Goal: Task Accomplishment & Management: Manage account settings

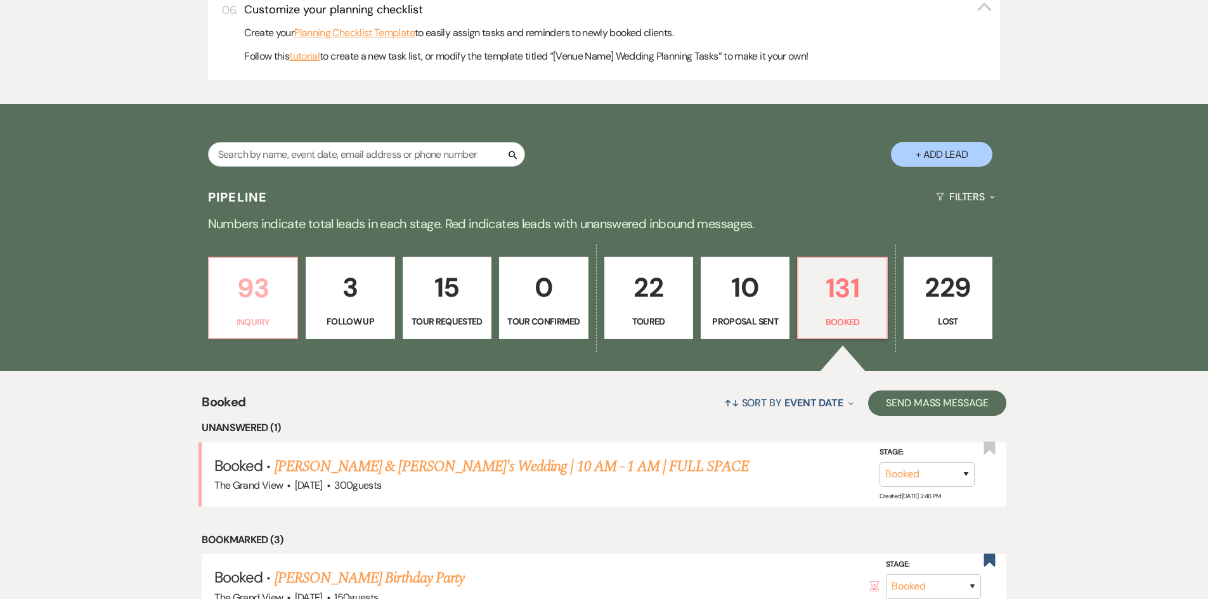
click at [282, 297] on p "93" at bounding box center [253, 288] width 72 height 42
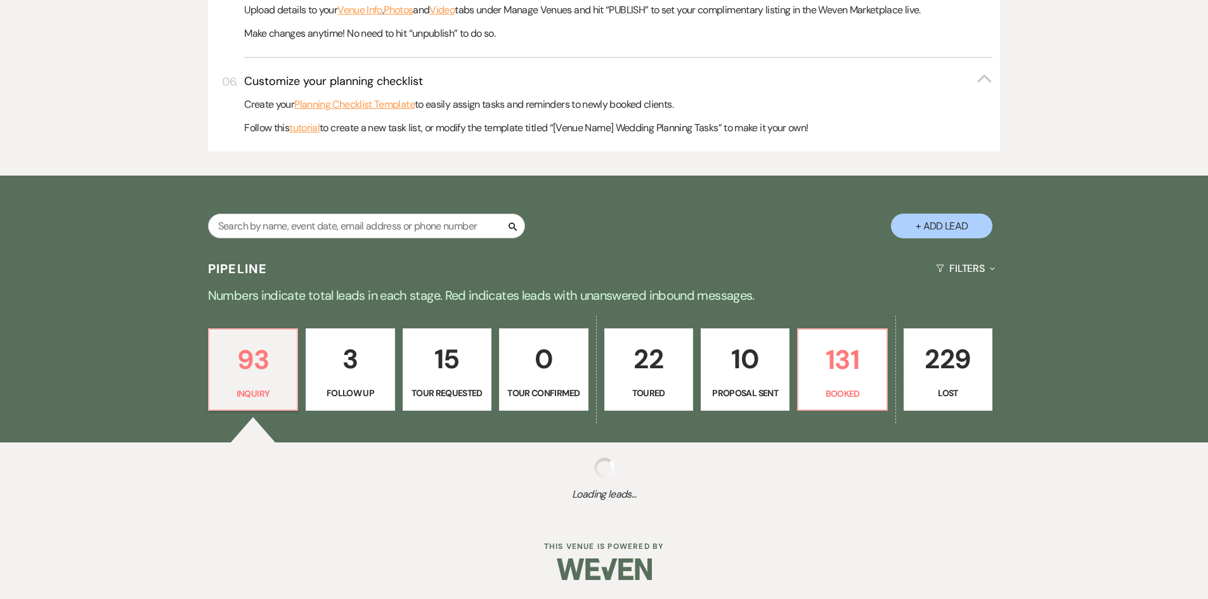
scroll to position [696, 0]
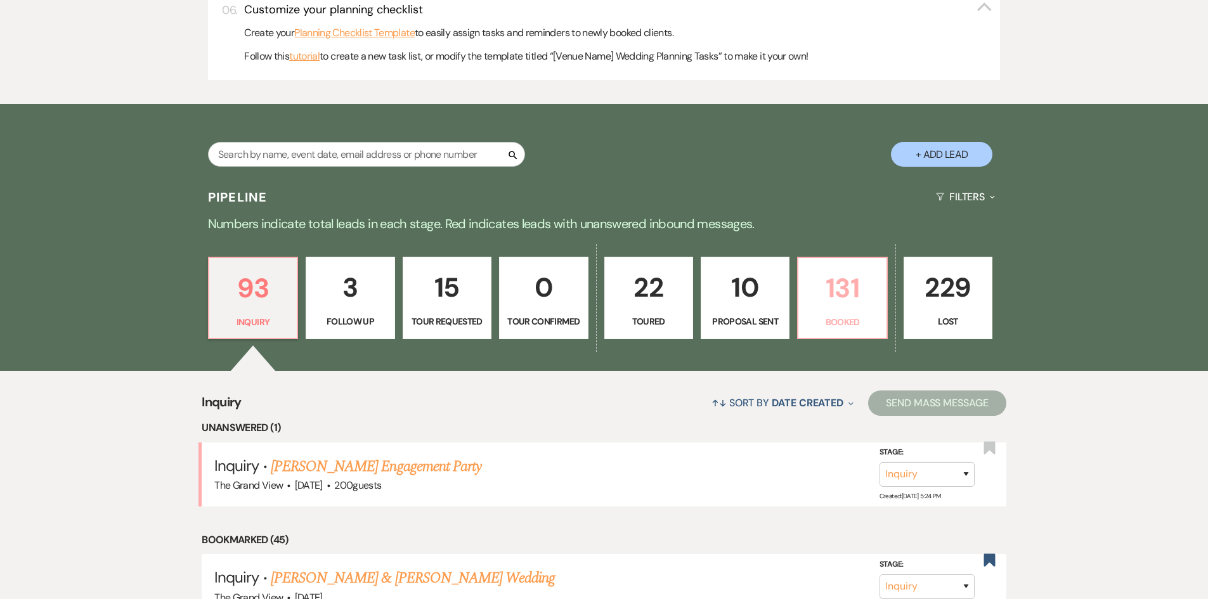
click at [826, 313] on link "131 Booked" at bounding box center [842, 298] width 90 height 82
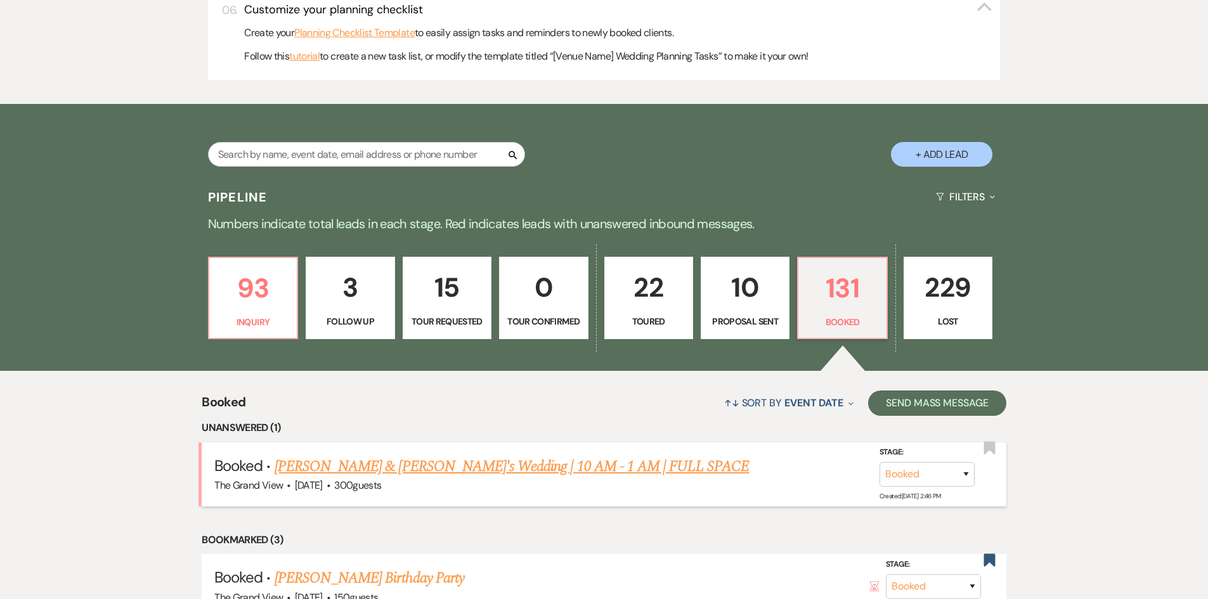
click at [410, 465] on link "[PERSON_NAME] & [PERSON_NAME]'s Wedding | 10 AM - 1 AM | FULL SPACE" at bounding box center [511, 466] width 475 height 23
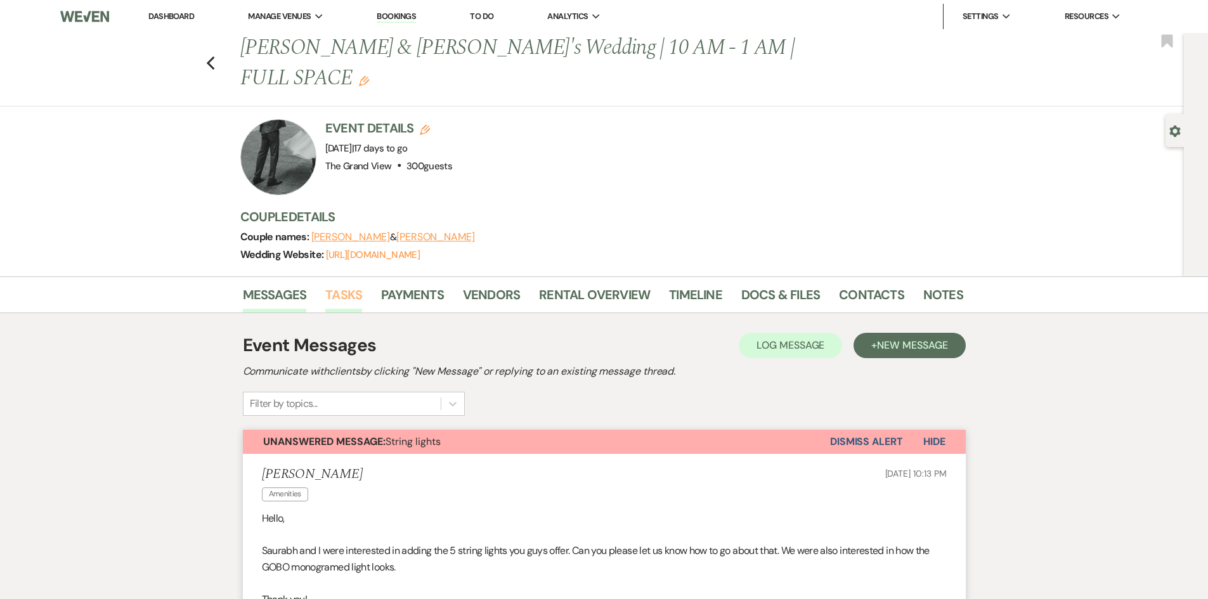
click at [354, 285] on link "Tasks" at bounding box center [343, 299] width 37 height 28
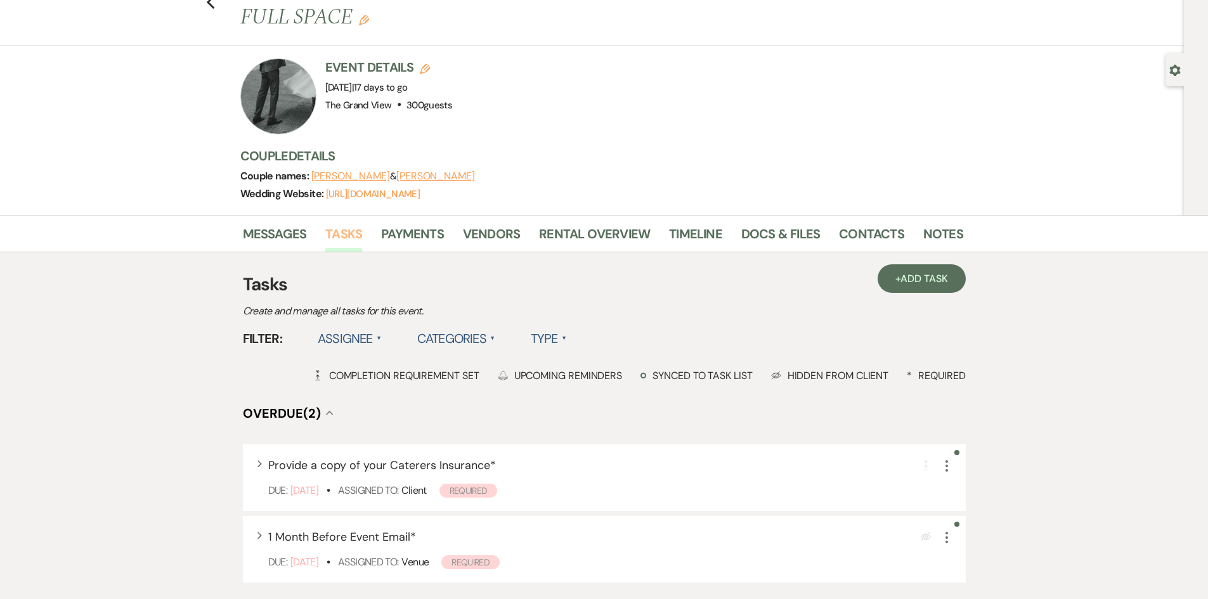
scroll to position [63, 0]
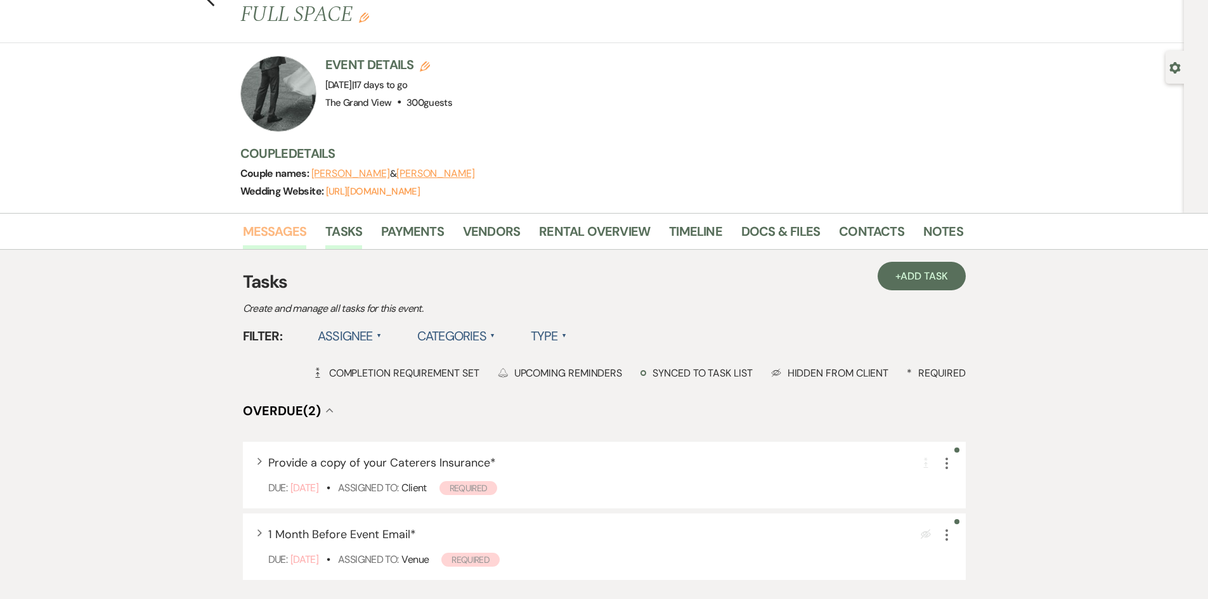
click at [285, 221] on link "Messages" at bounding box center [275, 235] width 64 height 28
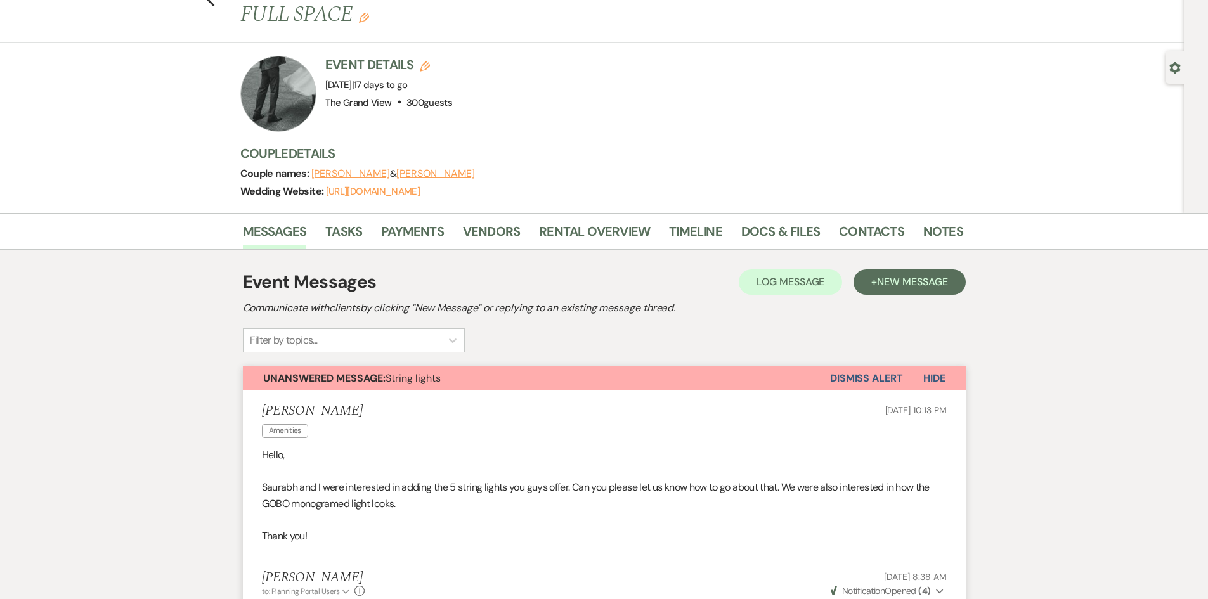
drag, startPoint x: 834, startPoint y: 378, endPoint x: 934, endPoint y: 376, distance: 100.2
click at [934, 403] on div "Saurabh Mandloi Amenities Sep 22, 2025, 10:13 PM" at bounding box center [604, 422] width 685 height 39
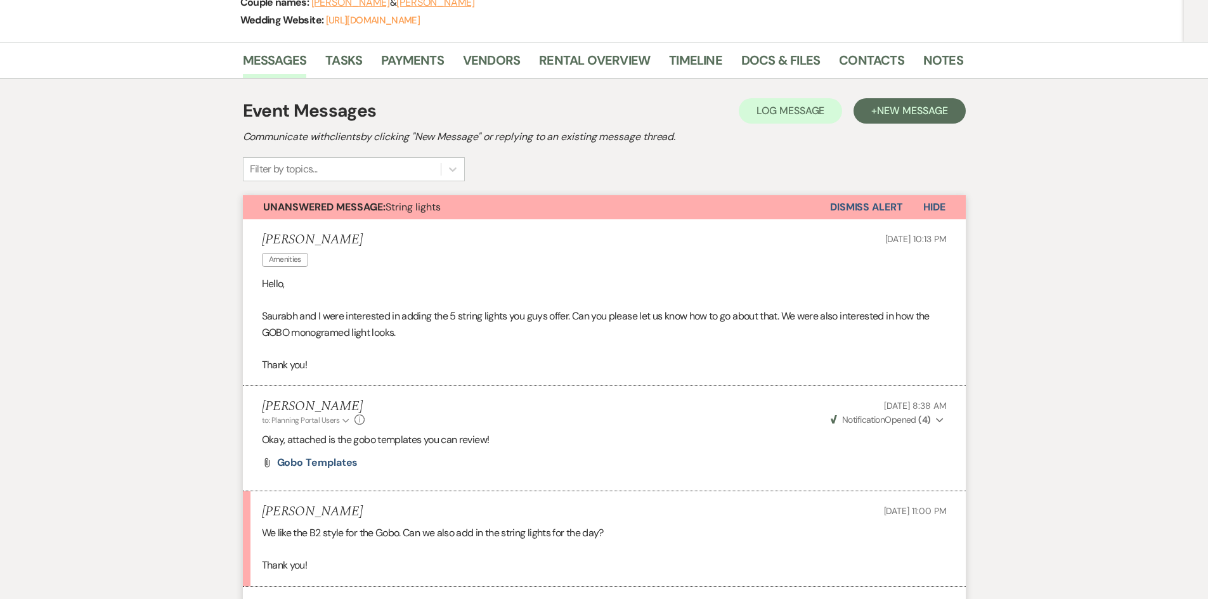
scroll to position [254, 0]
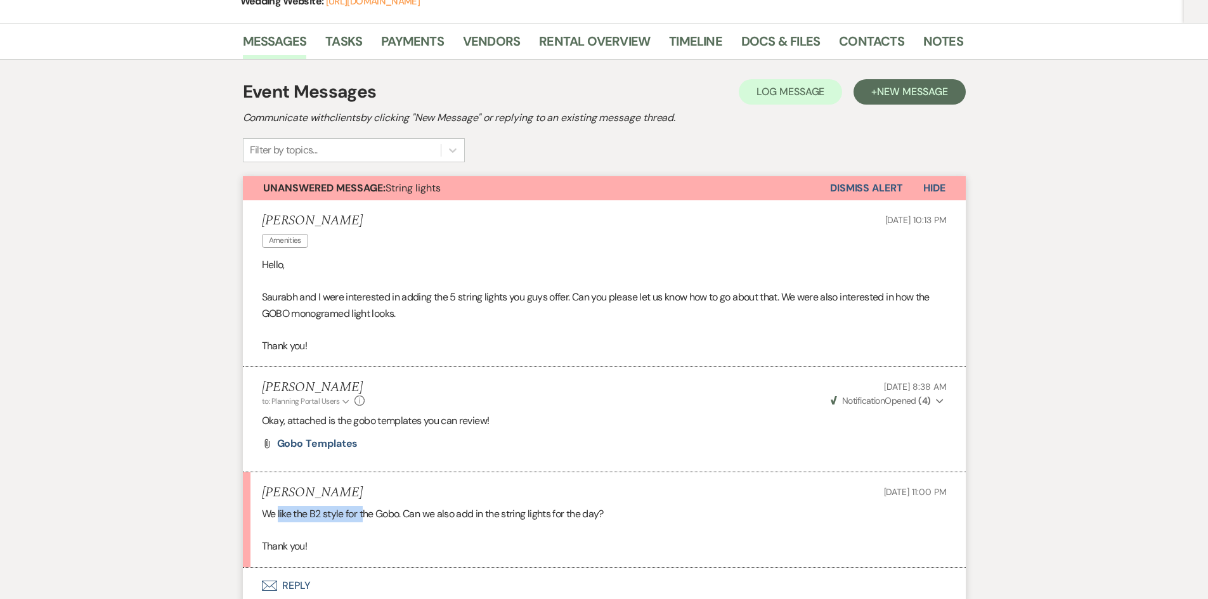
drag, startPoint x: 279, startPoint y: 486, endPoint x: 367, endPoint y: 491, distance: 88.3
click at [367, 506] on p "We like the B2 style for the Gobo. Can we also add in the string lights for the…" at bounding box center [604, 514] width 685 height 16
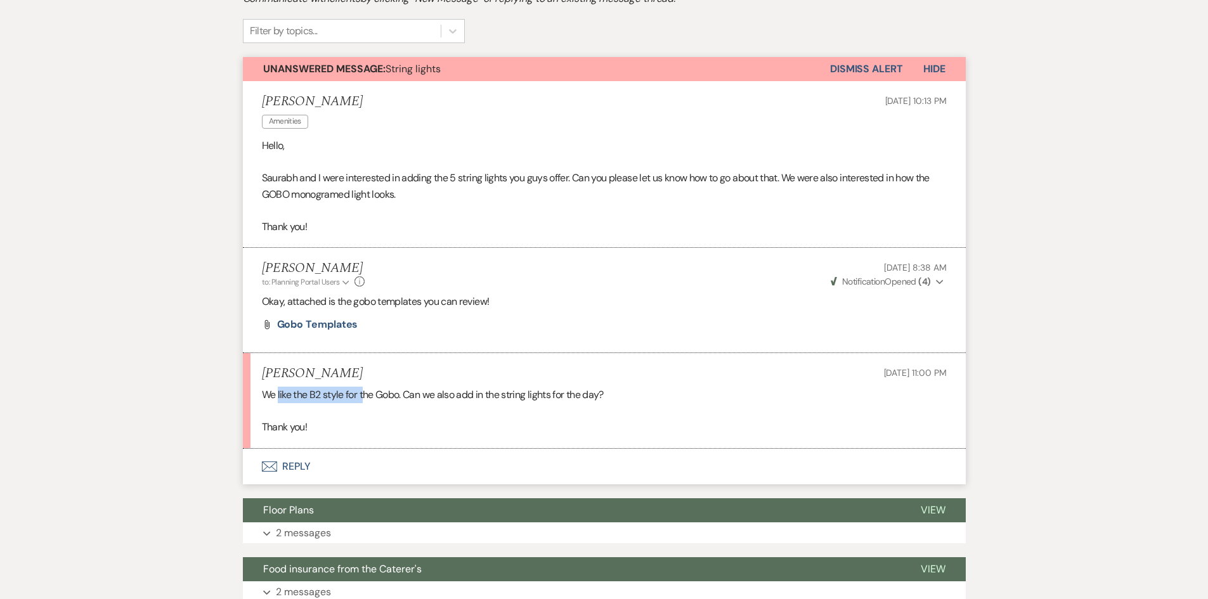
scroll to position [190, 0]
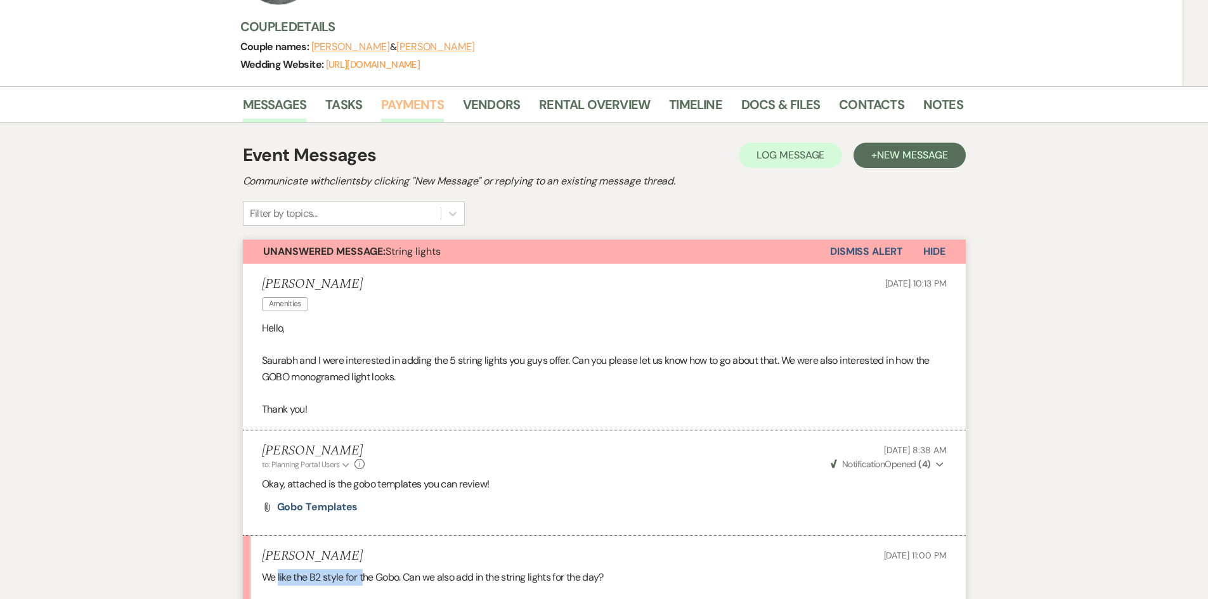
click at [415, 94] on link "Payments" at bounding box center [412, 108] width 63 height 28
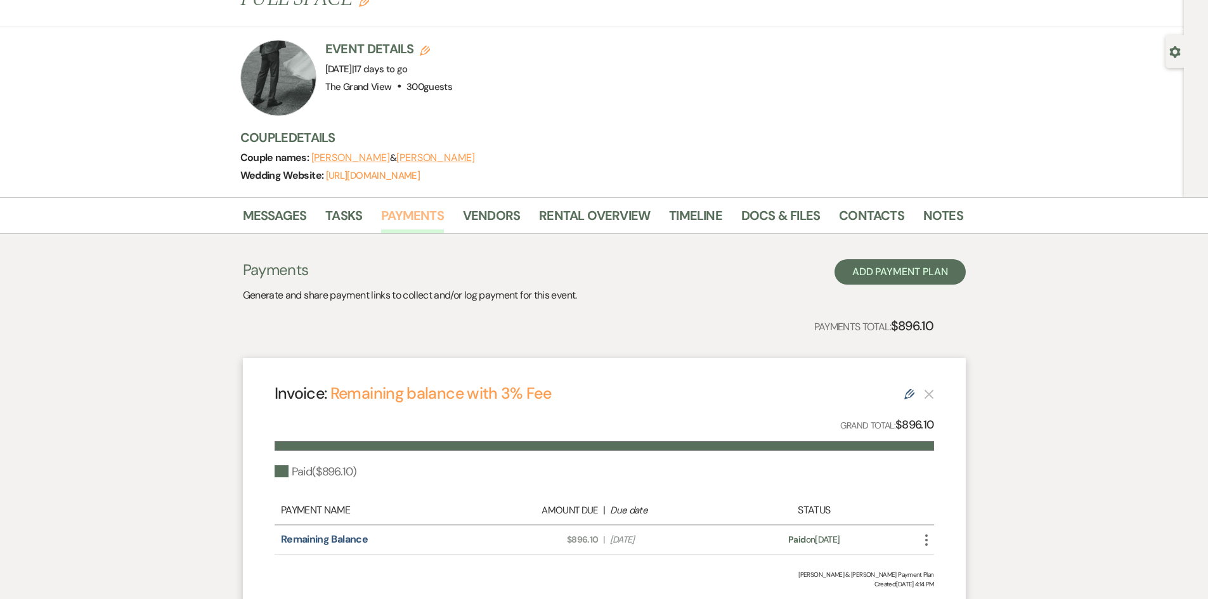
scroll to position [157, 0]
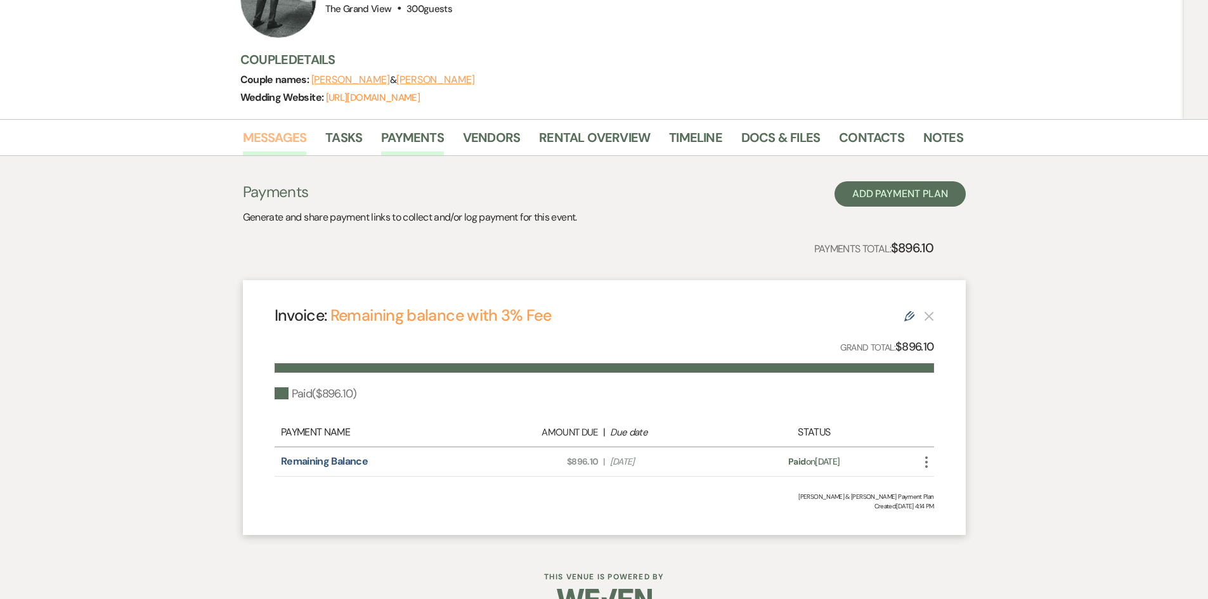
click at [279, 127] on link "Messages" at bounding box center [275, 141] width 64 height 28
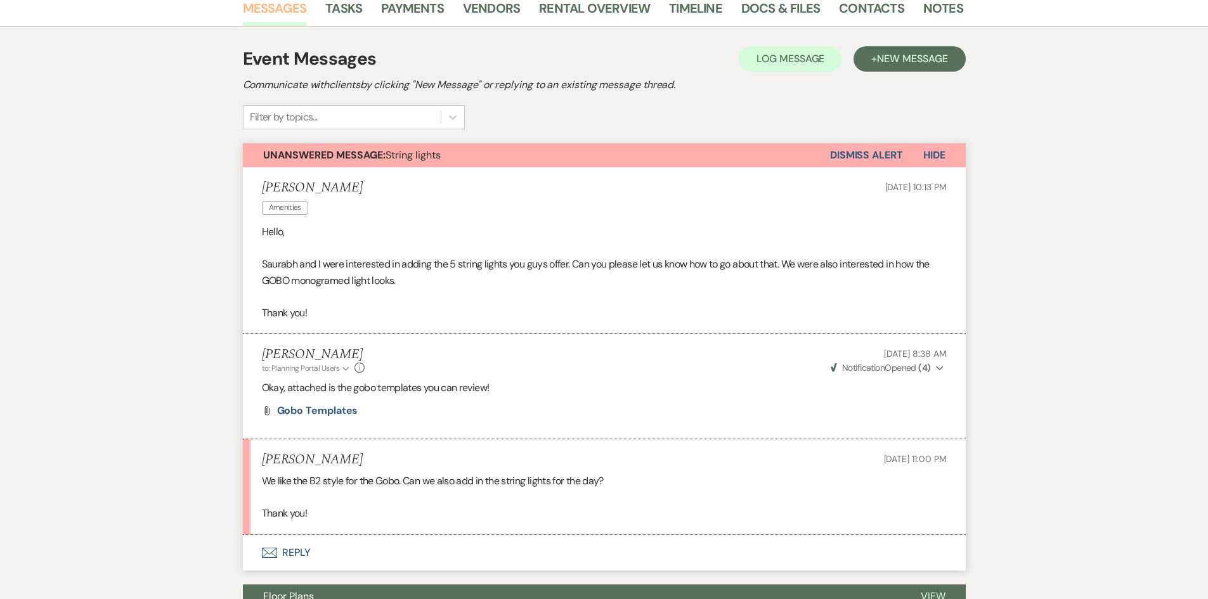
scroll to position [284, 0]
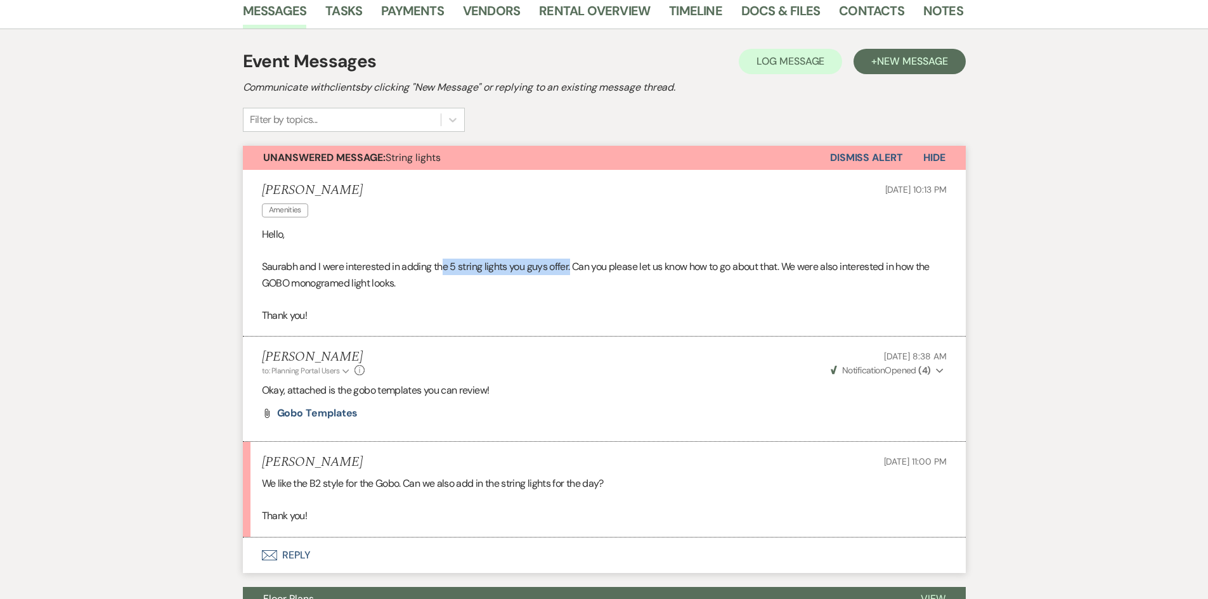
drag, startPoint x: 444, startPoint y: 230, endPoint x: 573, endPoint y: 240, distance: 129.0
click at [573, 259] on p "Saurabh and I were interested in adding the 5 string lights you guys offer. Can…" at bounding box center [604, 275] width 685 height 32
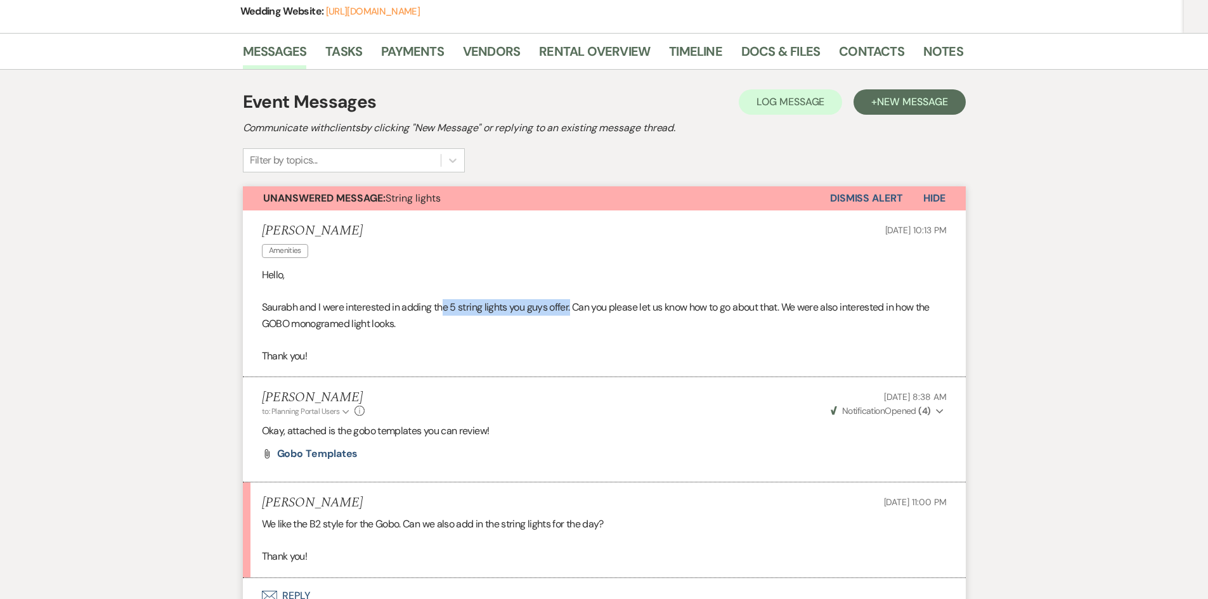
scroll to position [221, 0]
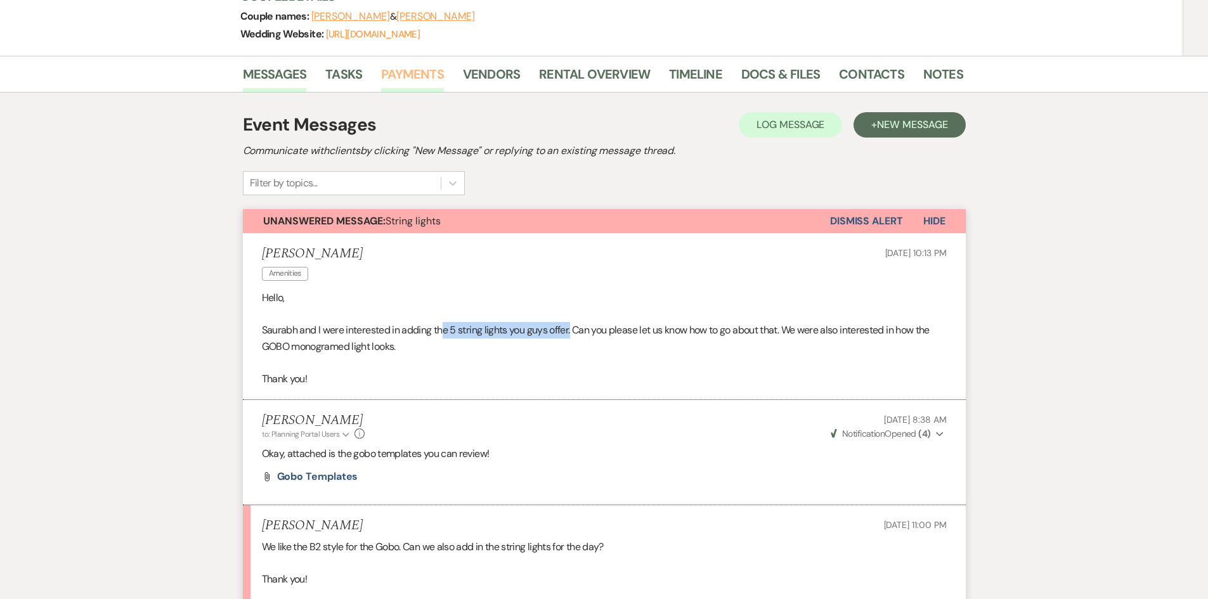
click at [420, 64] on link "Payments" at bounding box center [412, 78] width 63 height 28
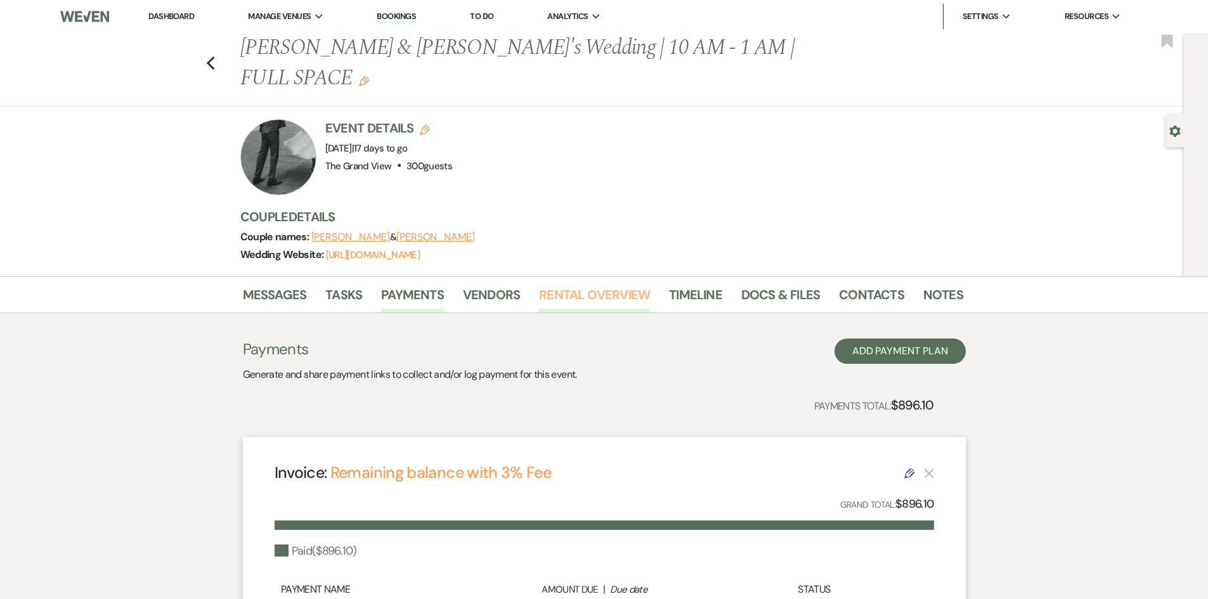
click at [567, 285] on link "Rental Overview" at bounding box center [594, 299] width 111 height 28
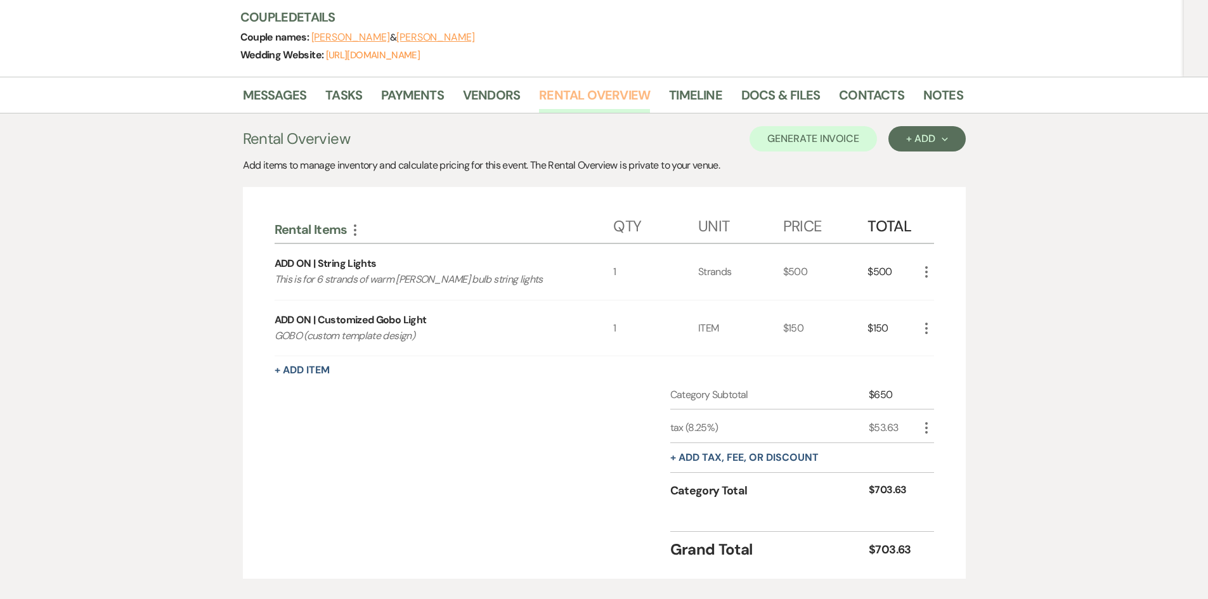
scroll to position [244, 0]
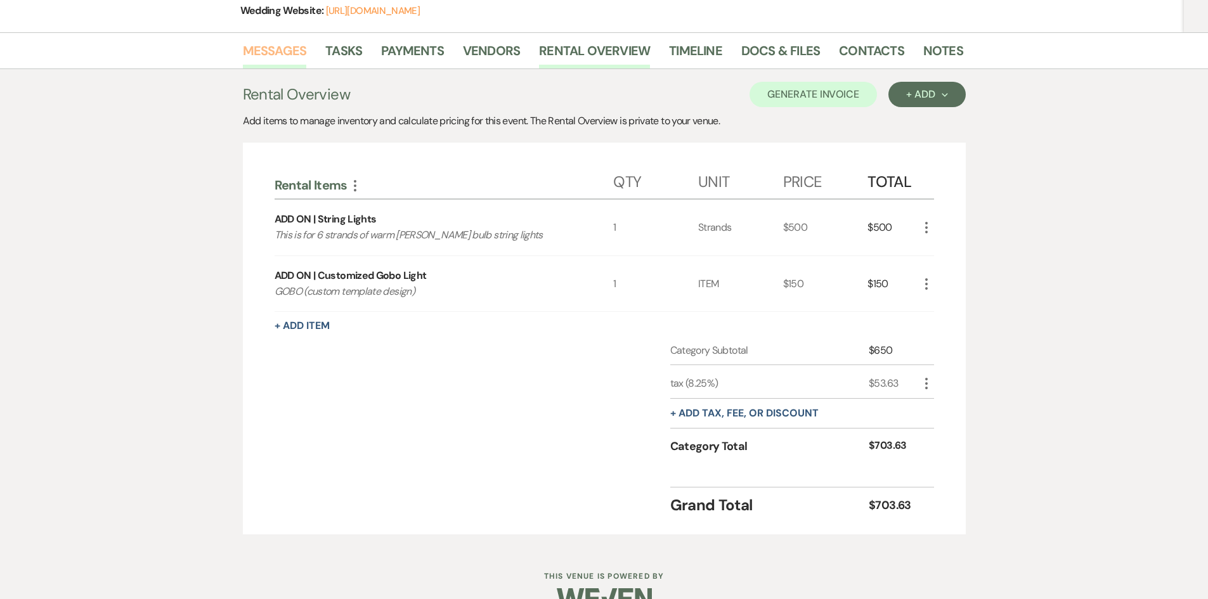
click at [280, 41] on link "Messages" at bounding box center [275, 55] width 64 height 28
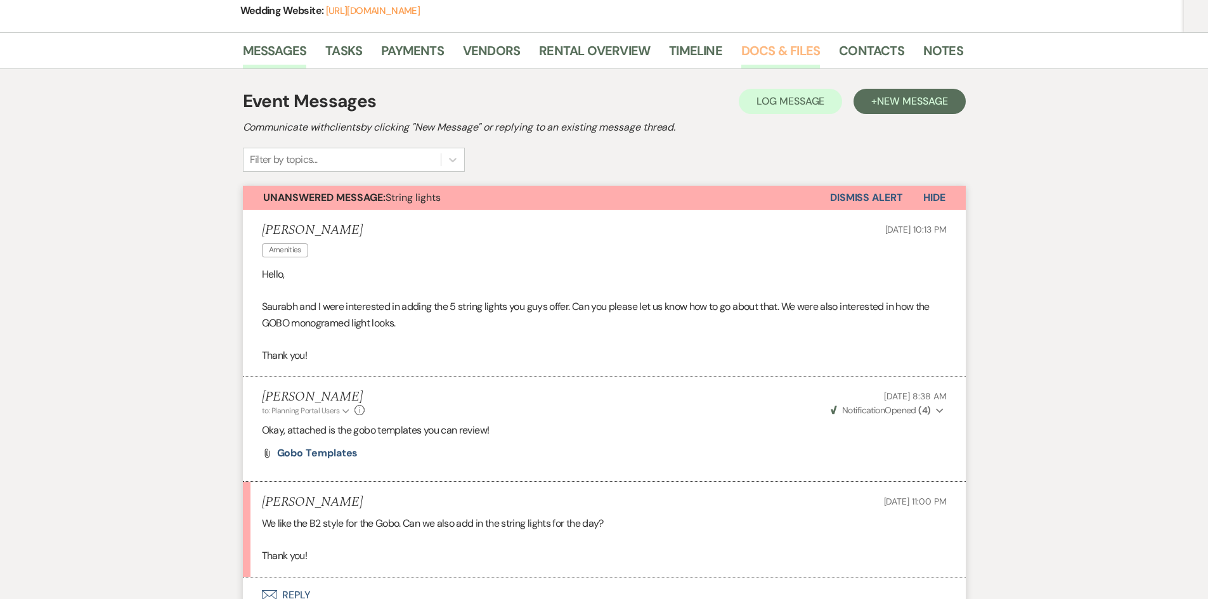
click at [749, 41] on link "Docs & Files" at bounding box center [780, 55] width 79 height 28
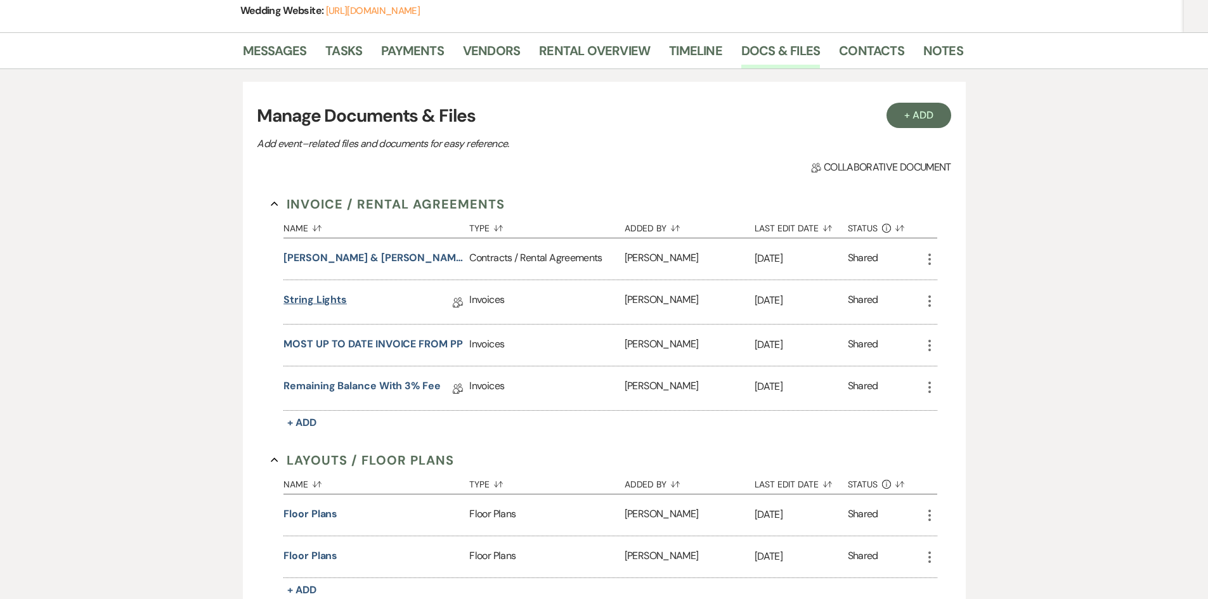
click at [324, 292] on link "String Lights" at bounding box center [314, 302] width 63 height 20
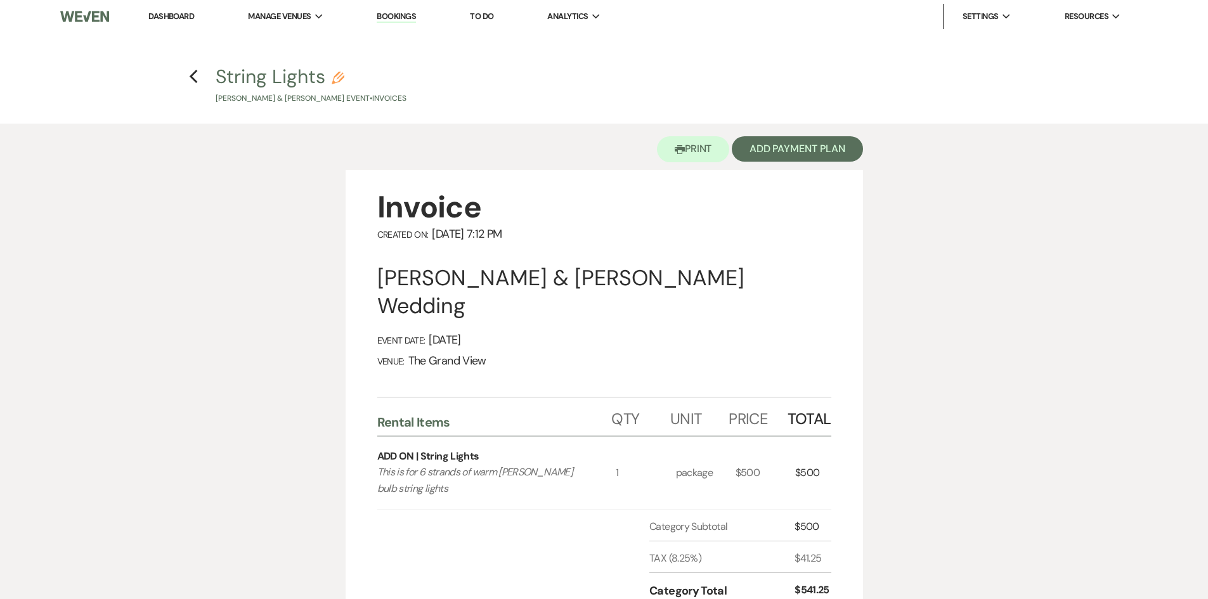
click at [188, 76] on h4 "Previous String Lights Pencil Saphire Herrera & Saurabh Mandloi's Event • Invoi…" at bounding box center [604, 83] width 913 height 41
click at [198, 77] on h4 "Previous String Lights Pencil Saphire Herrera & Saurabh Mandloi's Event • Invoi…" at bounding box center [604, 83] width 913 height 41
click at [191, 81] on icon "Previous" at bounding box center [194, 76] width 10 height 15
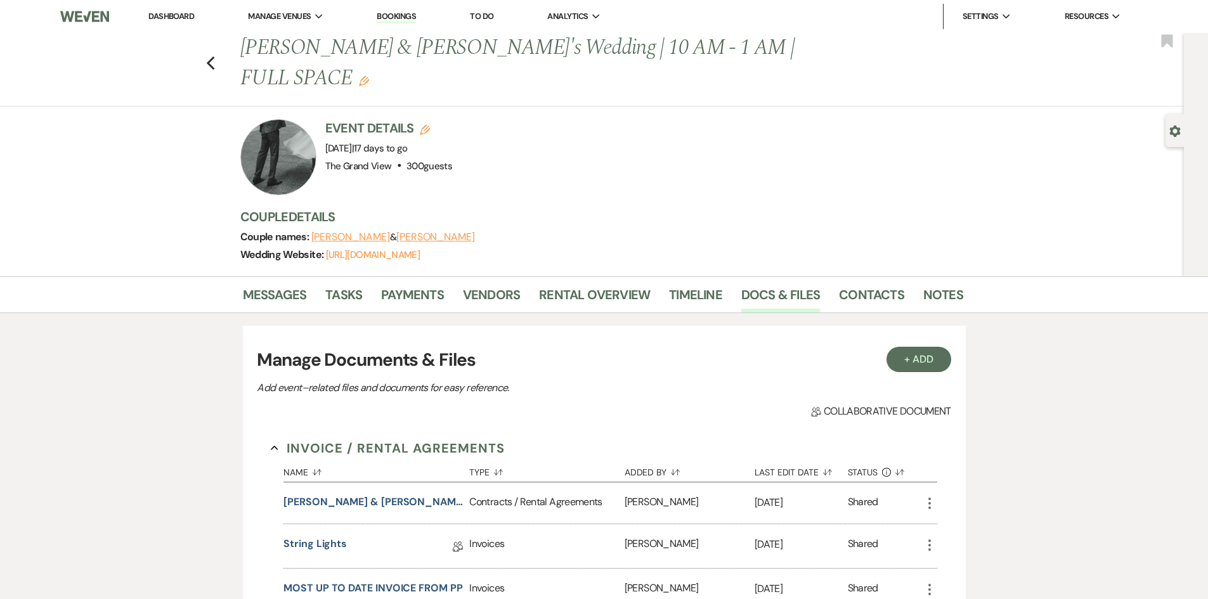
scroll to position [244, 0]
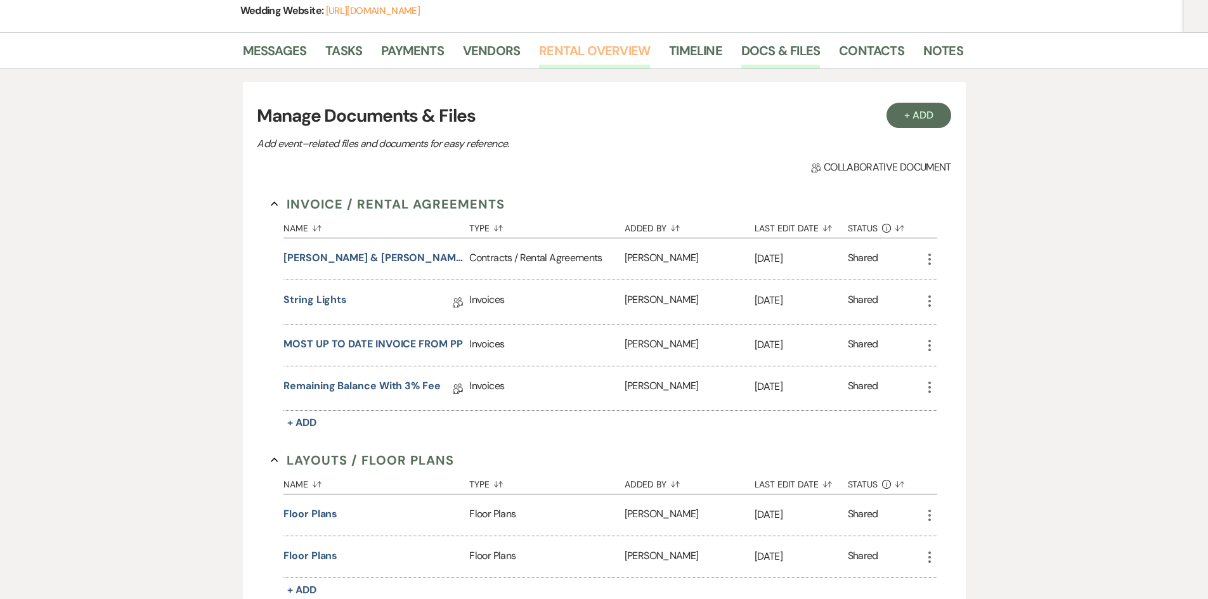
click at [607, 41] on link "Rental Overview" at bounding box center [594, 55] width 111 height 28
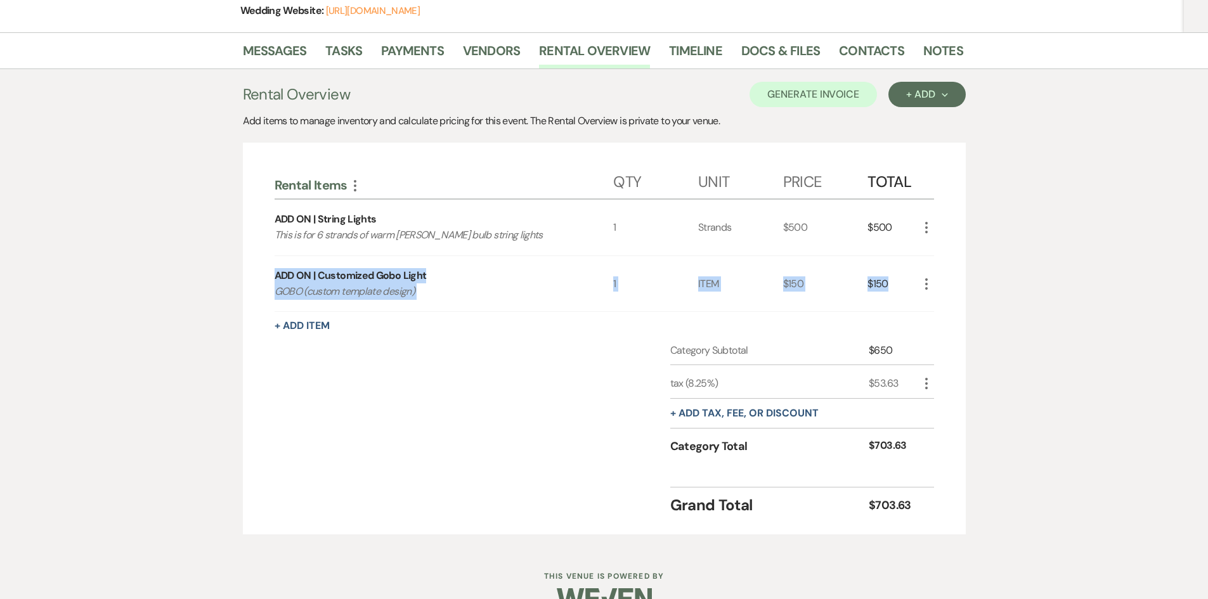
drag, startPoint x: 901, startPoint y: 263, endPoint x: 260, endPoint y: 230, distance: 642.4
click at [260, 230] on div "Rental Items More Qty Unit Price Total ADD ON | String Lights This is for 6 str…" at bounding box center [604, 339] width 723 height 392
click at [286, 41] on link "Messages" at bounding box center [275, 55] width 64 height 28
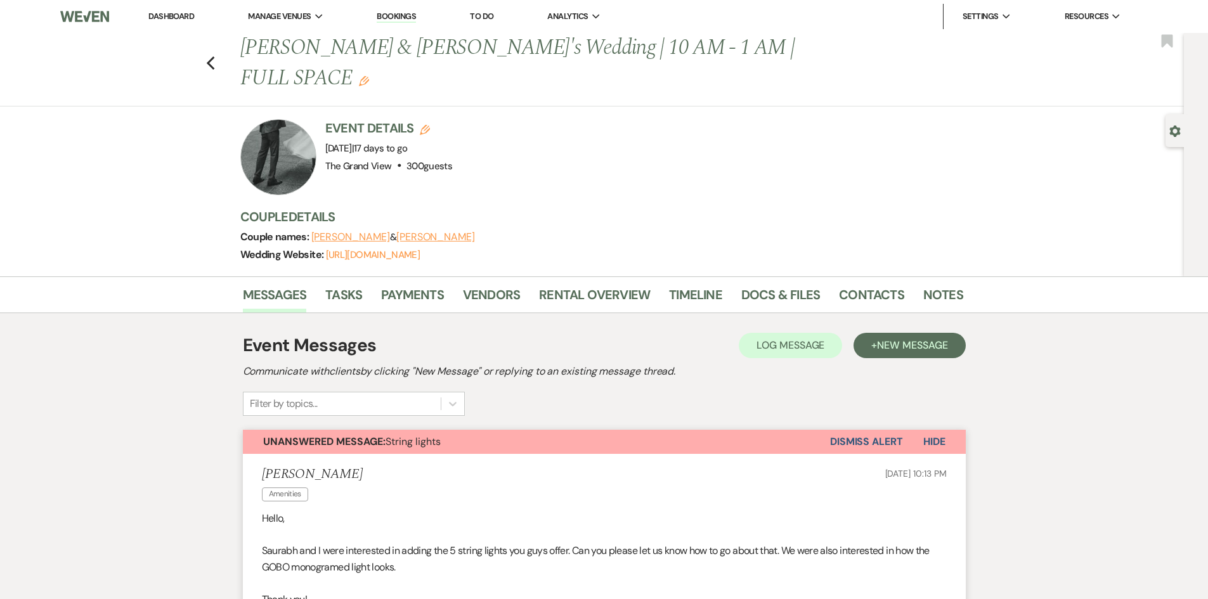
click at [145, 13] on li "Dashboard" at bounding box center [171, 16] width 58 height 25
click at [153, 17] on link "Dashboard" at bounding box center [171, 16] width 46 height 11
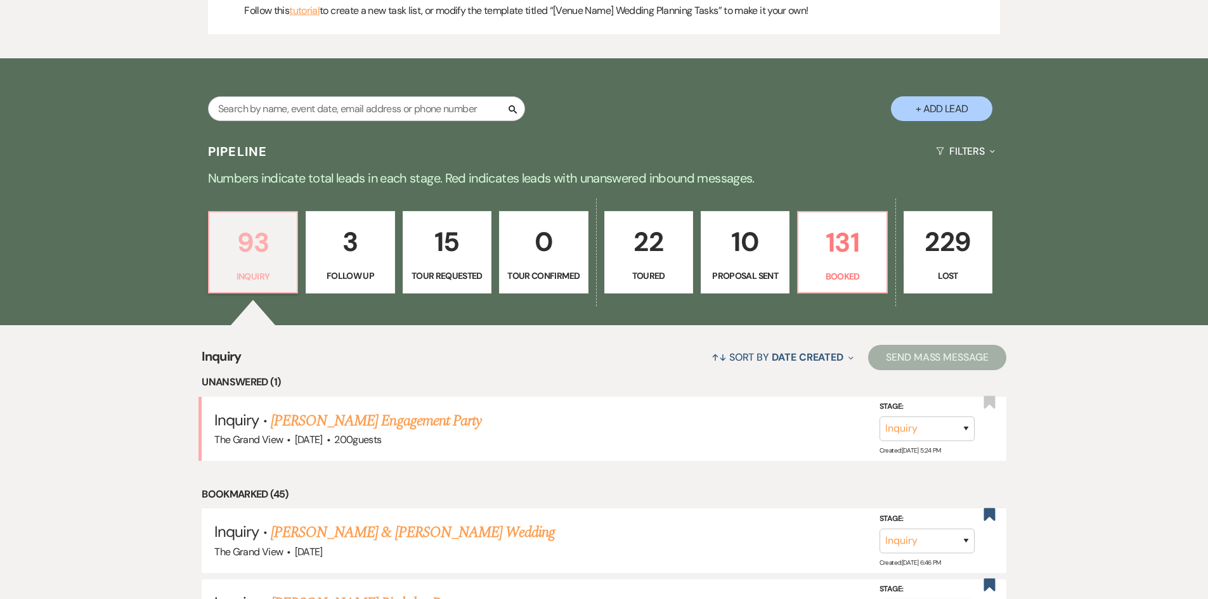
scroll to position [761, 0]
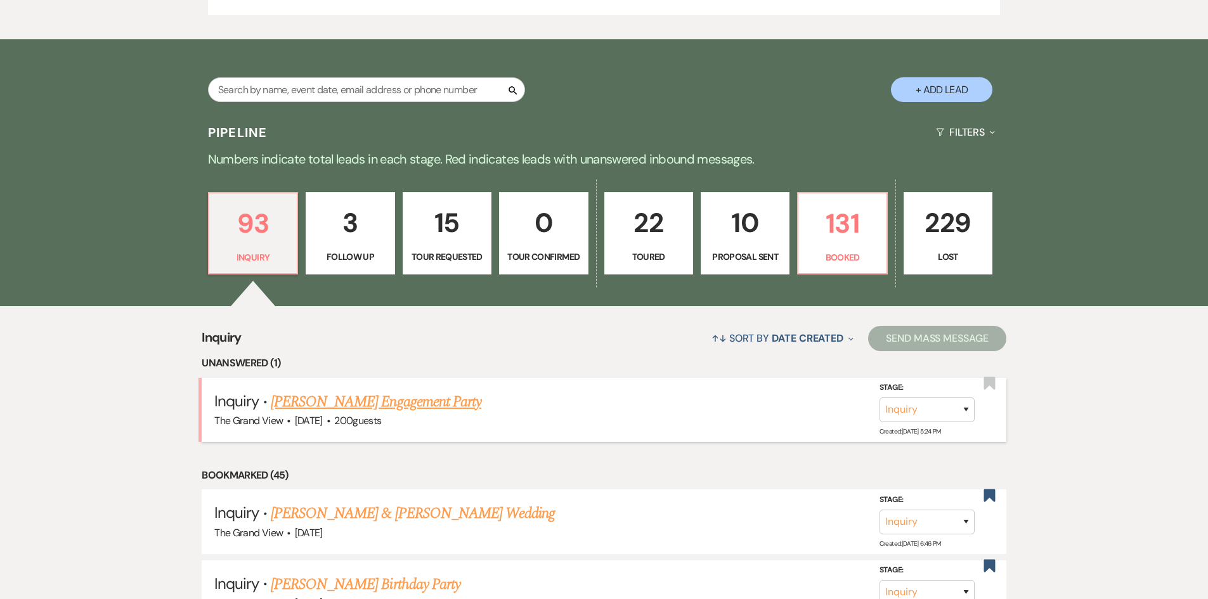
click at [354, 408] on link "[PERSON_NAME] Engagement Party" at bounding box center [376, 402] width 210 height 23
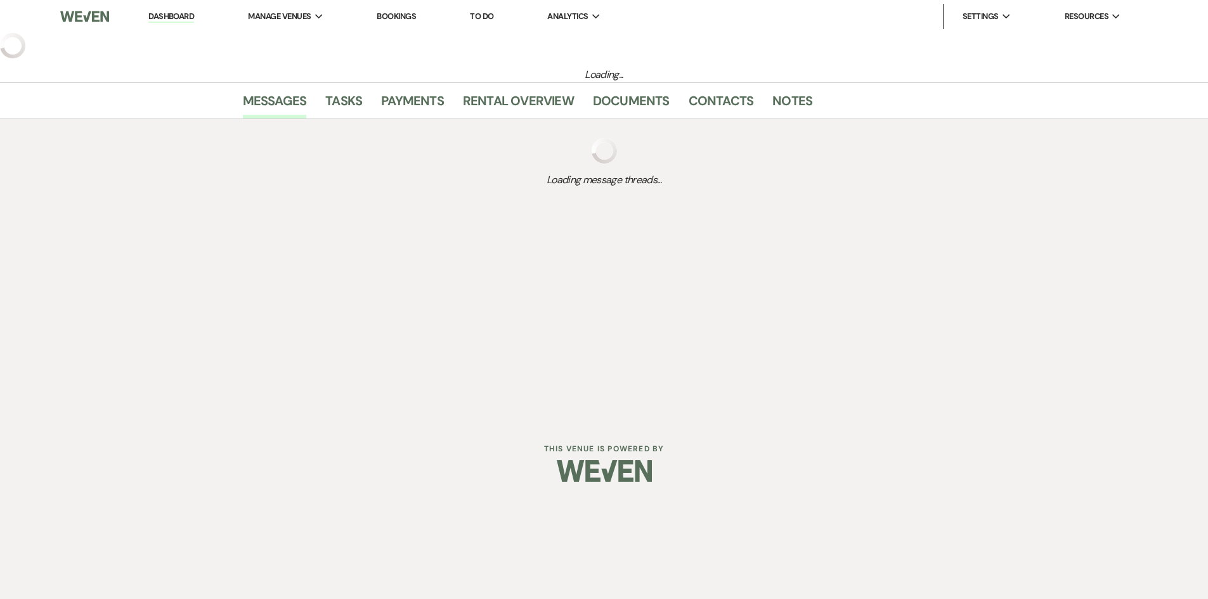
select select "5"
select select "10"
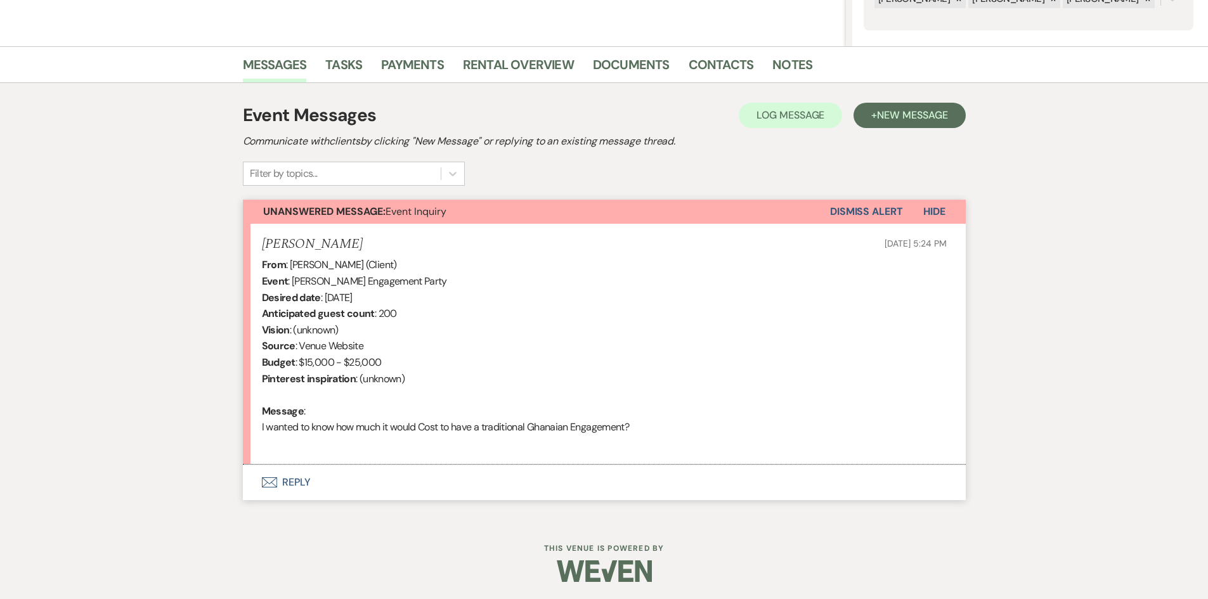
scroll to position [274, 0]
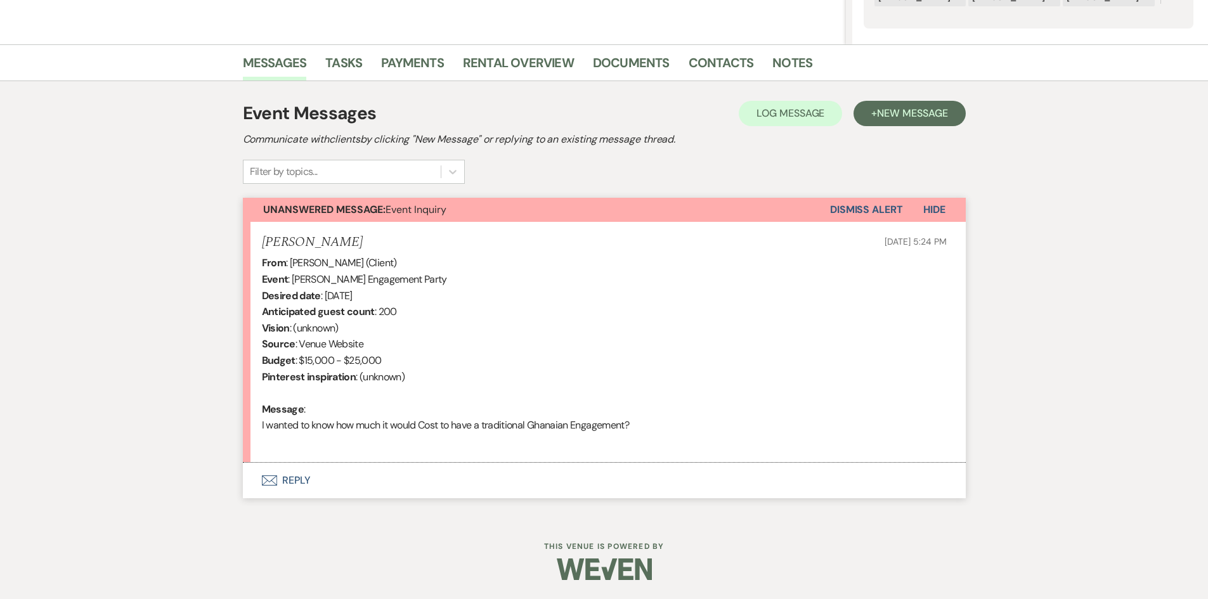
click at [304, 479] on button "Envelope Reply" at bounding box center [604, 481] width 723 height 36
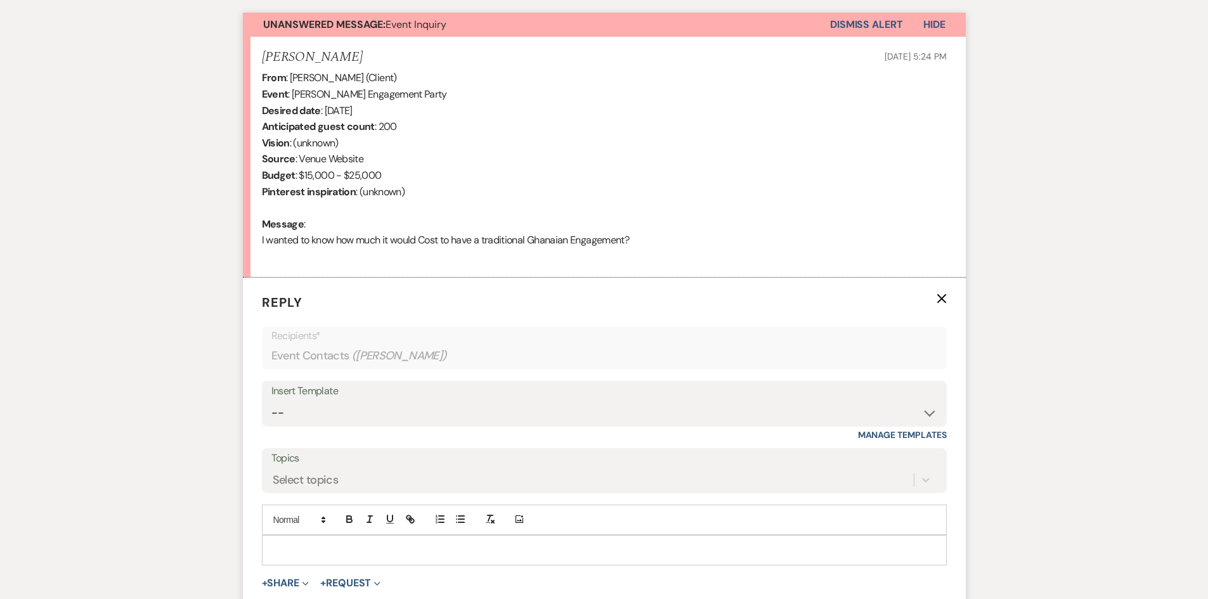
scroll to position [562, 0]
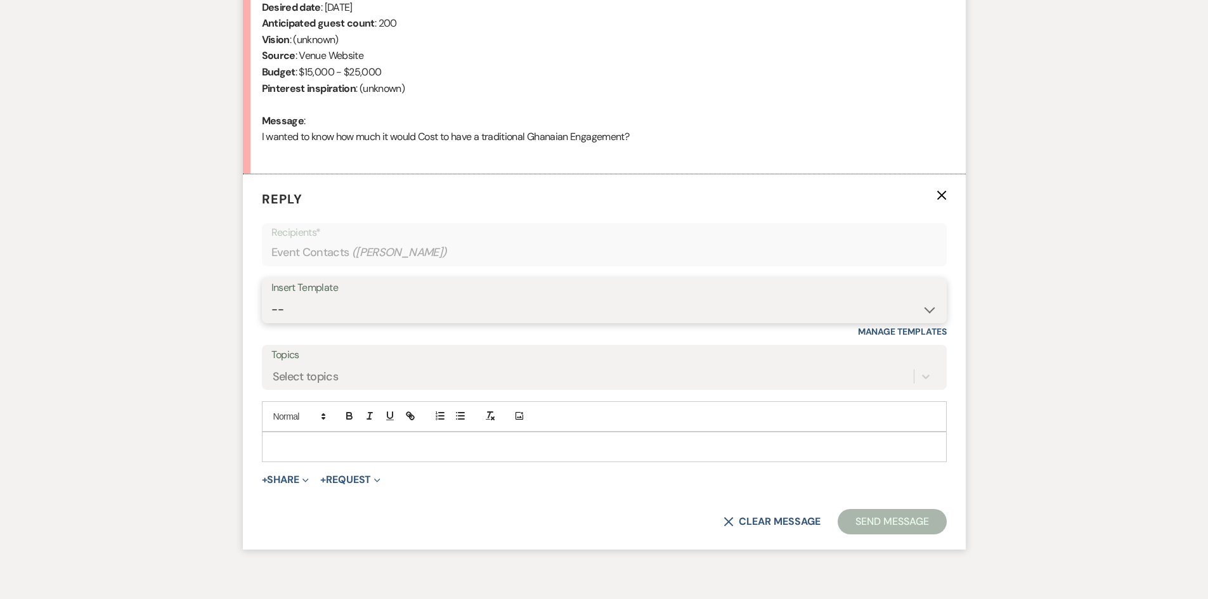
click at [362, 309] on select "-- Weven Planning Portal Introduction (Booked Events) Initial Inquiry Response …" at bounding box center [604, 309] width 666 height 25
select select "5071"
click at [271, 297] on select "-- Weven Planning Portal Introduction (Booked Events) Initial Inquiry Response …" at bounding box center [604, 309] width 666 height 25
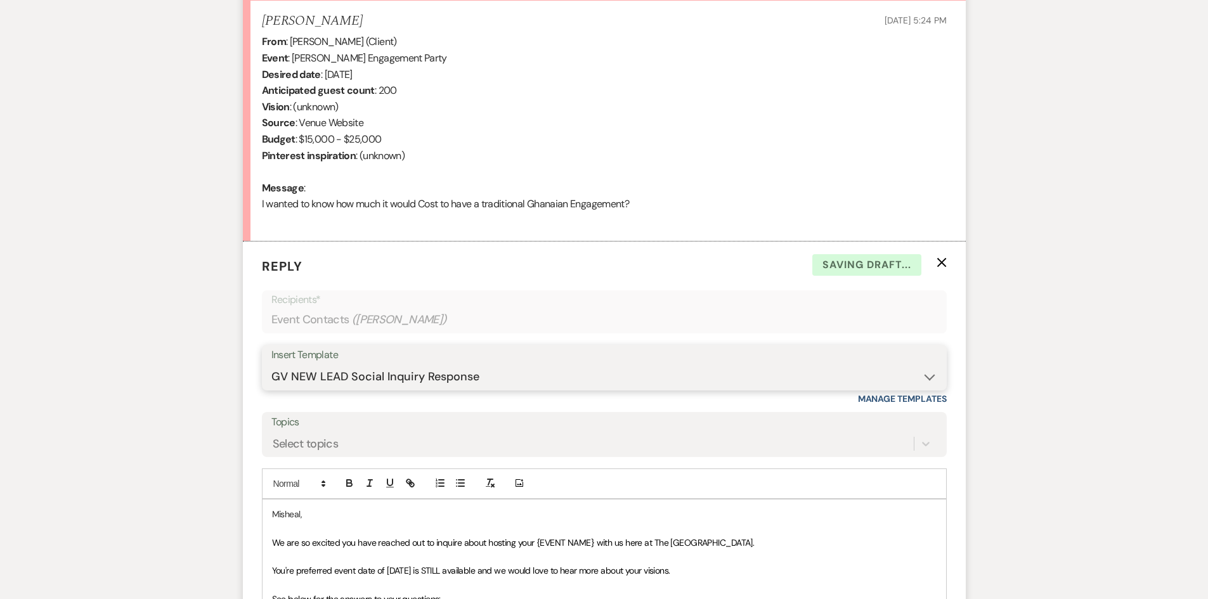
scroll to position [626, 0]
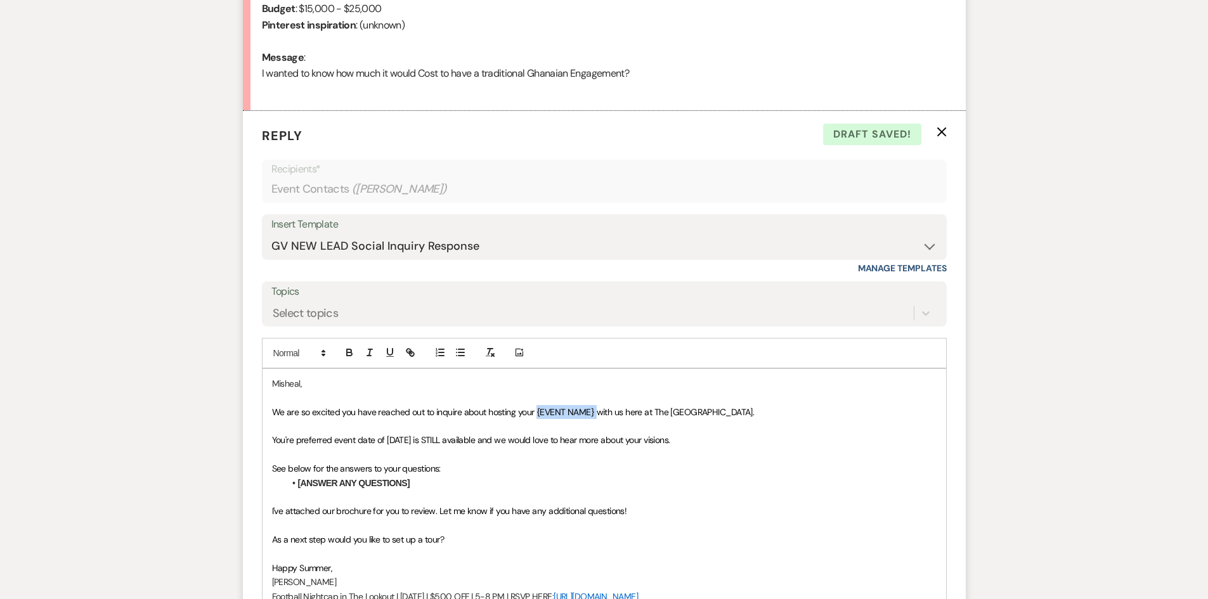
drag, startPoint x: 594, startPoint y: 412, endPoint x: 534, endPoint y: 415, distance: 59.6
click at [534, 415] on span "We are so excited you have reached out to inquire about hosting your {EVENT NAM…" at bounding box center [513, 411] width 482 height 11
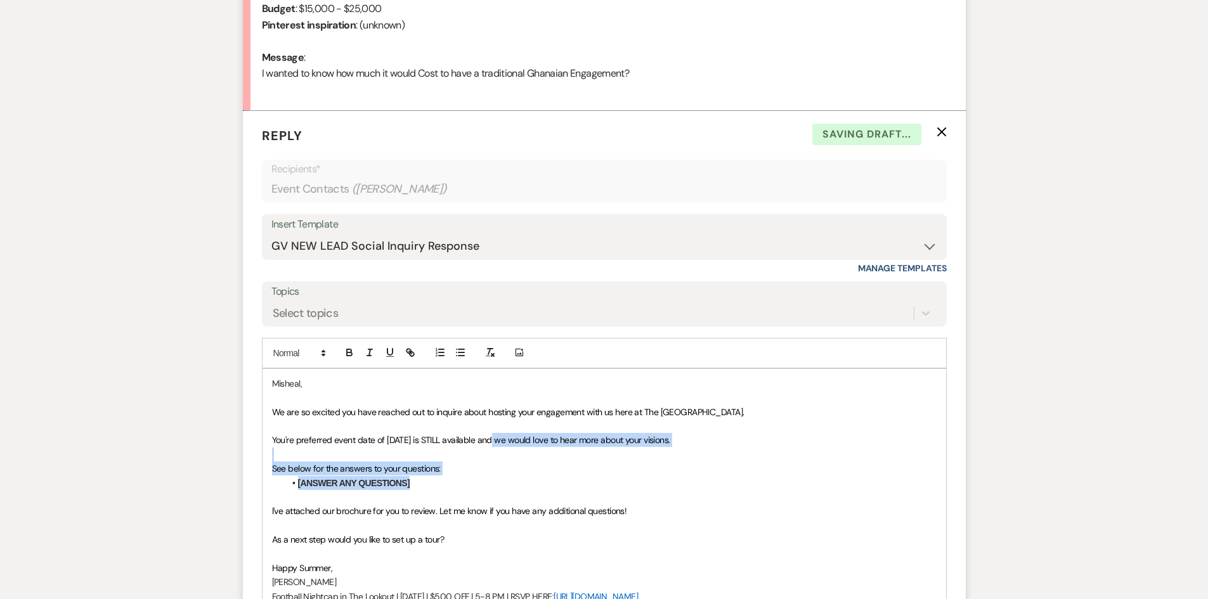
drag, startPoint x: 447, startPoint y: 481, endPoint x: 494, endPoint y: 438, distance: 63.7
click at [494, 438] on div "Misheal, We are so excited you have reached out to inquire about hosting your e…" at bounding box center [603, 490] width 683 height 242
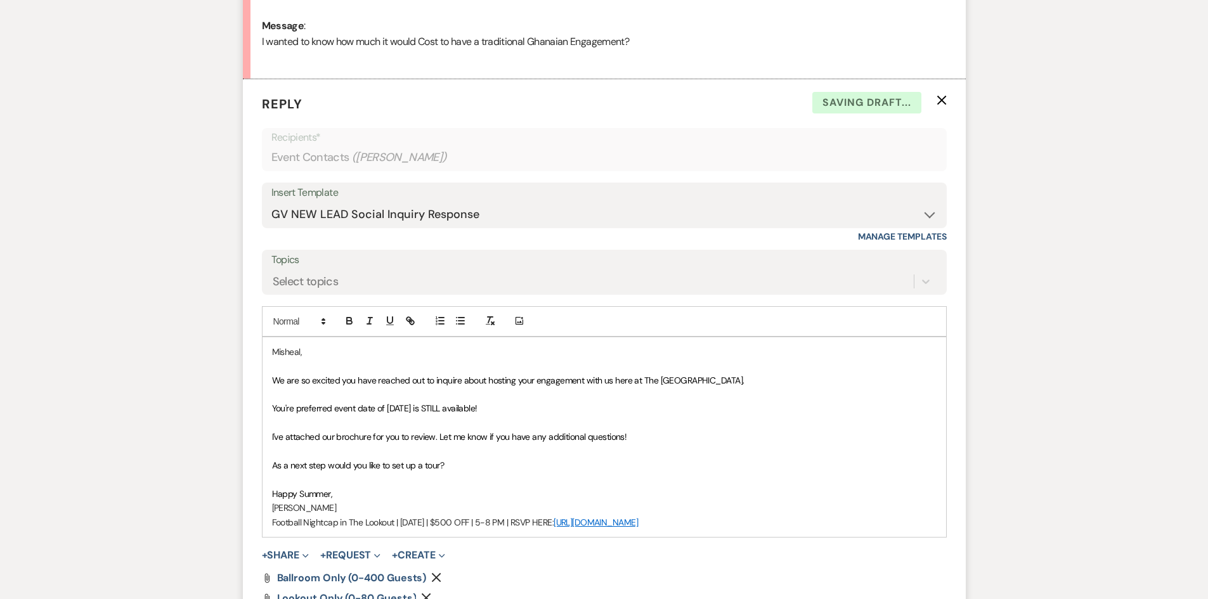
scroll to position [689, 0]
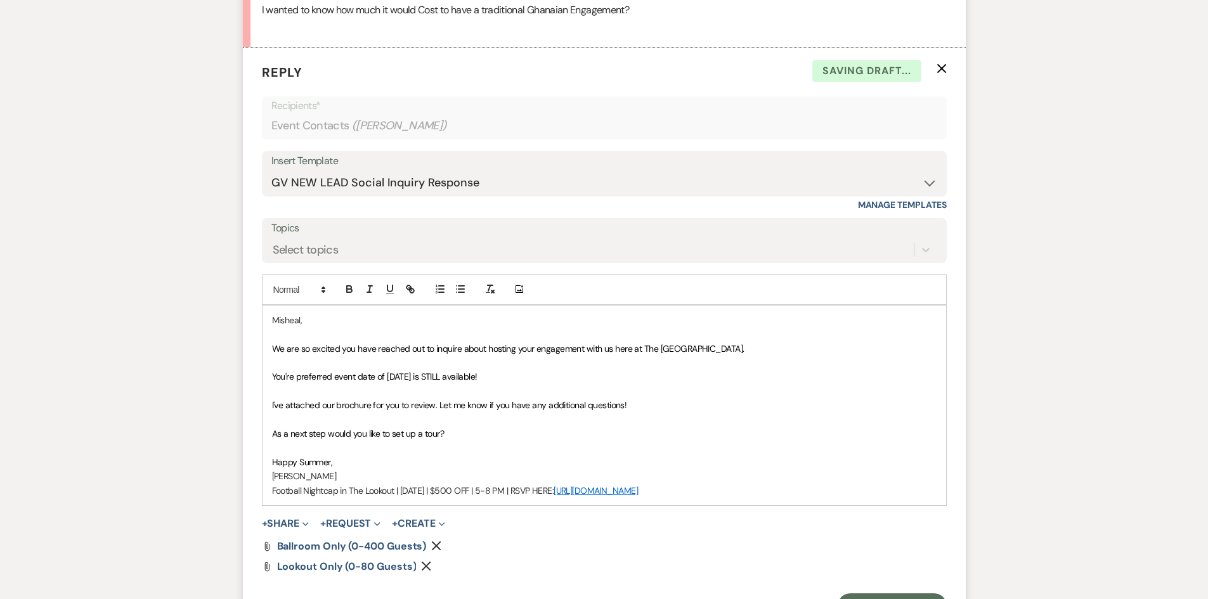
click at [317, 453] on p at bounding box center [604, 448] width 664 height 14
click at [317, 462] on span "Happy Summer," at bounding box center [302, 461] width 61 height 11
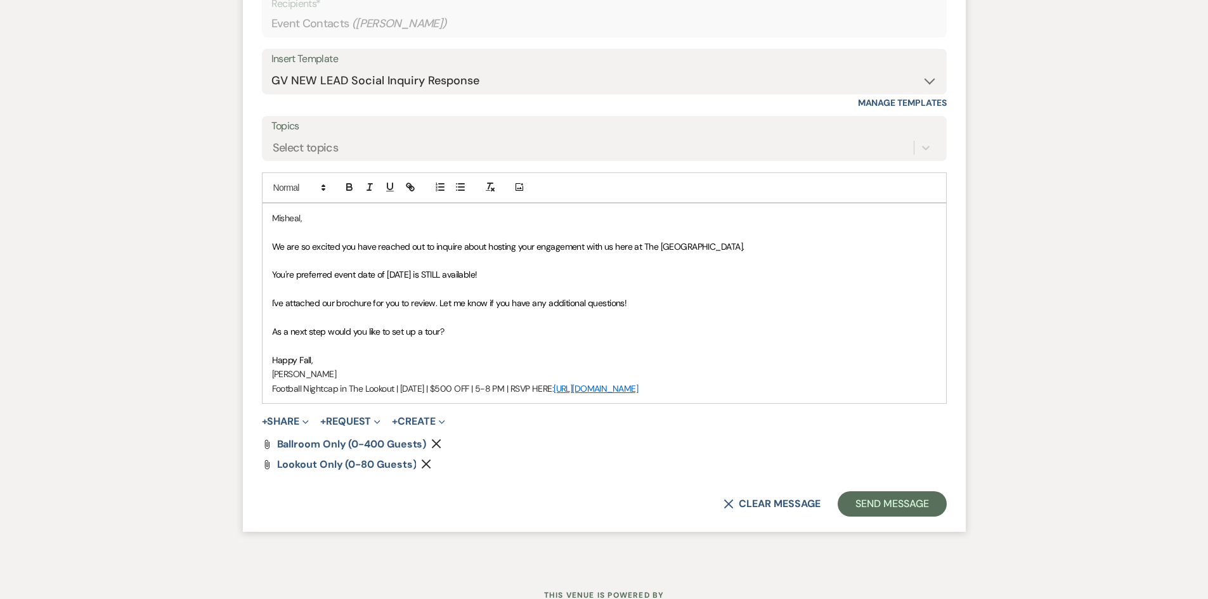
scroll to position [816, 0]
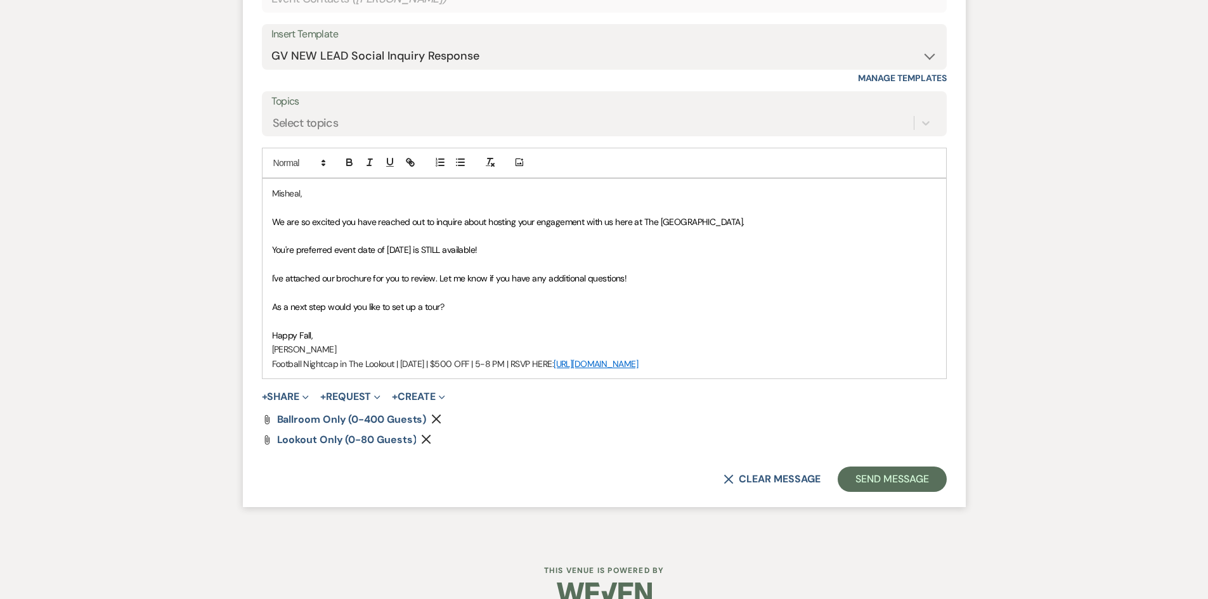
click at [424, 437] on icon "Remove" at bounding box center [426, 439] width 10 height 10
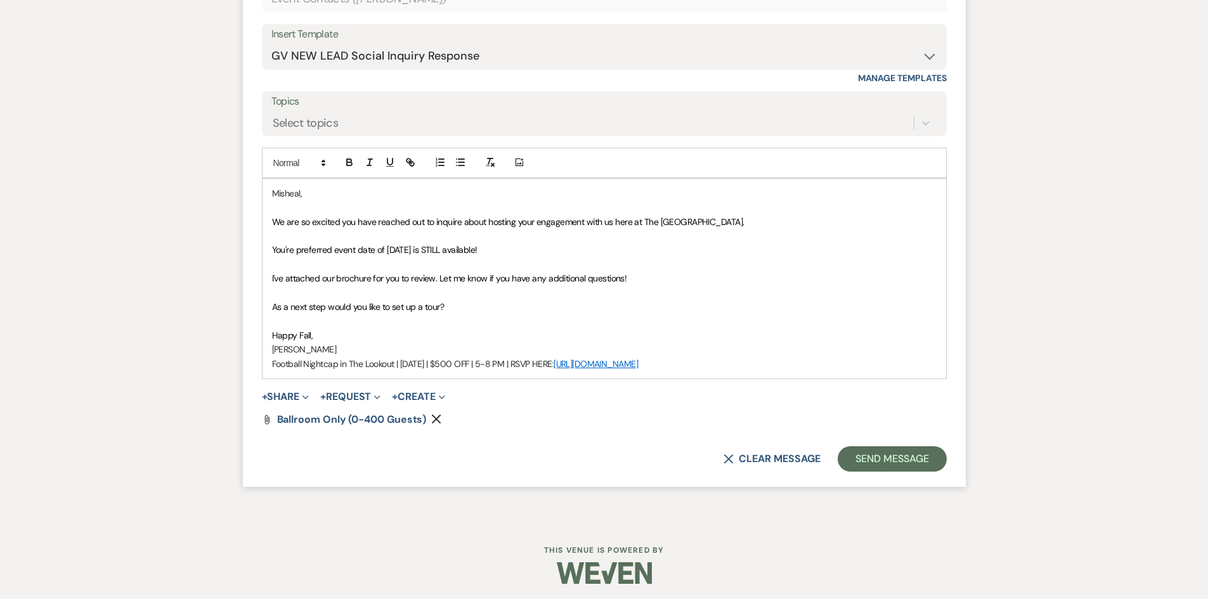
drag, startPoint x: 792, startPoint y: 359, endPoint x: 116, endPoint y: 389, distance: 676.4
click at [116, 389] on div "Messages Tasks Payments Rental Overview Documents Contacts Notes Event Messages…" at bounding box center [604, 11] width 1208 height 1019
click at [917, 468] on button "Send Message" at bounding box center [891, 458] width 108 height 25
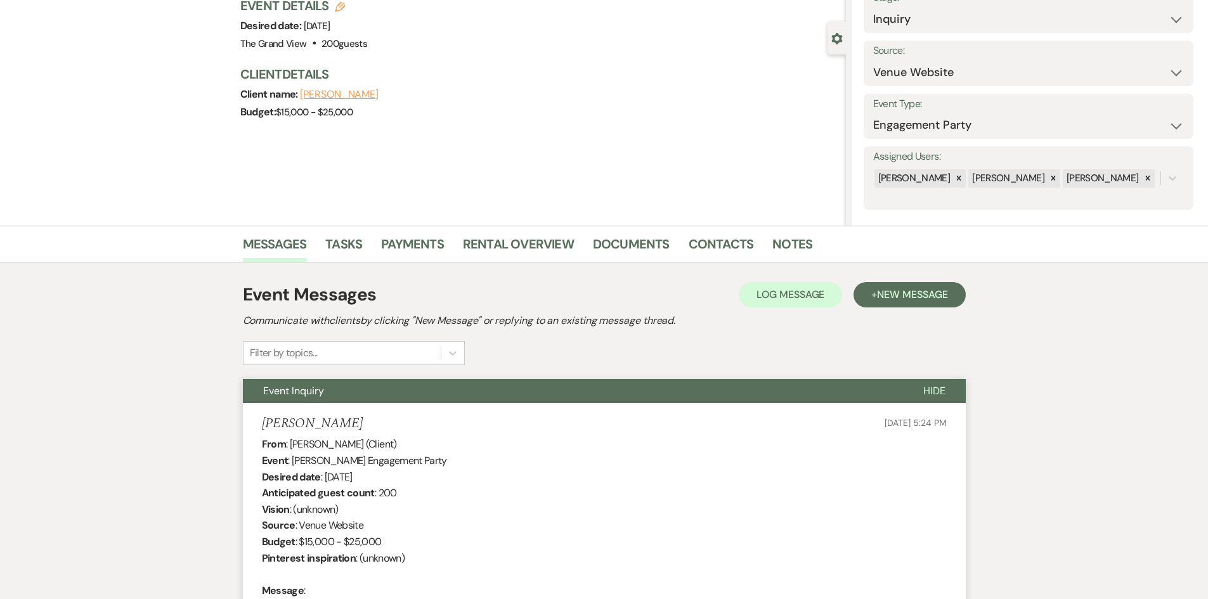
scroll to position [0, 0]
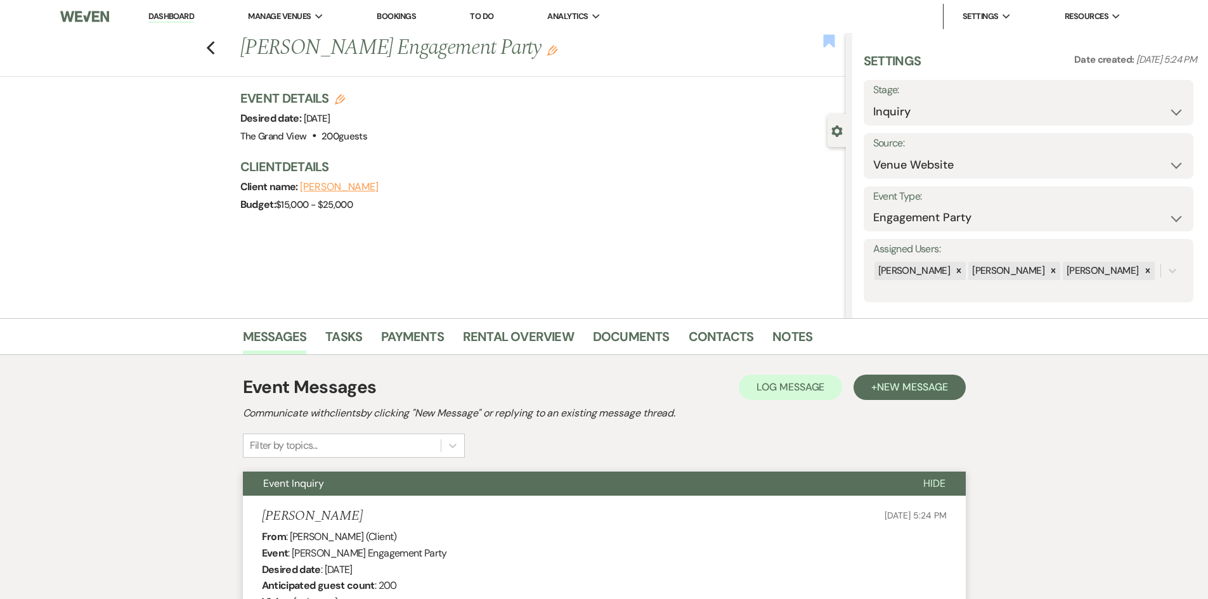
click at [830, 38] on use "button" at bounding box center [828, 40] width 11 height 13
click at [214, 48] on icon "Previous" at bounding box center [211, 48] width 10 height 15
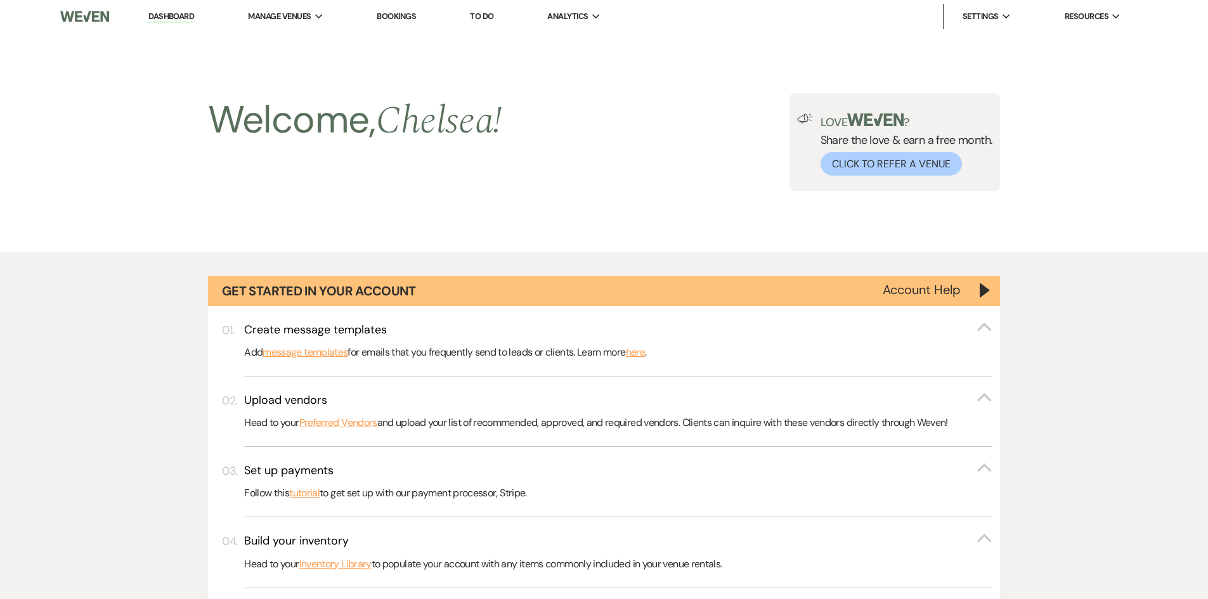
scroll to position [761, 0]
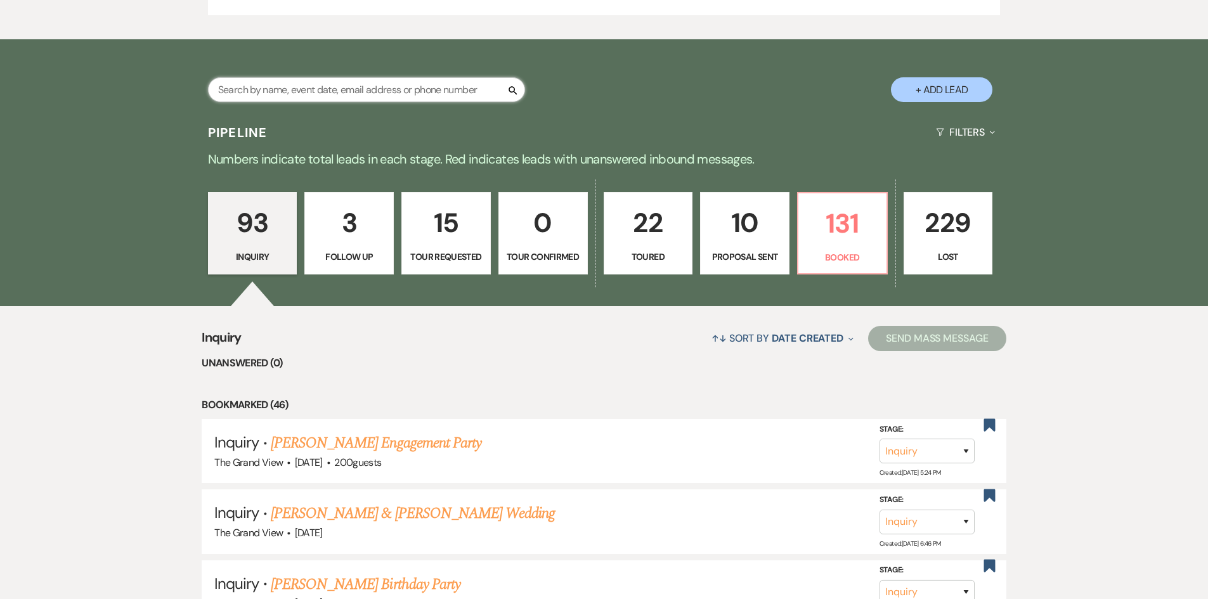
click at [297, 93] on input "text" at bounding box center [366, 89] width 317 height 25
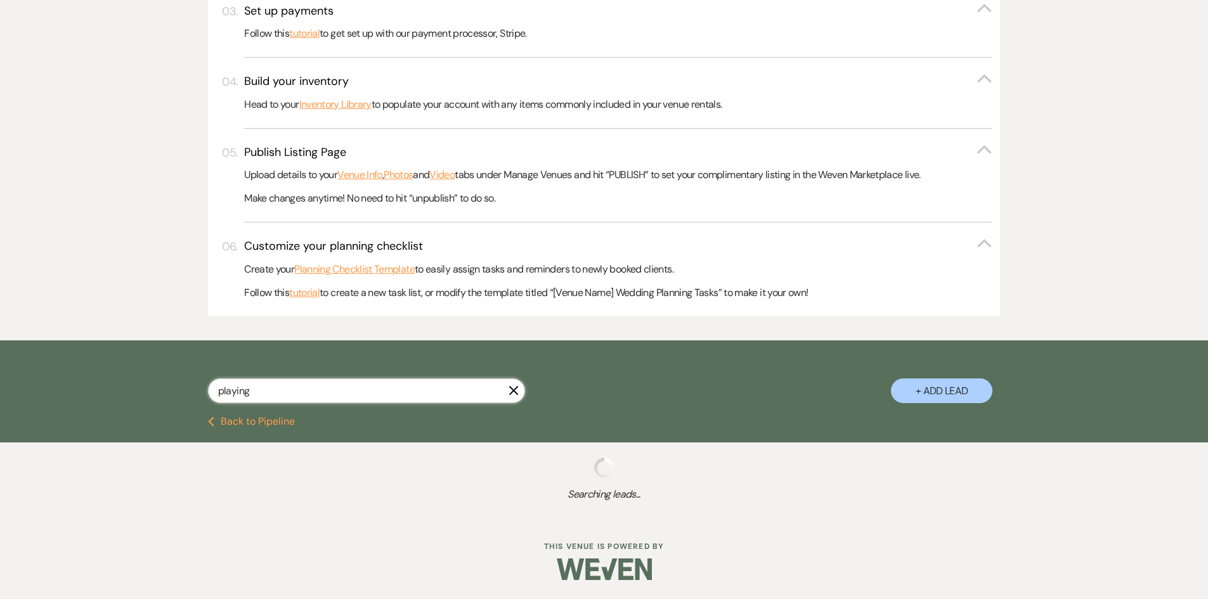
scroll to position [457, 0]
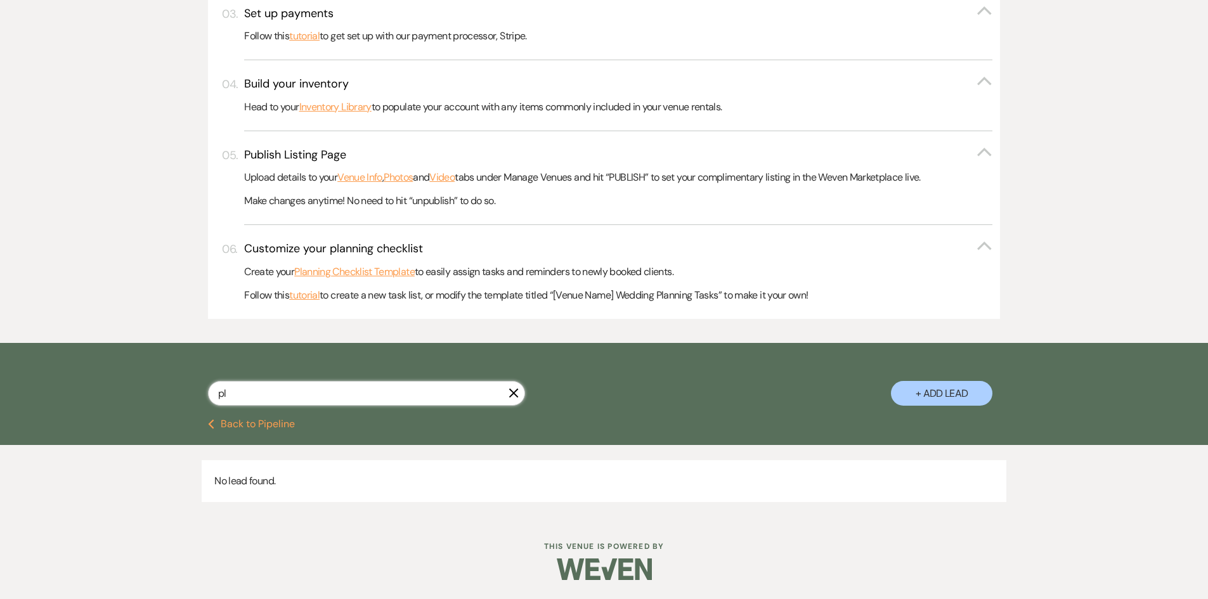
type input "p"
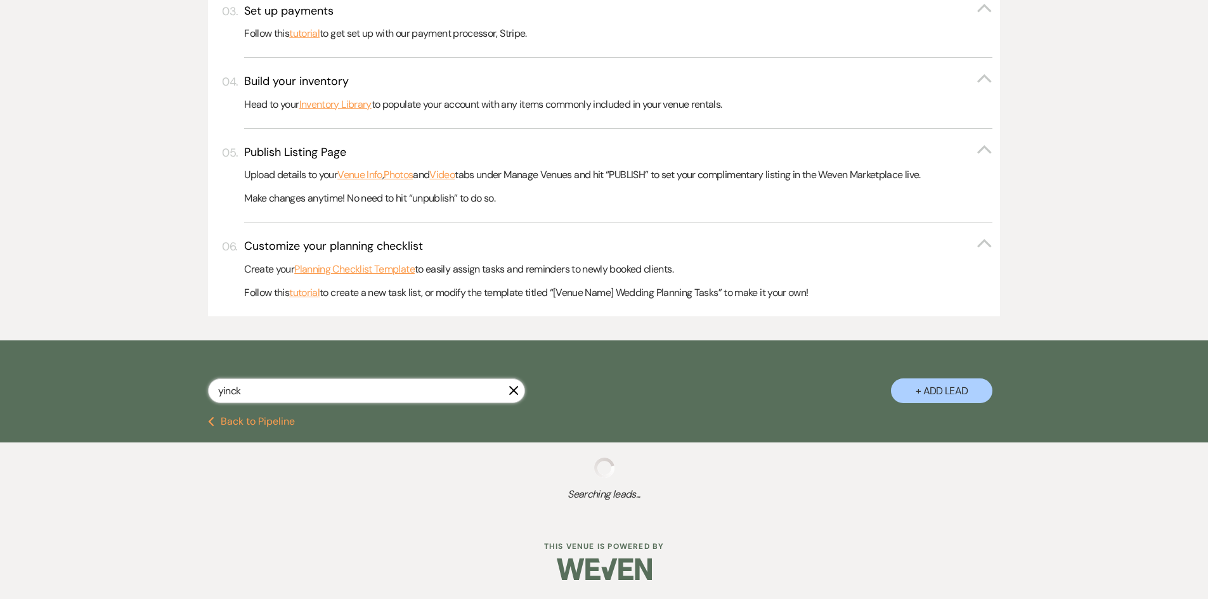
type input "yincku"
select select "2"
select select "5"
select select "8"
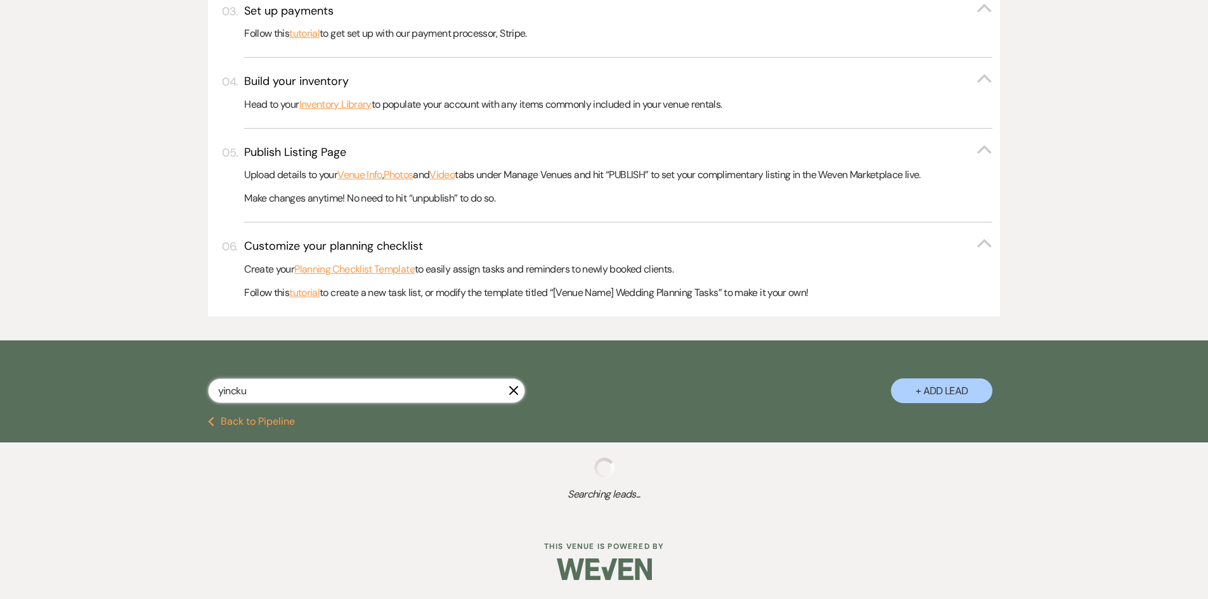
select select "4"
select select "6"
select select "8"
select select "5"
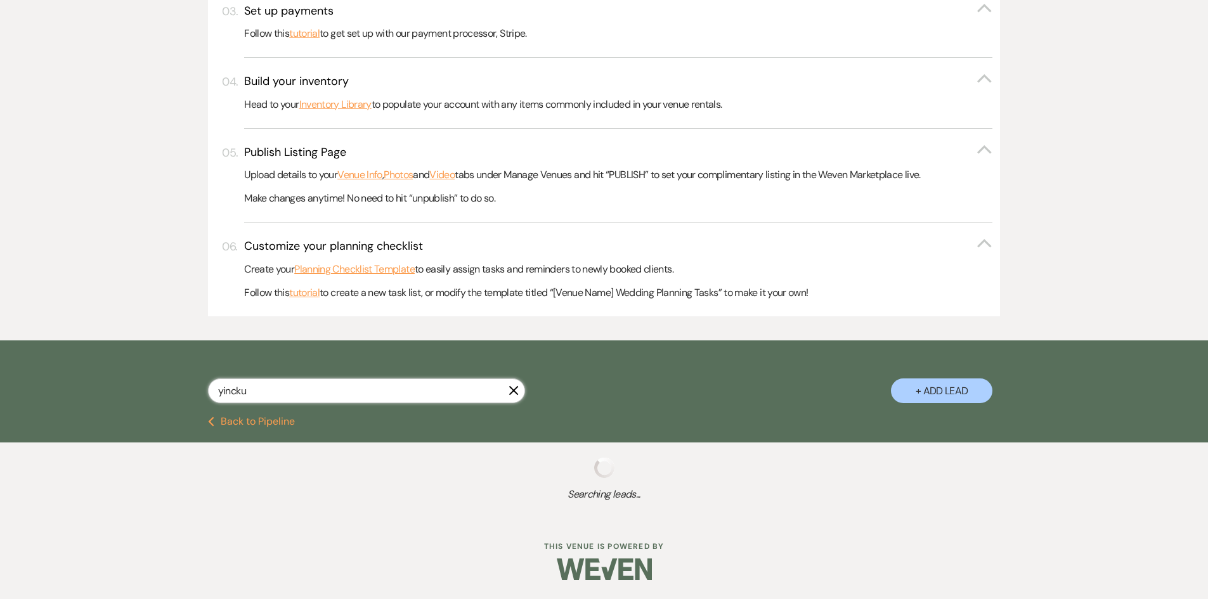
select select "5"
select select "2"
select select "5"
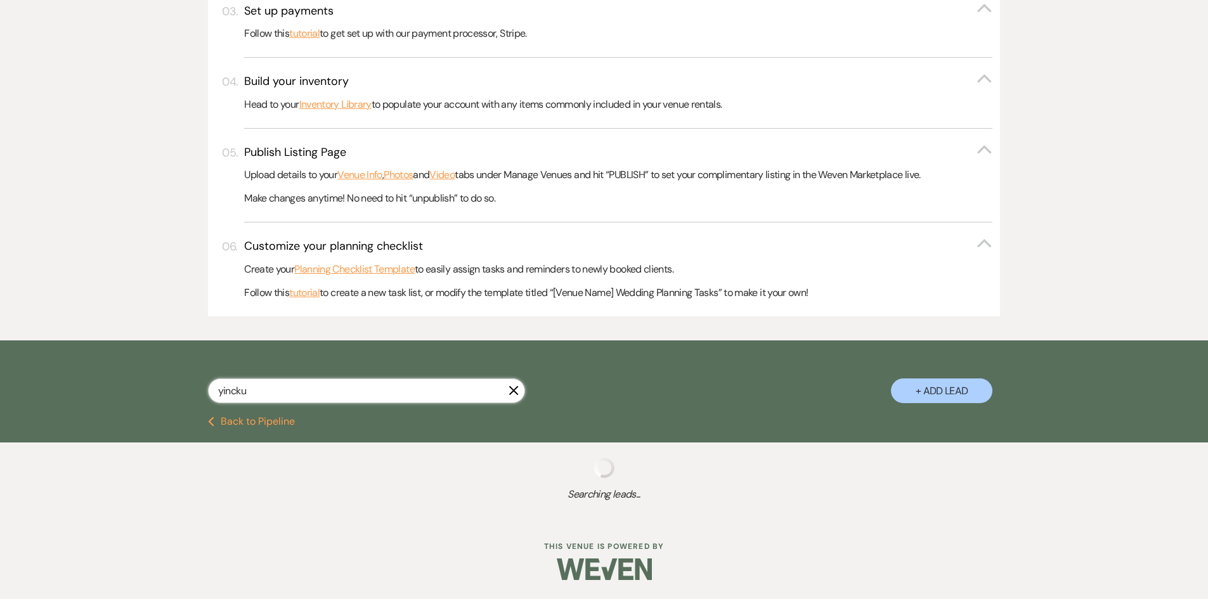
select select "8"
select select "6"
select select "5"
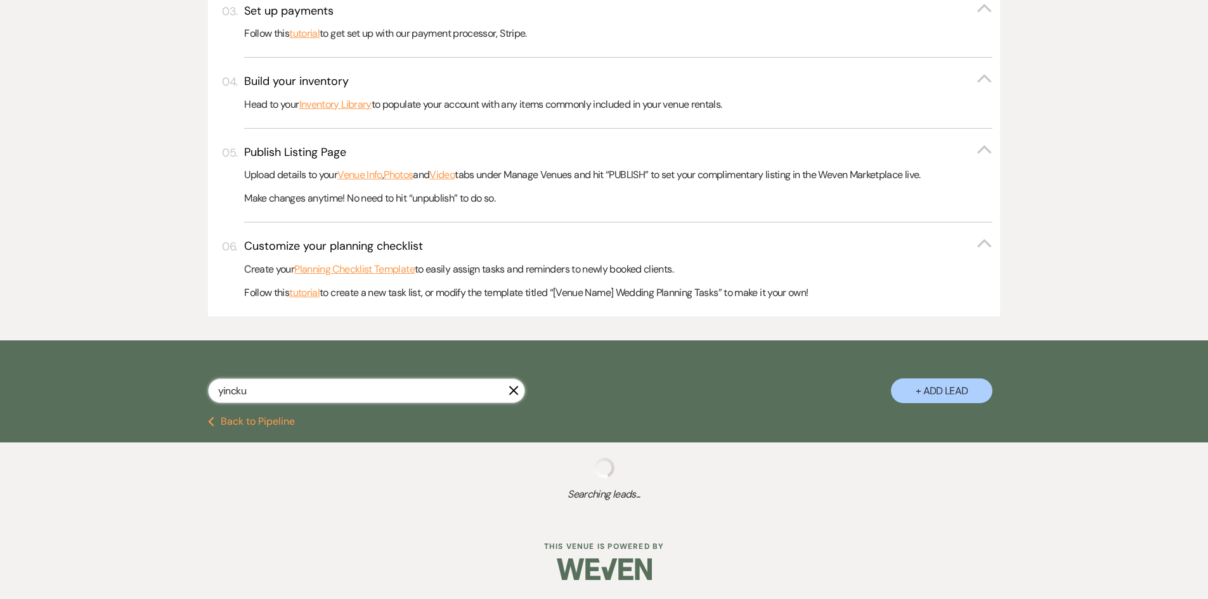
select select "5"
select select "6"
select select "5"
select select "2"
select select "8"
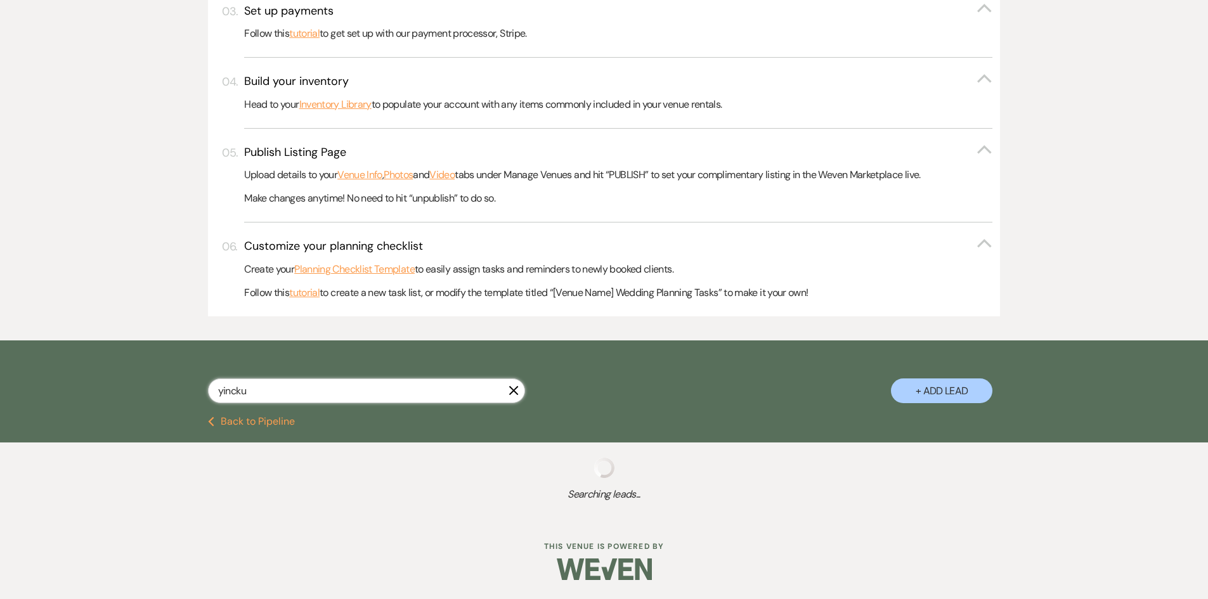
select select "4"
select select "8"
select select "5"
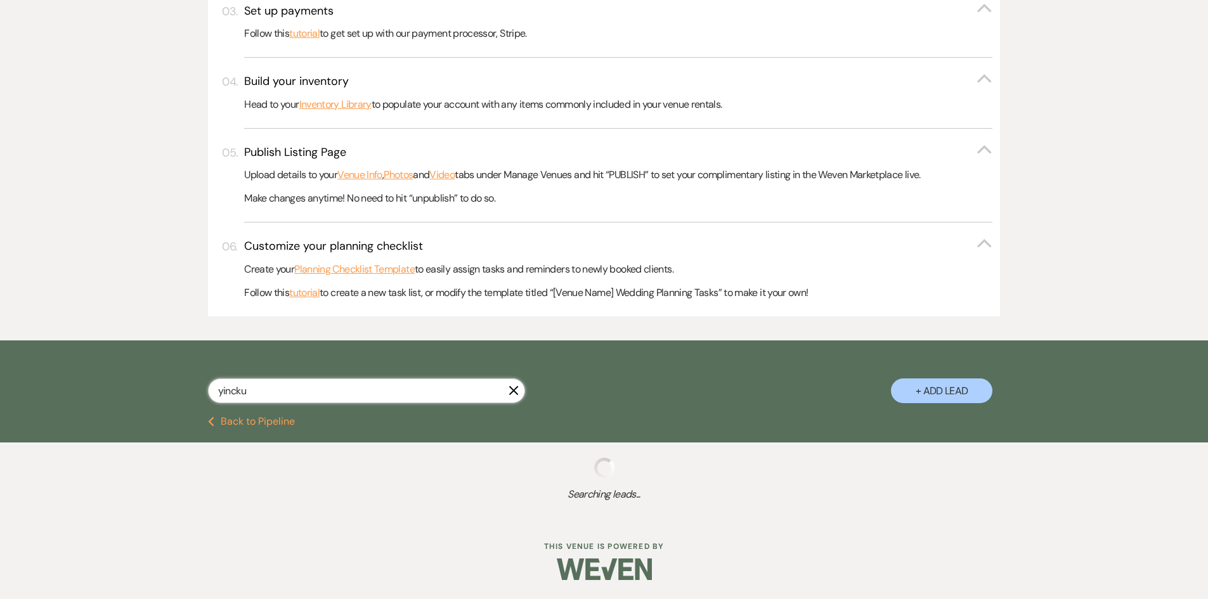
select select "5"
select select "8"
select select "6"
select select "5"
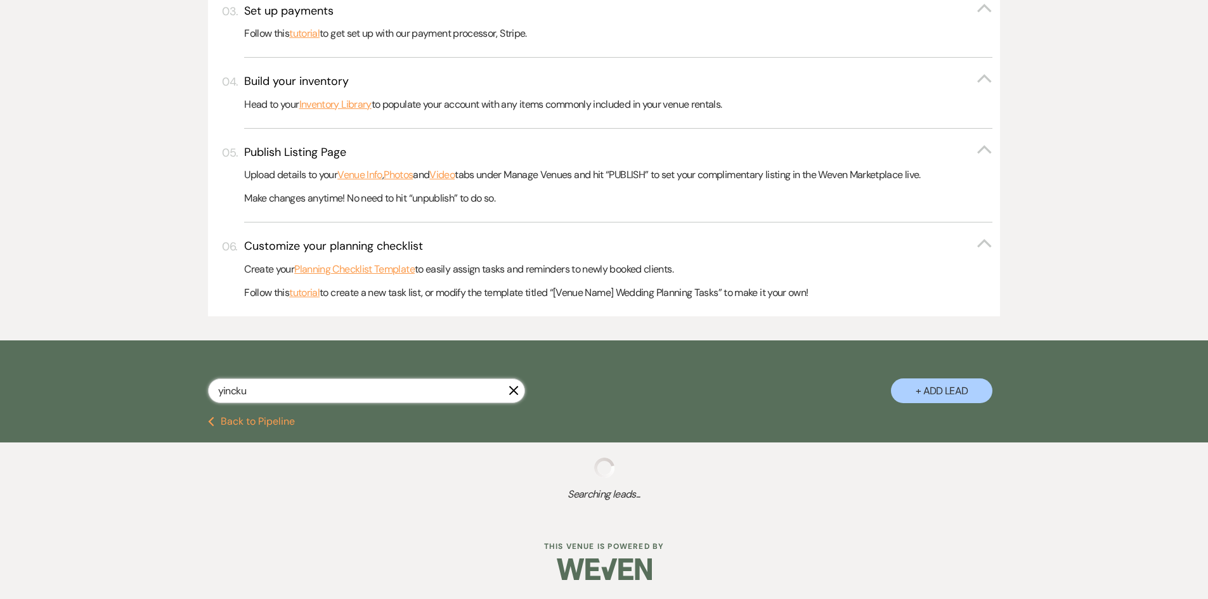
select select "5"
select select "8"
select select "5"
select select "8"
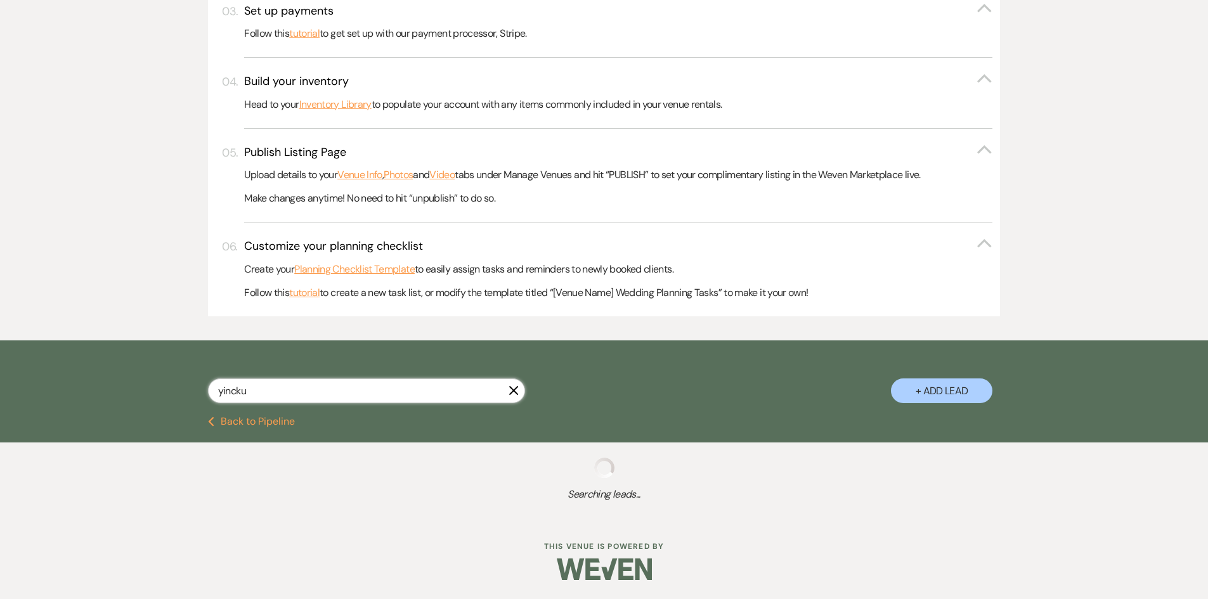
select select "5"
select select "8"
select select "2"
select select "8"
select select "6"
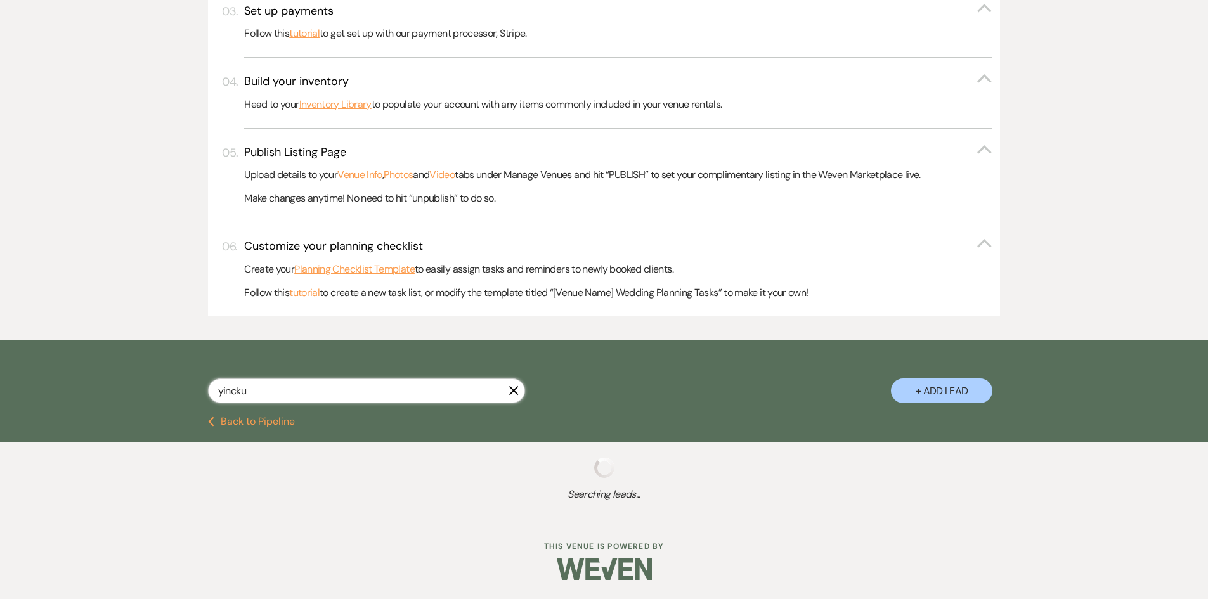
select select "8"
select select "6"
select select "8"
select select "5"
select select "8"
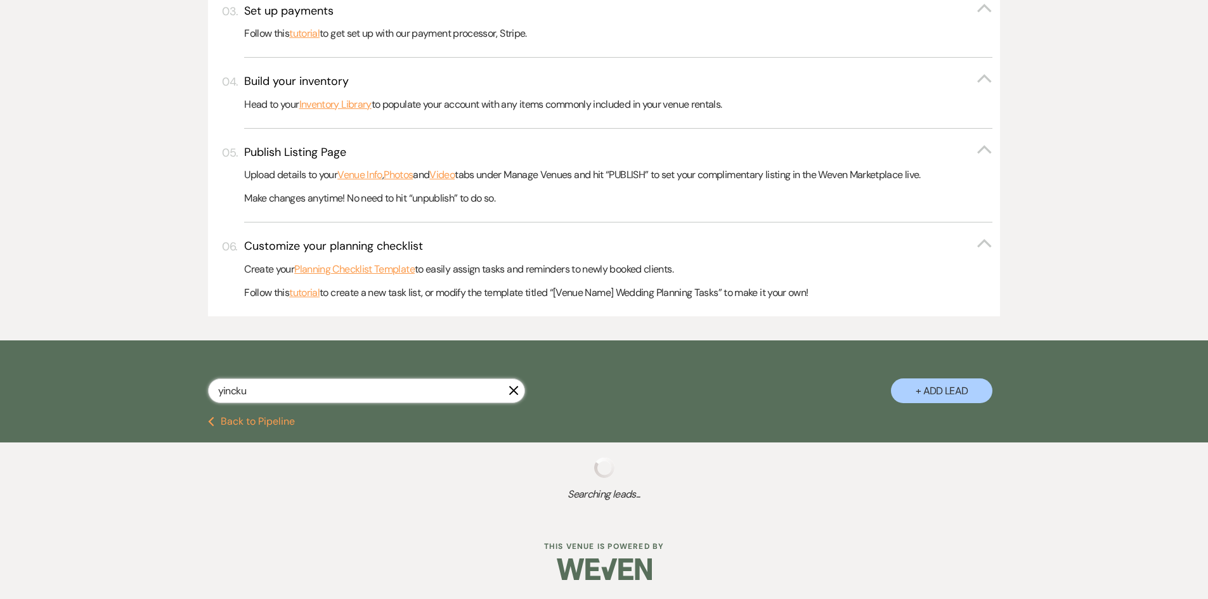
select select "5"
select select "8"
select select "5"
select select "8"
select select "5"
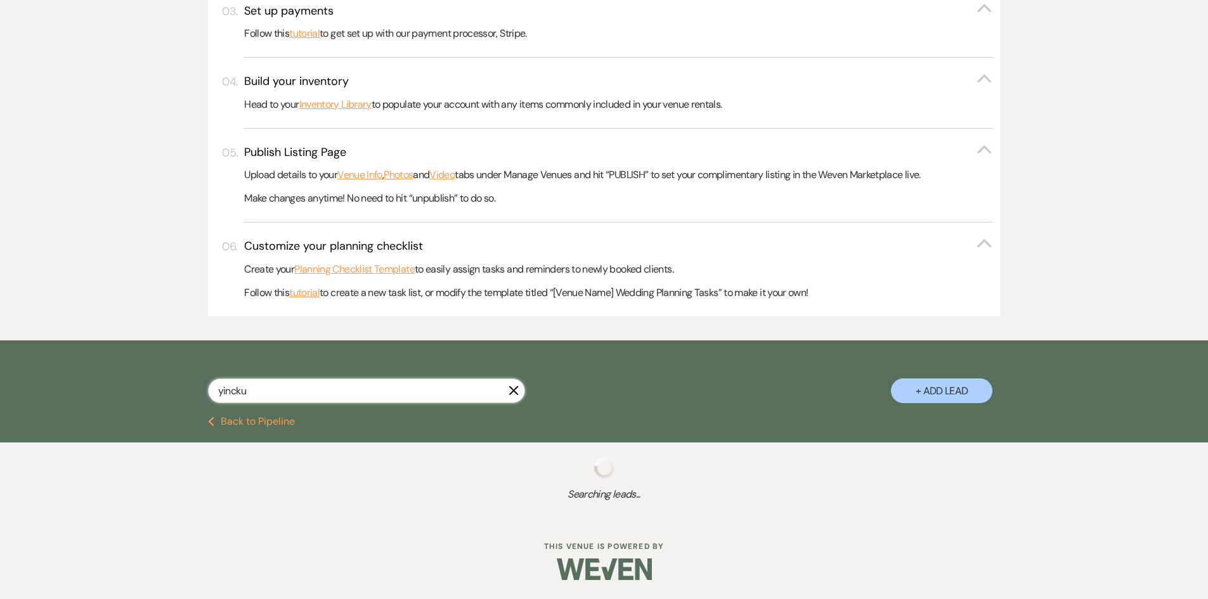
select select "8"
select select "5"
select select "8"
select select "6"
select select "8"
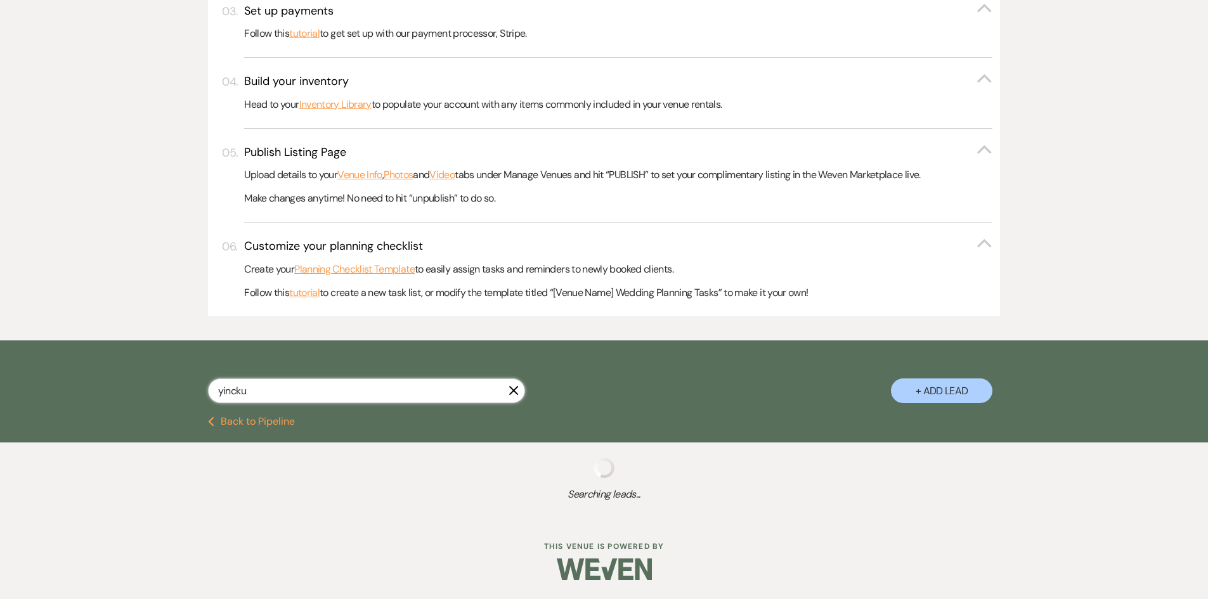
select select "5"
select select "8"
select select "5"
select select "8"
select select "5"
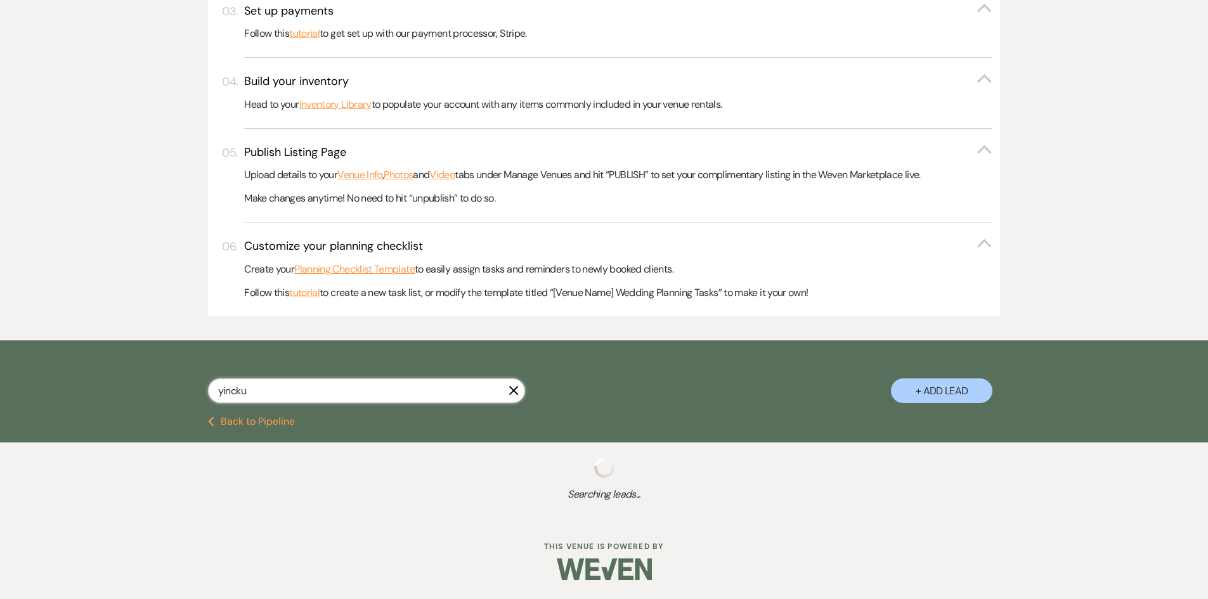
select select "8"
select select "5"
select select "8"
select select "5"
select select "8"
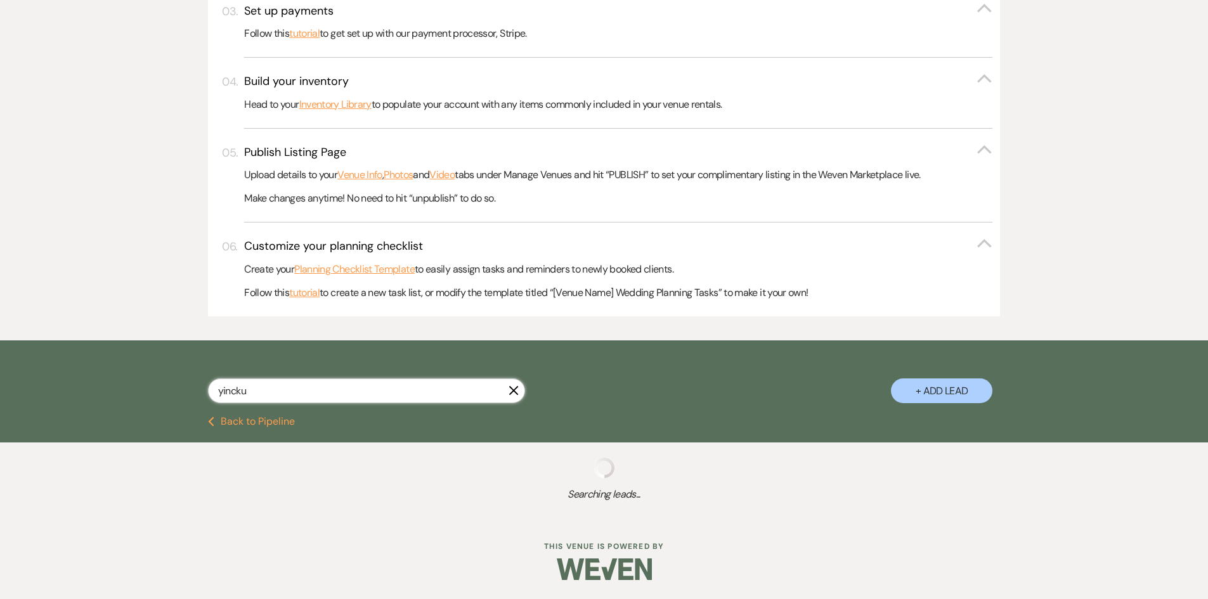
select select "6"
select select "8"
select select "5"
select select "8"
select select "7"
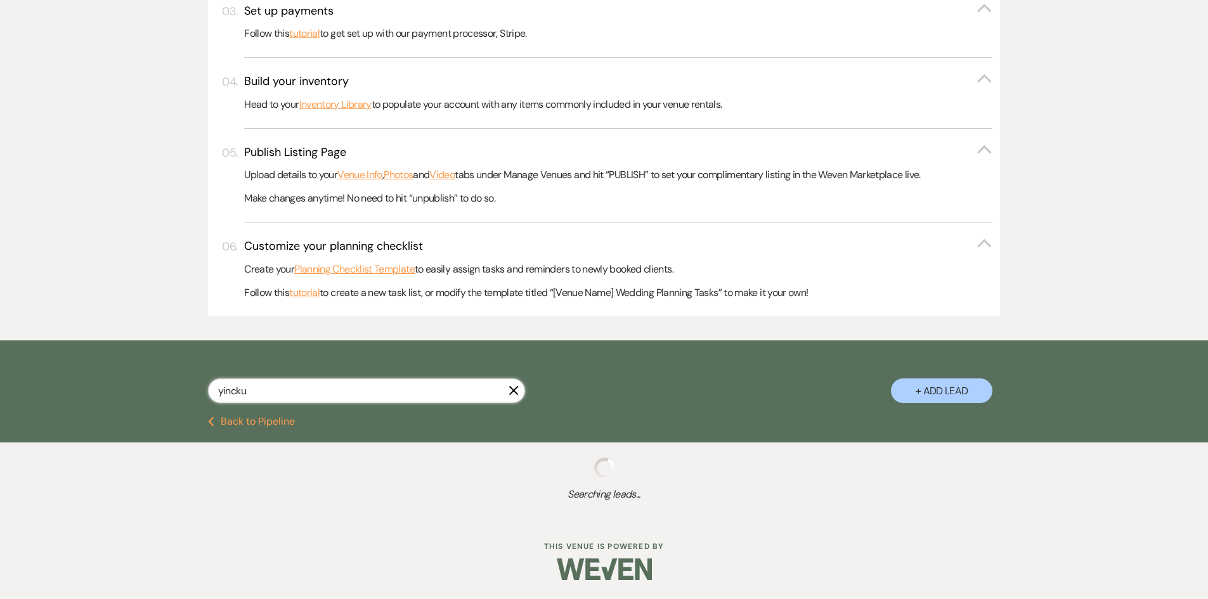
select select "8"
select select "5"
select select "8"
select select "5"
select select "8"
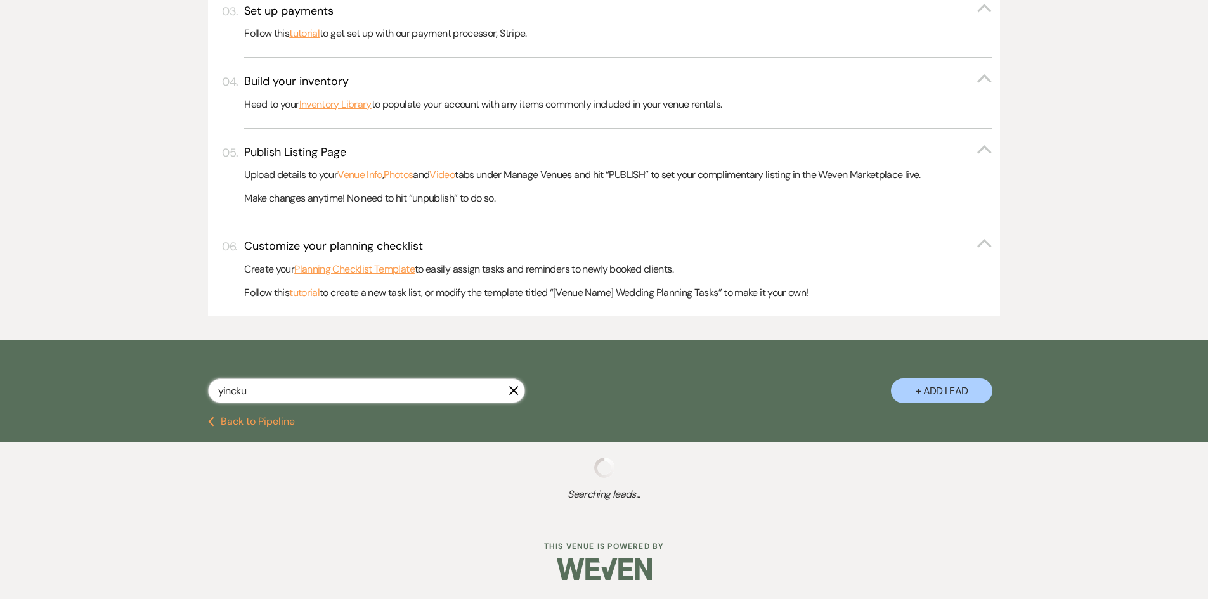
select select "5"
select select "8"
select select "4"
select select "8"
select select "5"
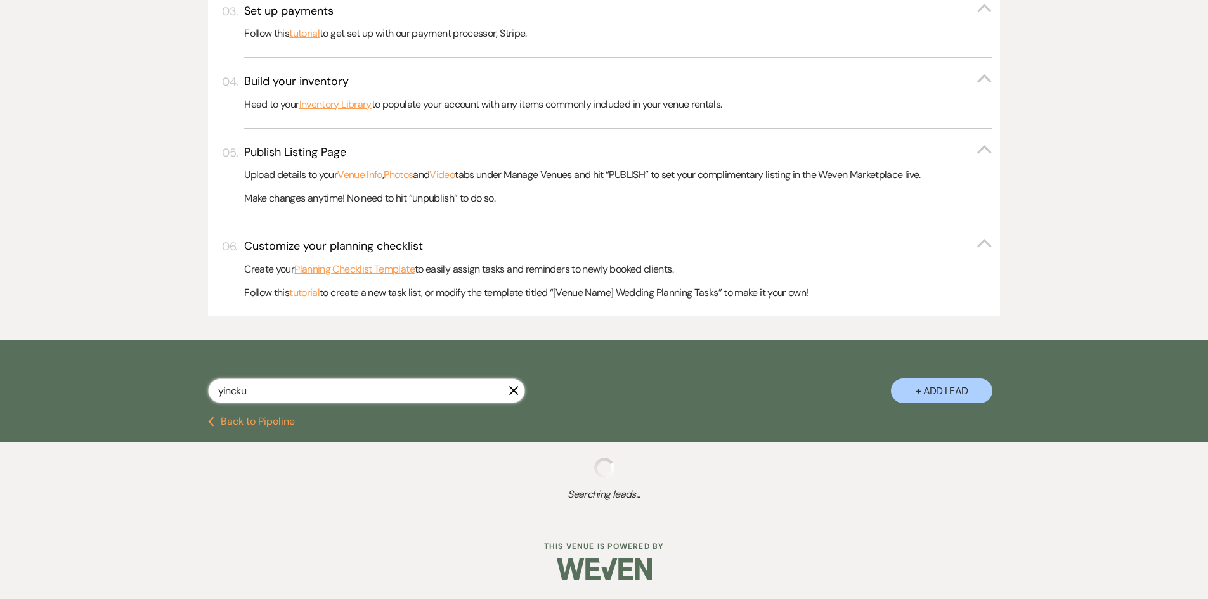
select select "8"
select select "10"
select select "8"
select select "5"
select select "8"
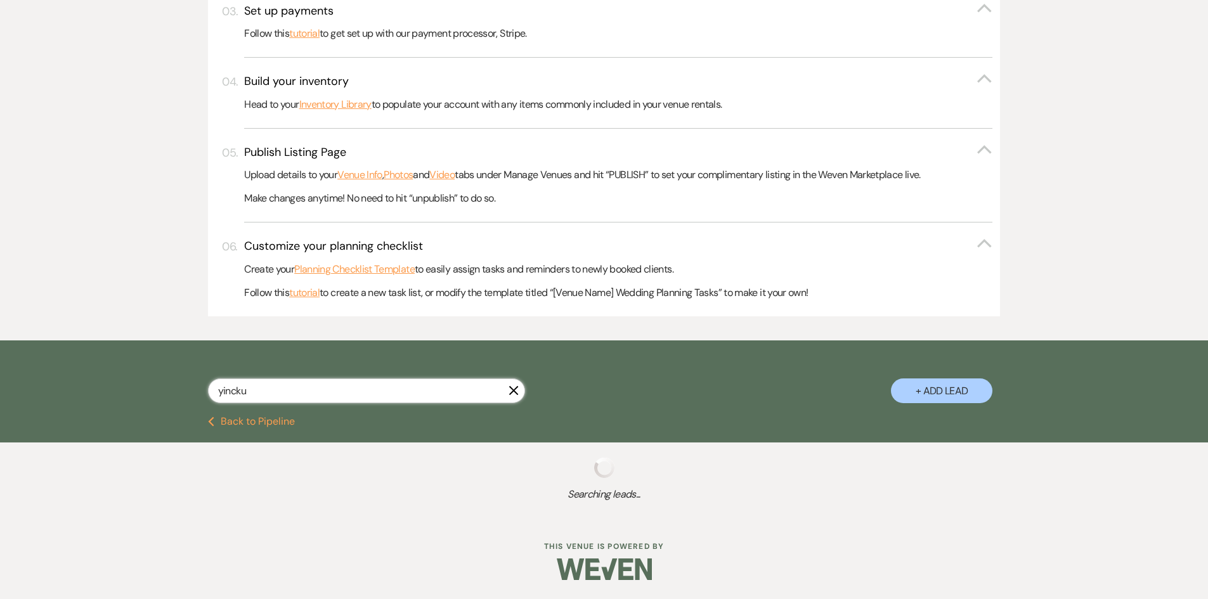
select select "6"
select select "8"
select select "5"
select select "8"
select select "5"
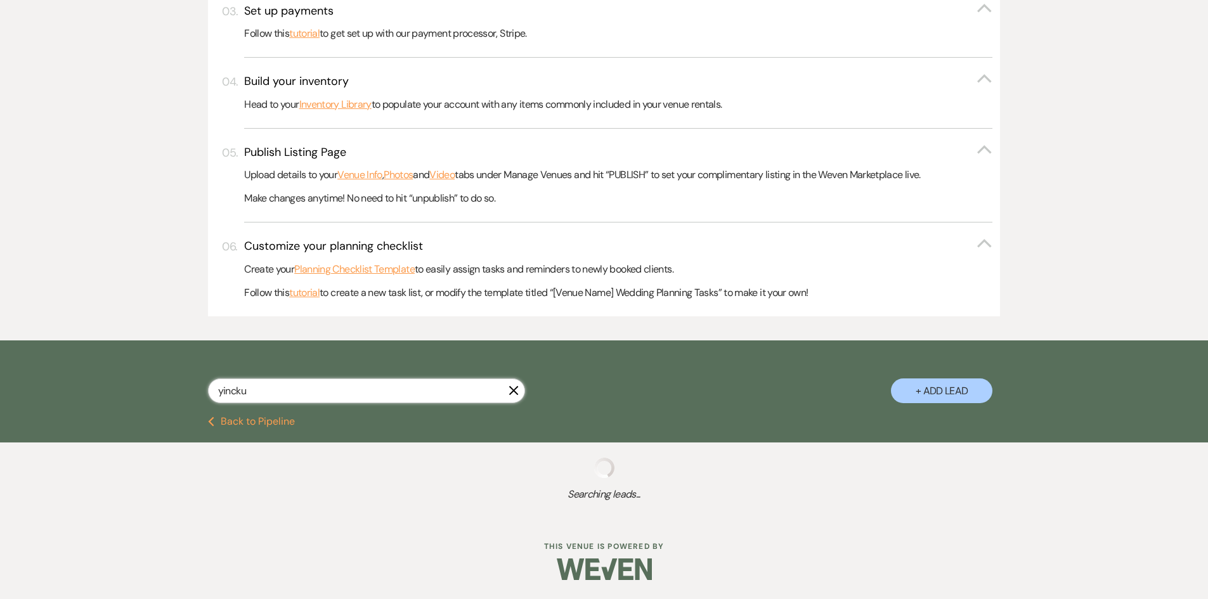
select select "8"
select select "5"
select select "8"
select select "5"
select select "8"
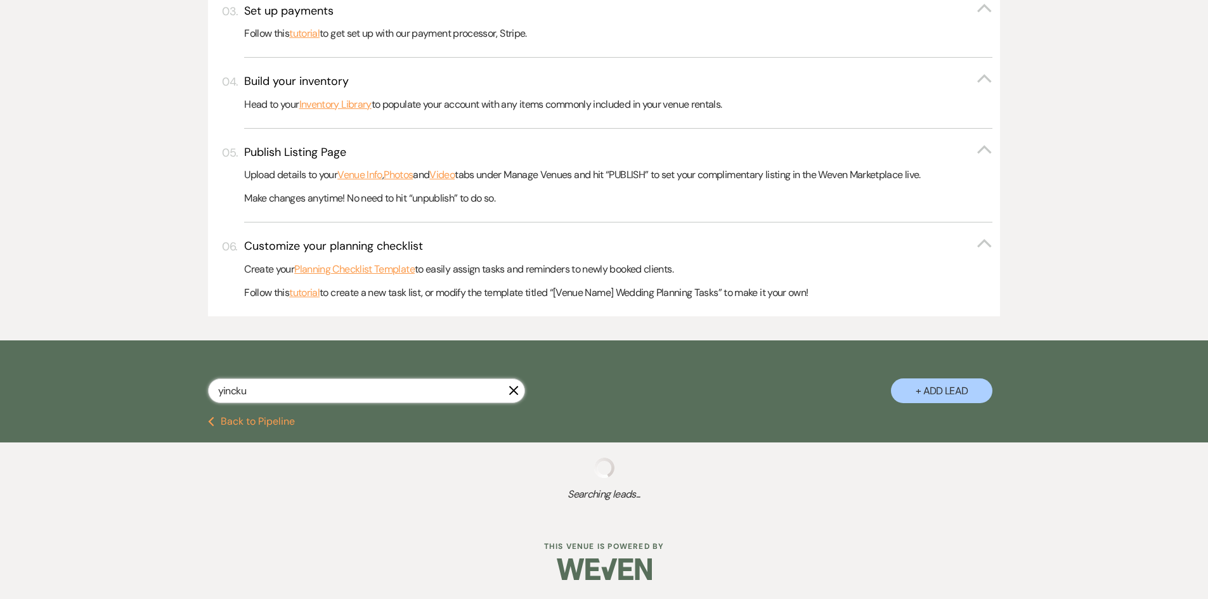
select select "5"
select select "8"
select select "5"
select select "8"
select select "5"
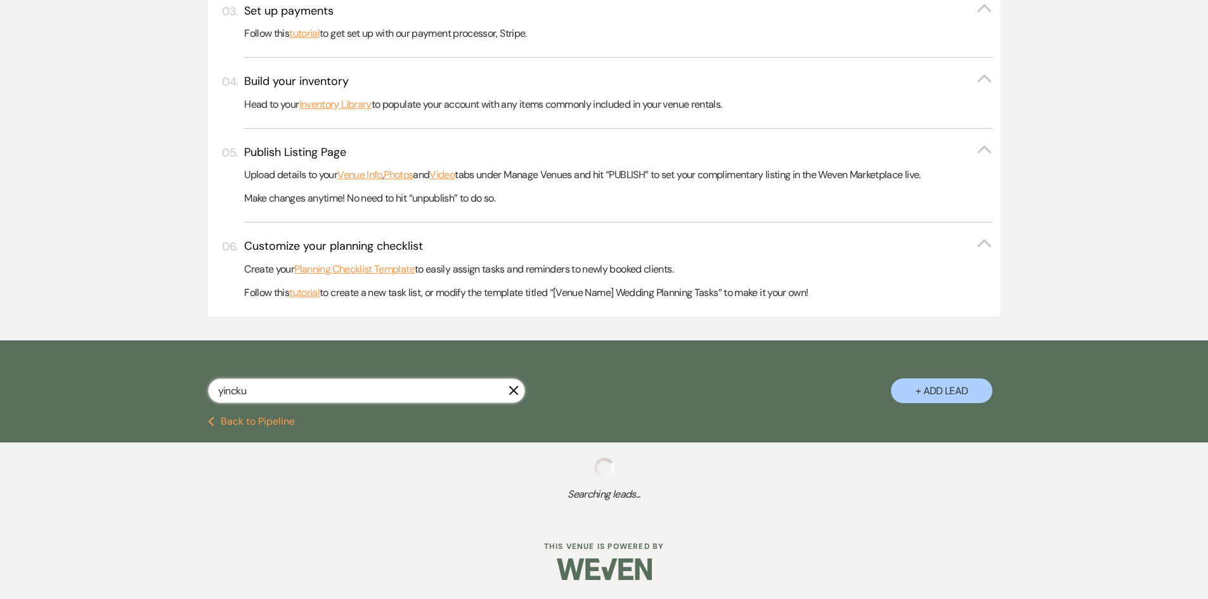
select select "8"
select select "5"
select select "8"
select select "5"
select select "8"
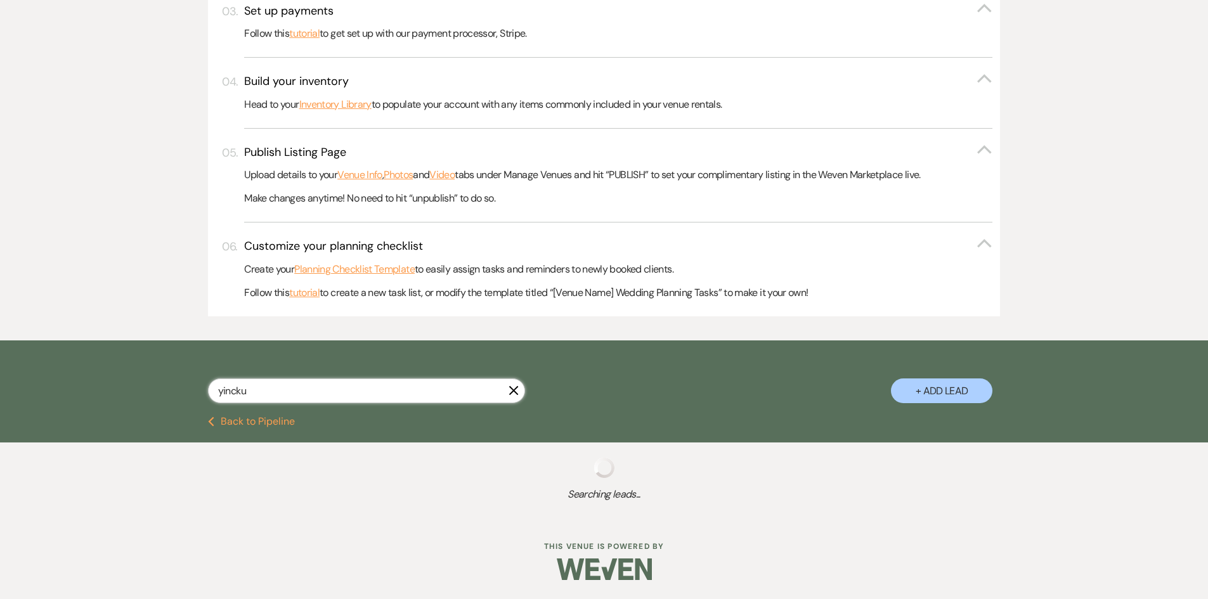
select select "5"
select select "8"
select select "5"
select select "8"
select select "5"
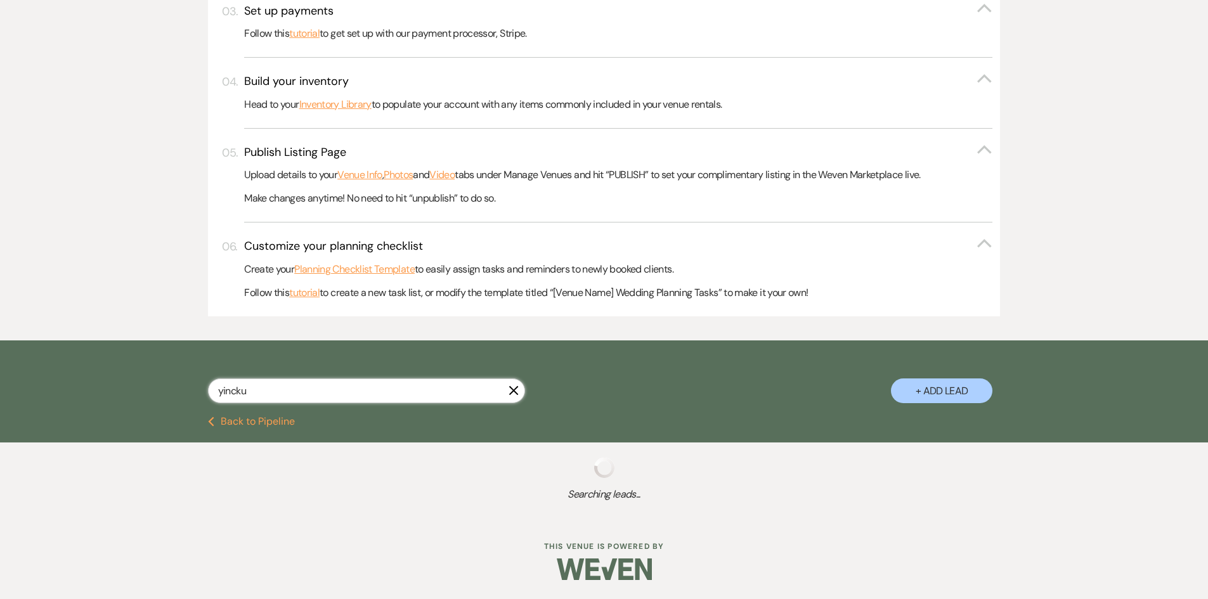
select select "8"
select select "5"
select select "8"
select select "10"
select select "8"
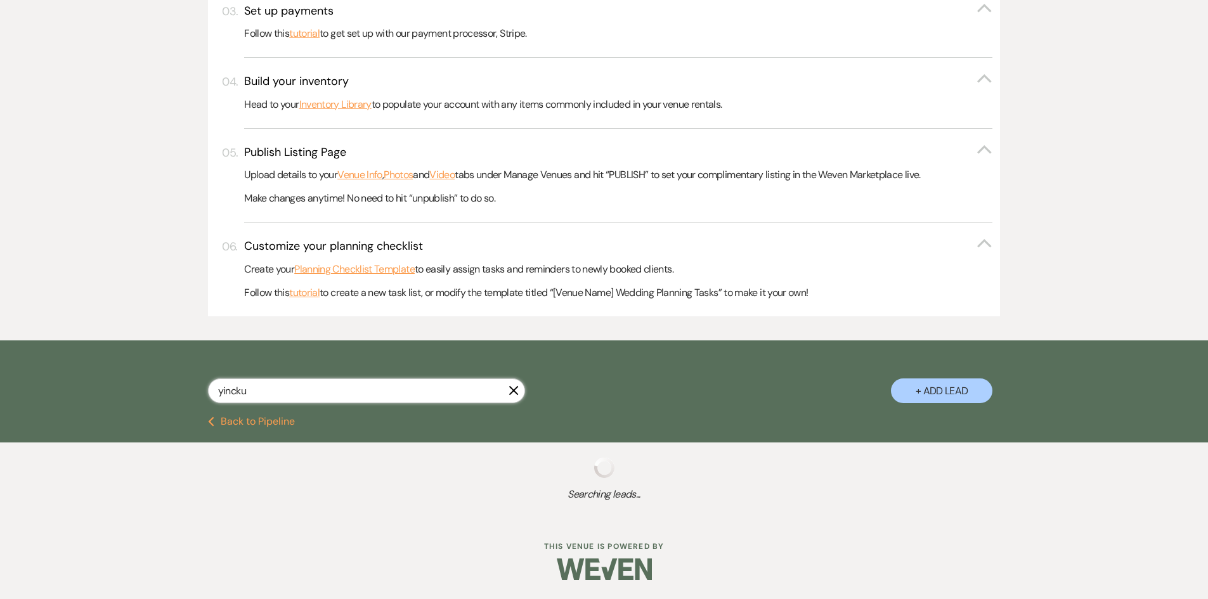
select select "7"
select select "8"
select select "5"
select select "8"
select select "5"
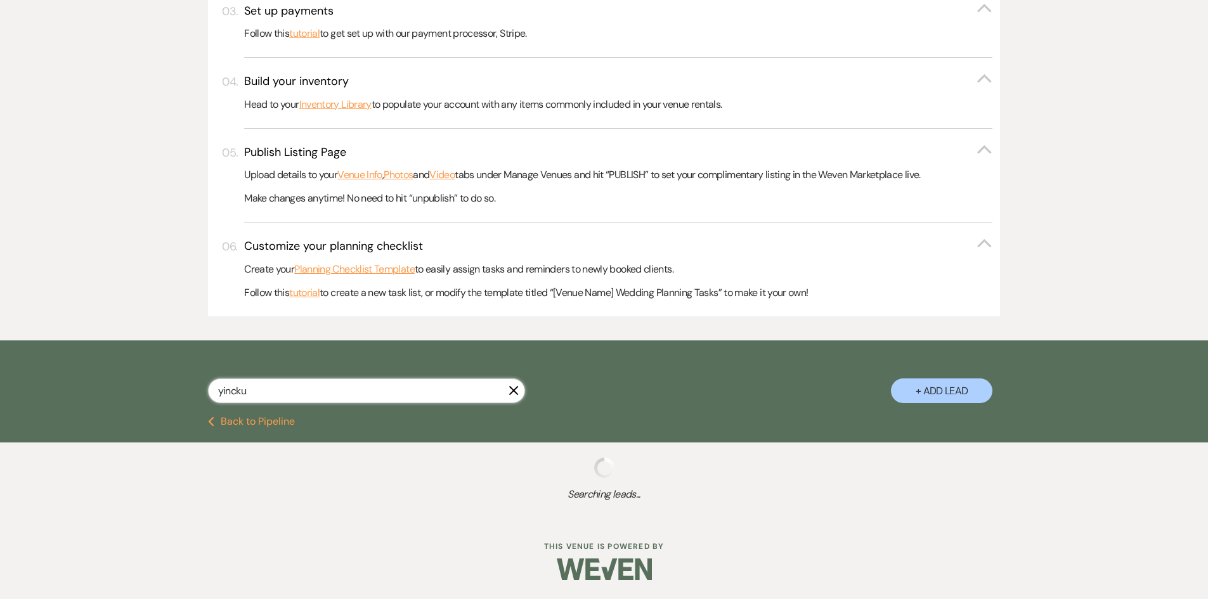
select select "8"
select select "5"
select select "8"
select select "5"
select select "8"
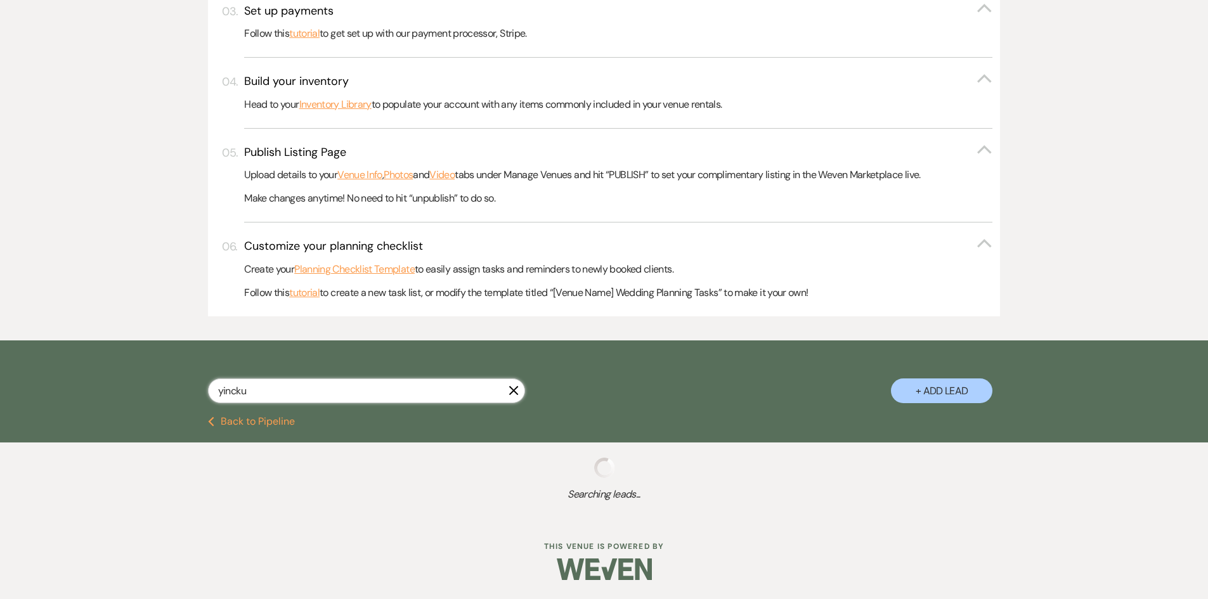
select select "5"
select select "8"
select select "5"
select select "8"
select select "6"
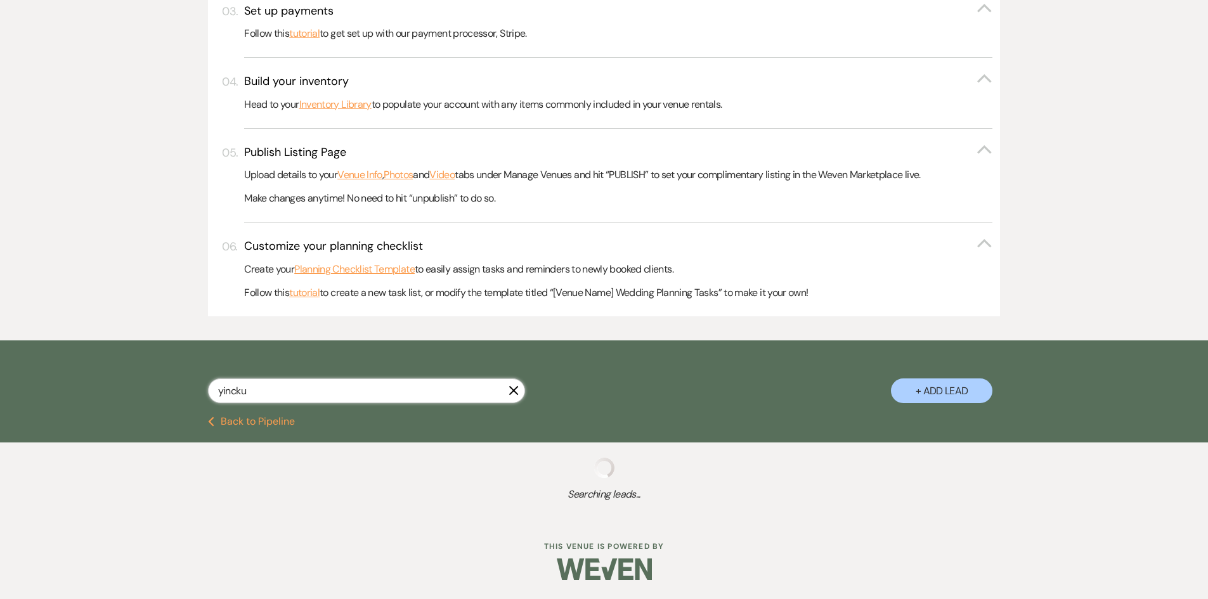
select select "8"
select select "5"
select select "8"
select select "5"
select select "8"
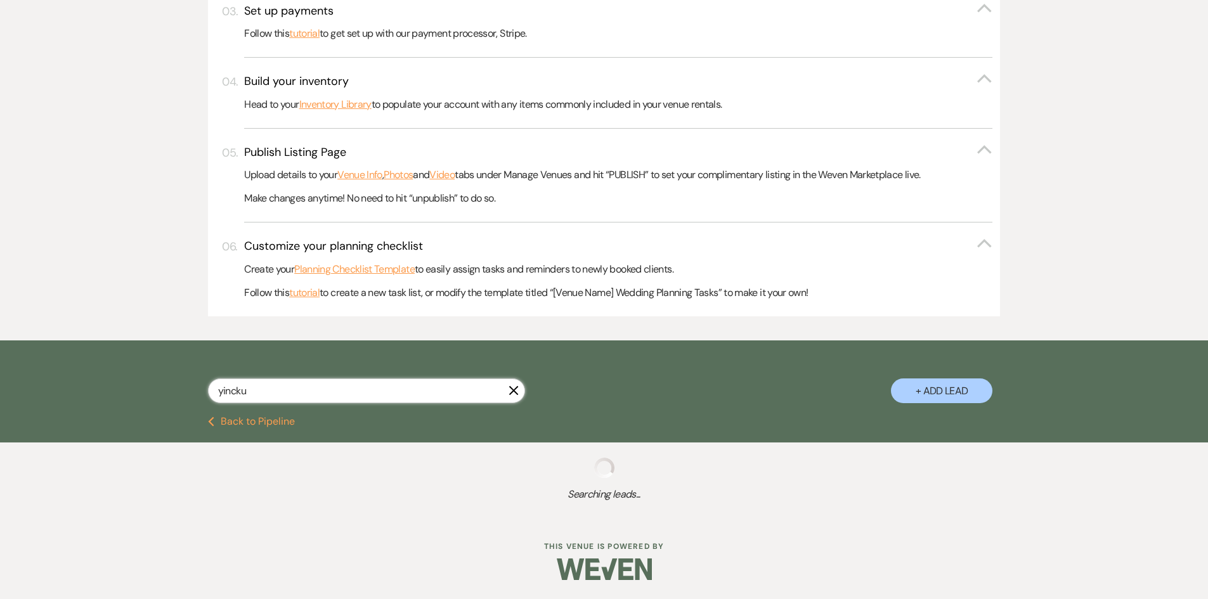
select select "5"
select select "8"
select select "5"
select select "8"
select select "10"
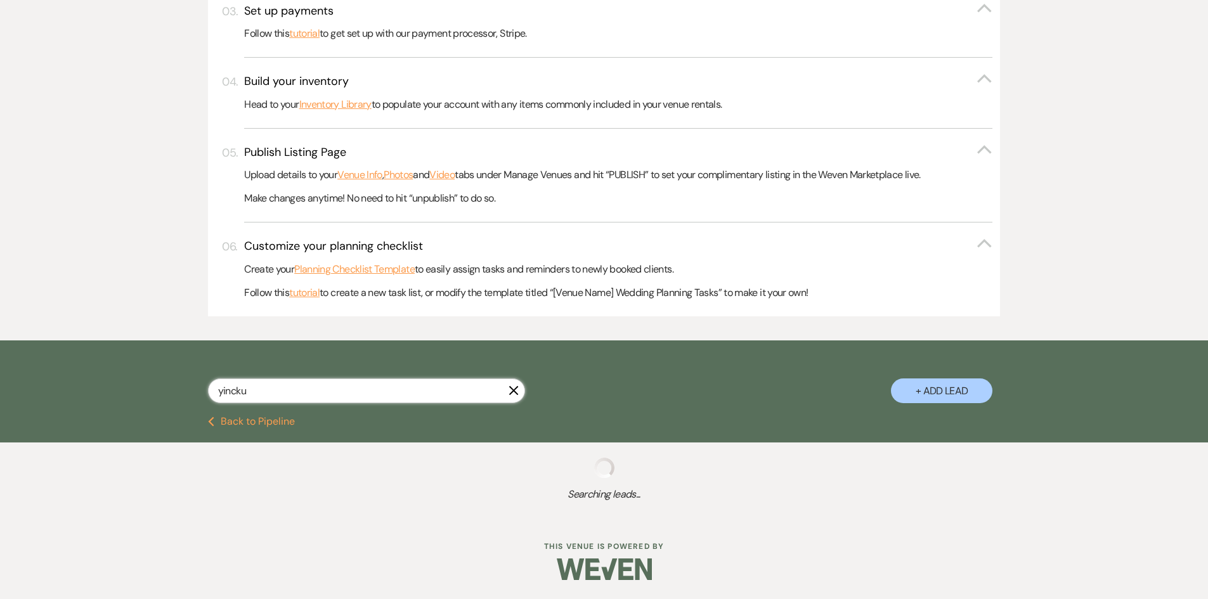
select select "8"
select select "5"
select select "8"
select select "5"
select select "8"
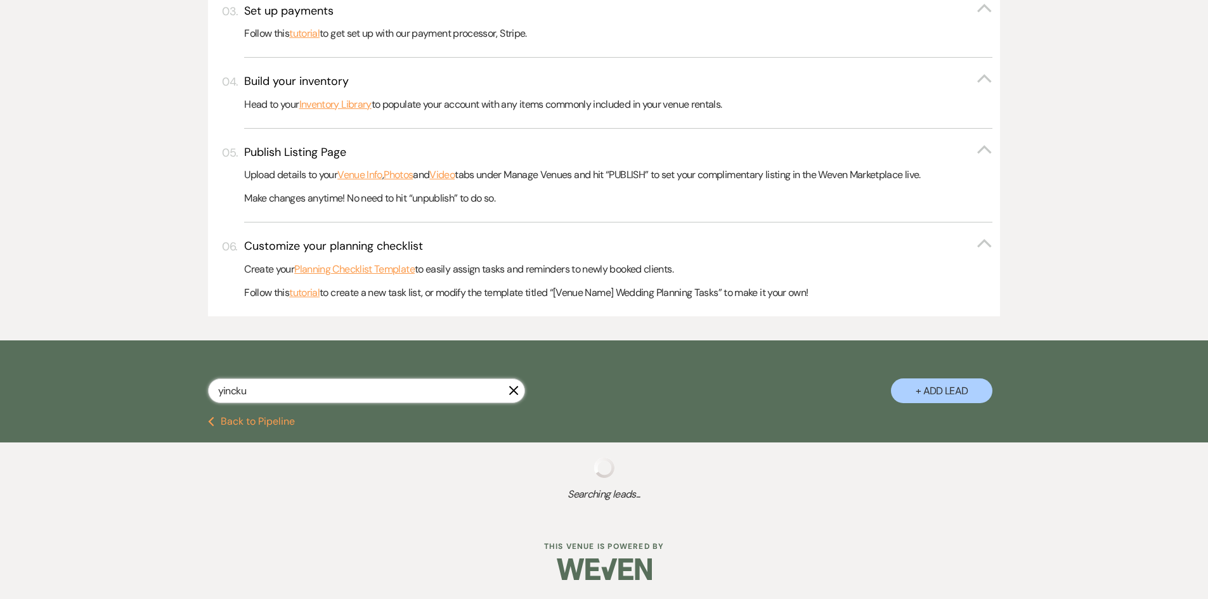
select select "5"
select select "8"
select select "5"
select select "8"
select select "10"
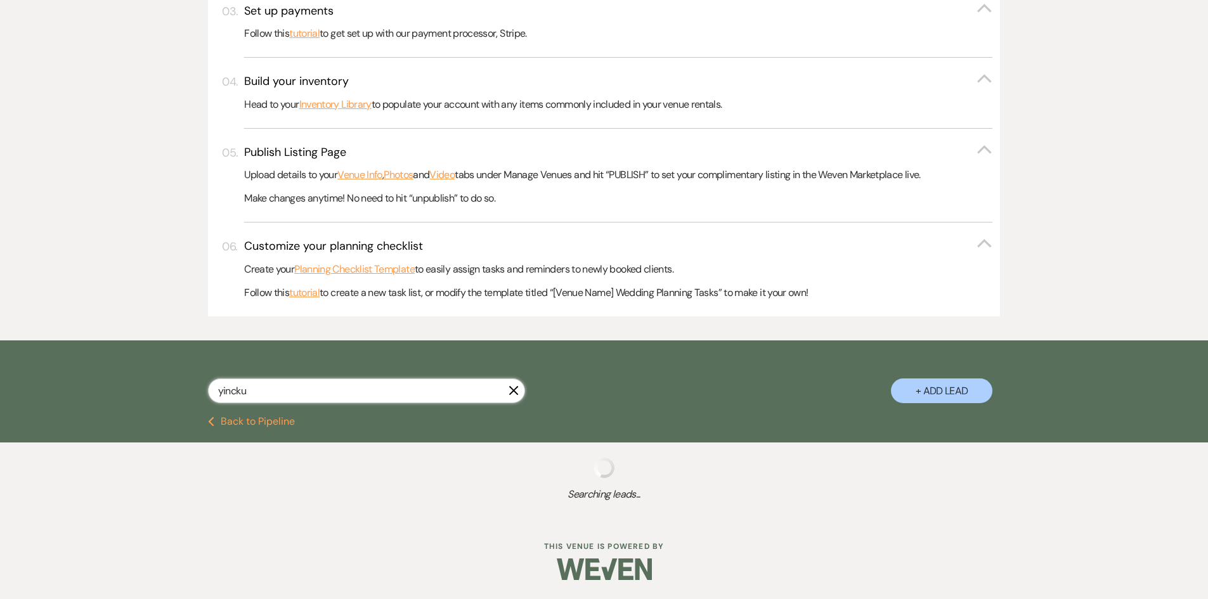
select select "8"
select select "5"
select select "8"
select select "5"
select select "8"
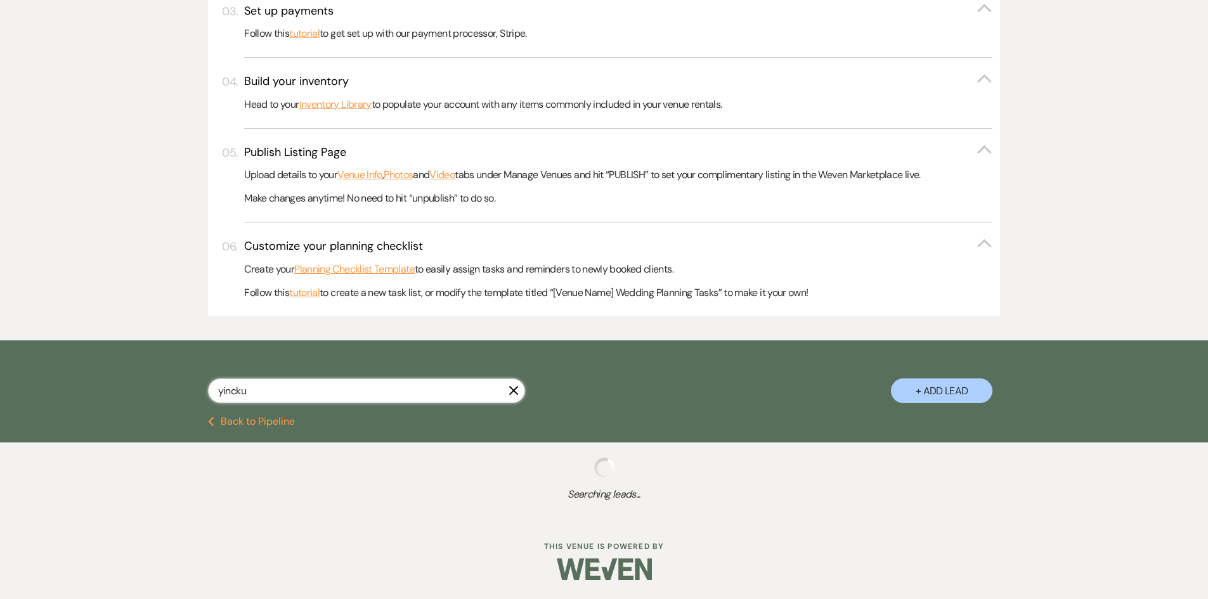
select select "10"
select select "8"
select select "2"
select select "8"
select select "5"
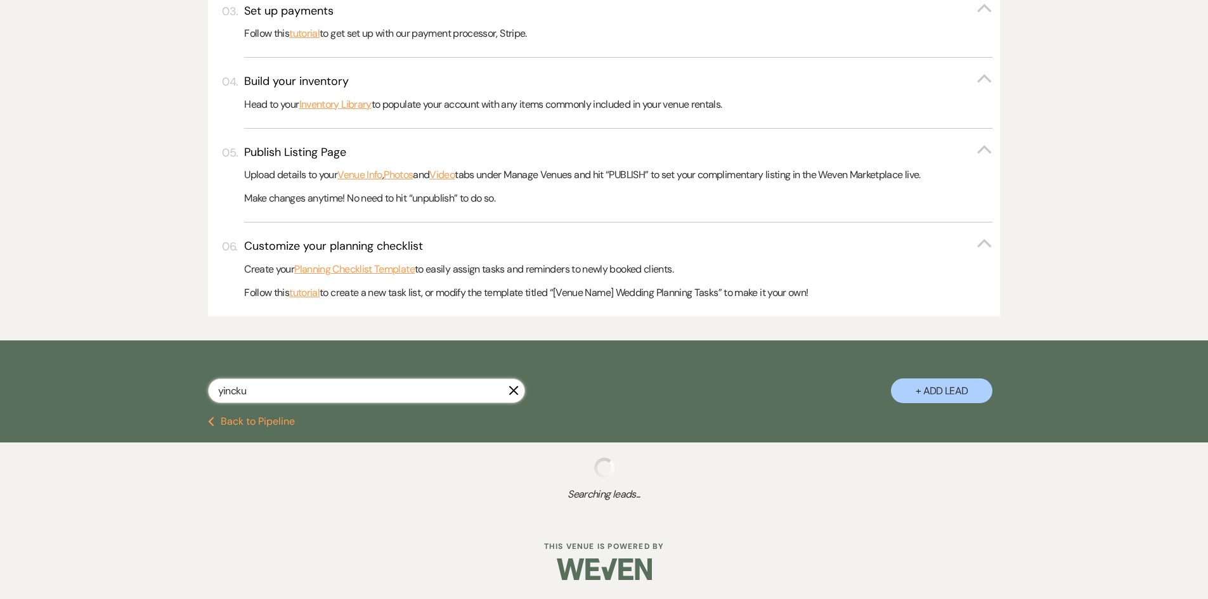
select select "8"
select select "5"
select select "8"
select select "5"
select select "8"
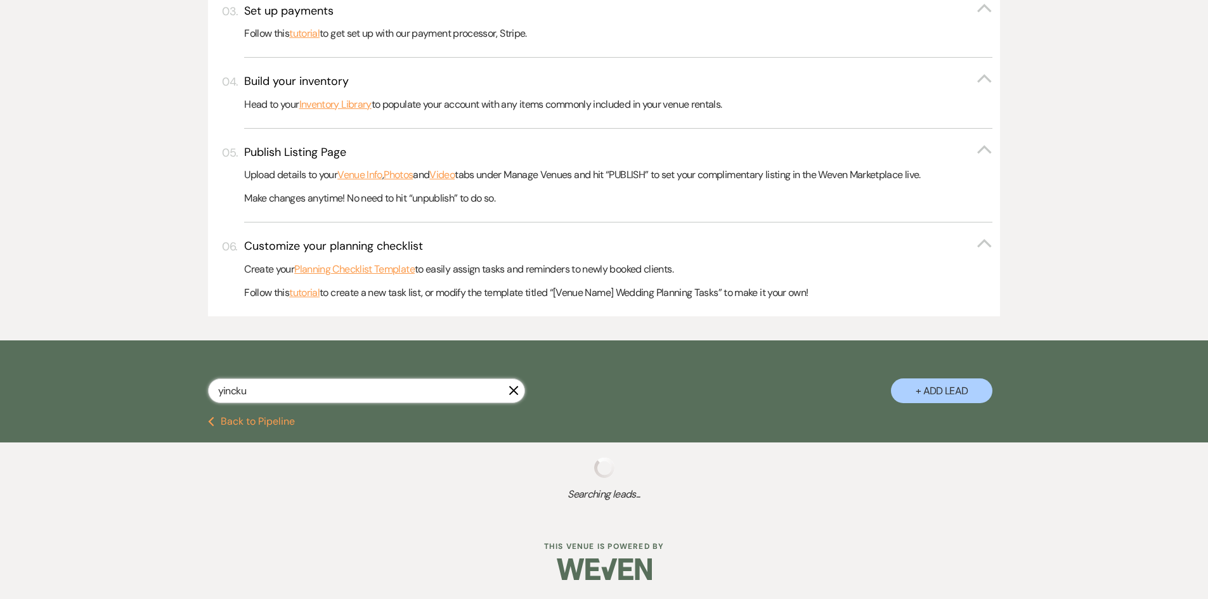
select select "5"
select select "8"
select select "5"
select select "8"
select select "5"
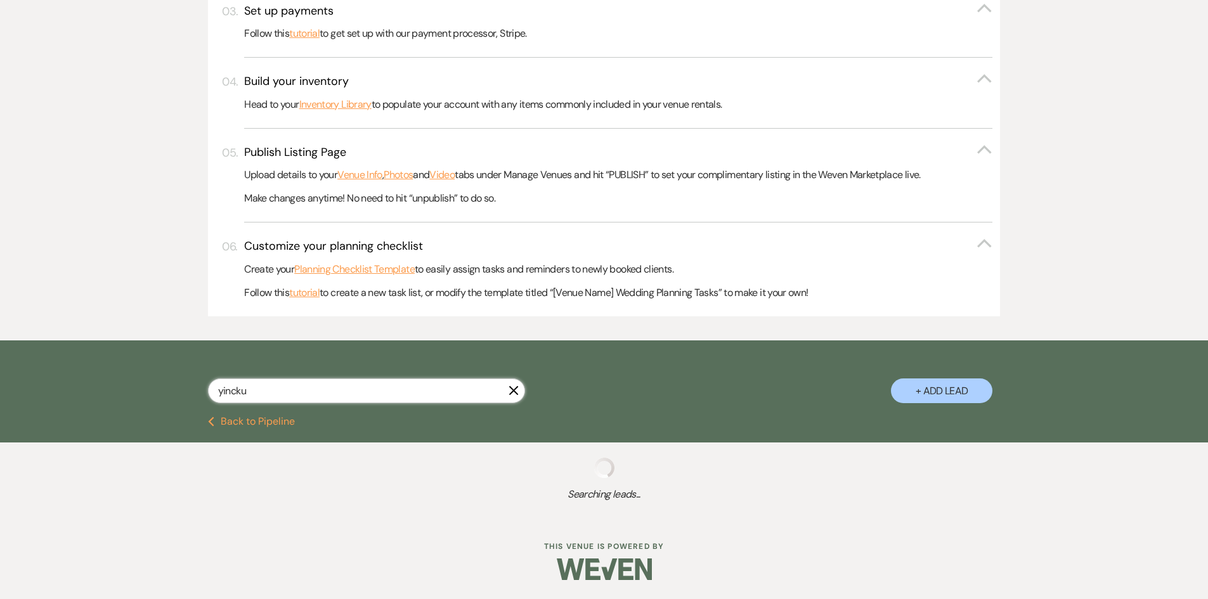
select select "8"
select select "3"
select select "8"
select select "5"
select select "8"
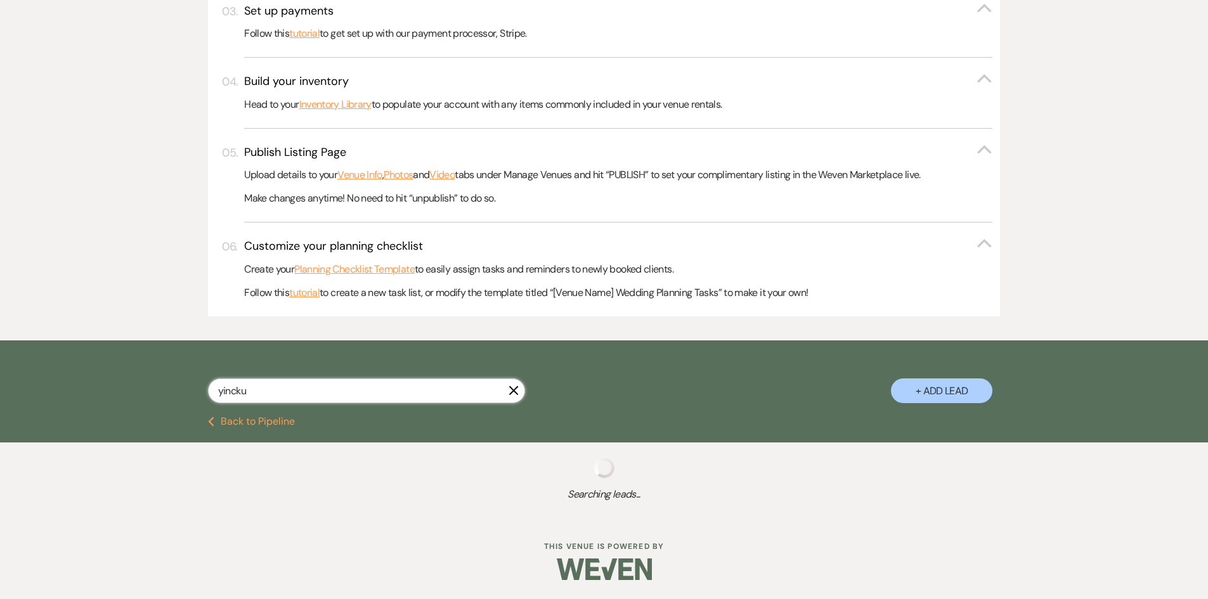
select select "5"
select select "8"
select select "5"
select select "8"
select select "5"
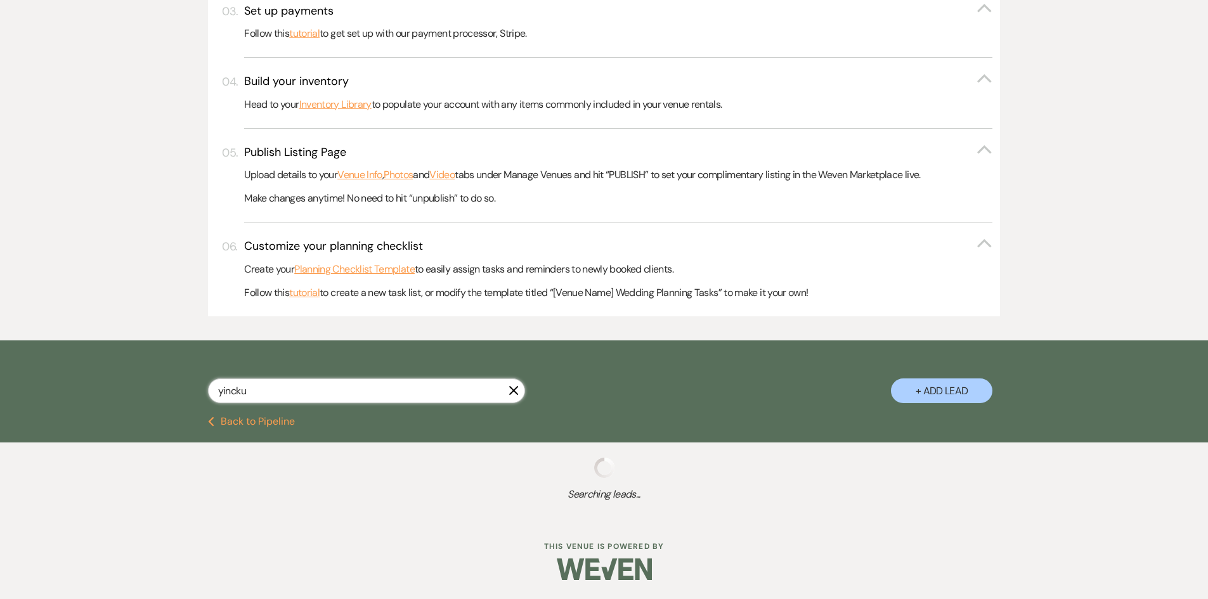
select select "8"
select select "1"
select select "8"
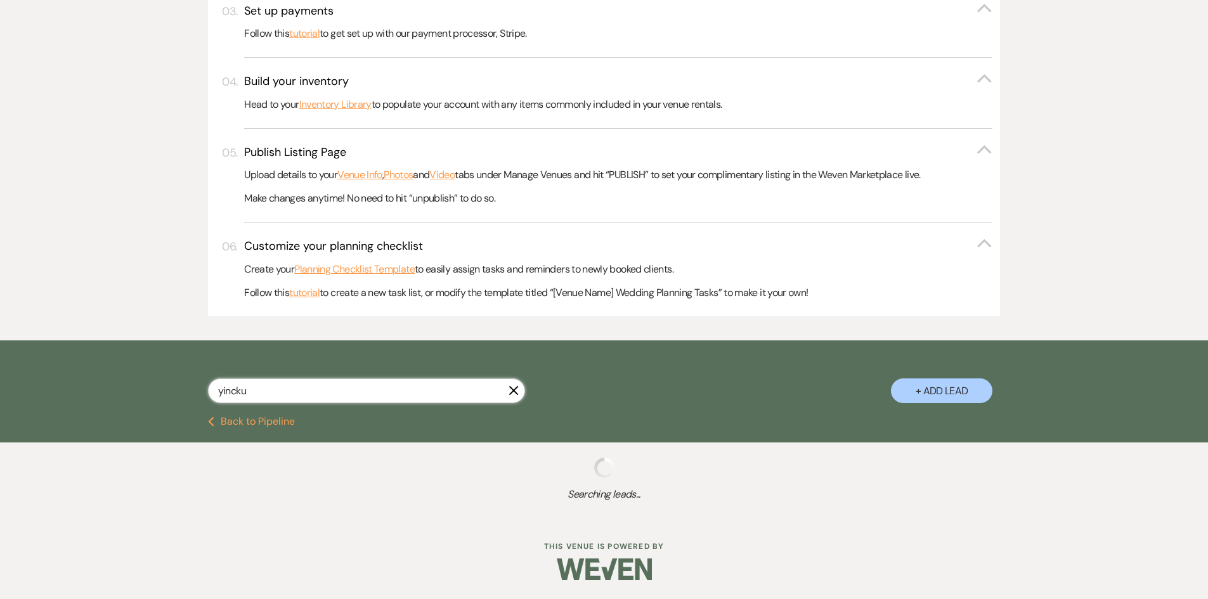
select select "5"
select select "8"
select select "11"
select select "8"
select select "5"
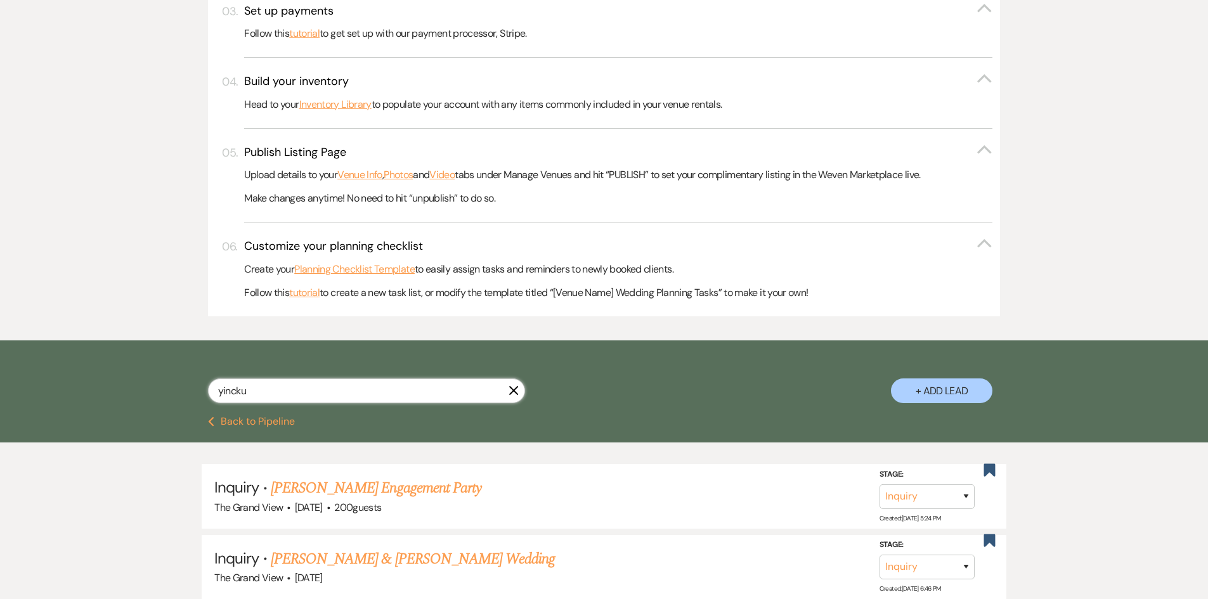
scroll to position [761, 0]
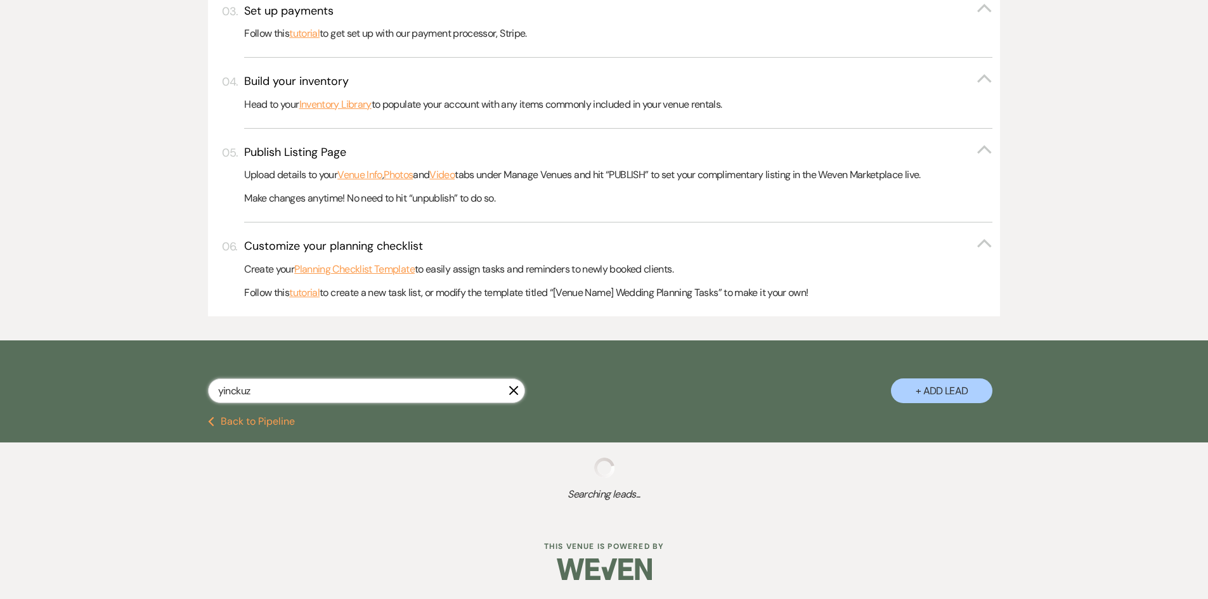
scroll to position [457, 0]
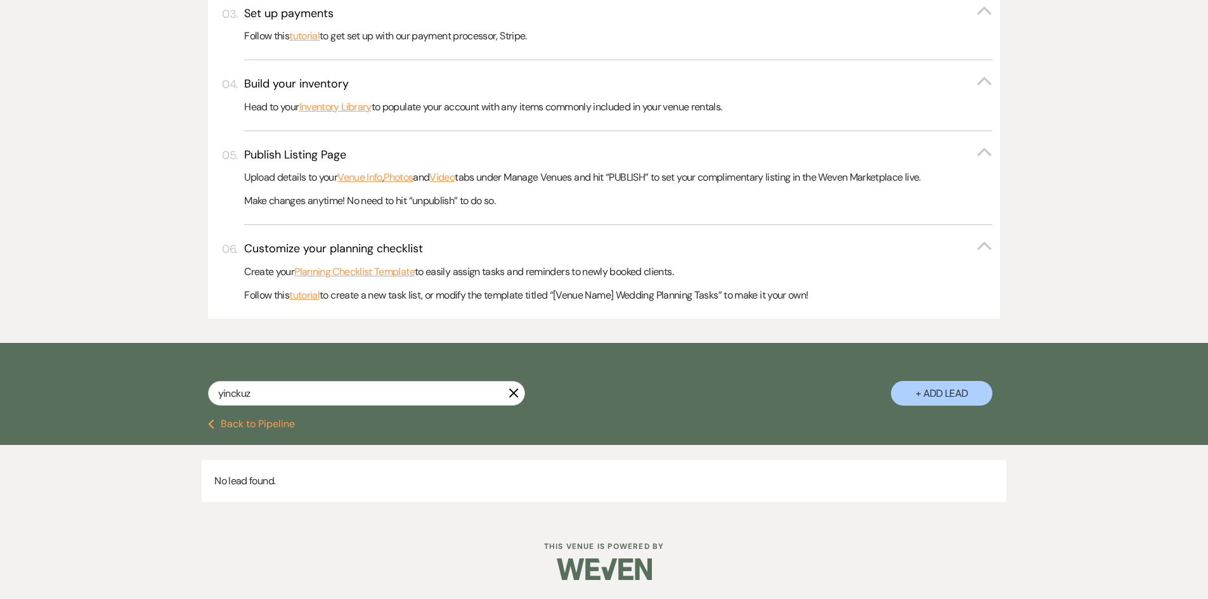
click at [515, 391] on use "button" at bounding box center [514, 394] width 10 height 10
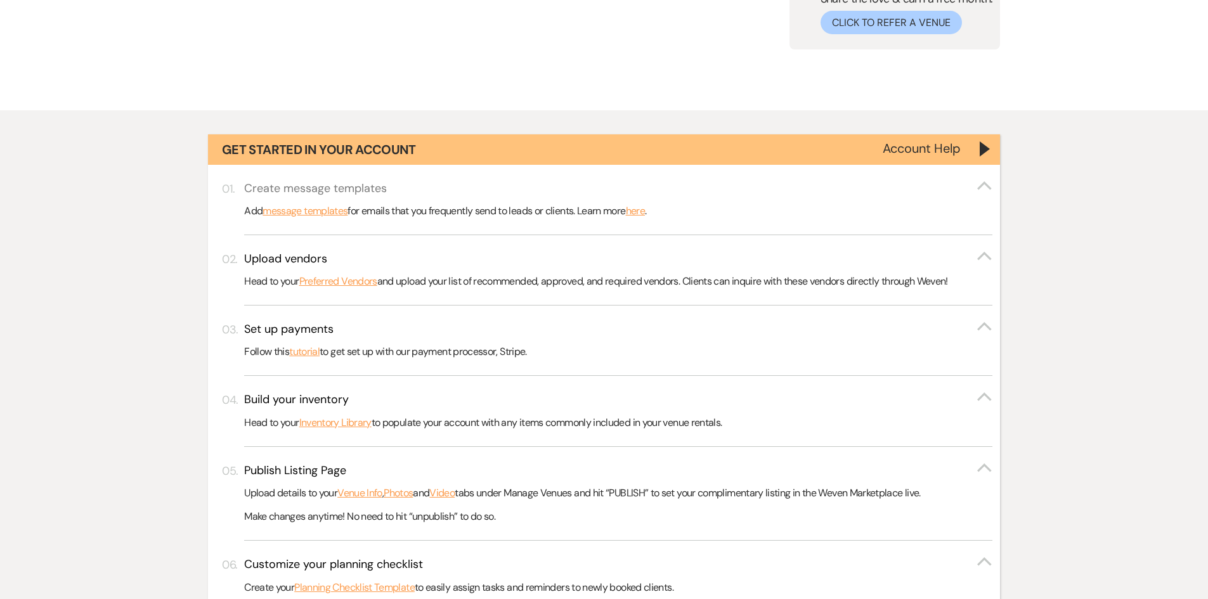
scroll to position [127, 0]
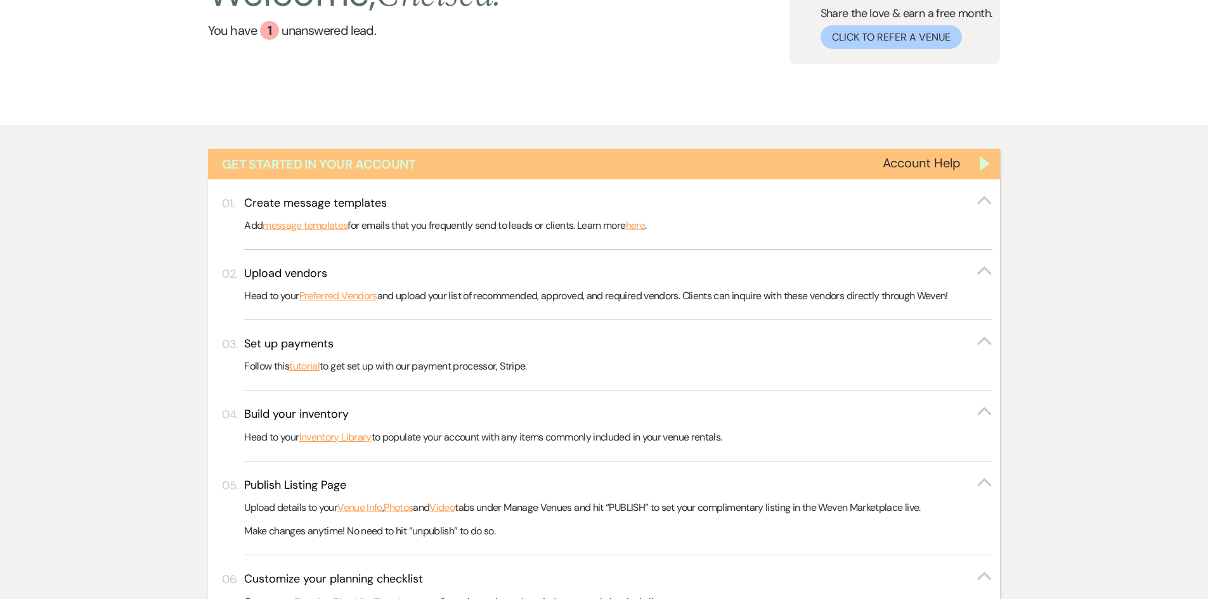
click at [974, 158] on div "Get Started in Your Account" at bounding box center [604, 164] width 792 height 30
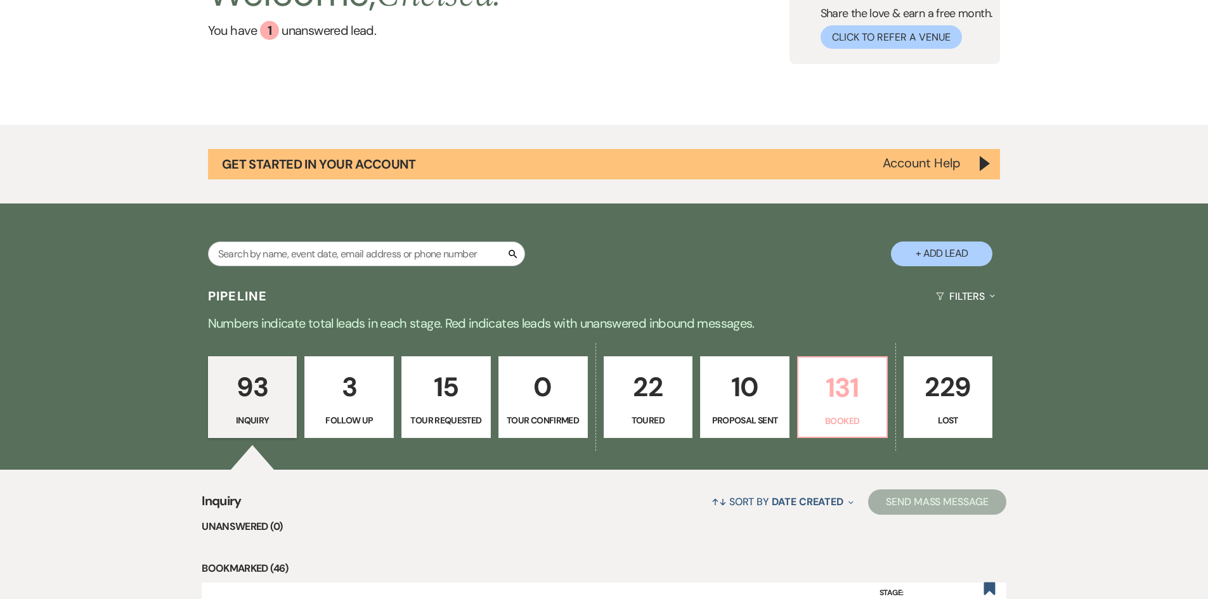
click at [819, 383] on p "131" at bounding box center [842, 387] width 73 height 42
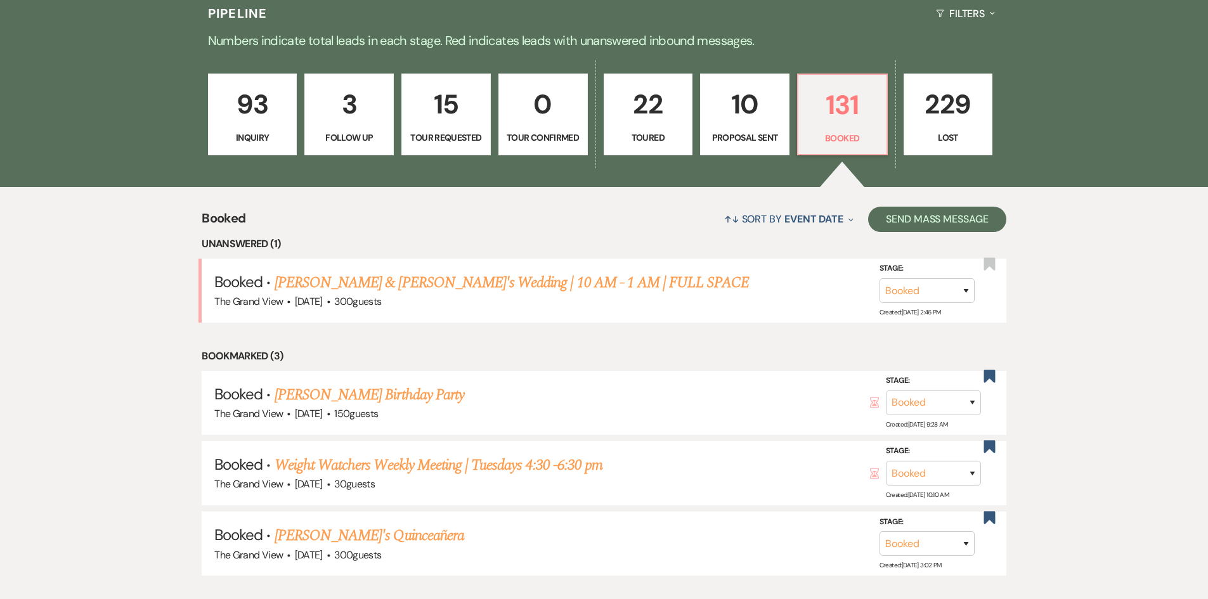
scroll to position [444, 0]
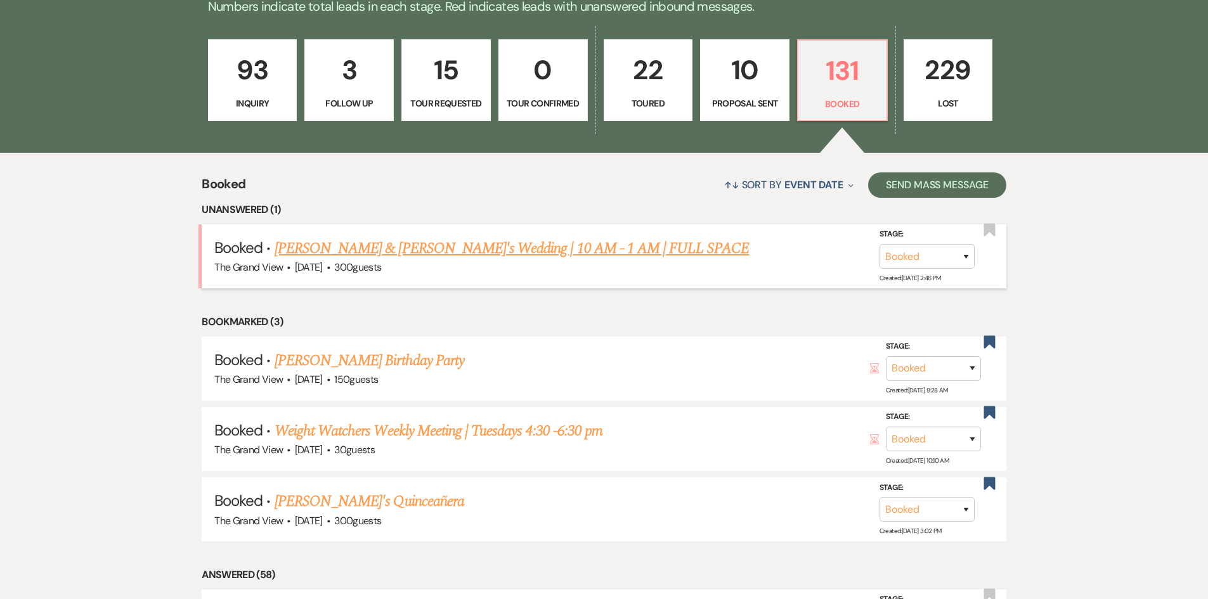
click at [478, 250] on link "[PERSON_NAME] & [PERSON_NAME]'s Wedding | 10 AM - 1 AM | FULL SPACE" at bounding box center [511, 248] width 475 height 23
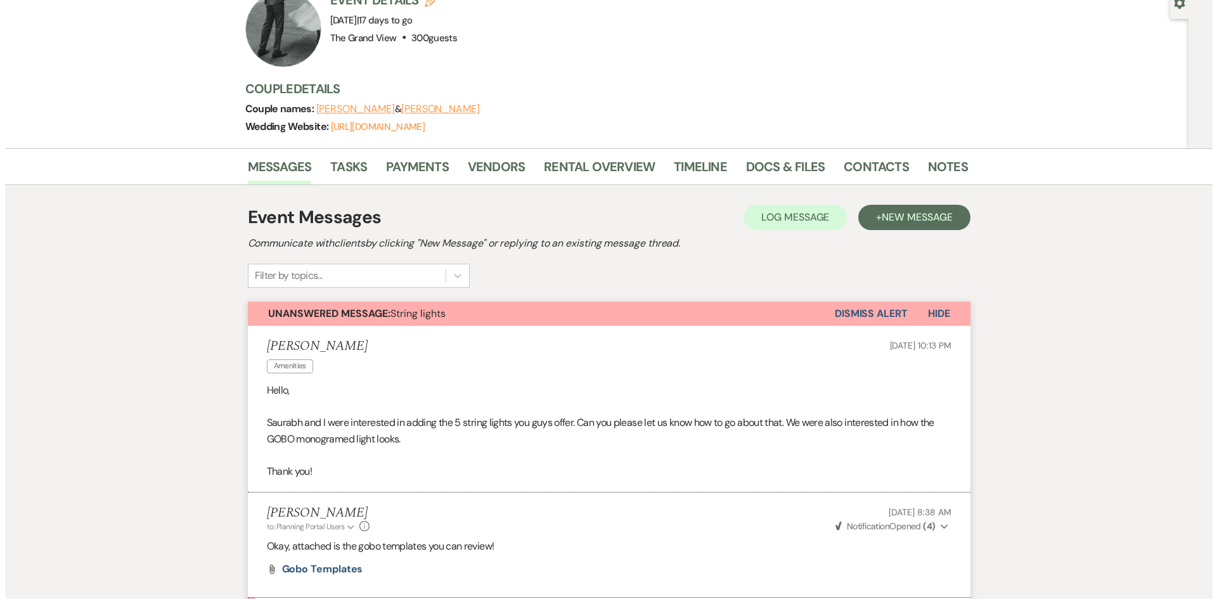
scroll to position [127, 0]
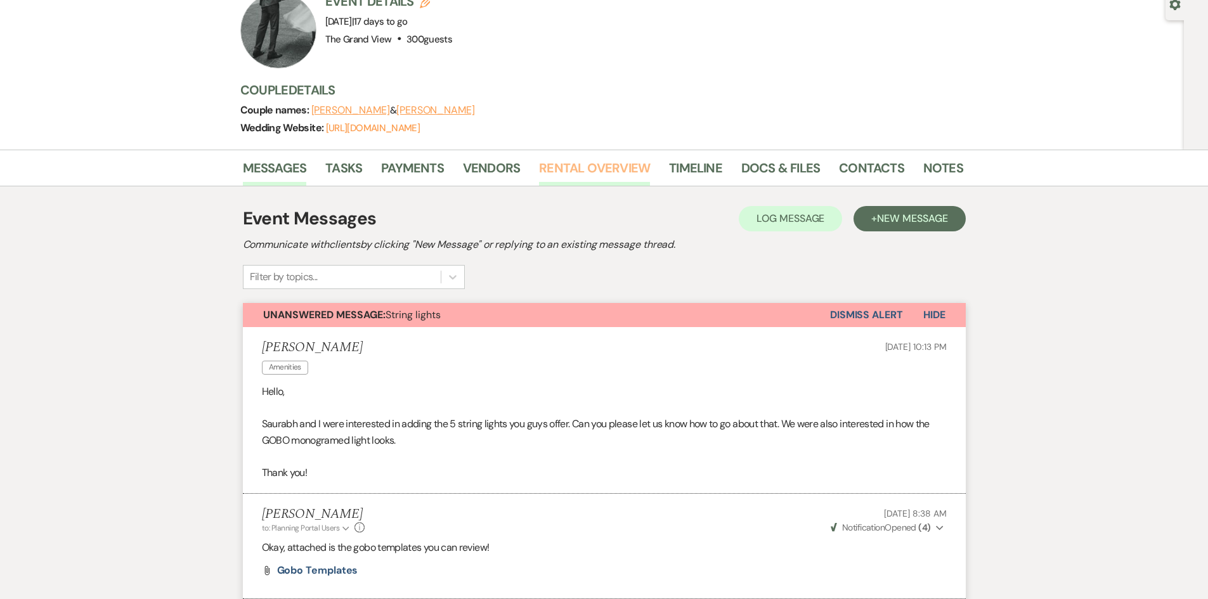
click at [545, 158] on link "Rental Overview" at bounding box center [594, 172] width 111 height 28
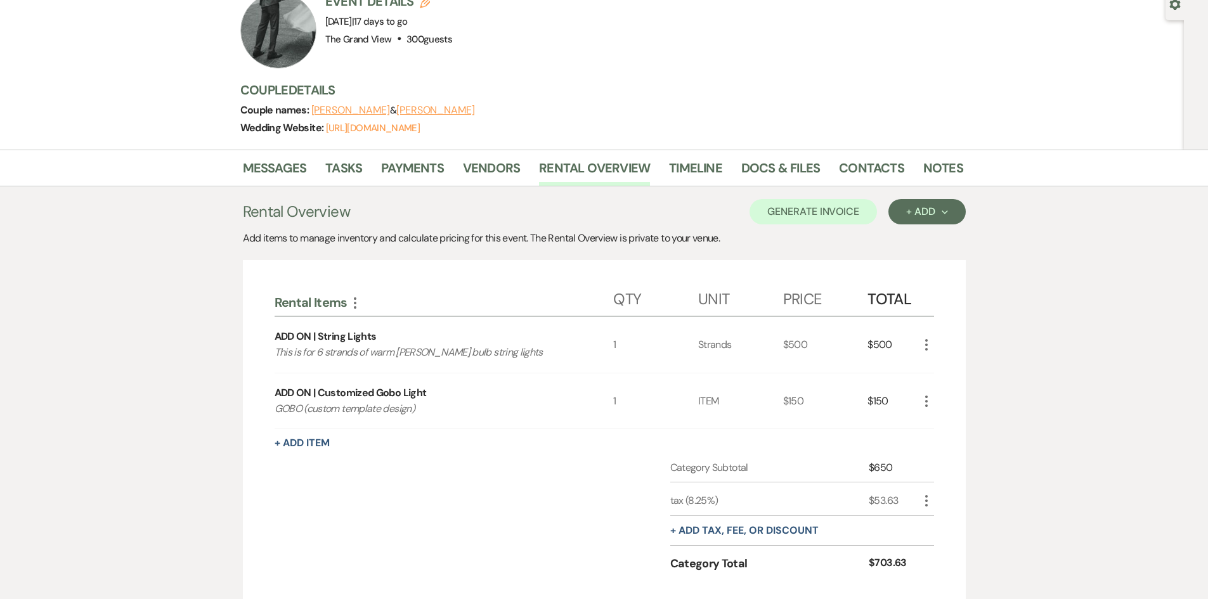
click at [925, 396] on use "button" at bounding box center [926, 401] width 3 height 11
click at [940, 422] on icon "Pencil" at bounding box center [937, 427] width 8 height 10
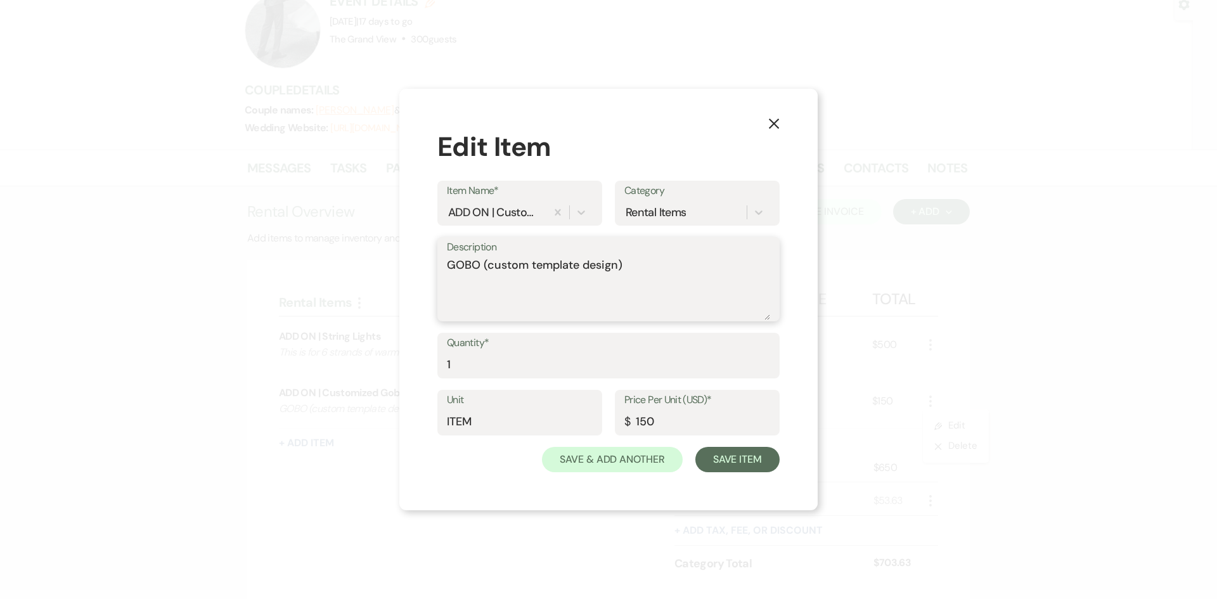
drag, startPoint x: 635, startPoint y: 266, endPoint x: 476, endPoint y: 268, distance: 158.5
click at [476, 268] on textarea "GOBO (custom template design)" at bounding box center [608, 288] width 323 height 63
click at [501, 264] on textarea "GOBO B@ template" at bounding box center [608, 288] width 323 height 63
click at [559, 274] on textarea "GOBO B2 template" at bounding box center [608, 288] width 323 height 63
click at [449, 283] on textarea "GOBO B2 template SS" at bounding box center [608, 288] width 323 height 63
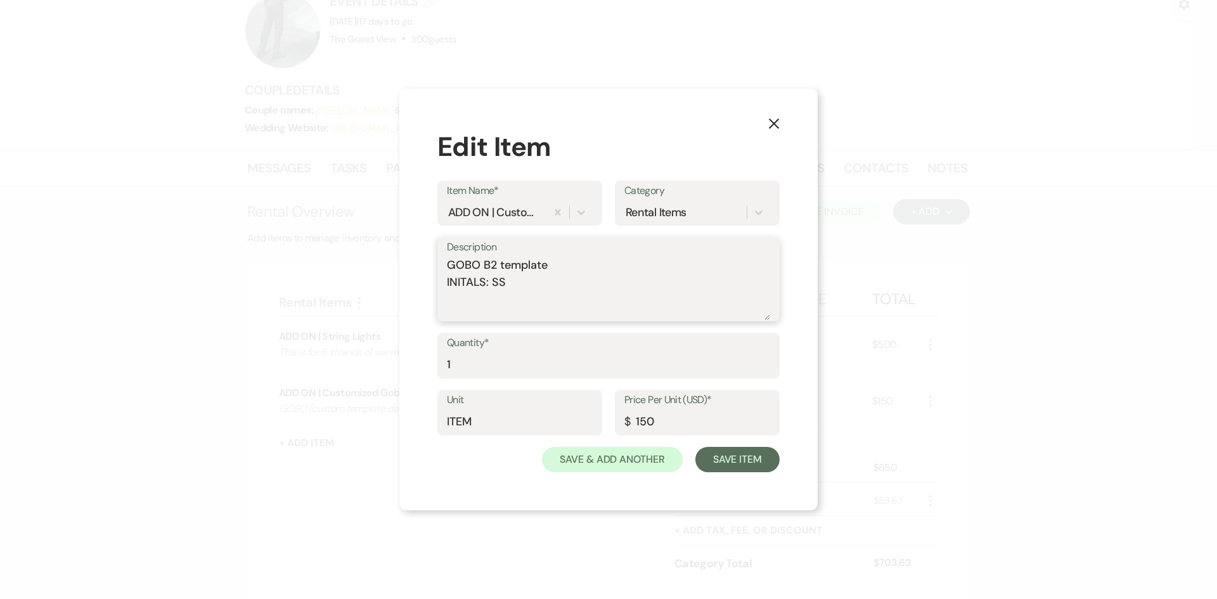
click at [511, 288] on textarea "GOBO B2 template INITALS: SS" at bounding box center [608, 288] width 323 height 63
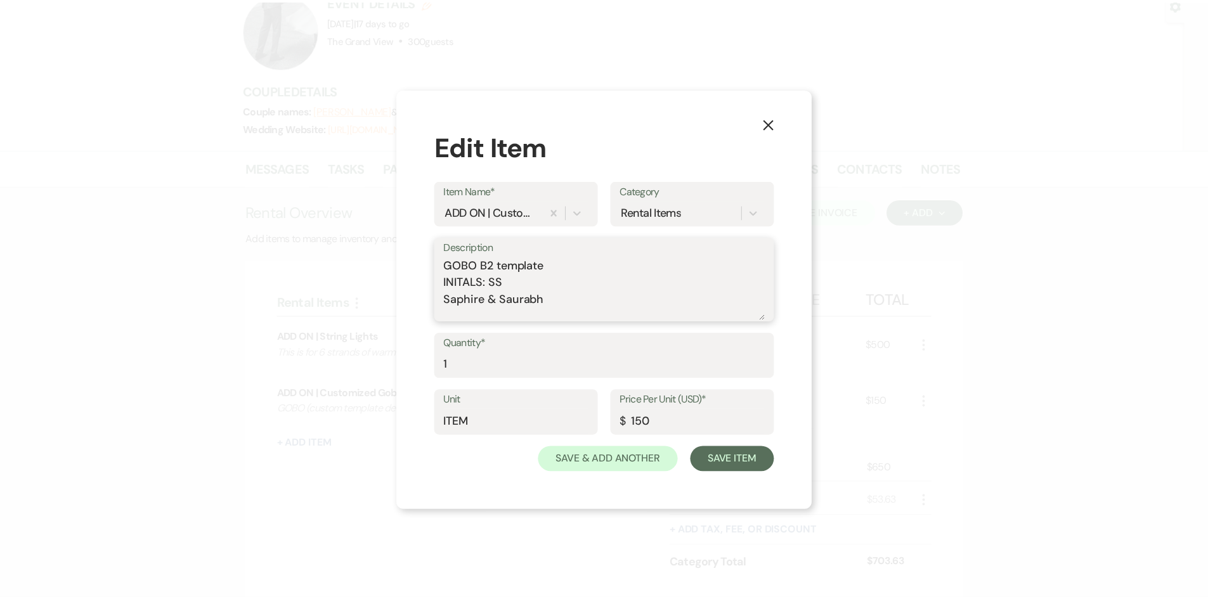
scroll to position [4, 0]
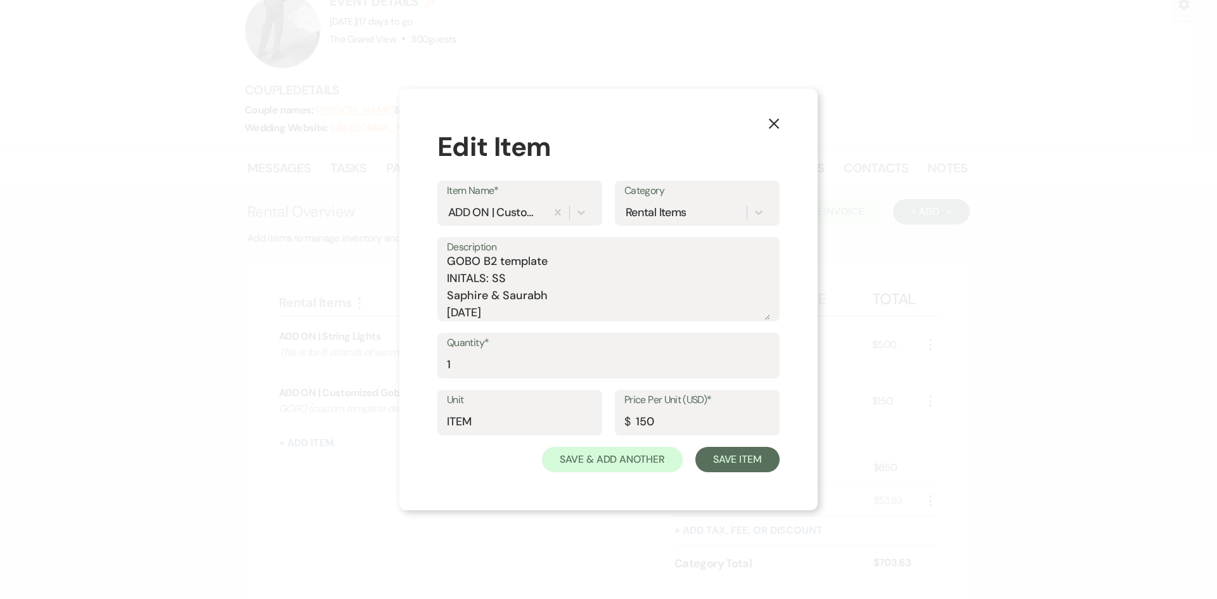
click at [446, 311] on div "Description GOBO B2 template INITALS: SS Saphire & Saurabh 11.01.25" at bounding box center [608, 279] width 342 height 84
click at [449, 313] on textarea "GOBO B2 template INITALS: SS Saphire & Saurabh 11.01.25" at bounding box center [608, 288] width 323 height 63
click at [448, 291] on textarea "GOBO B2 template INITALS: SS Saphire & Saurabh DATE: 11.01.25" at bounding box center [608, 288] width 323 height 63
click at [744, 462] on button "Save Item" at bounding box center [737, 459] width 84 height 25
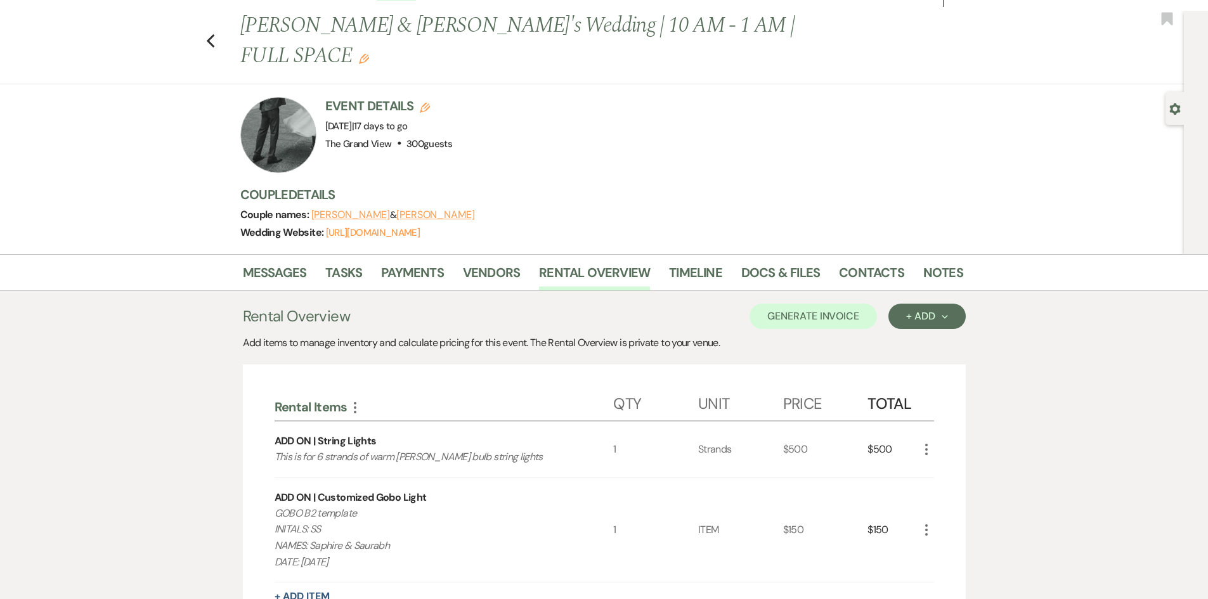
scroll to position [0, 0]
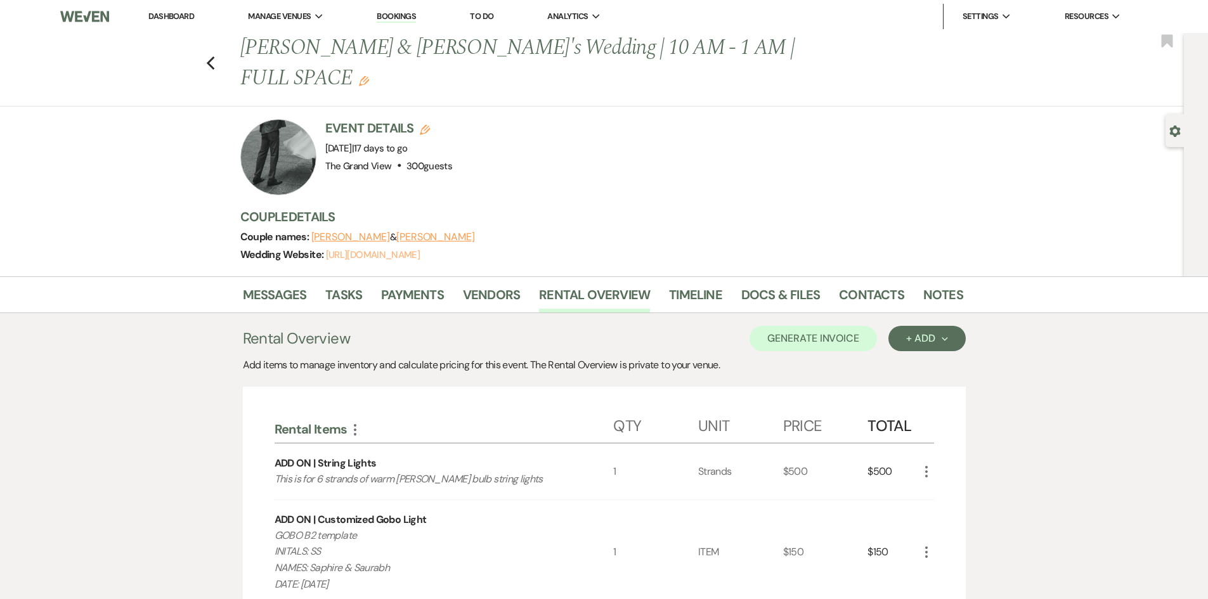
click at [404, 249] on link "https://weven.co/ww/SaphireandSaurabh" at bounding box center [373, 255] width 94 height 13
click at [942, 285] on link "Notes" at bounding box center [943, 299] width 40 height 28
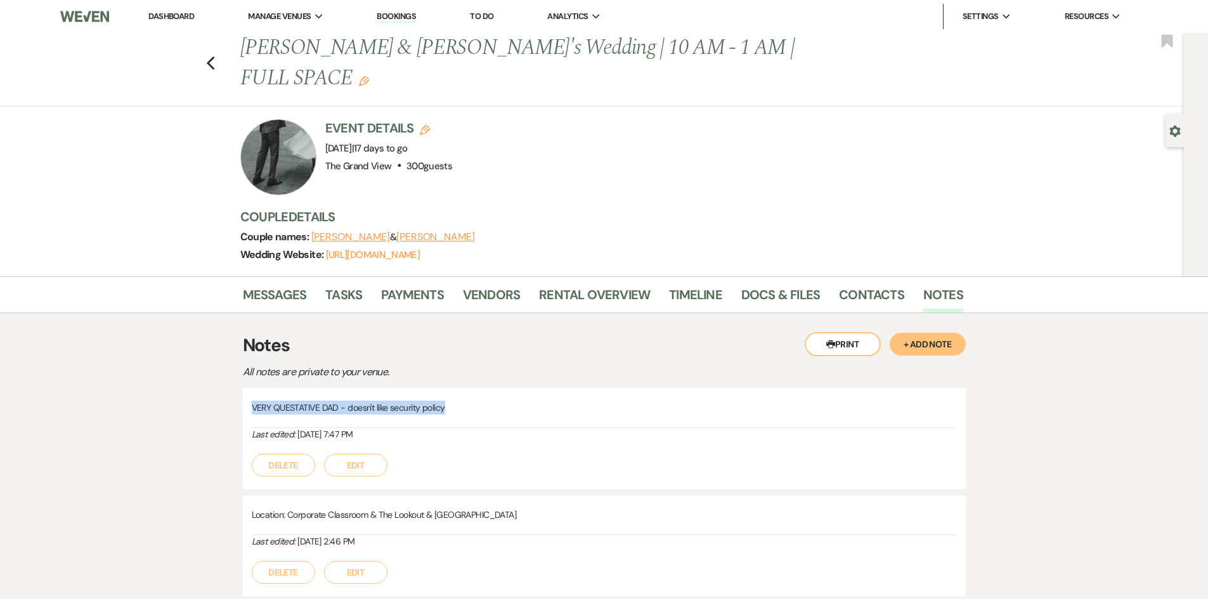
drag, startPoint x: 487, startPoint y: 373, endPoint x: 231, endPoint y: 378, distance: 255.5
click at [231, 378] on div "Messages Tasks Payments Vendors Rental Overview Timeline Docs & Files Contacts …" at bounding box center [604, 445] width 1208 height 339
click at [420, 249] on link "https://weven.co/ww/SaphireandSaurabh" at bounding box center [373, 255] width 94 height 13
click at [168, 17] on link "Dashboard" at bounding box center [171, 16] width 46 height 11
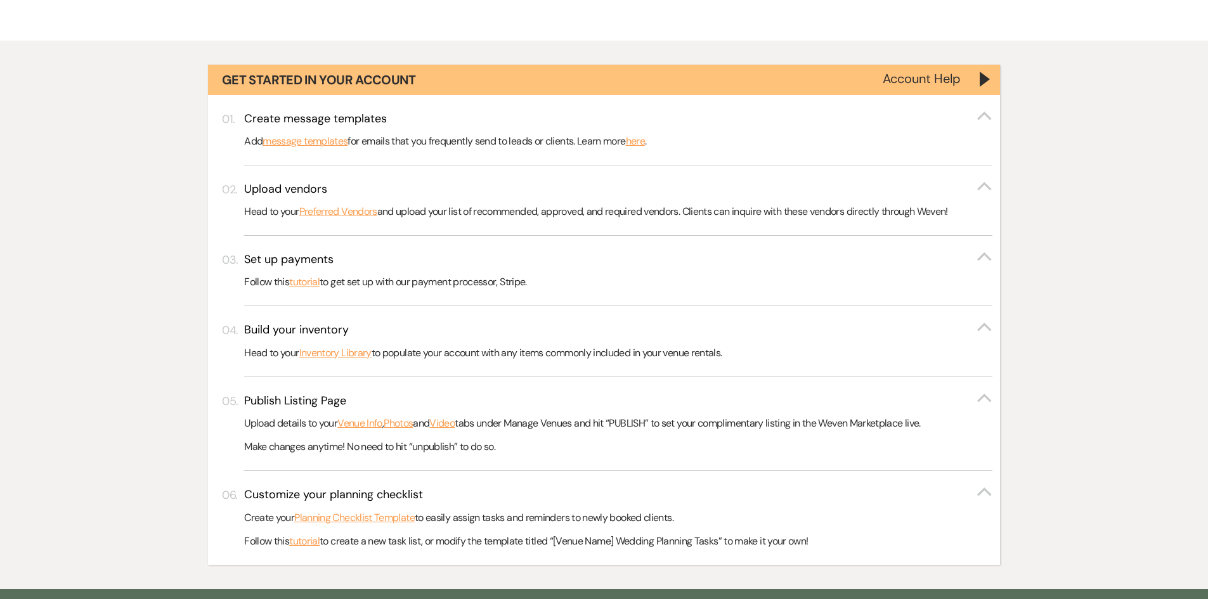
scroll to position [63, 0]
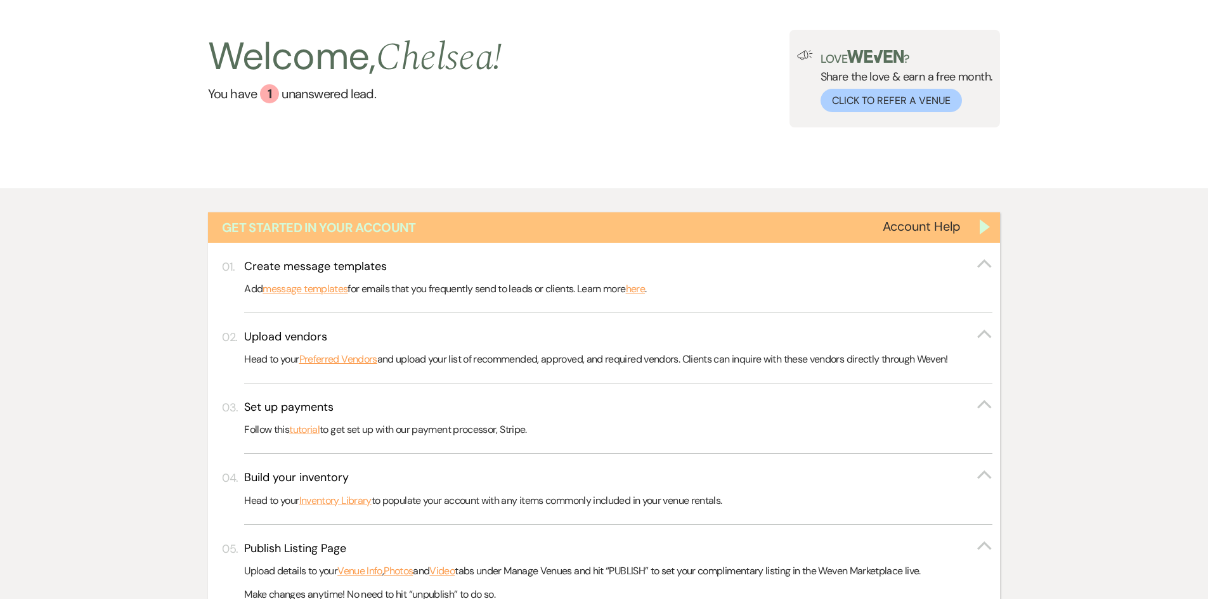
click at [981, 221] on div "Get Started in Your Account" at bounding box center [604, 227] width 792 height 30
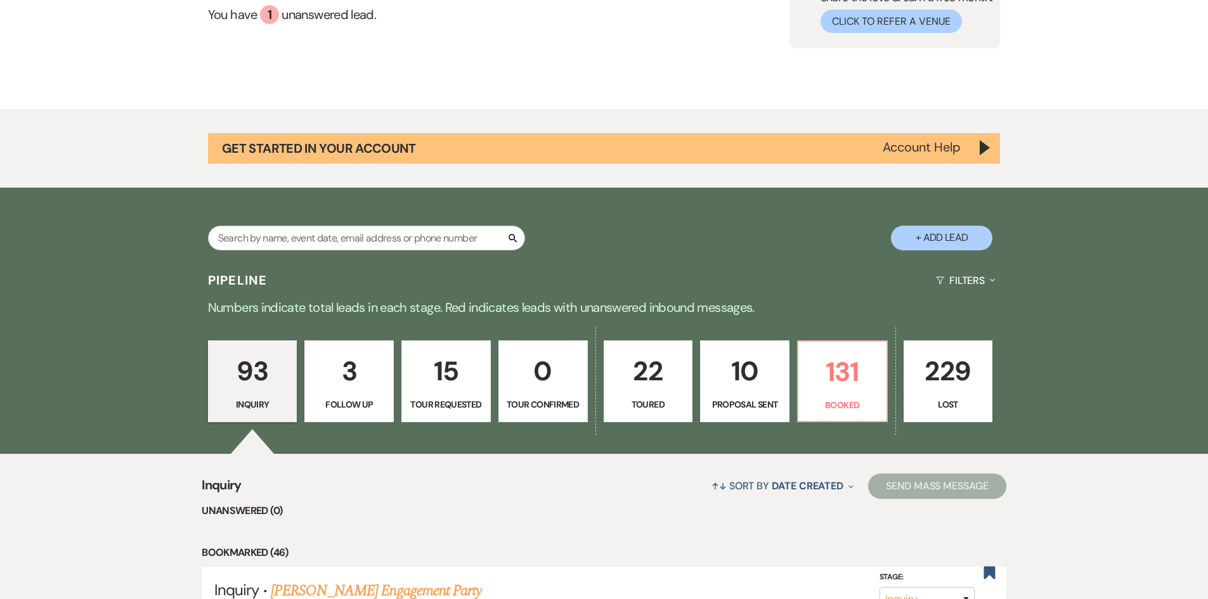
scroll to position [254, 0]
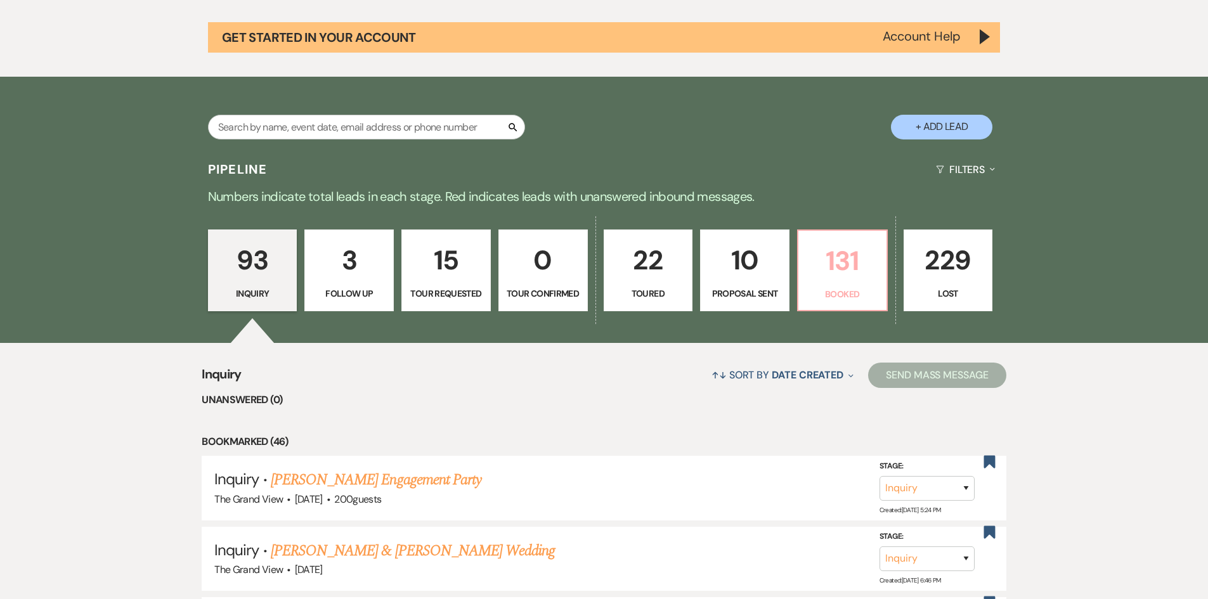
click at [869, 254] on p "131" at bounding box center [842, 261] width 73 height 42
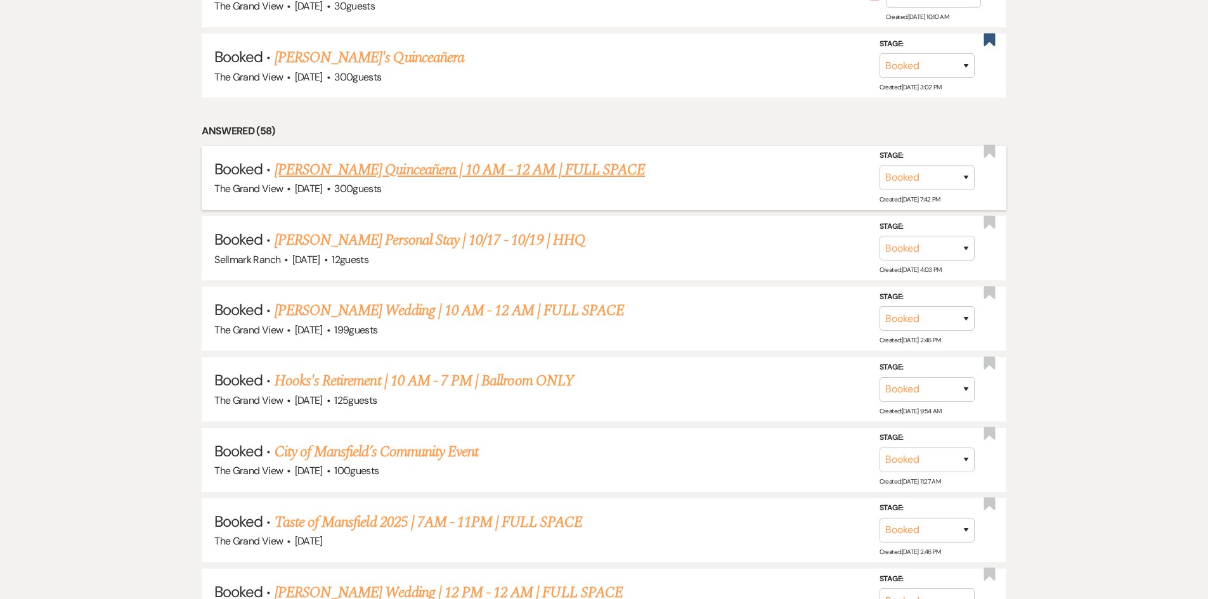
scroll to position [951, 0]
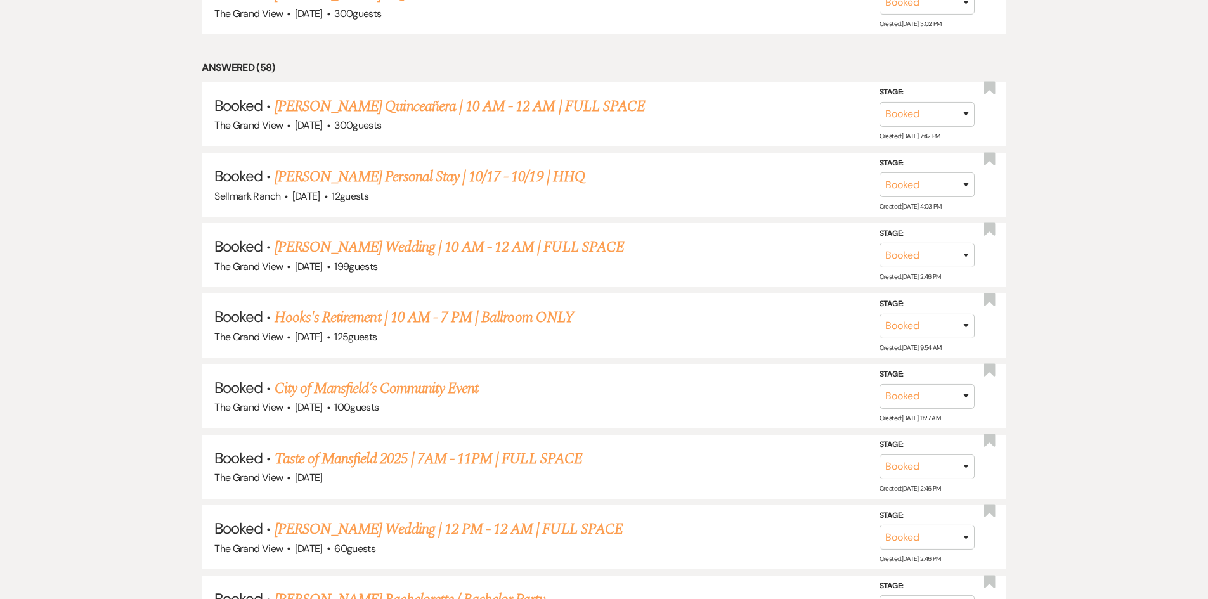
click at [491, 244] on link "[PERSON_NAME] Wedding | 10 AM - 12 AM | FULL SPACE" at bounding box center [448, 247] width 349 height 23
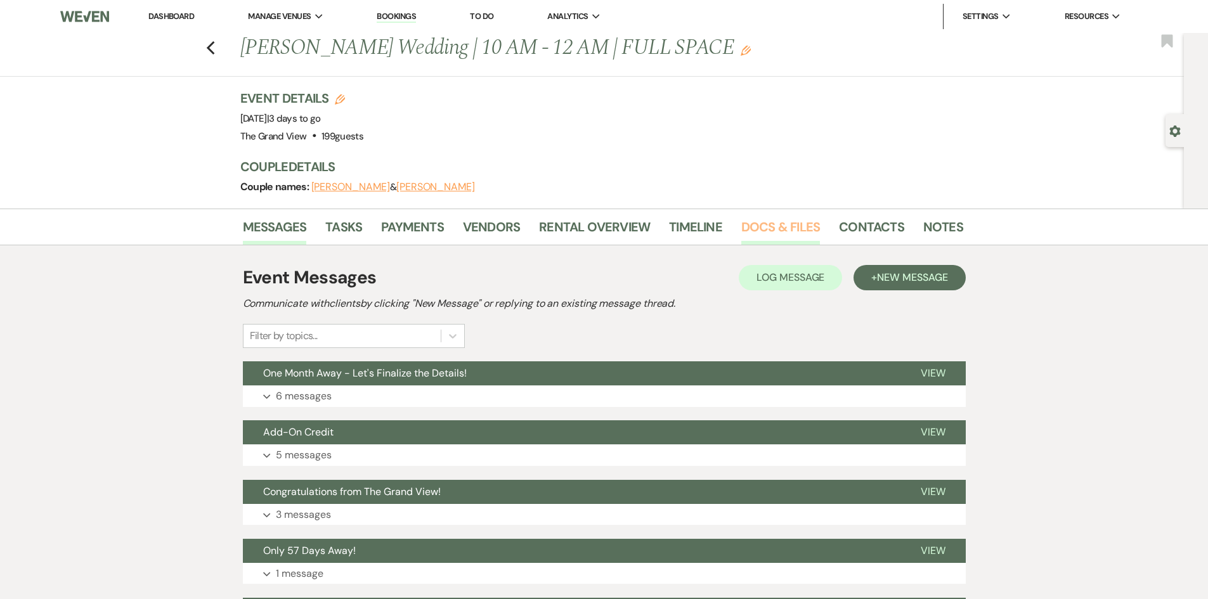
click at [783, 236] on link "Docs & Files" at bounding box center [780, 231] width 79 height 28
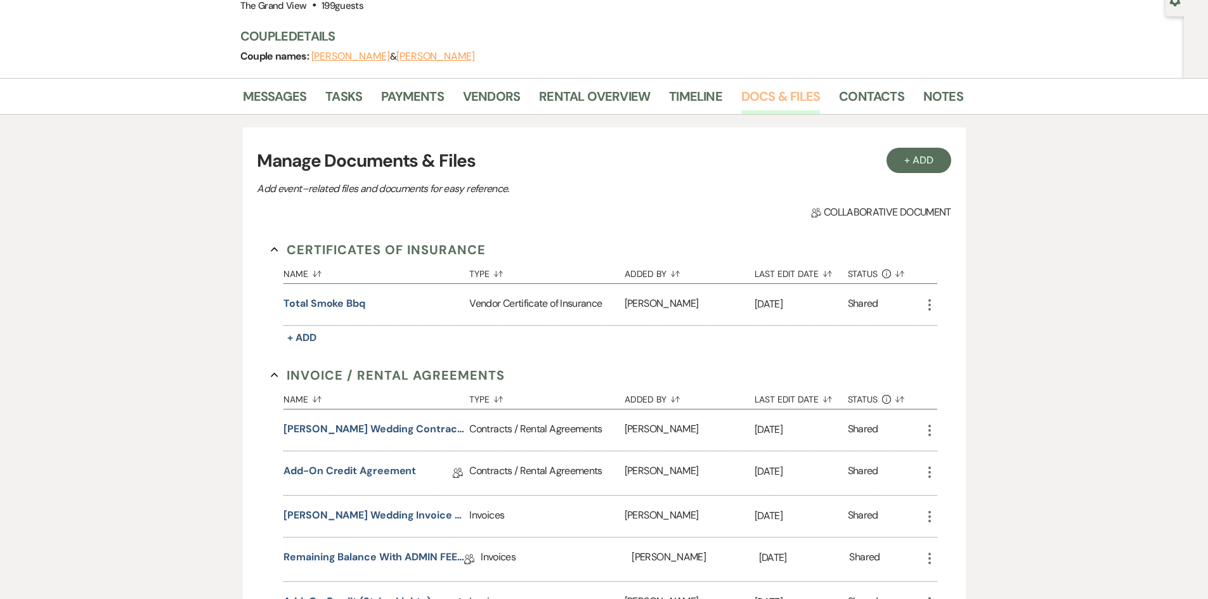
scroll to position [190, 0]
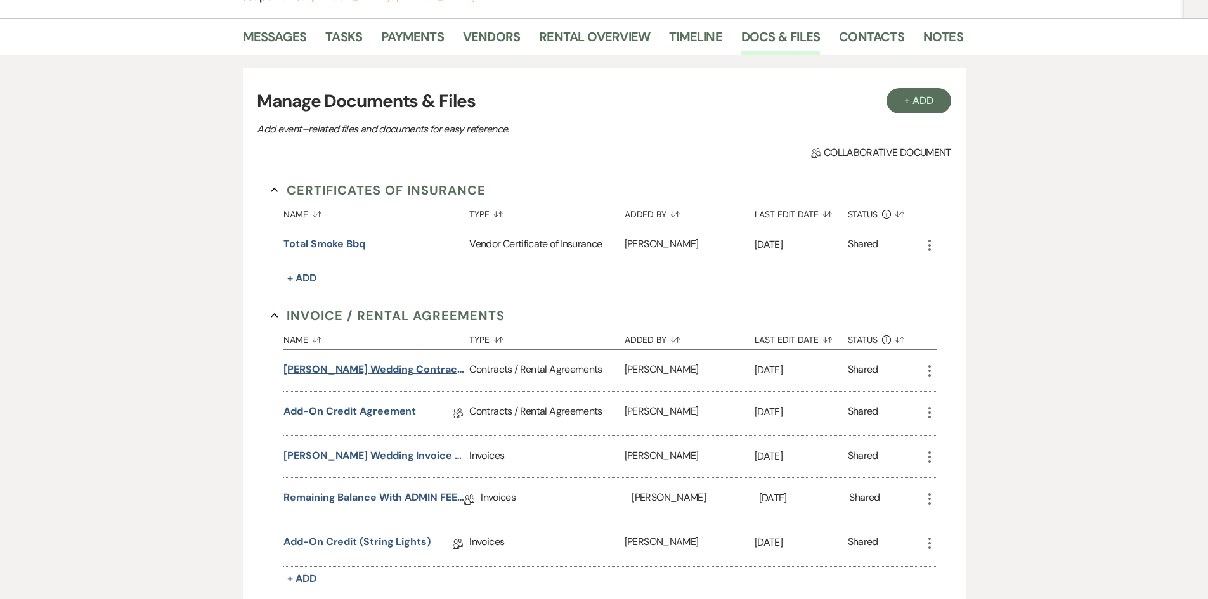
click at [373, 373] on button "Lawrence Johnson Wedding Contract 10-18-25" at bounding box center [373, 369] width 181 height 15
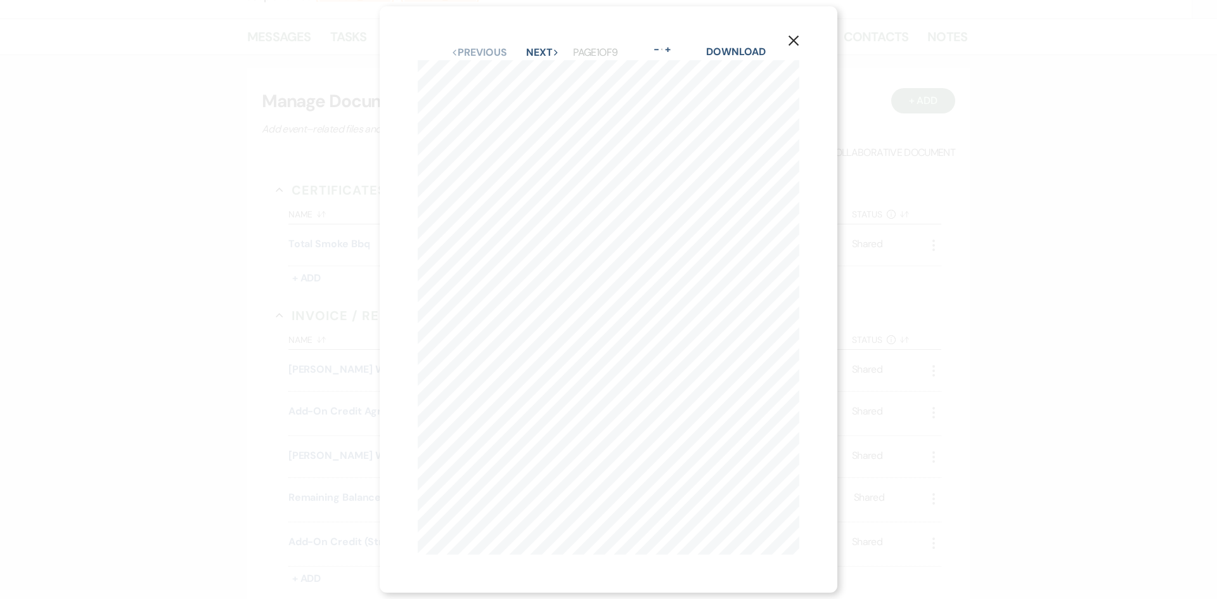
click at [808, 30] on div "X Previous Previous Next Next Page 1 of 9 - Zoom + Download The Grand View Mans…" at bounding box center [609, 299] width 458 height 587
click at [794, 38] on icon "X" at bounding box center [793, 40] width 11 height 11
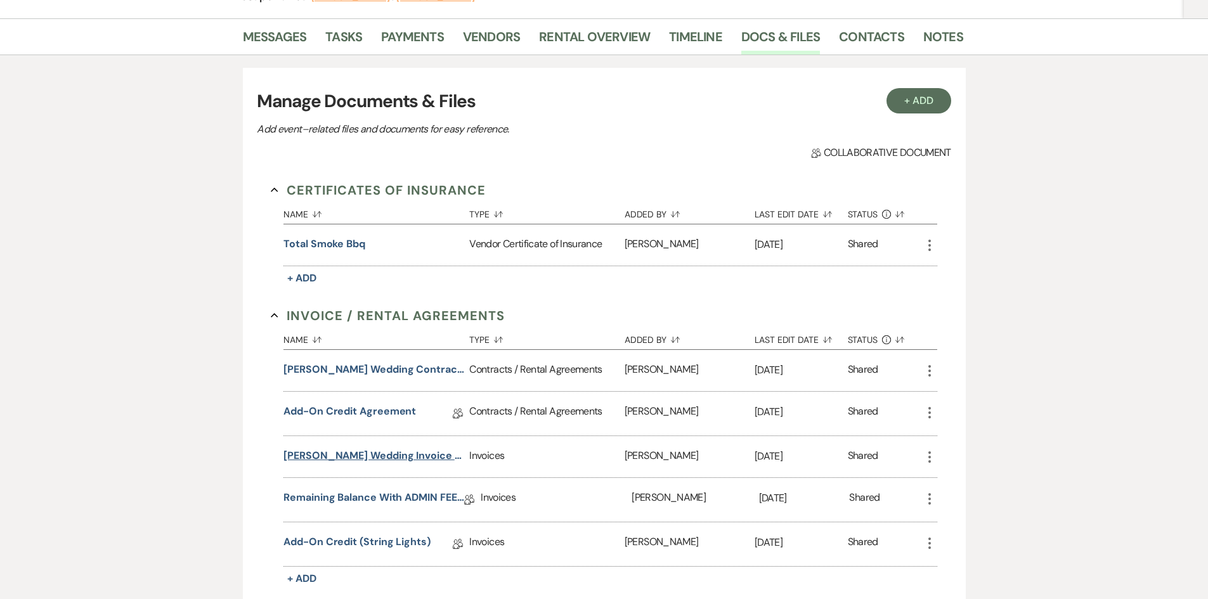
click at [413, 455] on button "Lawrence Johnson Wedding Invoice 10-18-25" at bounding box center [373, 455] width 181 height 15
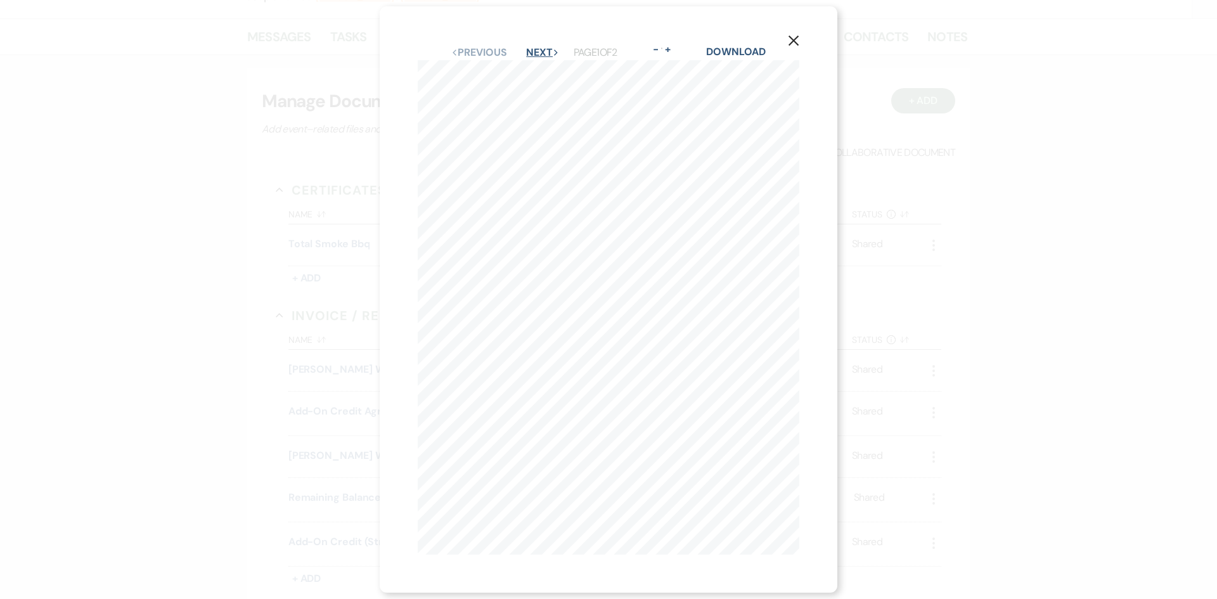
click at [536, 48] on button "Next Next" at bounding box center [542, 53] width 33 height 10
click at [792, 38] on icon "X" at bounding box center [793, 40] width 11 height 11
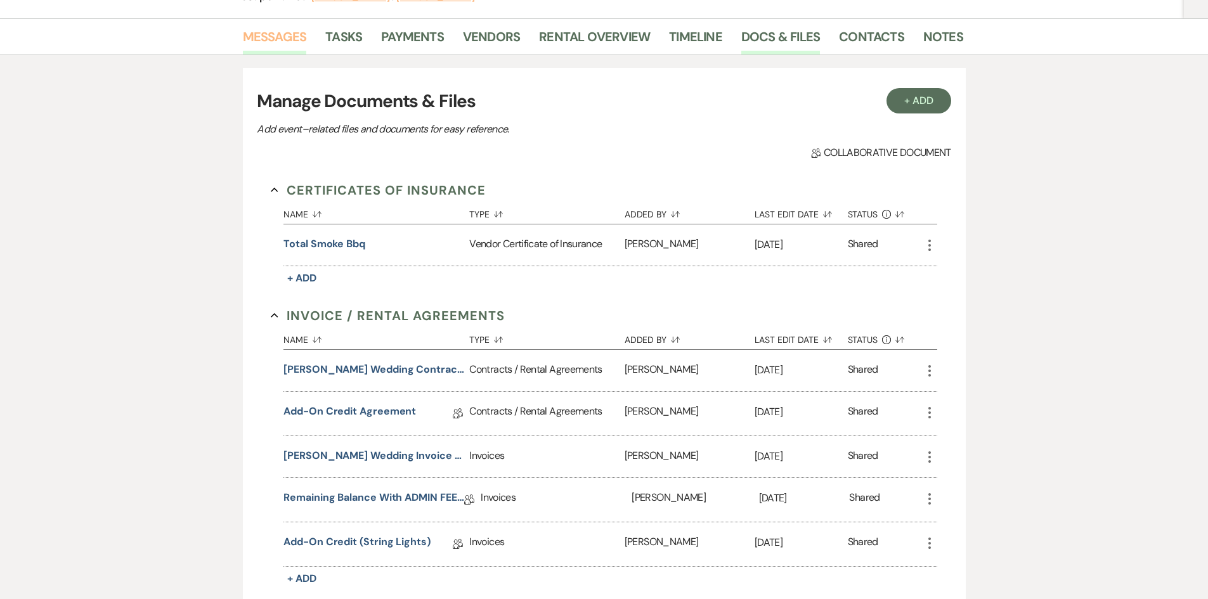
click at [281, 46] on link "Messages" at bounding box center [275, 41] width 64 height 28
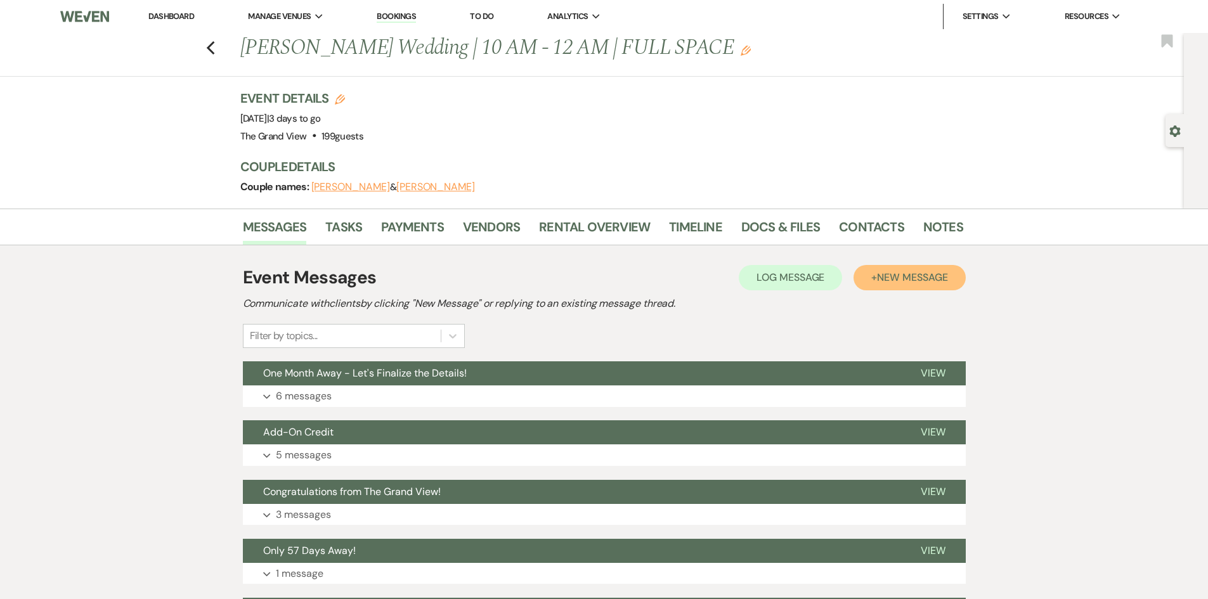
click at [926, 277] on span "New Message" at bounding box center [912, 277] width 70 height 13
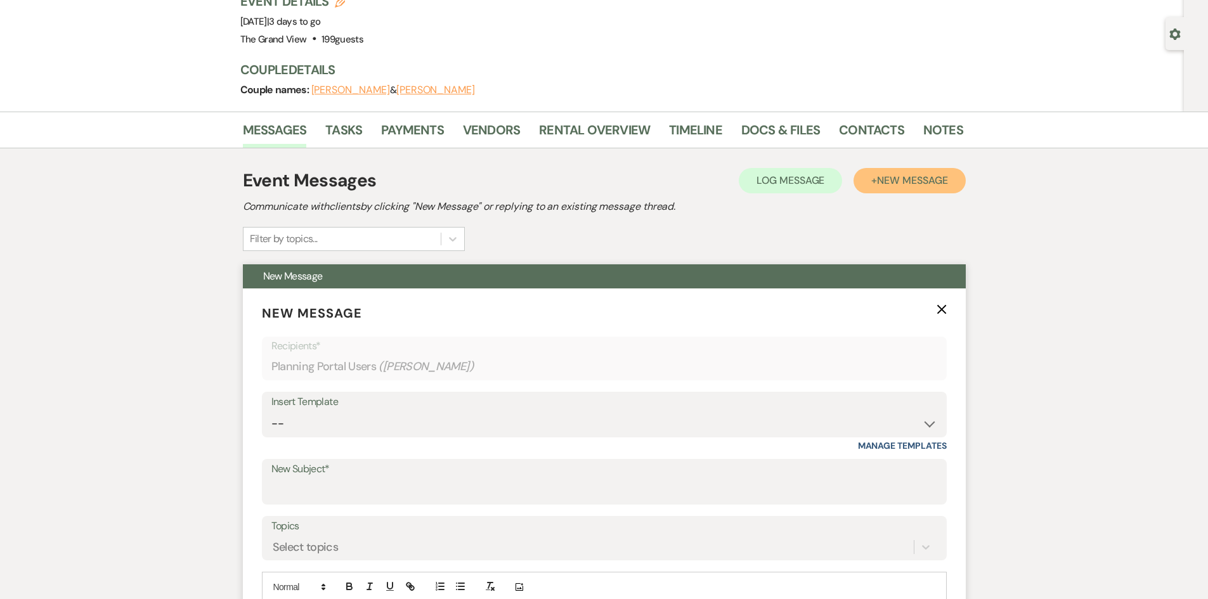
scroll to position [190, 0]
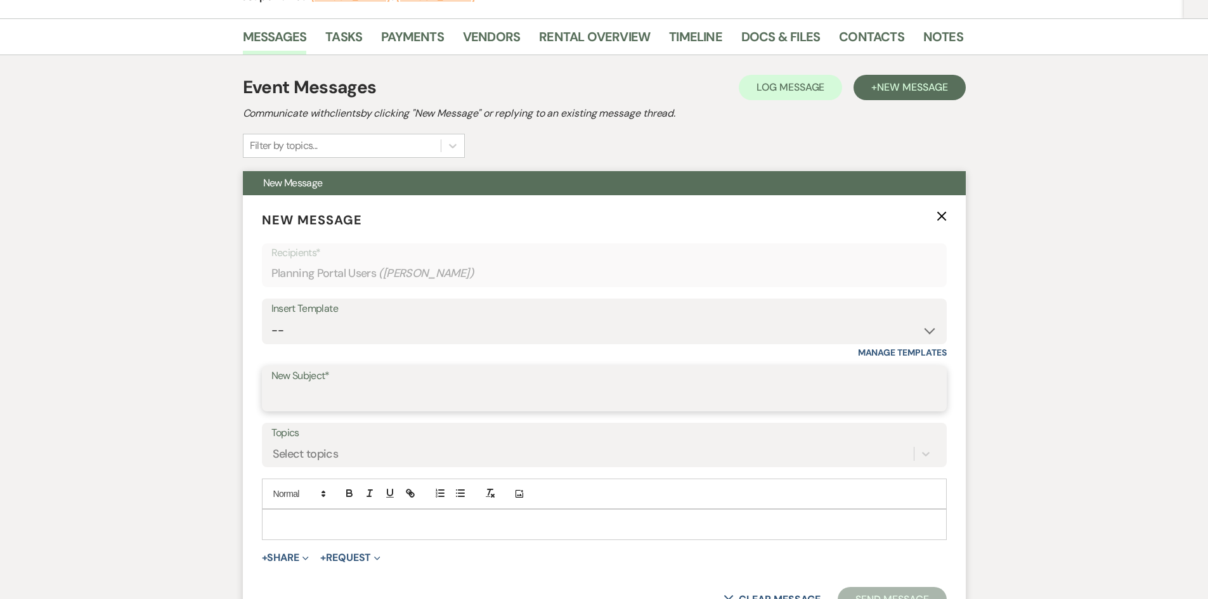
click at [321, 392] on input "New Subject*" at bounding box center [604, 397] width 666 height 25
click at [320, 525] on p at bounding box center [604, 524] width 664 height 14
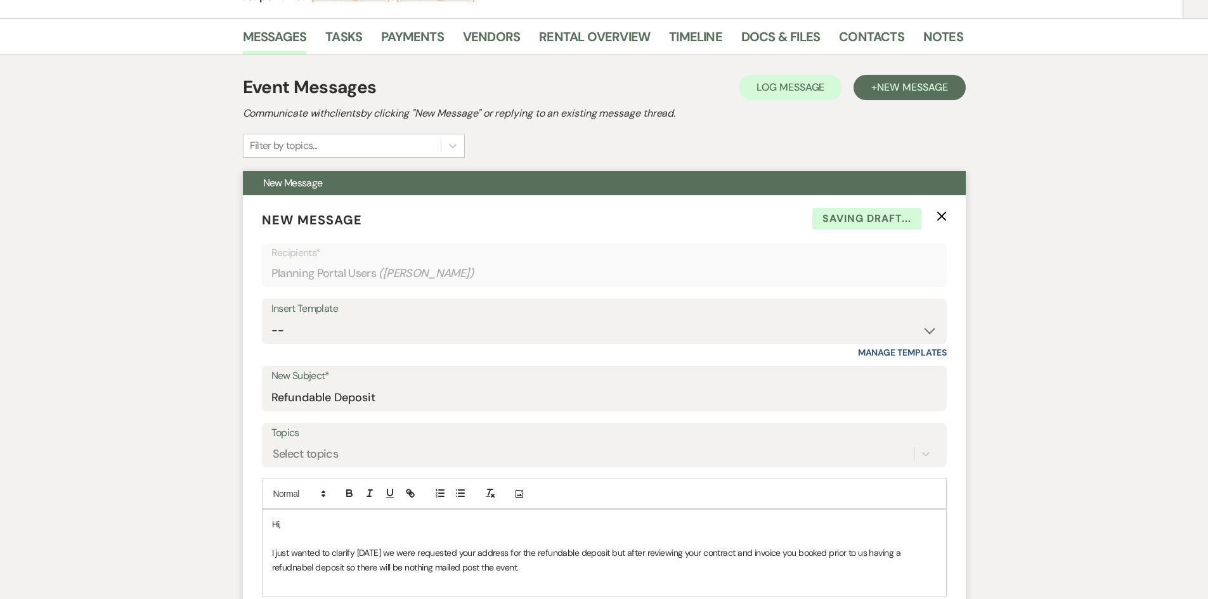
click at [306, 564] on p "I just wanted to clarify yesterday we were requested your address for the refun…" at bounding box center [604, 560] width 664 height 29
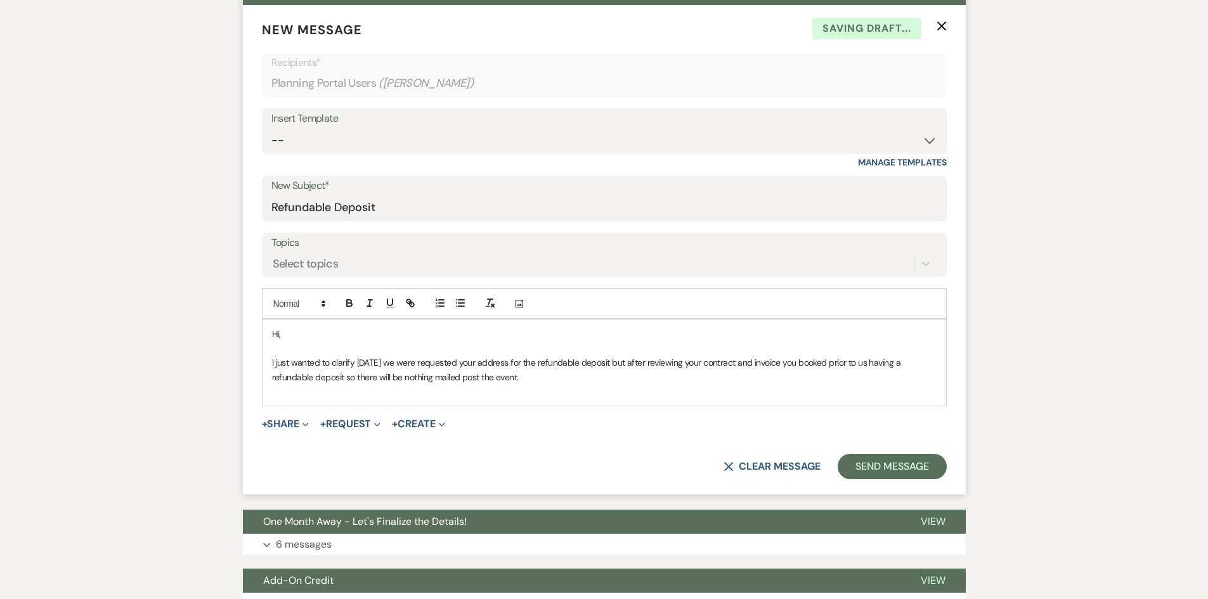
click at [300, 391] on p at bounding box center [604, 391] width 664 height 14
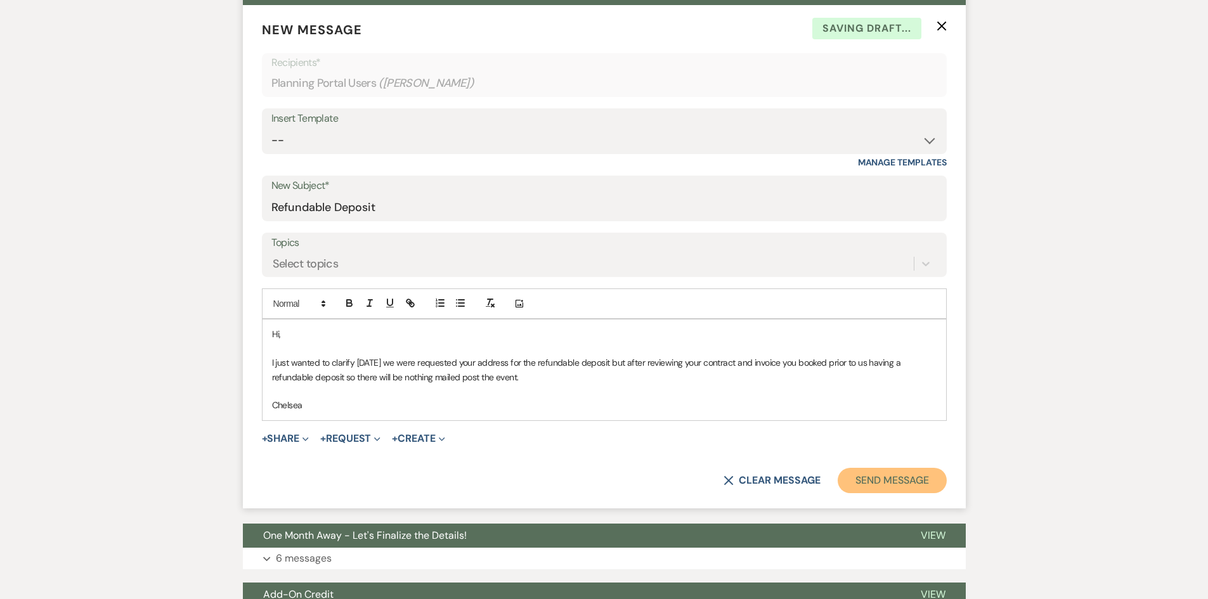
click at [874, 482] on button "Send Message" at bounding box center [891, 480] width 108 height 25
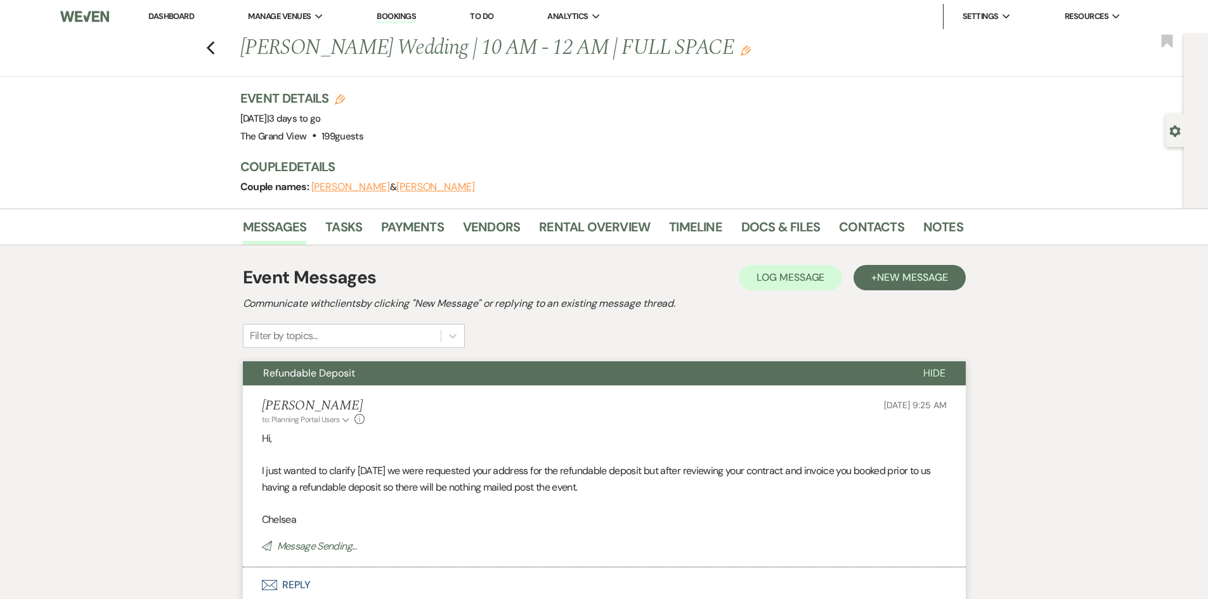
click at [179, 15] on link "Dashboard" at bounding box center [171, 16] width 46 height 11
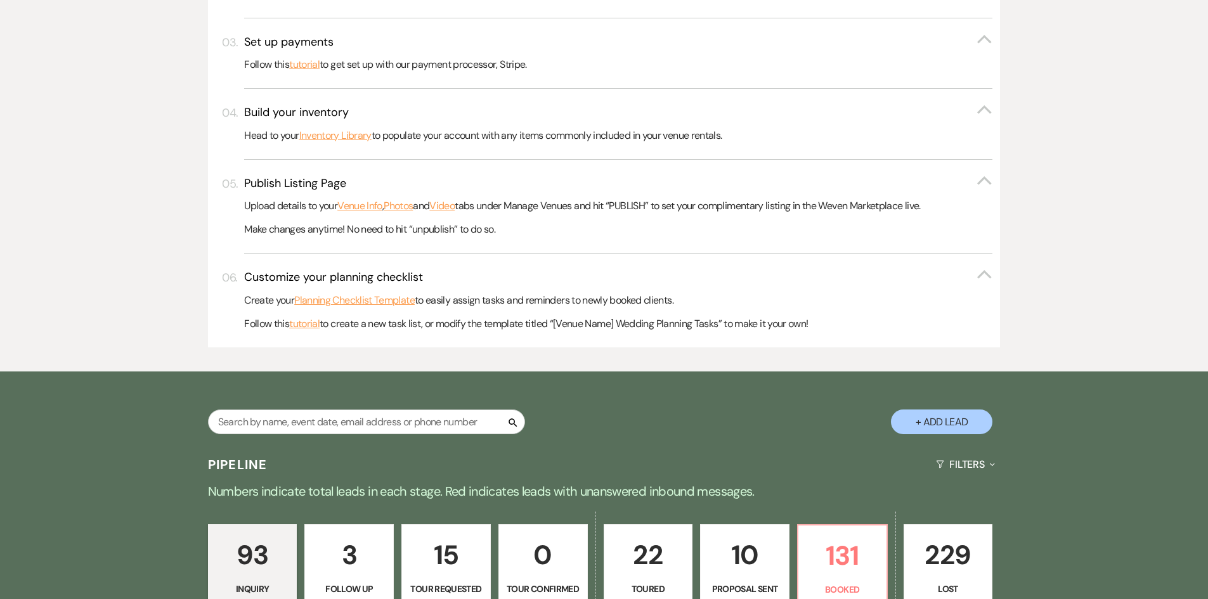
scroll to position [507, 0]
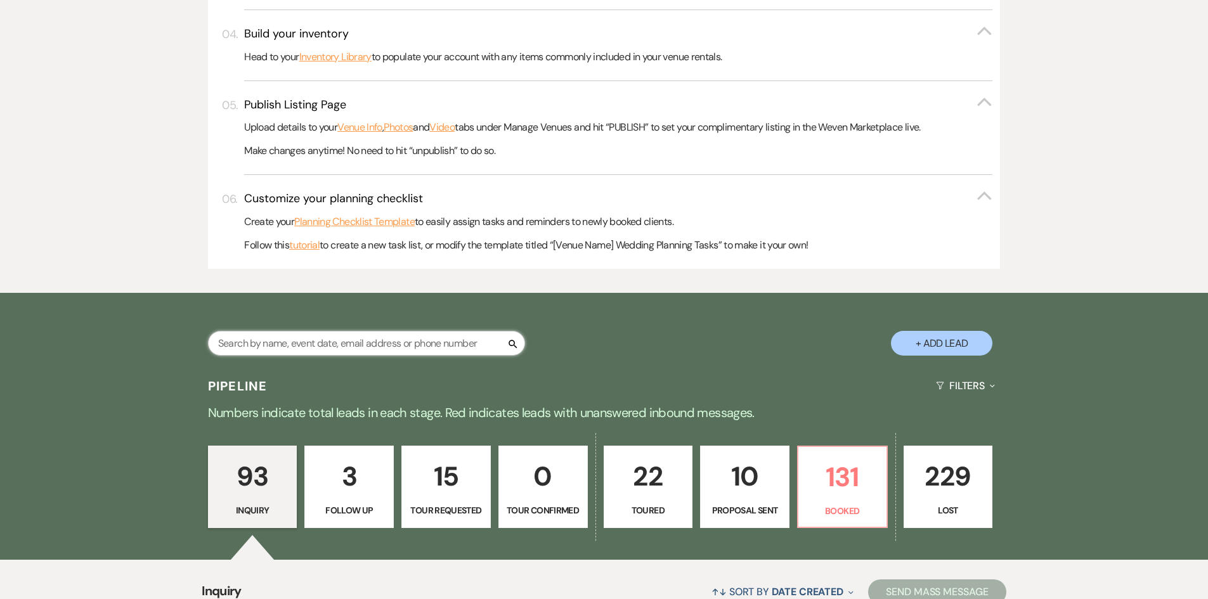
click at [438, 332] on input "text" at bounding box center [366, 343] width 317 height 25
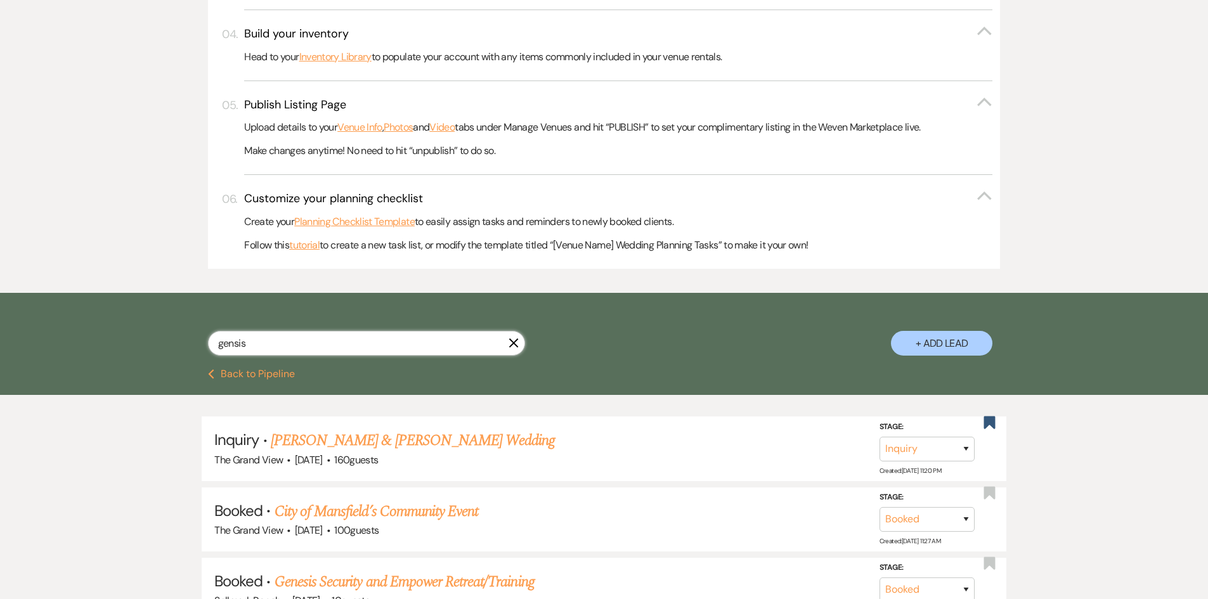
scroll to position [457, 0]
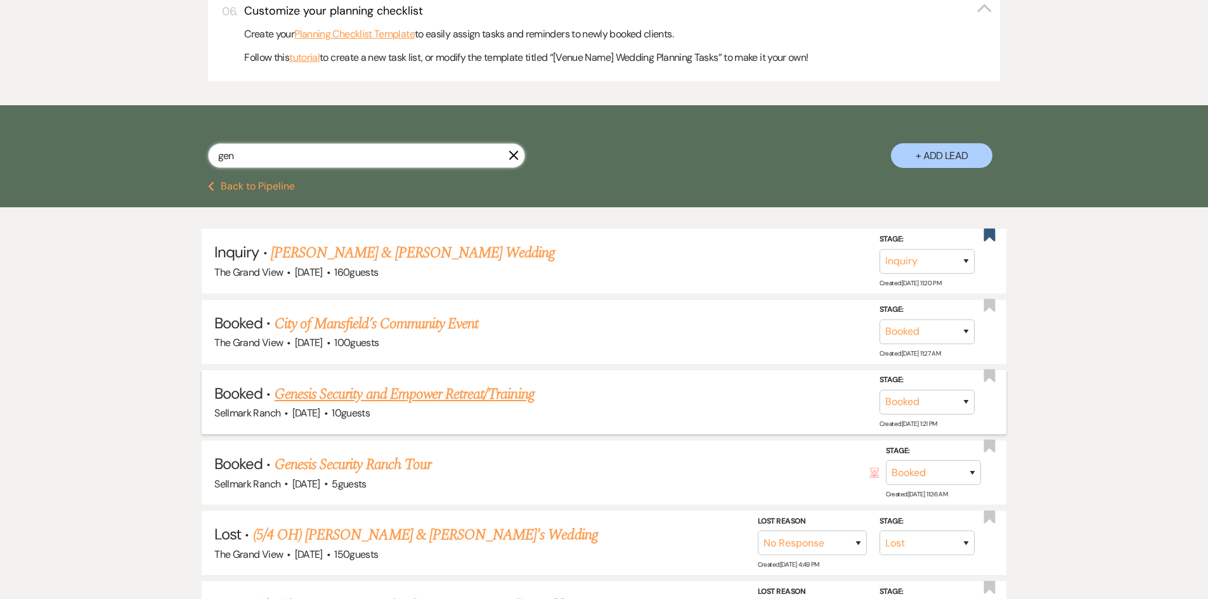
scroll to position [697, 0]
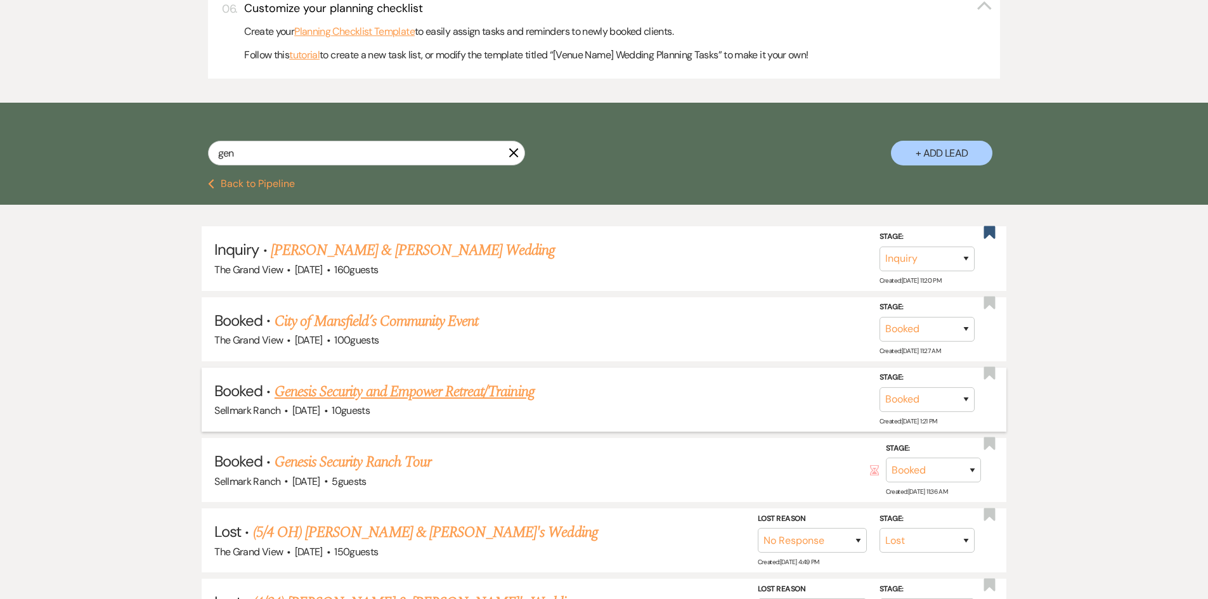
click at [404, 399] on link "Genesis Security and Empower Retreat/Training" at bounding box center [404, 391] width 260 height 23
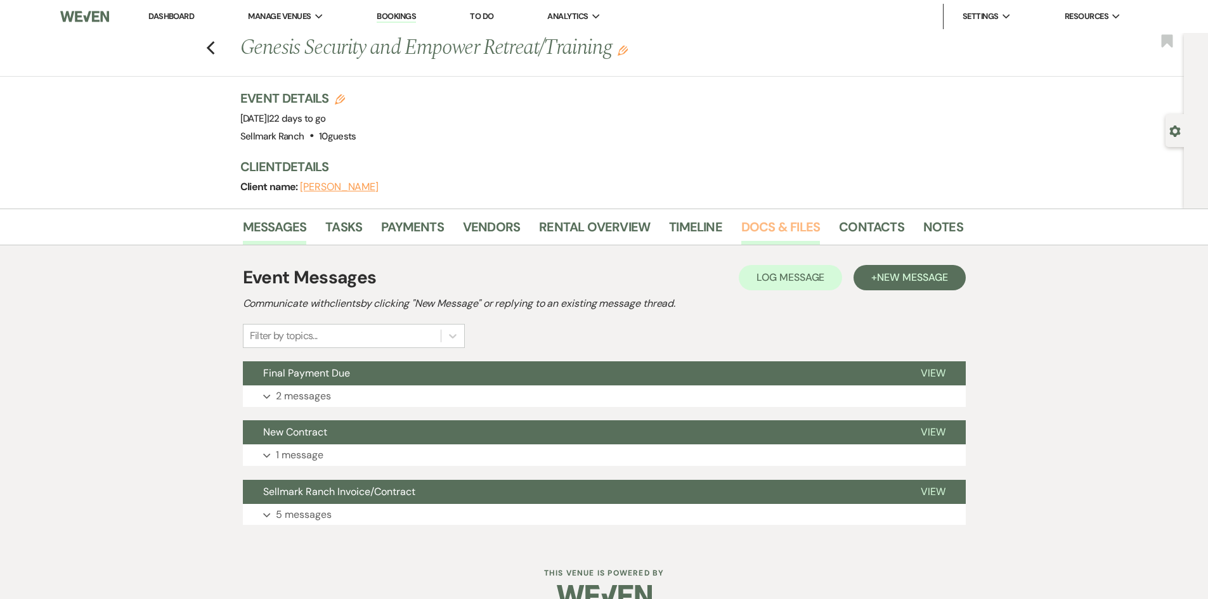
click at [751, 228] on link "Docs & Files" at bounding box center [780, 231] width 79 height 28
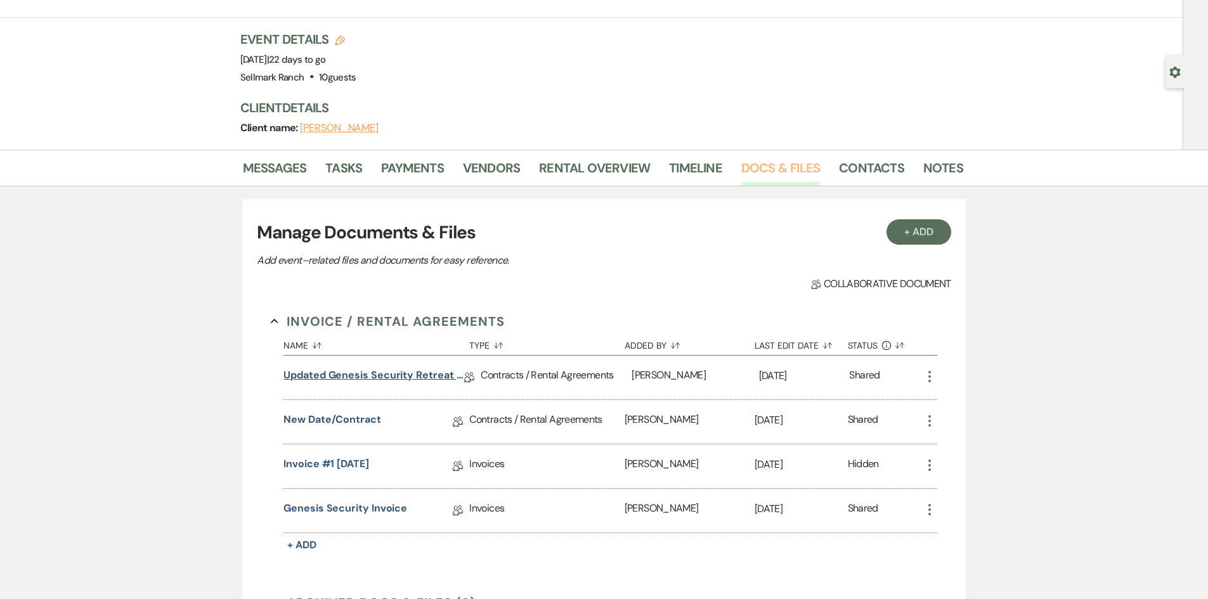
scroll to position [190, 0]
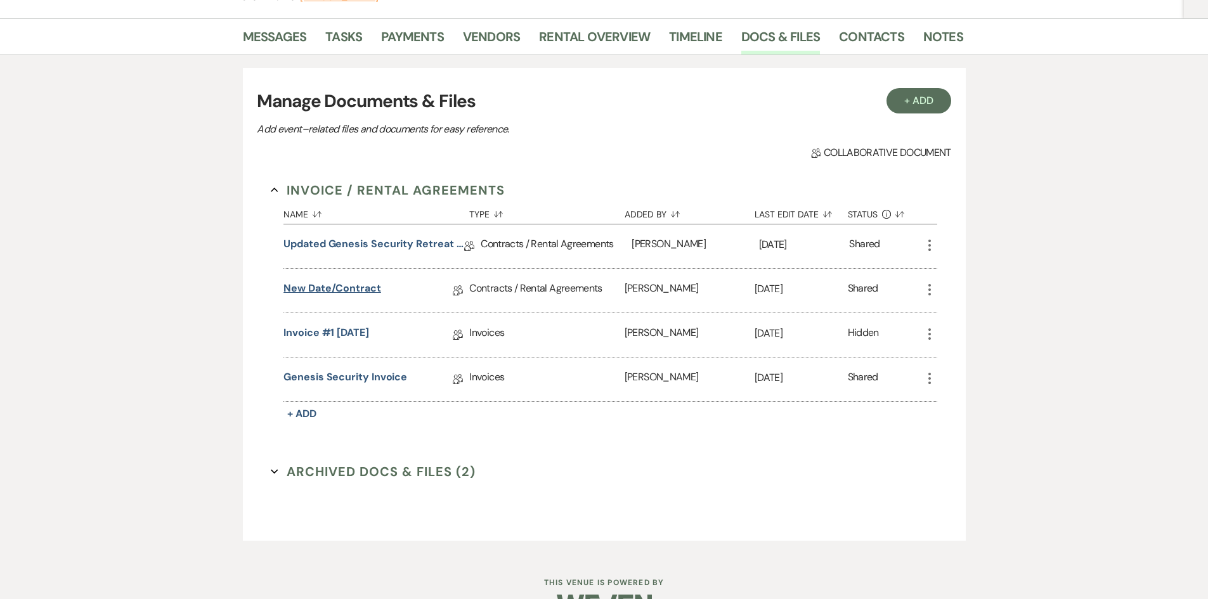
click at [353, 296] on link "New date/contract" at bounding box center [332, 291] width 98 height 20
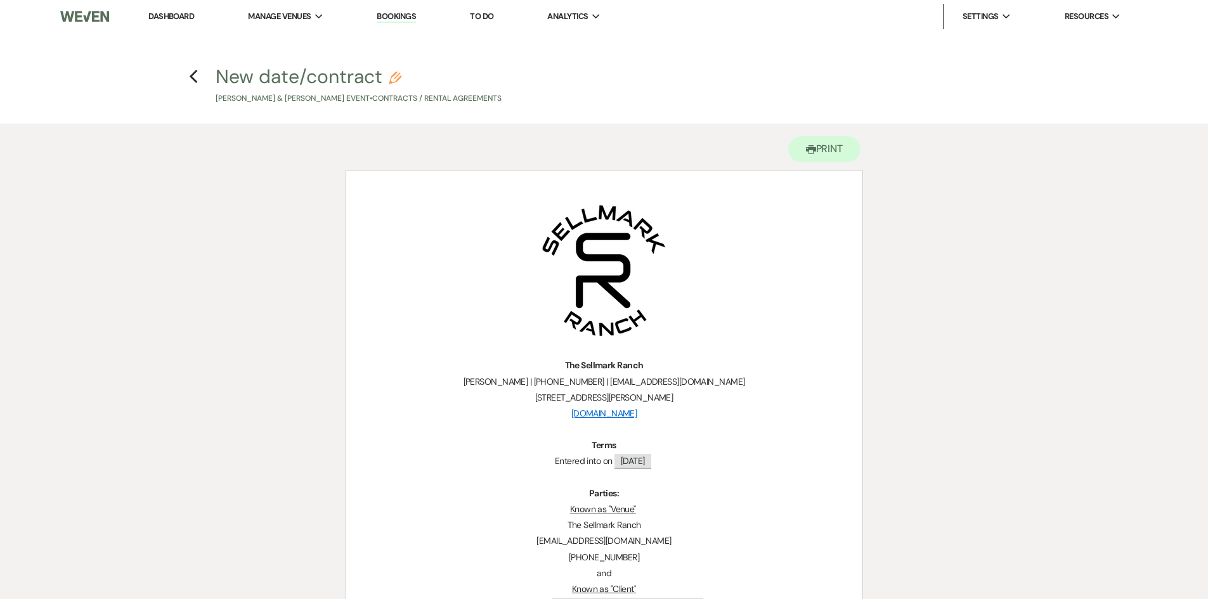
click at [174, 11] on link "Dashboard" at bounding box center [171, 16] width 46 height 11
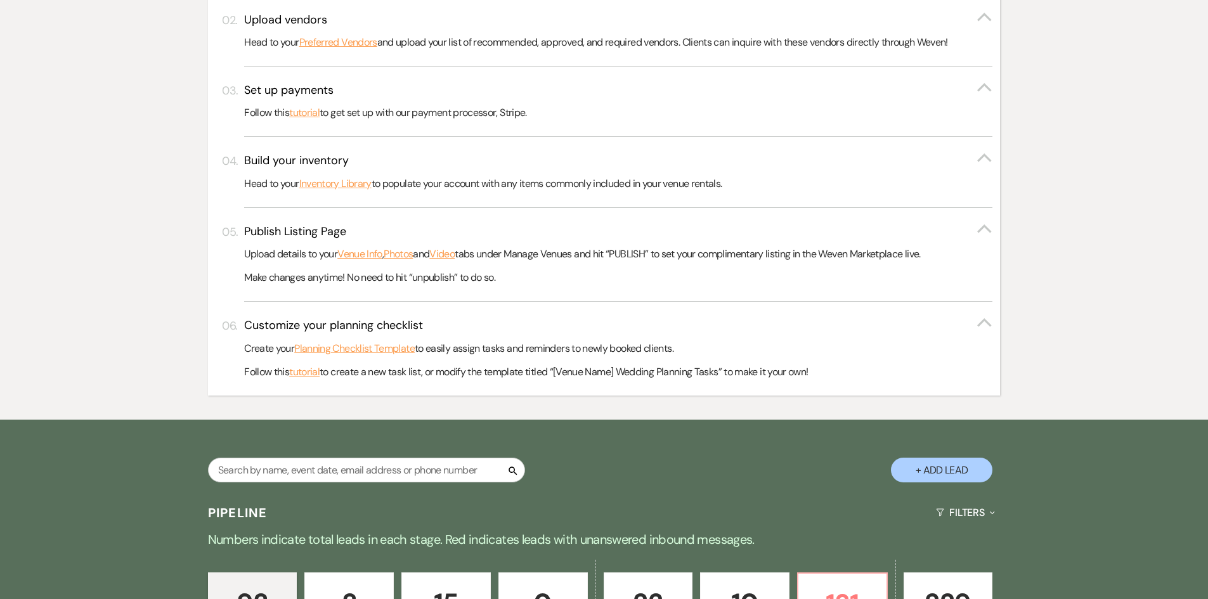
scroll to position [697, 0]
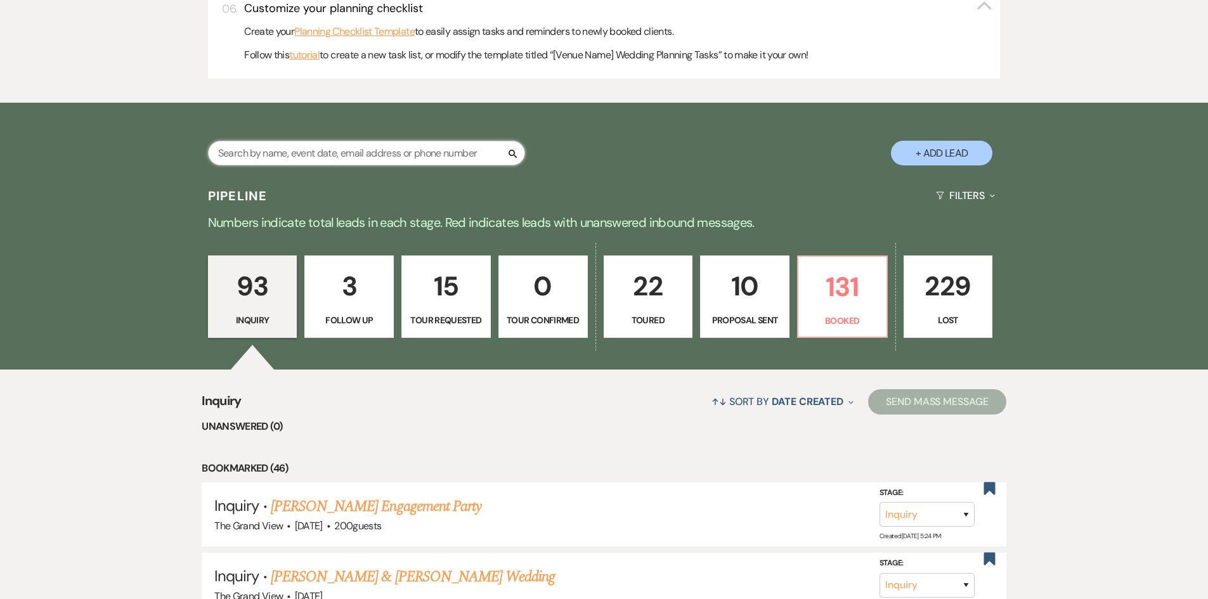
click at [359, 157] on input "text" at bounding box center [366, 153] width 317 height 25
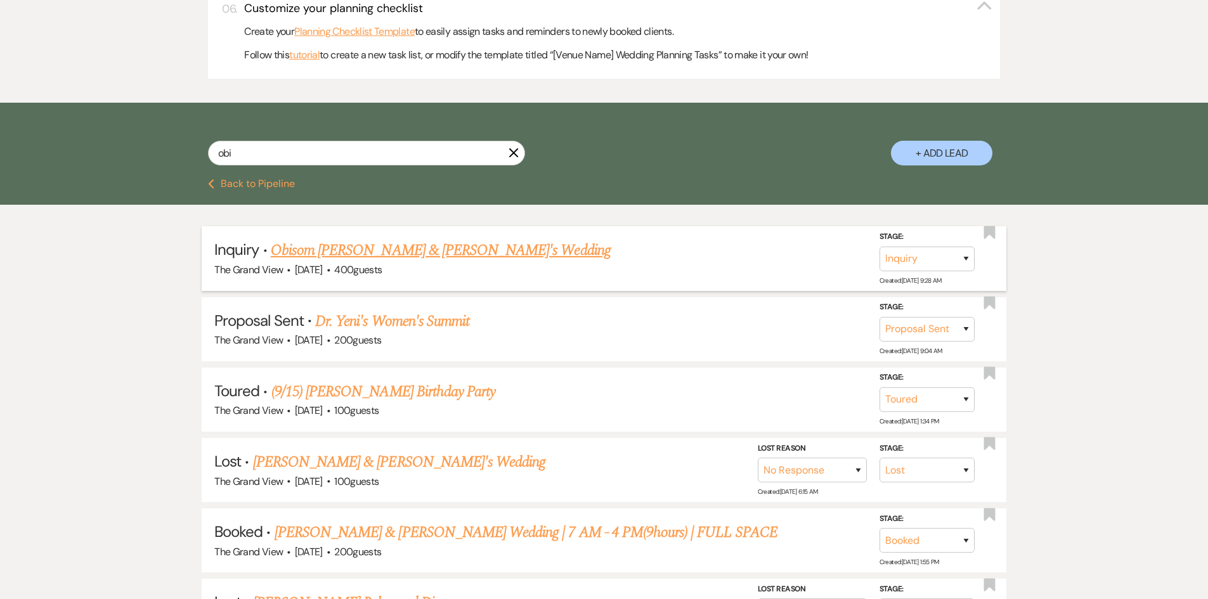
click at [345, 254] on link "Obisom [PERSON_NAME] & [PERSON_NAME]'s Wedding" at bounding box center [441, 250] width 340 height 23
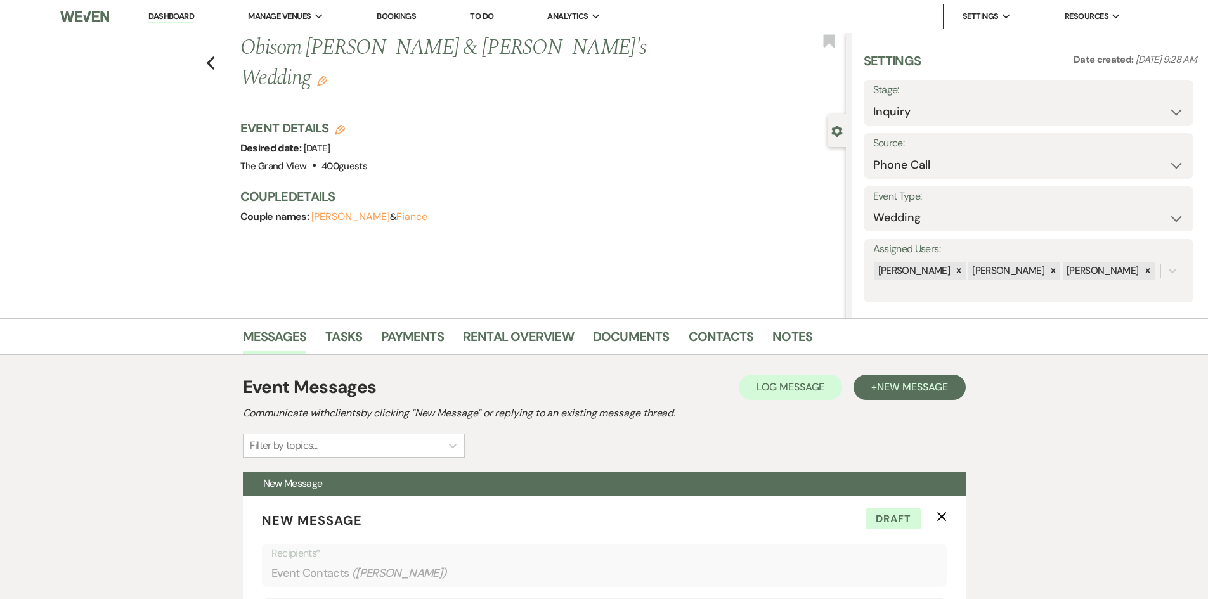
click at [327, 76] on use "button" at bounding box center [322, 81] width 10 height 10
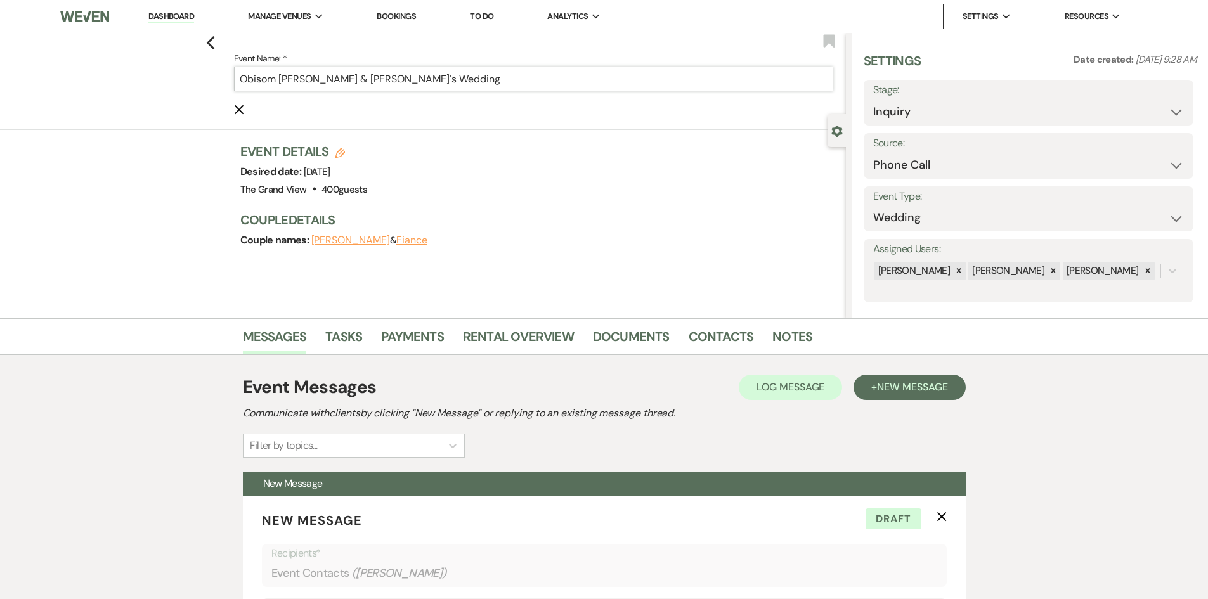
drag, startPoint x: 283, startPoint y: 79, endPoint x: 314, endPoint y: 86, distance: 32.5
click at [266, 84] on input "Obisom [PERSON_NAME] & [PERSON_NAME]'s Wedding" at bounding box center [533, 79] width 599 height 25
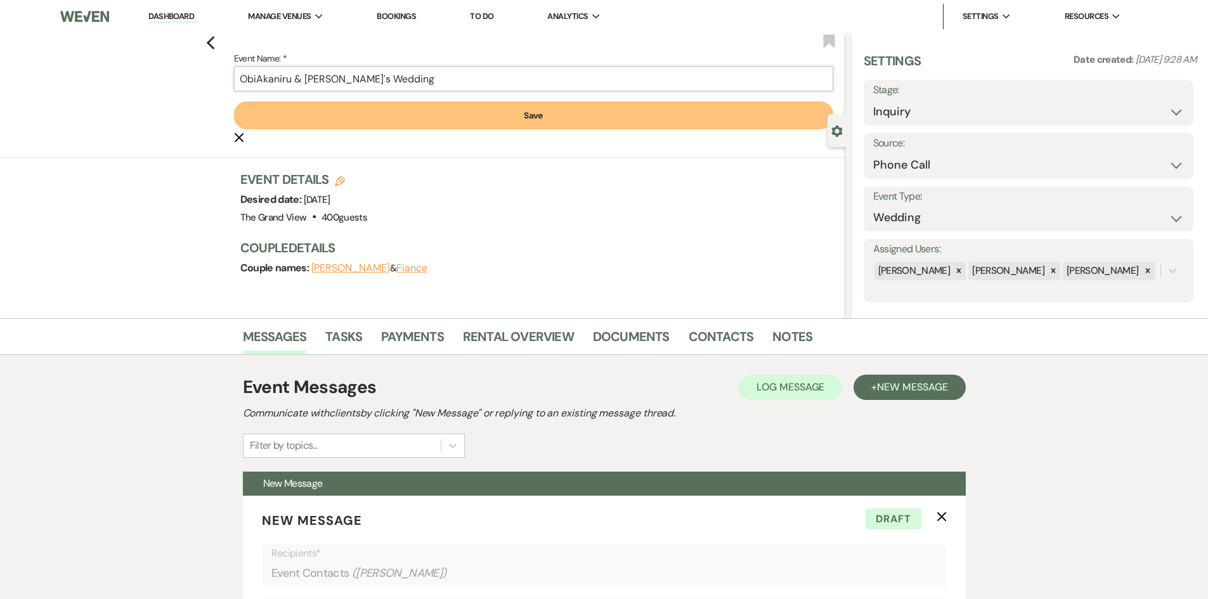
click at [261, 80] on input "ObiAkaniru & Fiance's Wedding" at bounding box center [533, 79] width 599 height 25
click at [345, 81] on input "Obi Akaniru & Fiance's Wedding" at bounding box center [533, 79] width 599 height 25
click at [399, 117] on button "Save" at bounding box center [533, 115] width 599 height 28
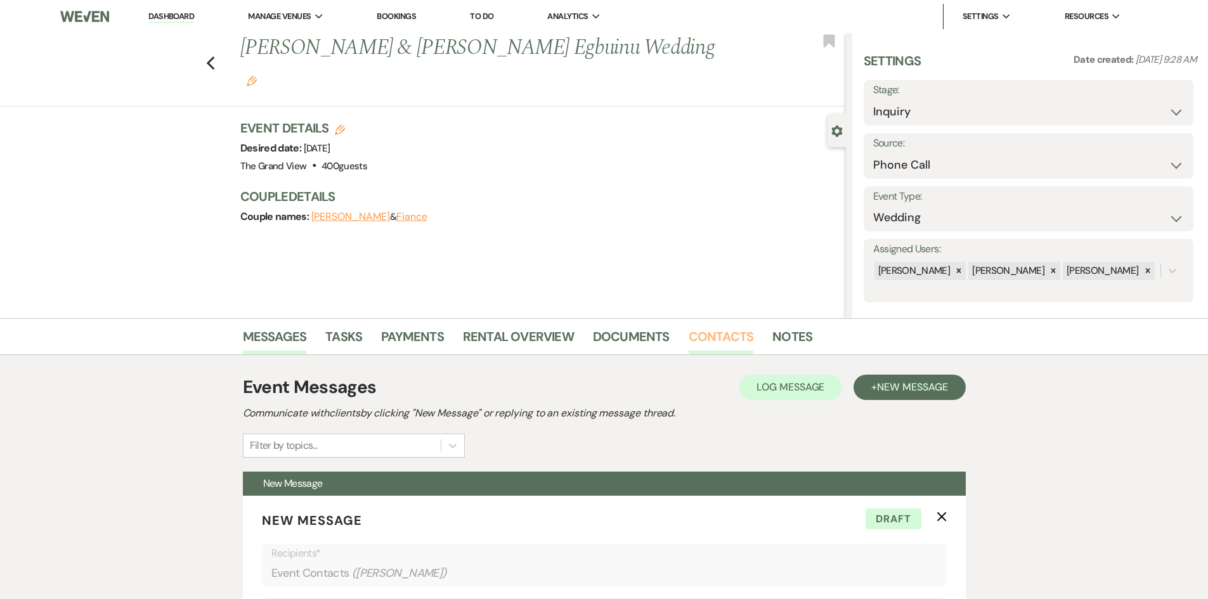
click at [718, 342] on link "Contacts" at bounding box center [720, 340] width 65 height 28
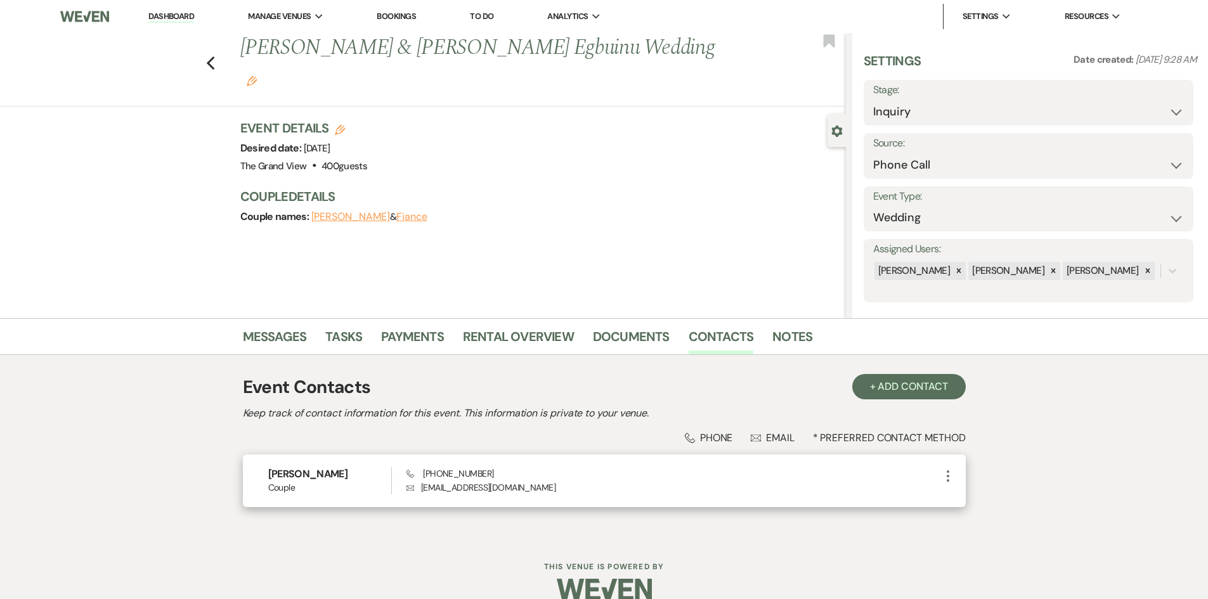
click at [946, 477] on icon "More" at bounding box center [947, 475] width 15 height 15
click at [957, 500] on icon "Pencil" at bounding box center [960, 501] width 10 height 10
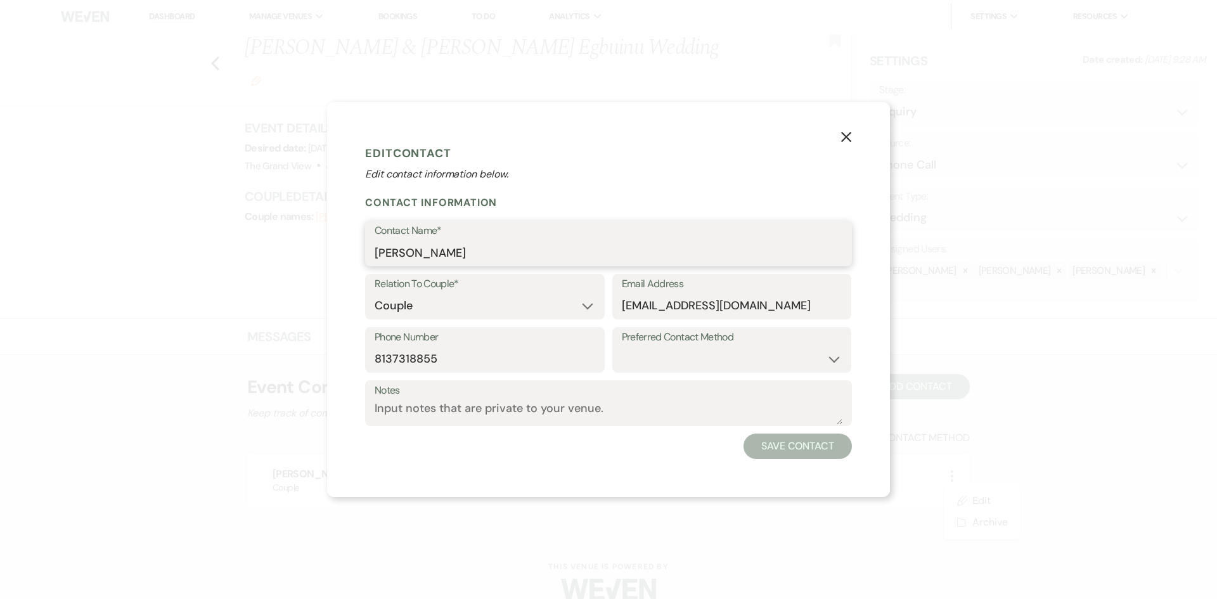
drag, startPoint x: 491, startPoint y: 259, endPoint x: 281, endPoint y: 263, distance: 210.5
click at [280, 262] on div "X Edit Contact Edit contact information below. Contact Information Contact Name…" at bounding box center [608, 299] width 1217 height 599
paste input "Akaniru"
click at [809, 447] on button "Save Contact" at bounding box center [798, 446] width 108 height 25
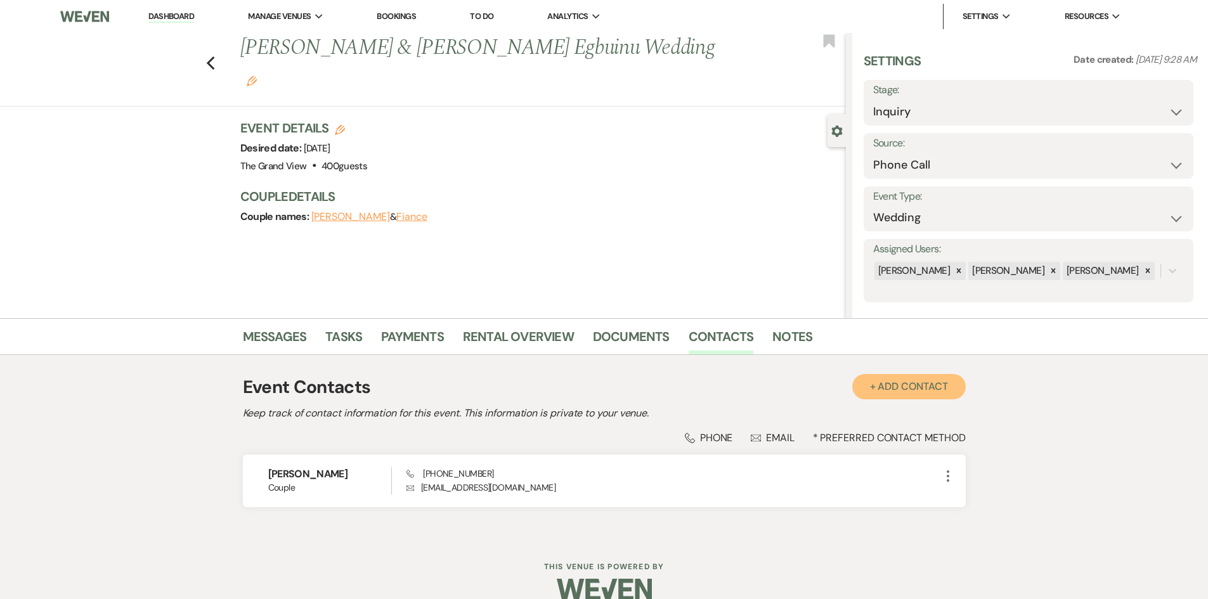
click at [867, 389] on button "+ Add Contact" at bounding box center [908, 386] width 113 height 25
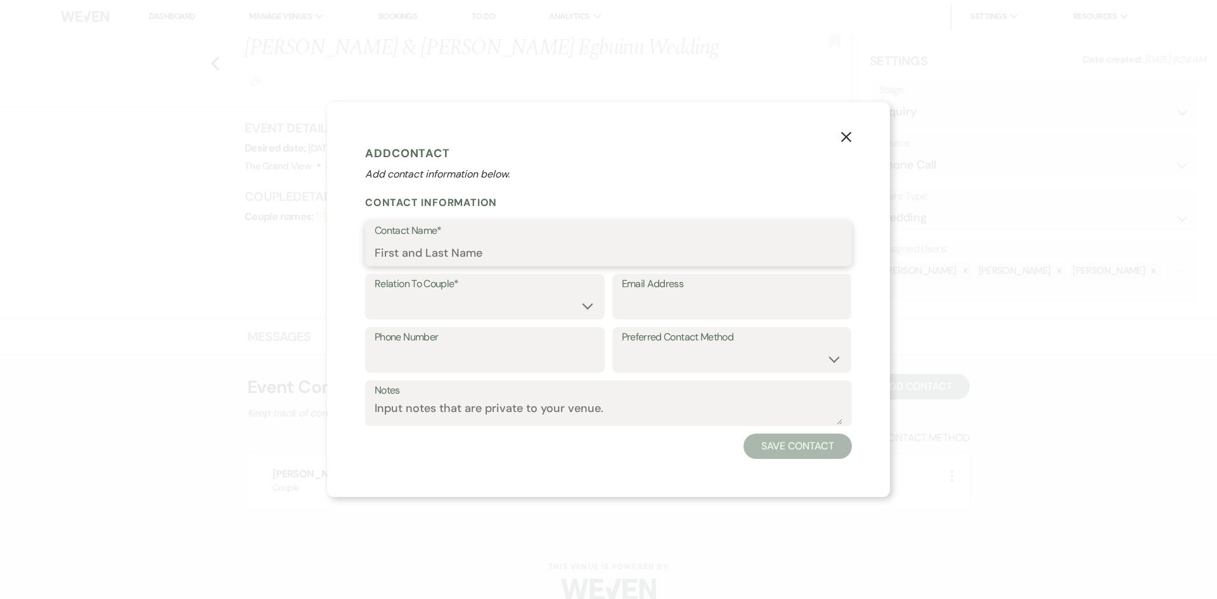
click at [408, 254] on input "Contact Name*" at bounding box center [609, 252] width 468 height 25
paste input "Somto Egbuonu"
click at [392, 311] on select "Couple Planner Parent of Couple Family Member Friend Other" at bounding box center [485, 306] width 221 height 25
click at [375, 294] on select "Couple Planner Parent of Couple Family Member Friend Other" at bounding box center [485, 306] width 221 height 25
click at [776, 451] on button "Save Contact" at bounding box center [798, 446] width 108 height 25
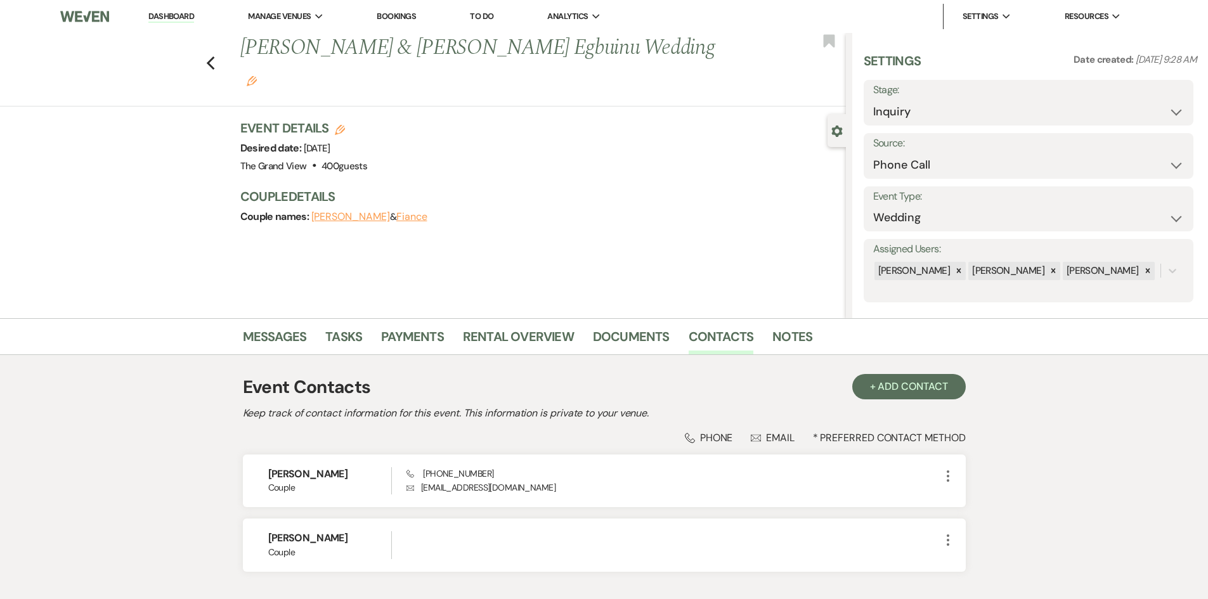
click at [581, 51] on h1 "Obi Akaniru & Somto Egbuinu Wedding Edit" at bounding box center [479, 63] width 479 height 60
click at [257, 76] on use "button" at bounding box center [252, 81] width 10 height 10
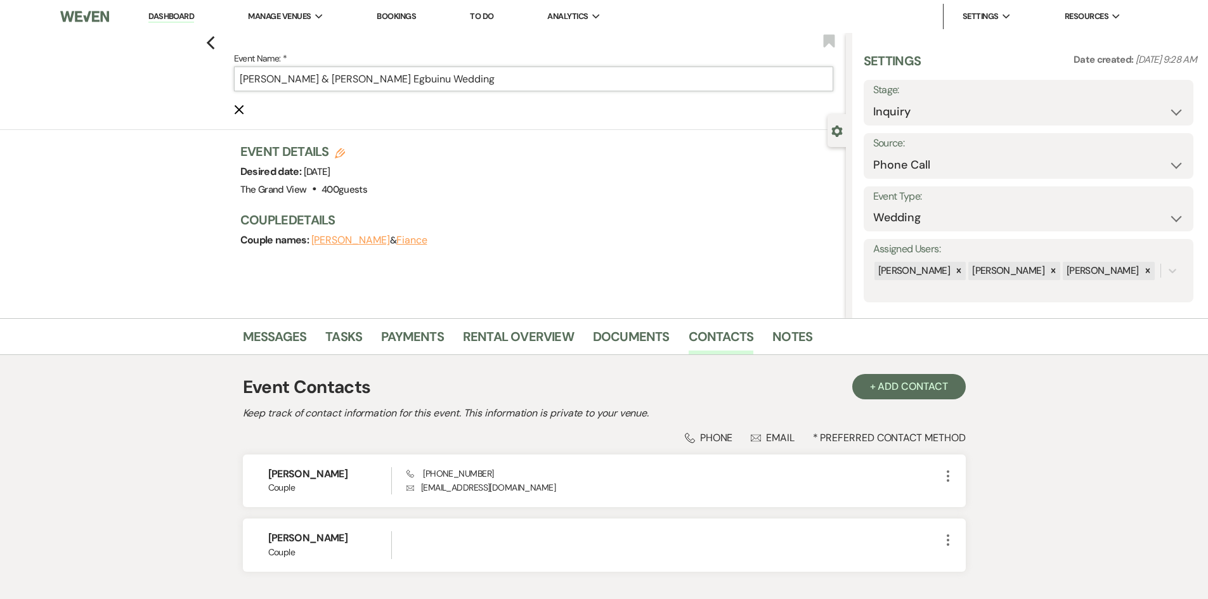
drag, startPoint x: 382, startPoint y: 77, endPoint x: 310, endPoint y: 85, distance: 72.7
click at [310, 85] on input "Obi Akaniru & Somto Egbuinu Wedding" at bounding box center [533, 79] width 599 height 25
paste input "Somto Egbuo"
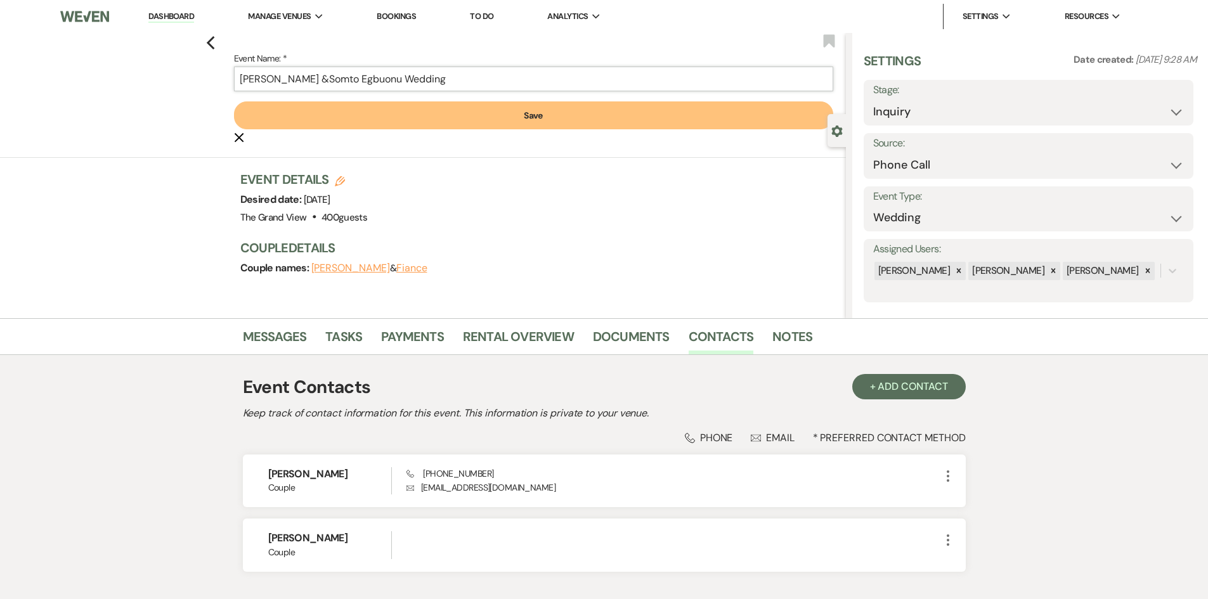
click at [310, 82] on input "Obi Akaniru &Somto Egbuonu Wedding" at bounding box center [533, 79] width 599 height 25
click at [344, 118] on button "Save" at bounding box center [533, 115] width 599 height 28
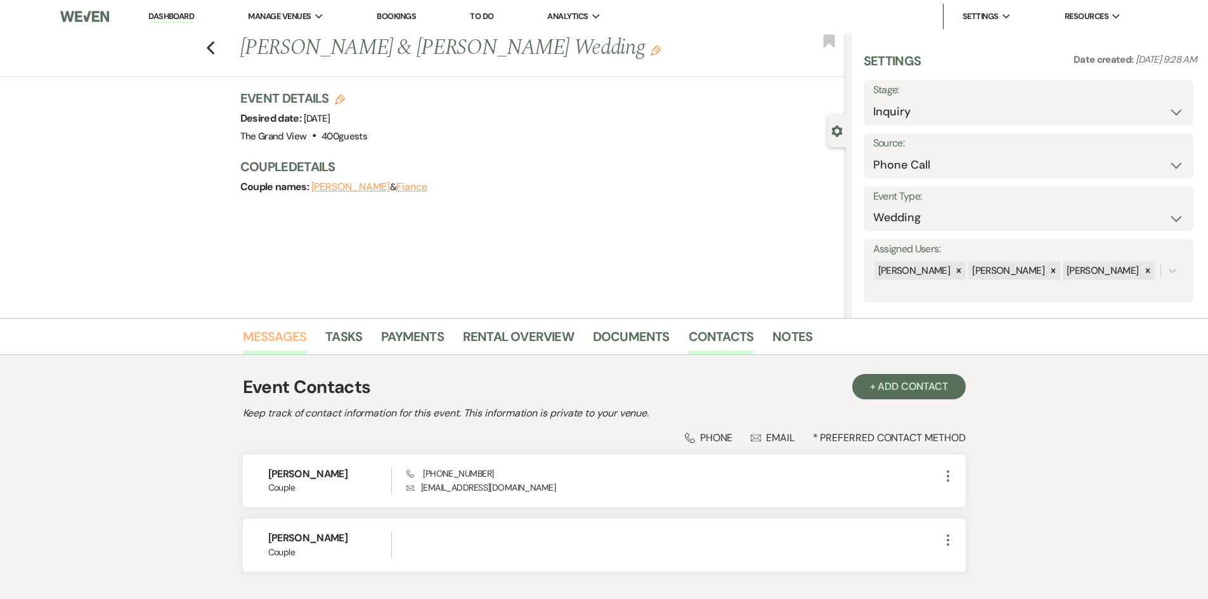
click at [285, 344] on link "Messages" at bounding box center [275, 340] width 64 height 28
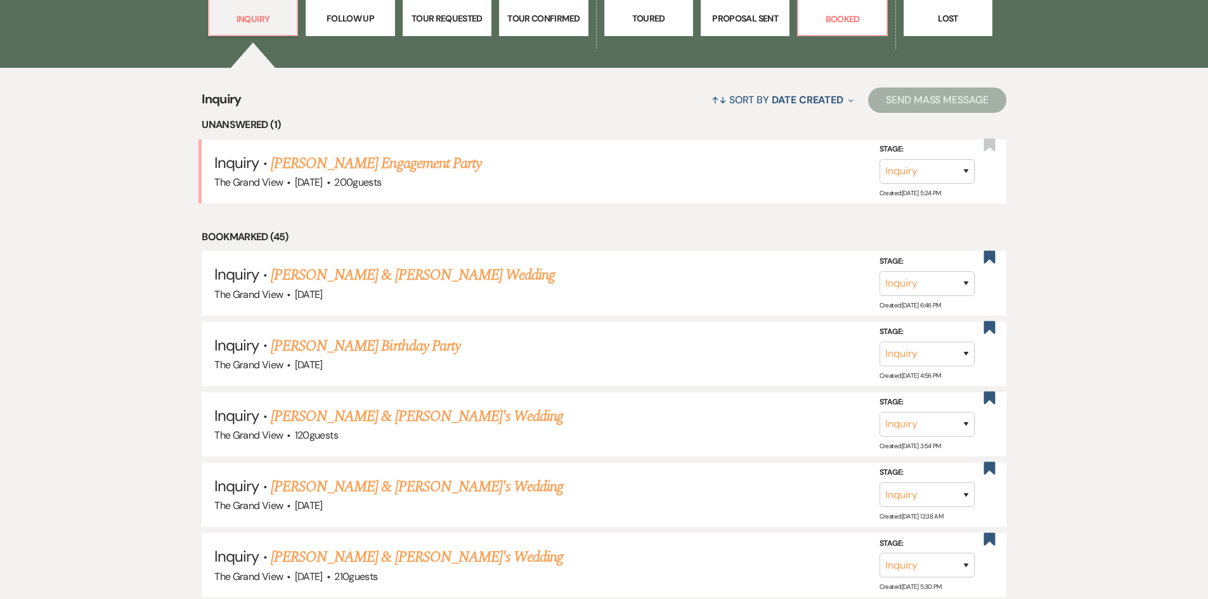
scroll to position [1014, 0]
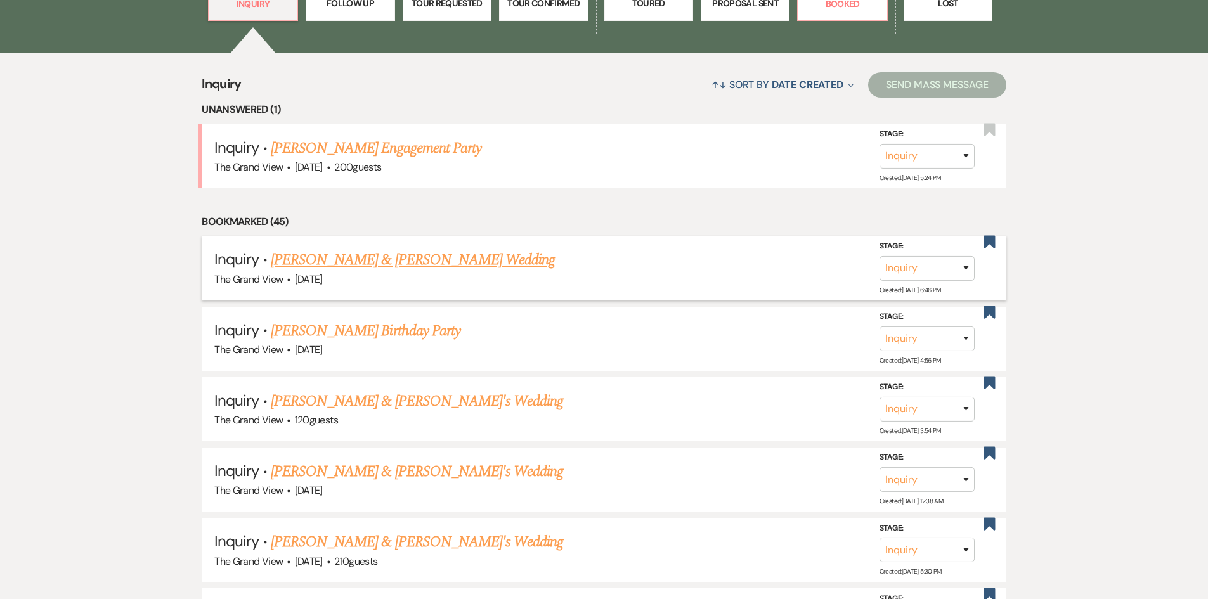
click at [345, 262] on link "[PERSON_NAME] & [PERSON_NAME] Wedding" at bounding box center [413, 260] width 284 height 23
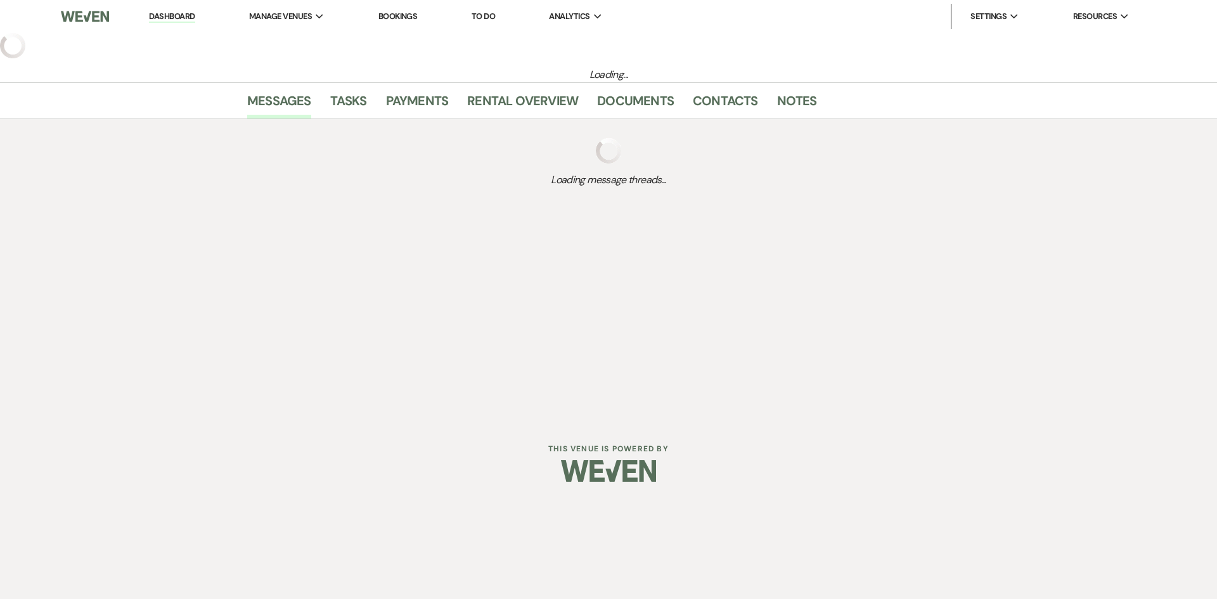
select select "5"
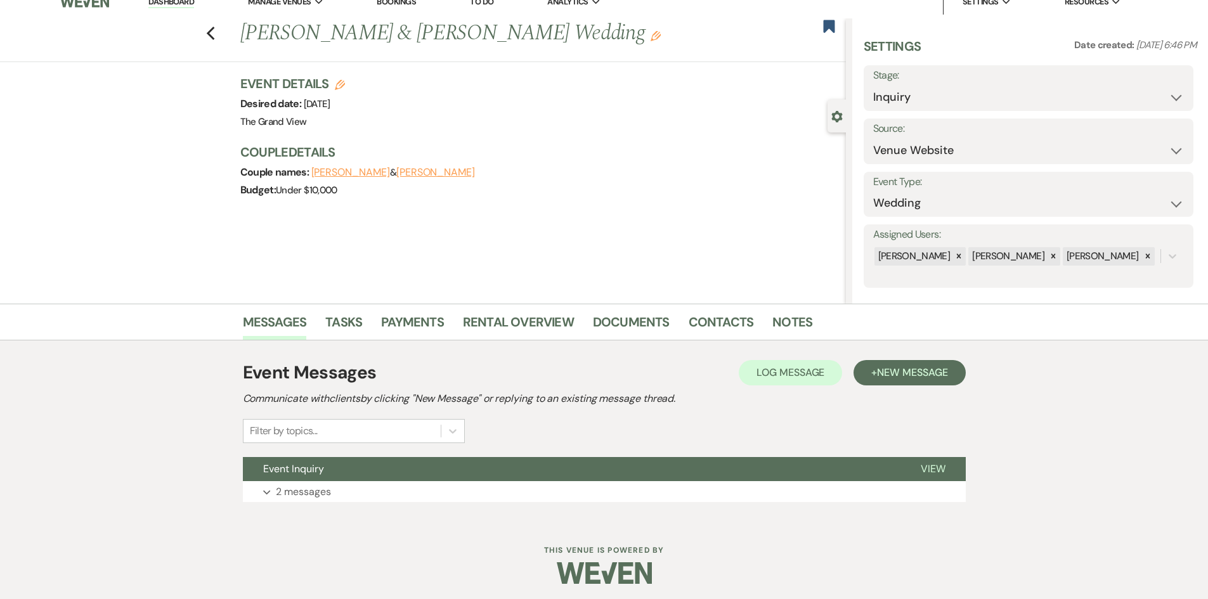
scroll to position [18, 0]
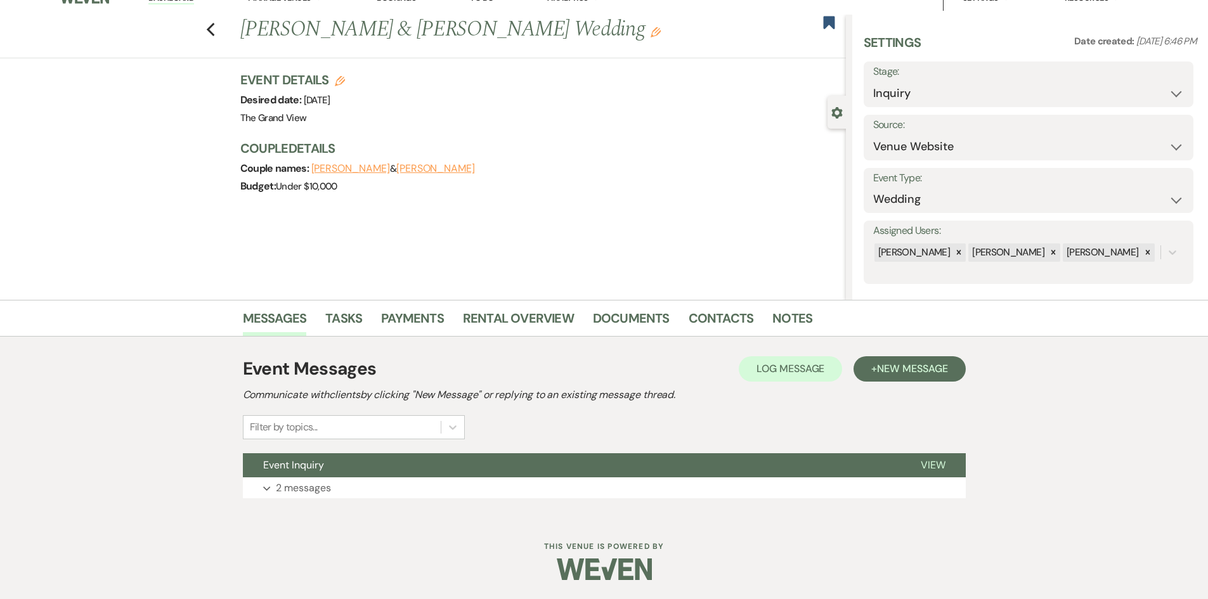
click at [296, 508] on div "Event Messages Log Log Message + New Message Communicate with clients by clicki…" at bounding box center [604, 427] width 723 height 181
click at [287, 485] on p "2 messages" at bounding box center [303, 488] width 55 height 16
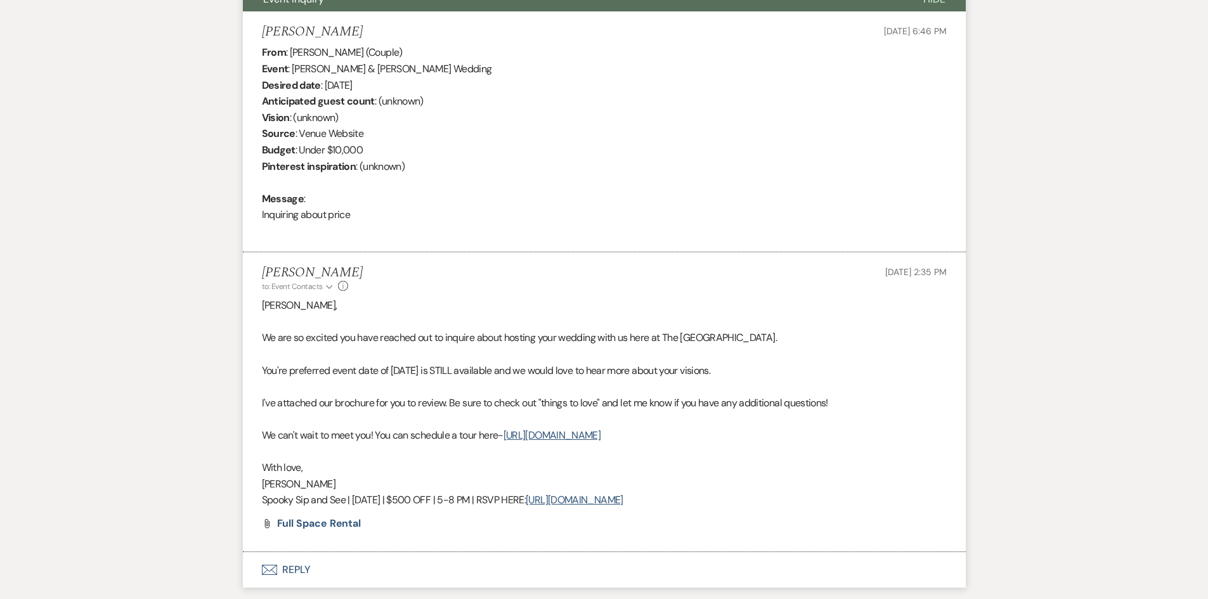
scroll to position [574, 0]
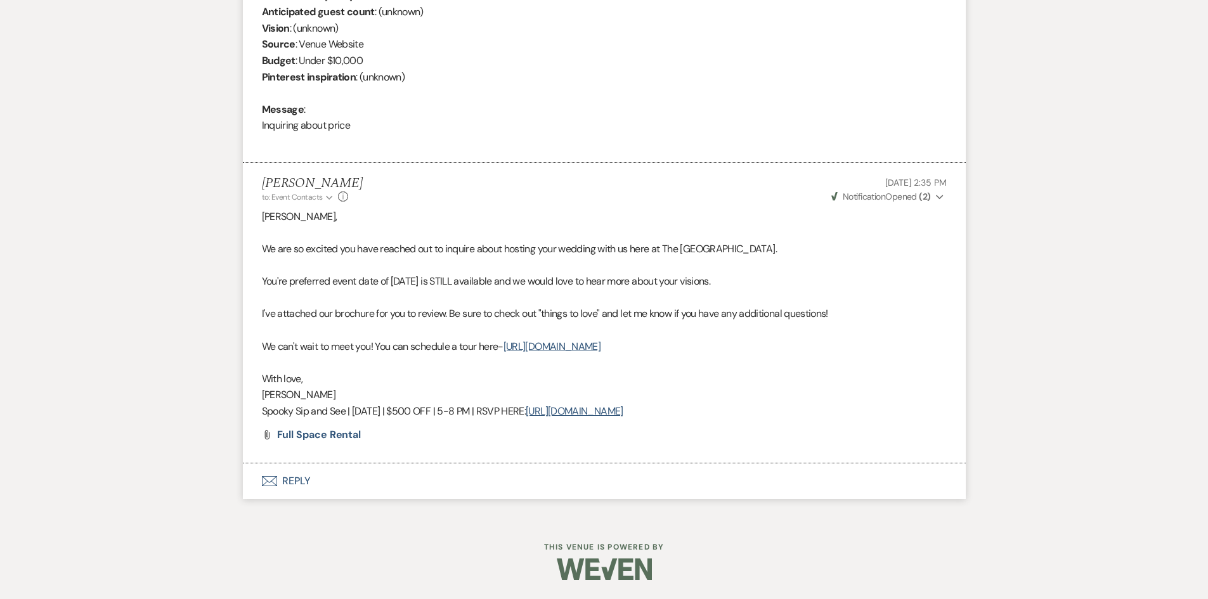
drag, startPoint x: 725, startPoint y: 410, endPoint x: 250, endPoint y: 411, distance: 474.8
click at [250, 411] on li "[PERSON_NAME] to: Event Contacts Expand Info [DATE] 2:35 PM Weven Check Notific…" at bounding box center [604, 313] width 723 height 300
copy p "Spooky Sip and See | [DATE] | $500 OFF | 5-8 PM | RSVP HERE: [URL][DOMAIN_NAME]"
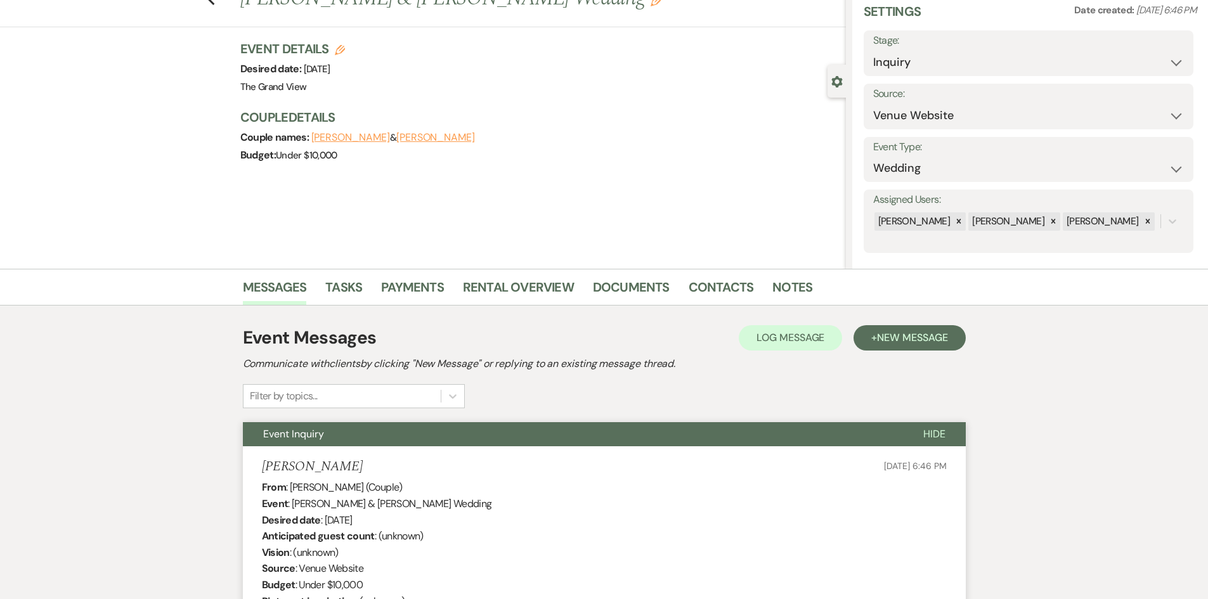
scroll to position [3, 0]
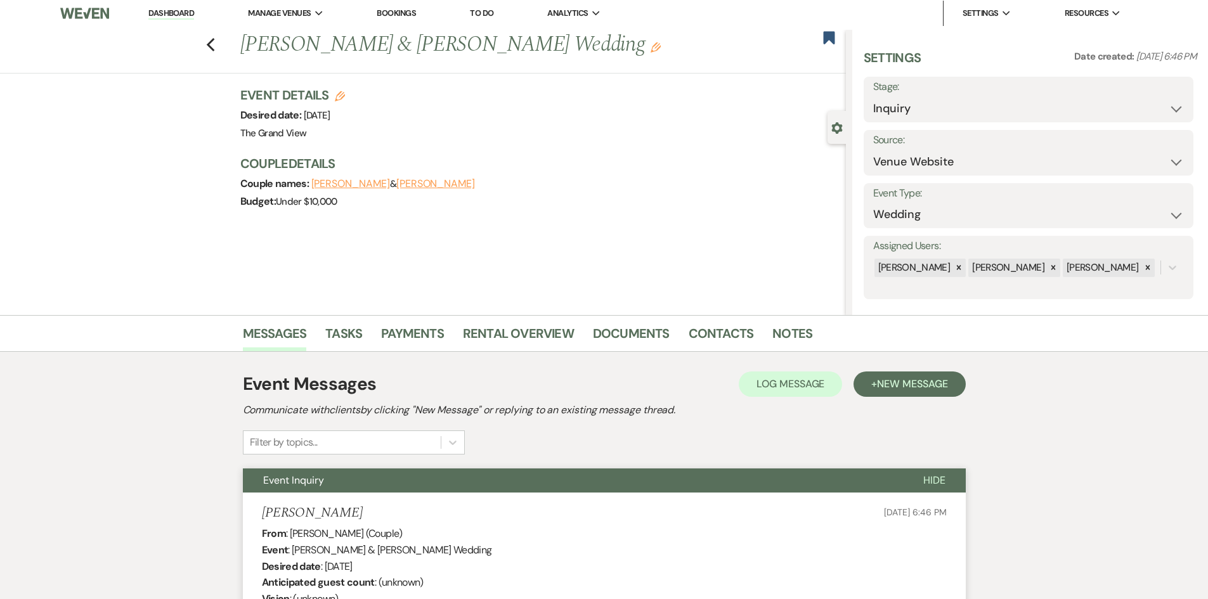
click at [174, 21] on li "Dashboard" at bounding box center [171, 13] width 58 height 25
click at [173, 12] on link "Dashboard" at bounding box center [171, 14] width 46 height 12
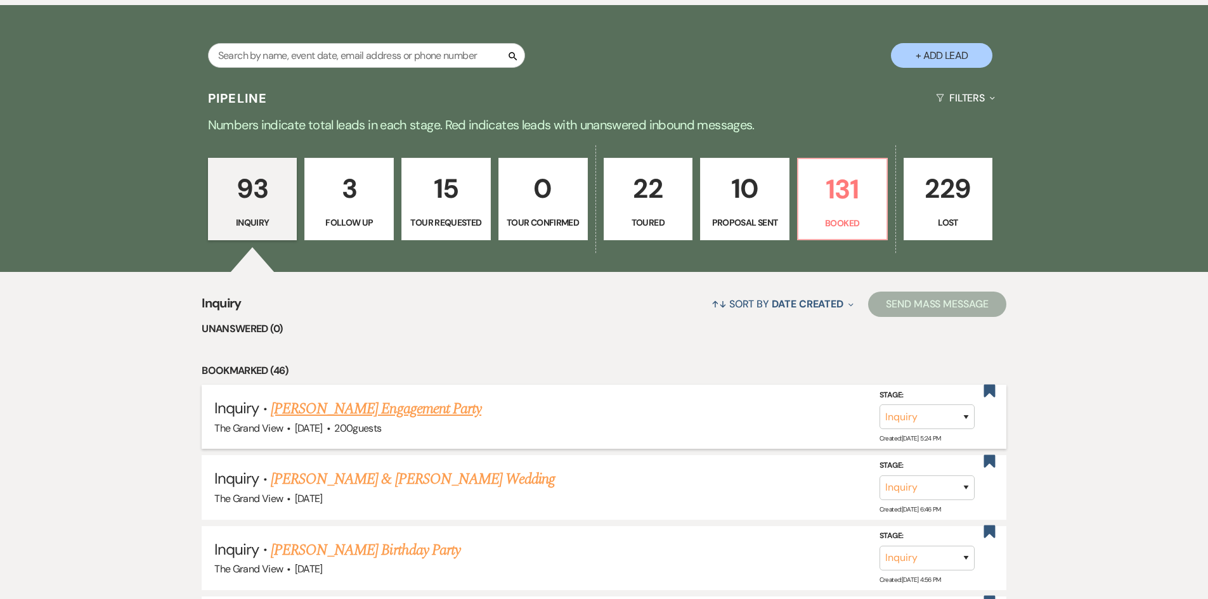
scroll to position [954, 0]
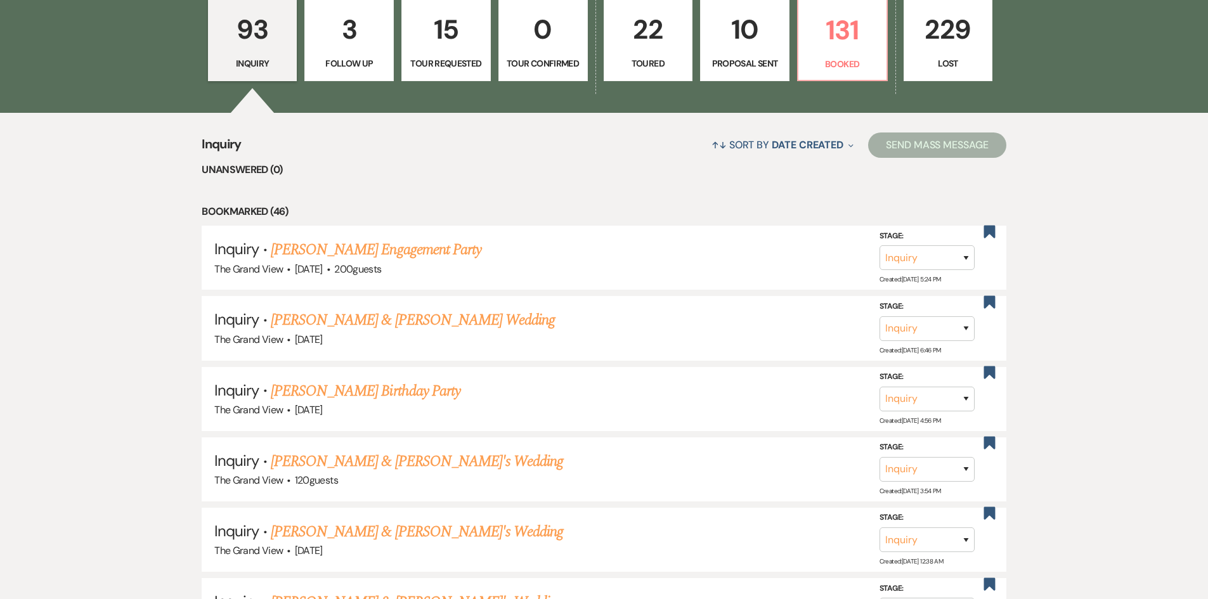
click at [839, 83] on div "93 Inquiry 3 Follow Up 15 Tour Requested 0 Tour Confirmed 22 Toured 10 Proposal…" at bounding box center [604, 48] width 913 height 129
click at [837, 65] on p "Booked" at bounding box center [842, 64] width 73 height 14
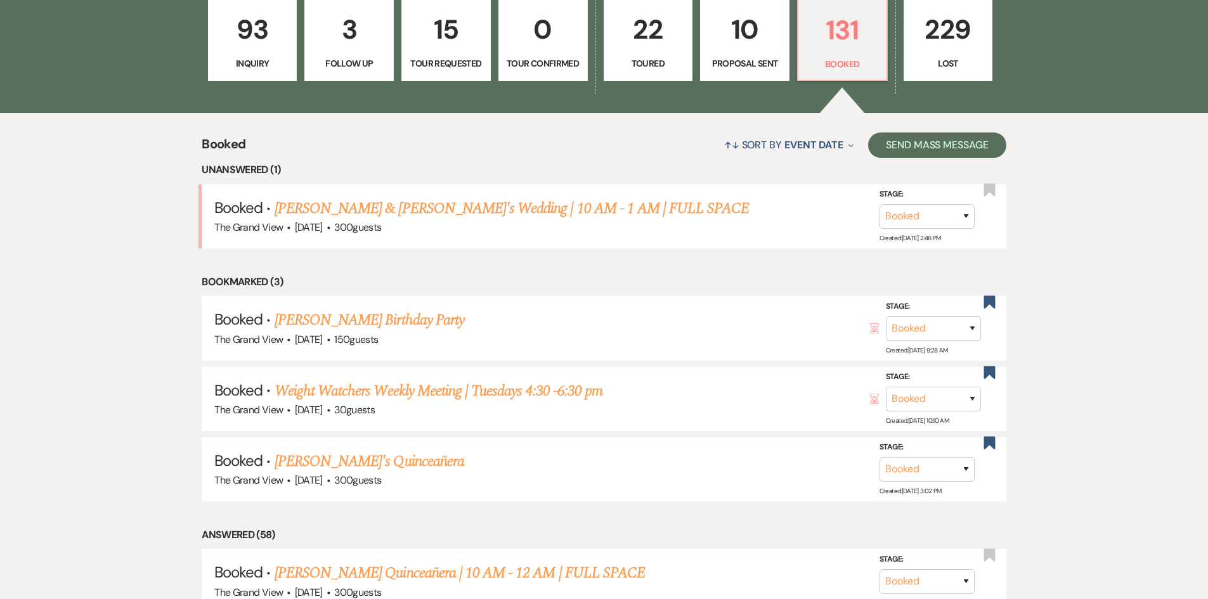
scroll to position [1017, 0]
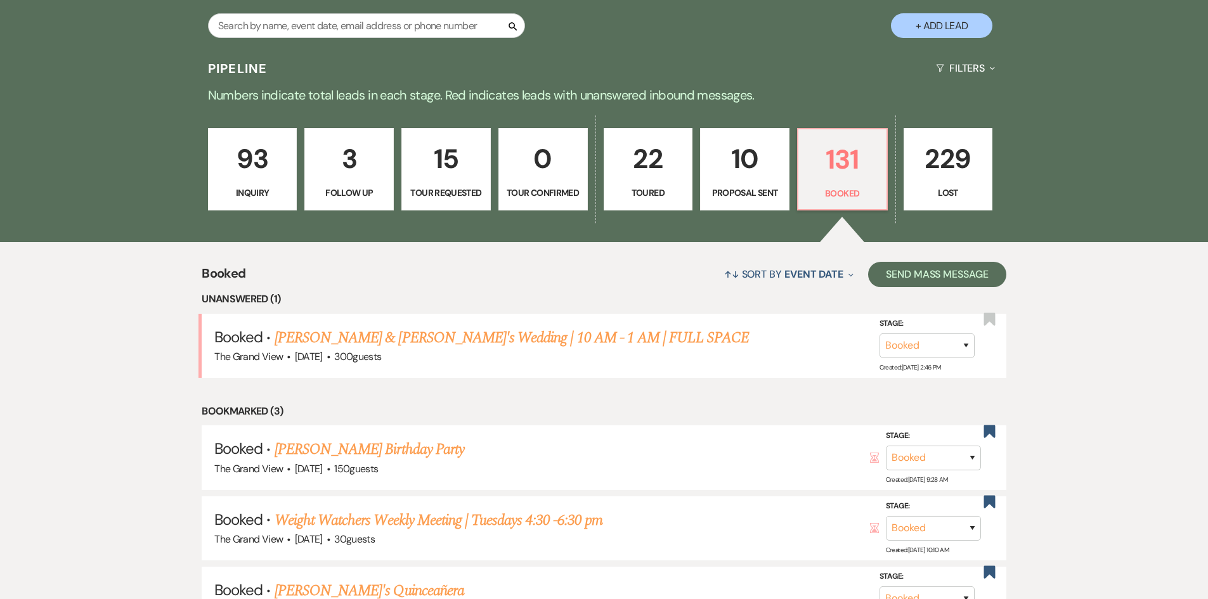
scroll to position [764, 0]
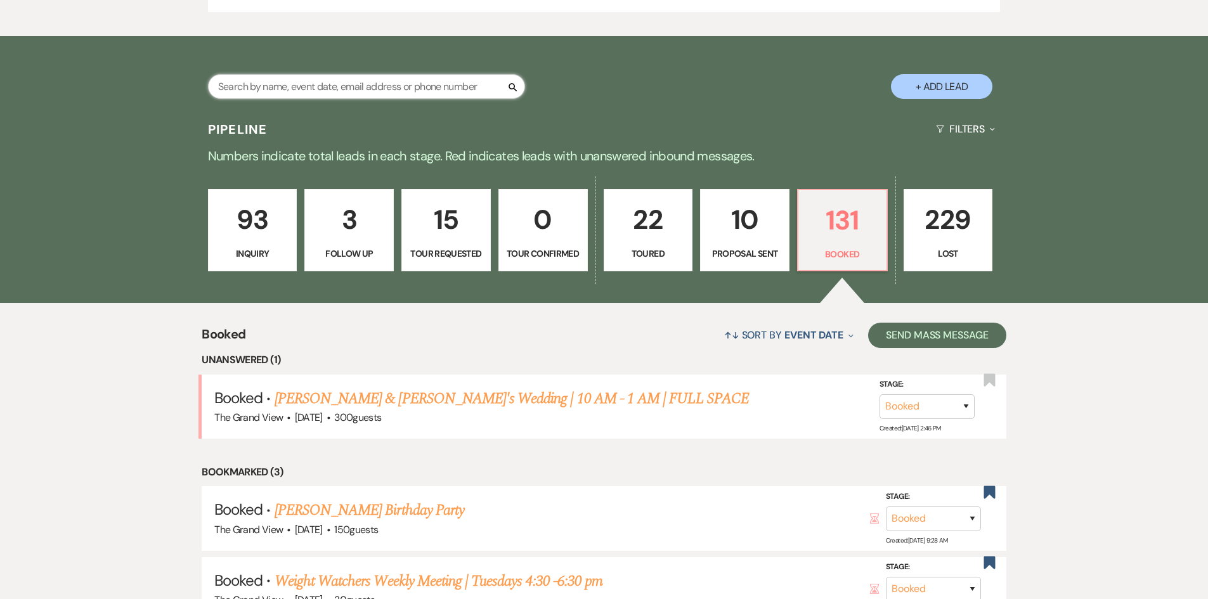
click at [434, 93] on input "text" at bounding box center [366, 86] width 317 height 25
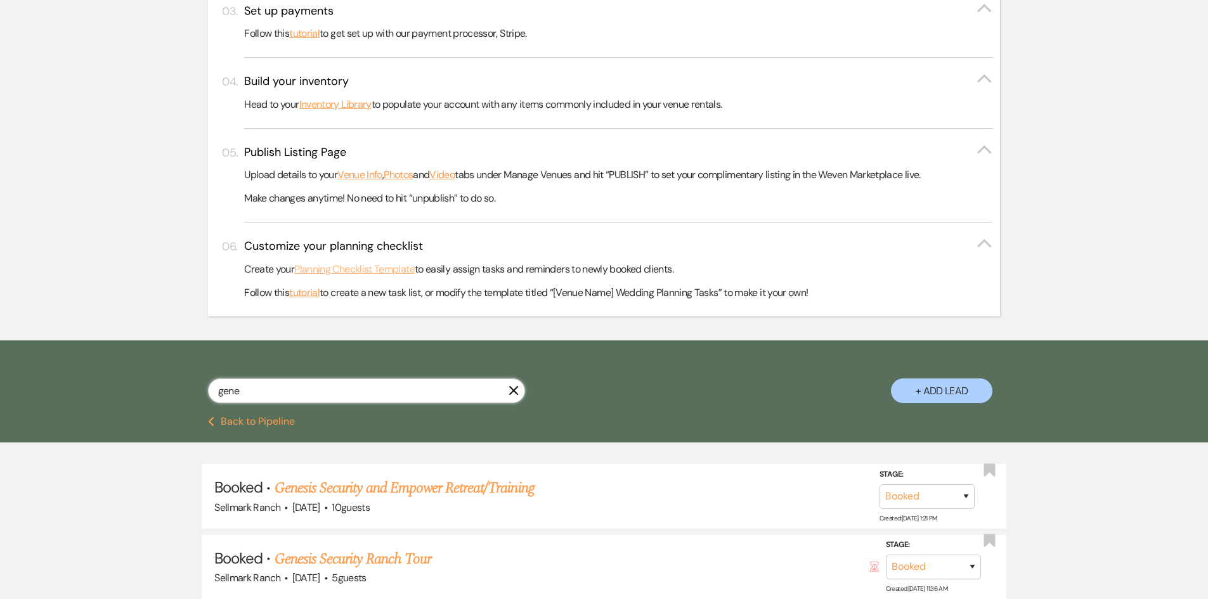
scroll to position [563, 0]
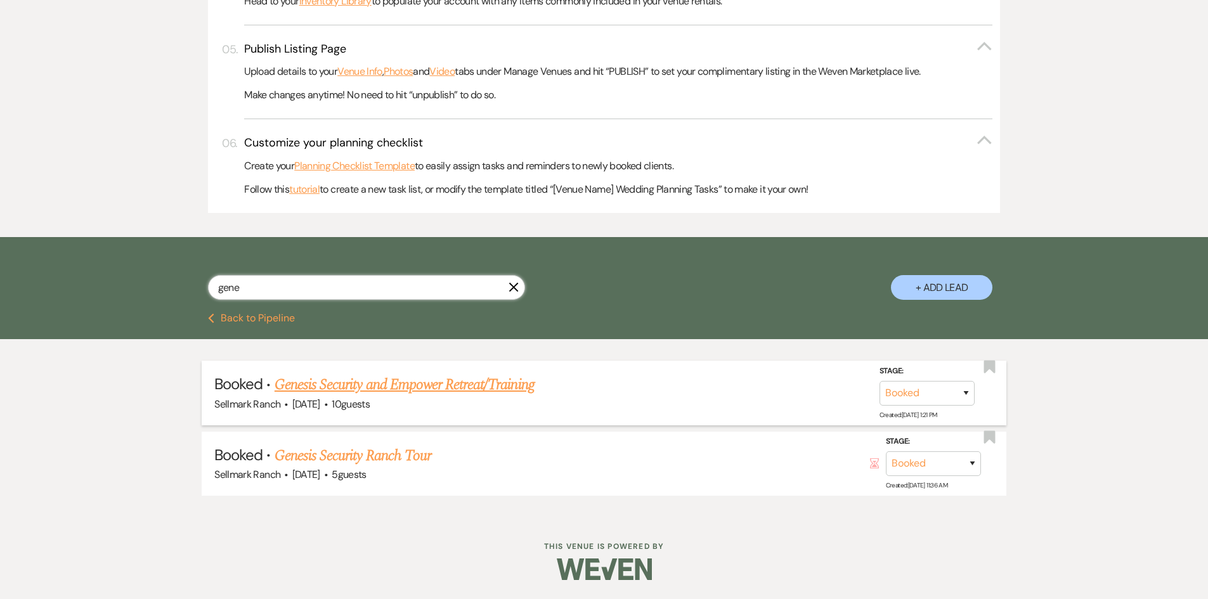
type input "gene"
click at [403, 382] on link "Genesis Security and Empower Retreat/Training" at bounding box center [404, 384] width 260 height 23
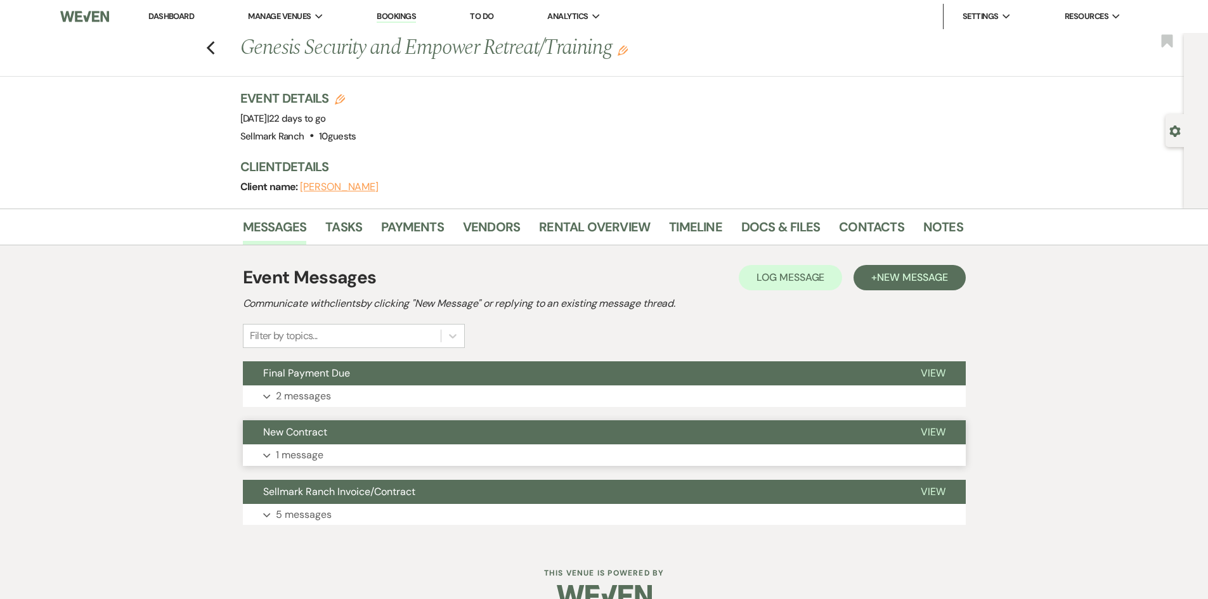
click at [370, 442] on button "New Contract" at bounding box center [571, 432] width 657 height 24
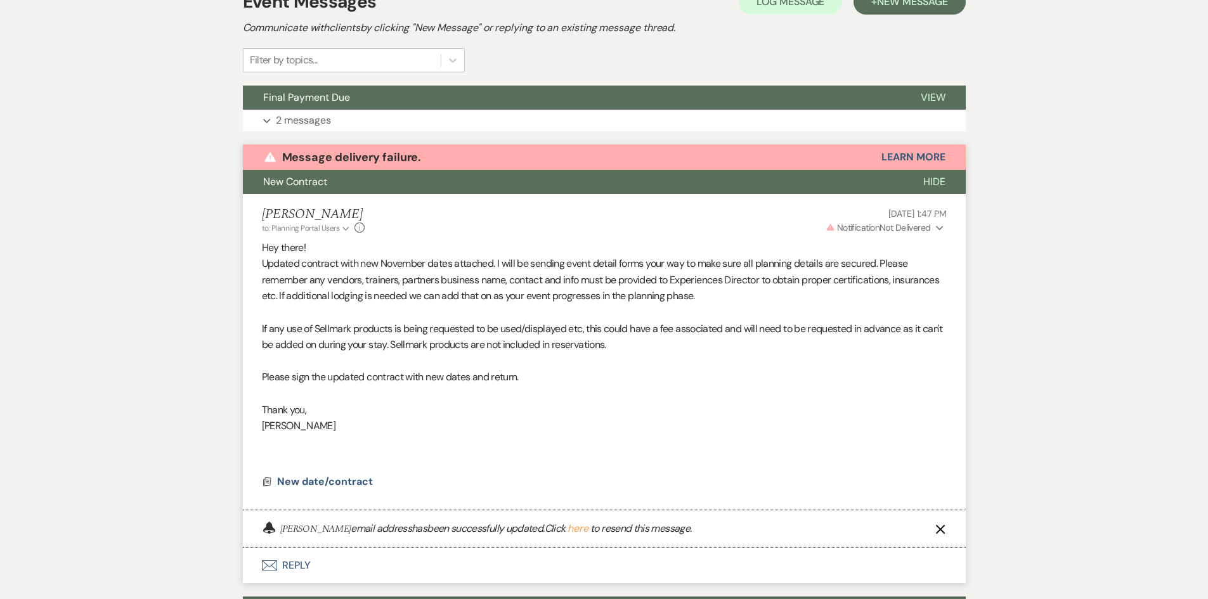
scroll to position [202, 0]
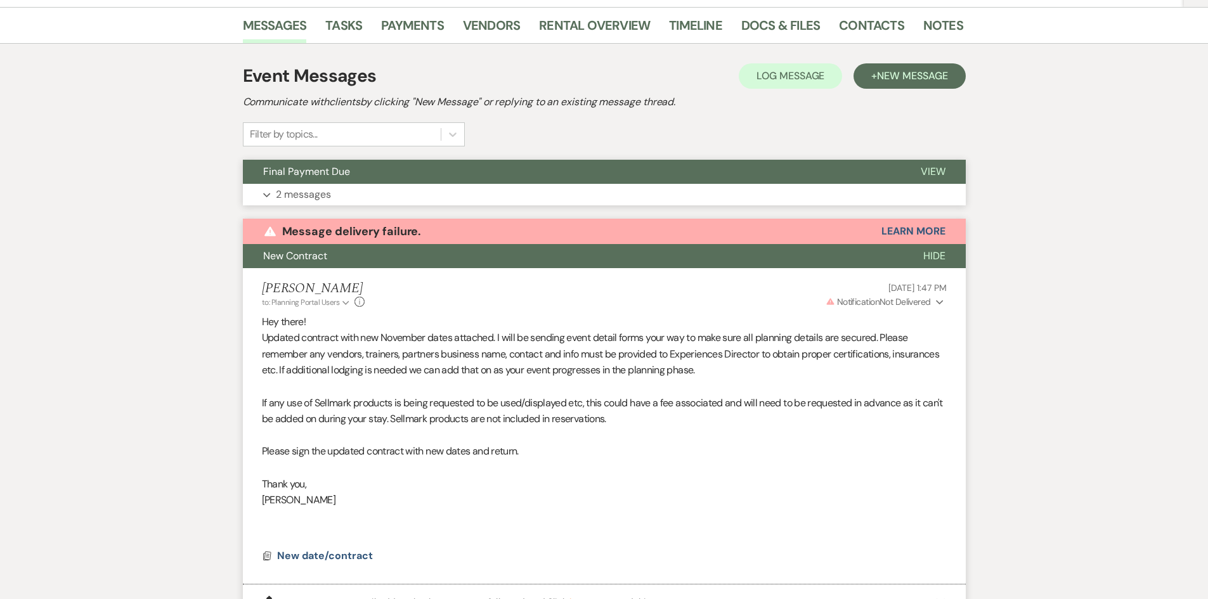
click at [398, 197] on button "Expand 2 messages" at bounding box center [604, 195] width 723 height 22
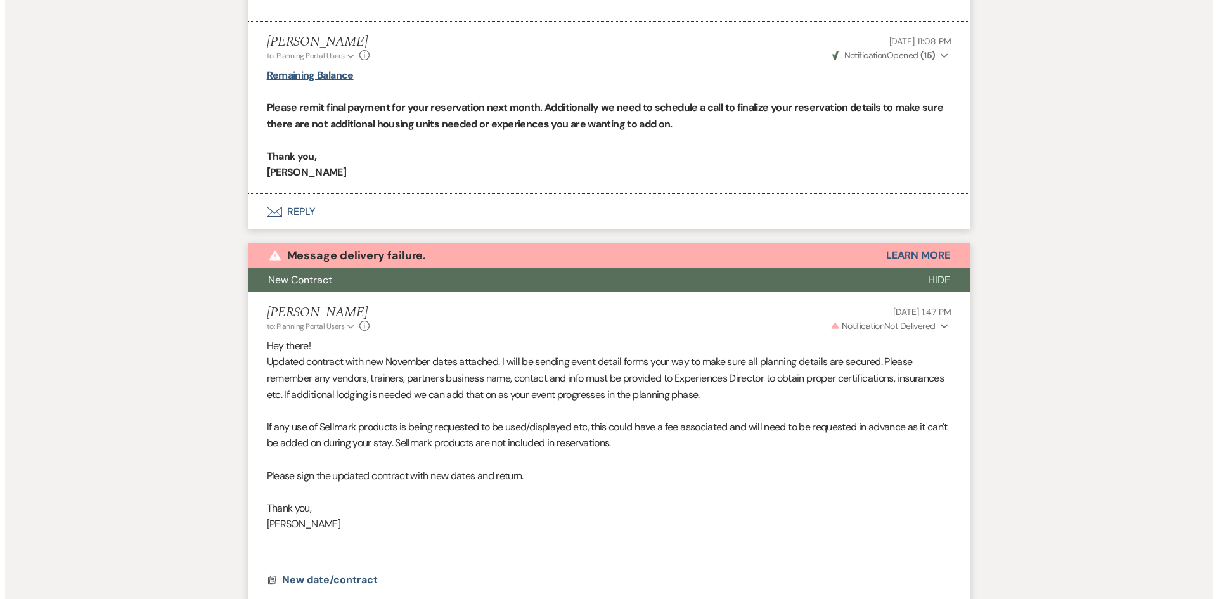
scroll to position [645, 0]
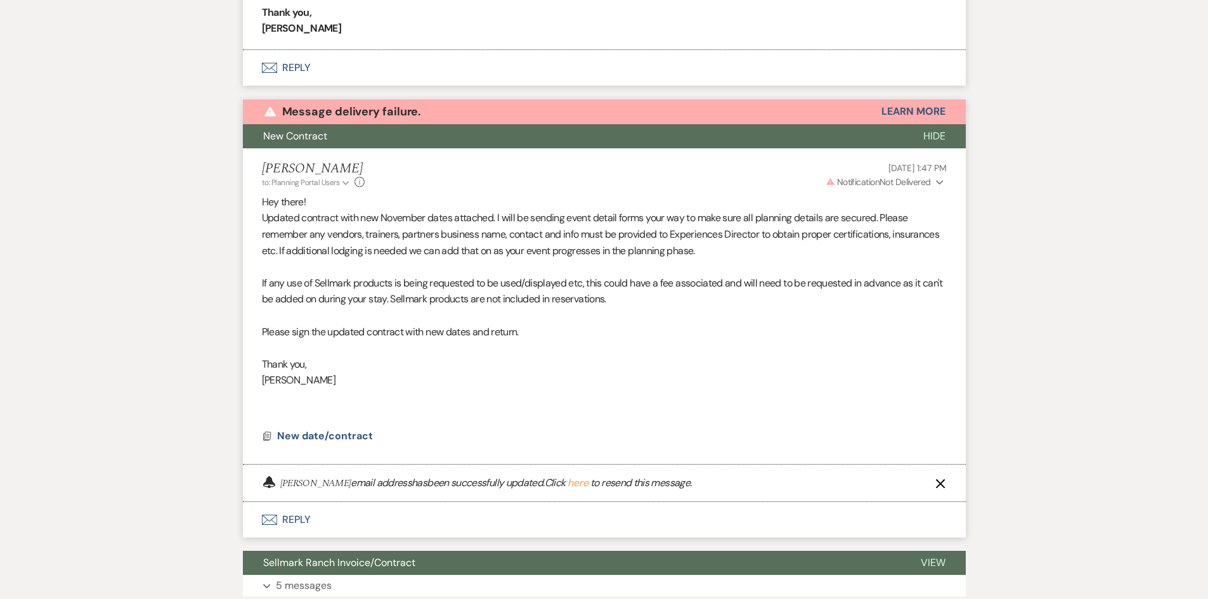
click at [340, 447] on li "Michelle Randall to: Planning Portal Users Expand Info Aug 06, 2025, 1:47 PM Wa…" at bounding box center [604, 306] width 723 height 316
click at [341, 439] on span "New date/contract" at bounding box center [325, 435] width 96 height 13
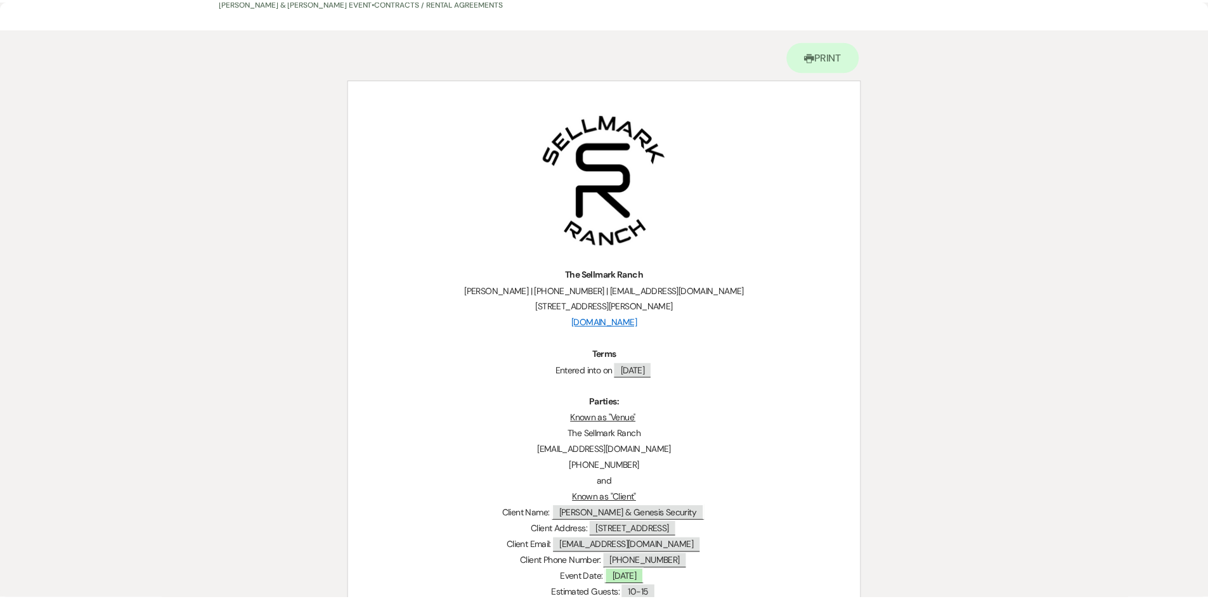
scroll to position [0, 0]
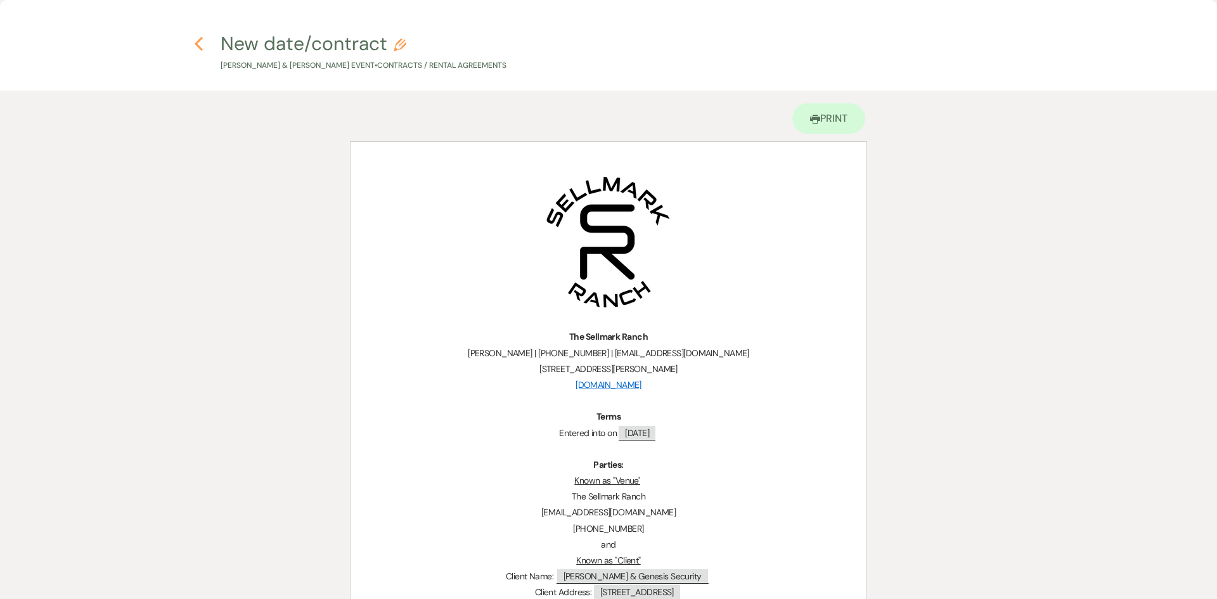
click at [202, 45] on icon "Previous" at bounding box center [199, 43] width 10 height 15
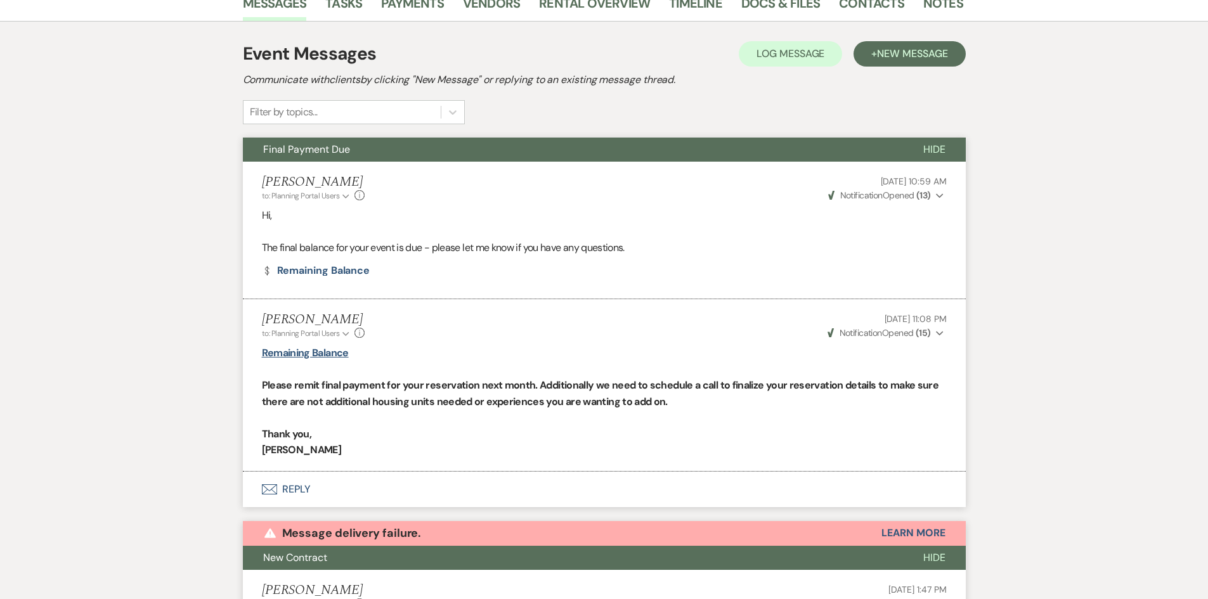
scroll to position [75, 0]
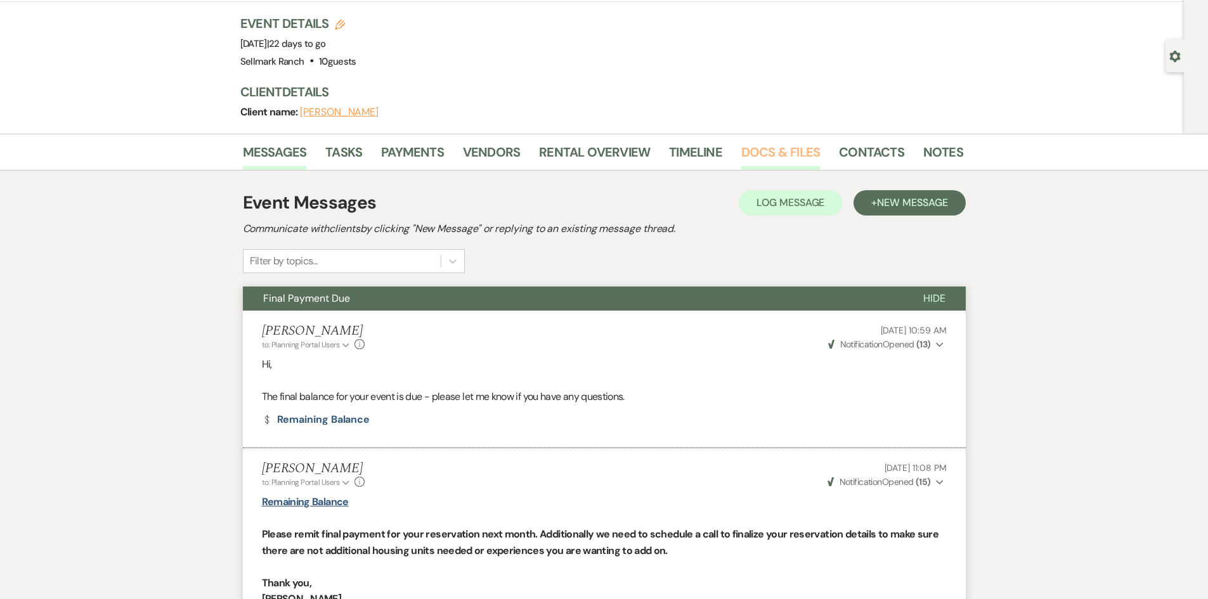
click at [756, 150] on link "Docs & Files" at bounding box center [780, 156] width 79 height 28
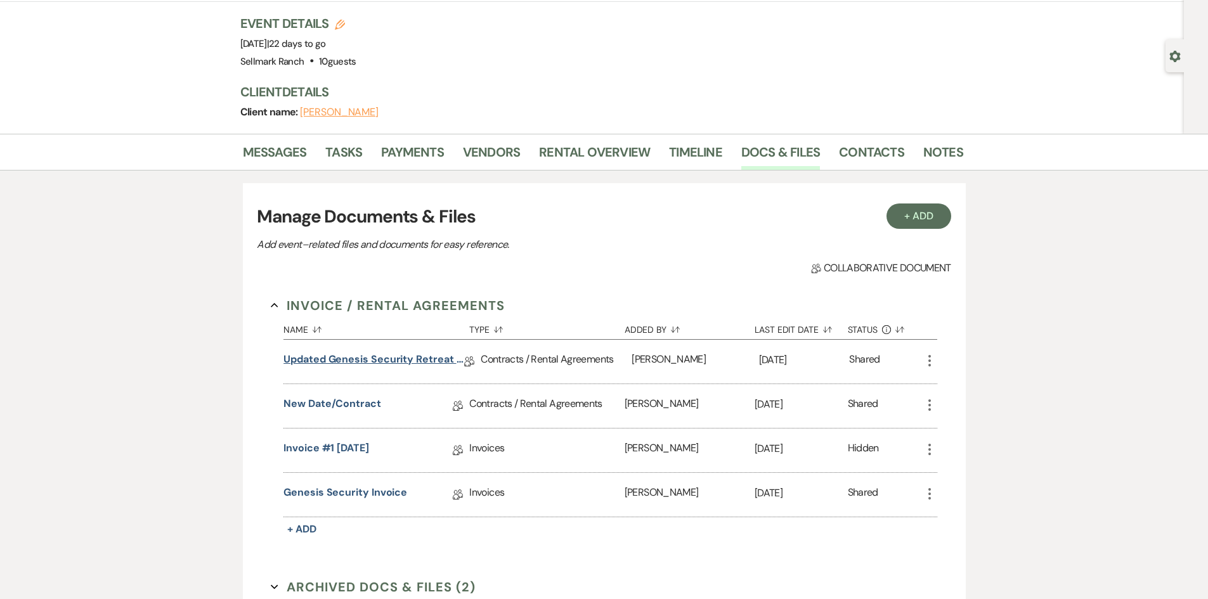
click at [397, 361] on link "Updated Genesis Security Retreat Contract" at bounding box center [373, 362] width 181 height 20
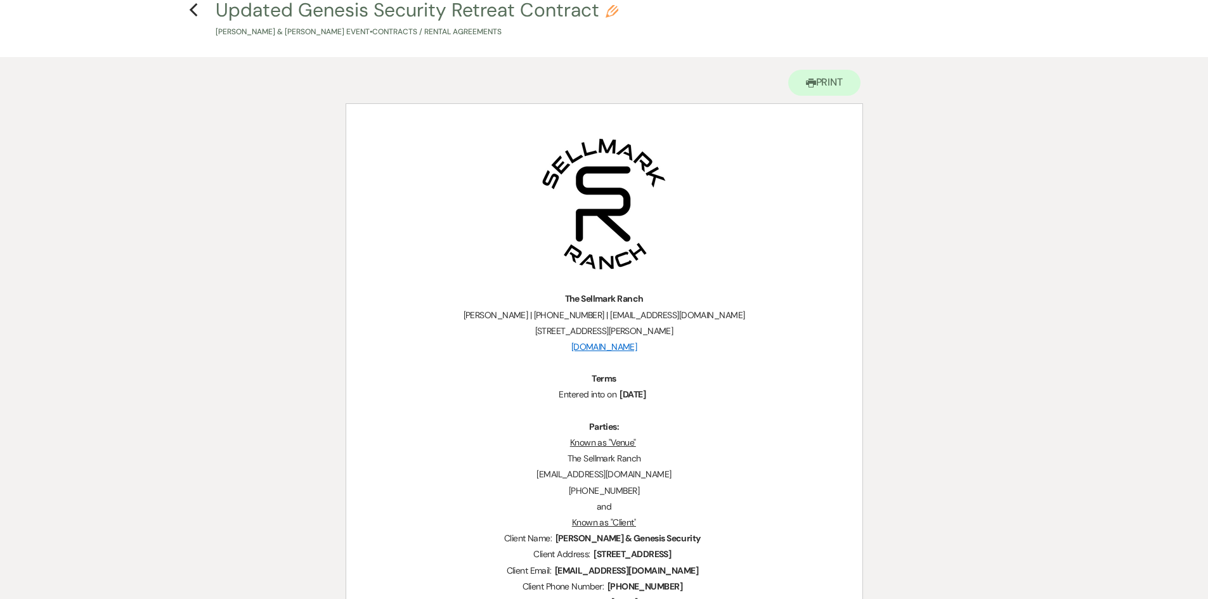
scroll to position [63, 0]
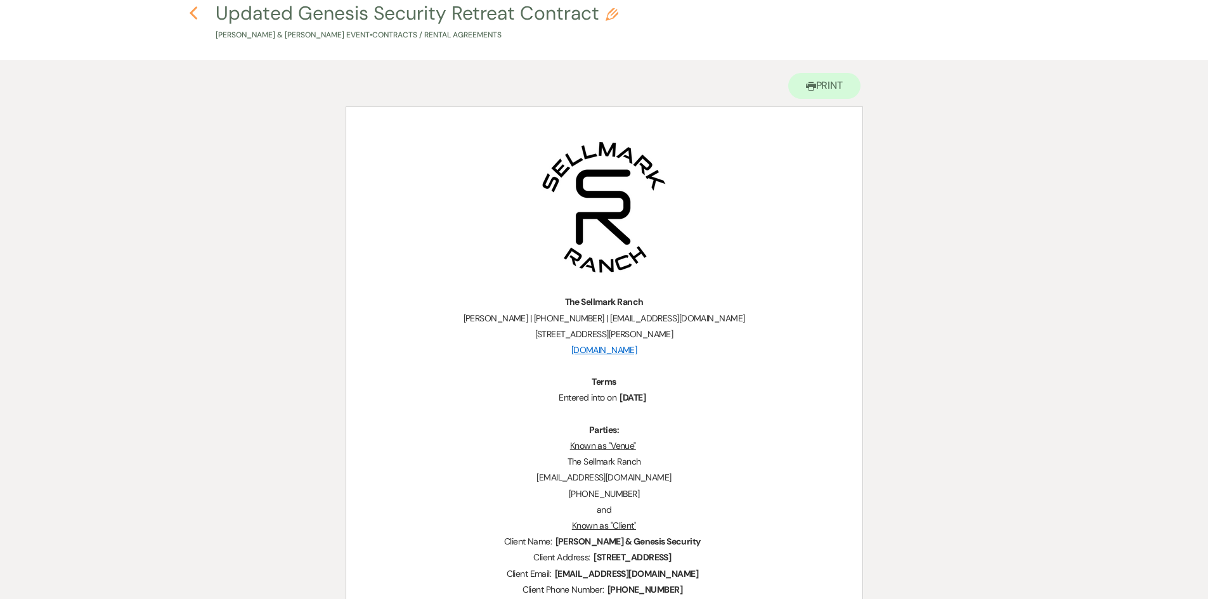
click at [195, 15] on icon "Previous" at bounding box center [194, 13] width 10 height 15
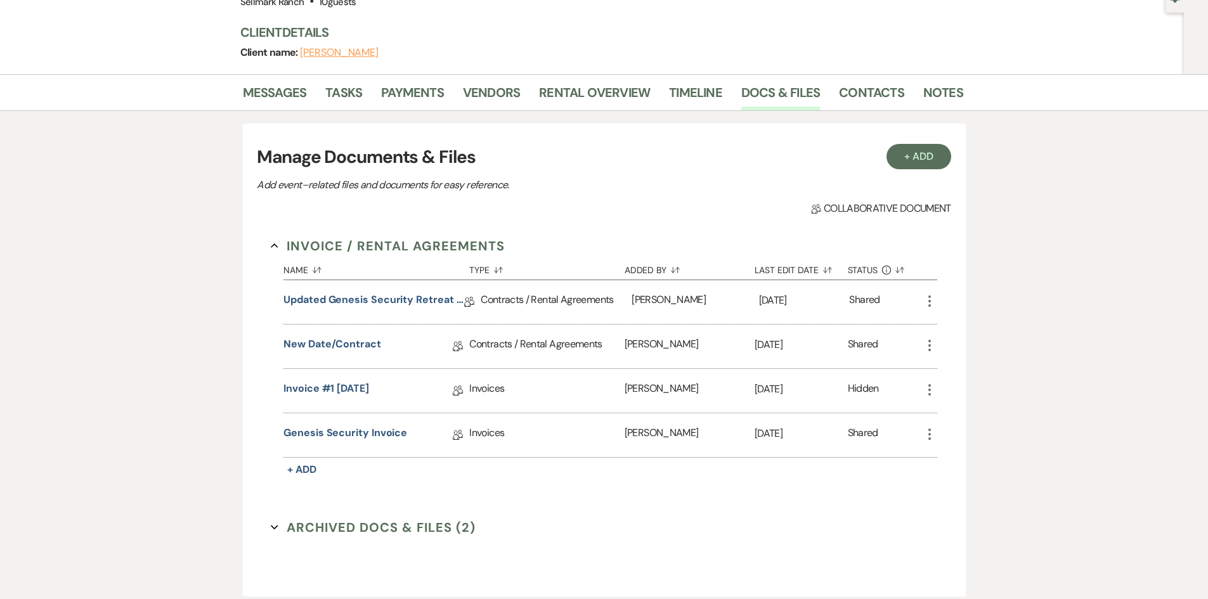
scroll to position [226, 0]
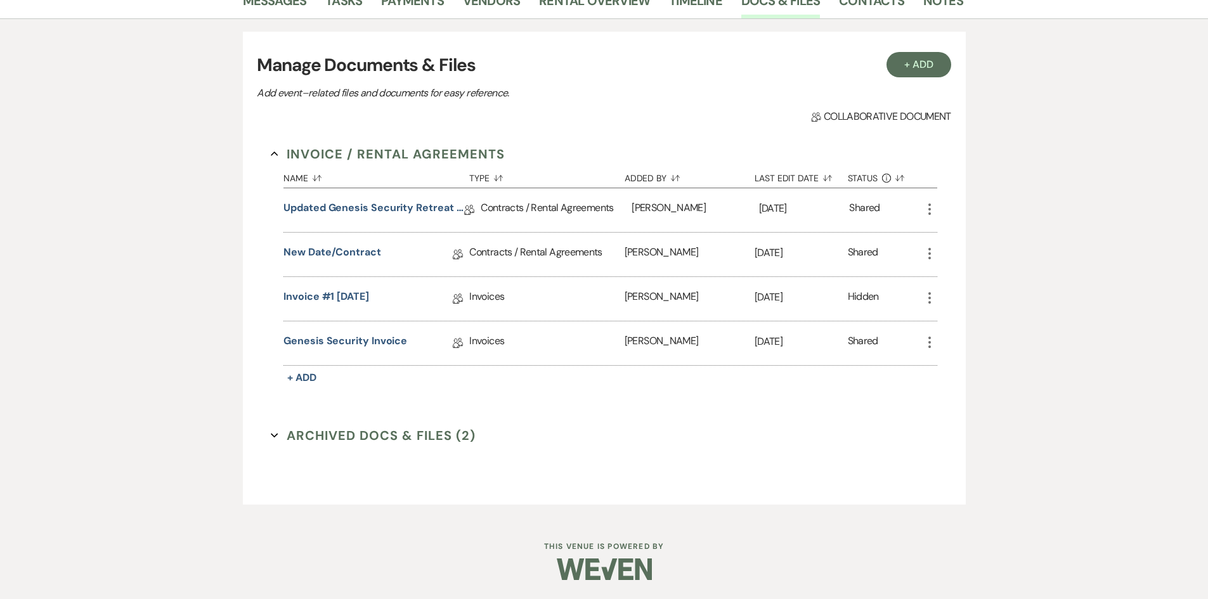
click at [416, 443] on button "Archived Docs & Files (2) Expand" at bounding box center [373, 435] width 205 height 19
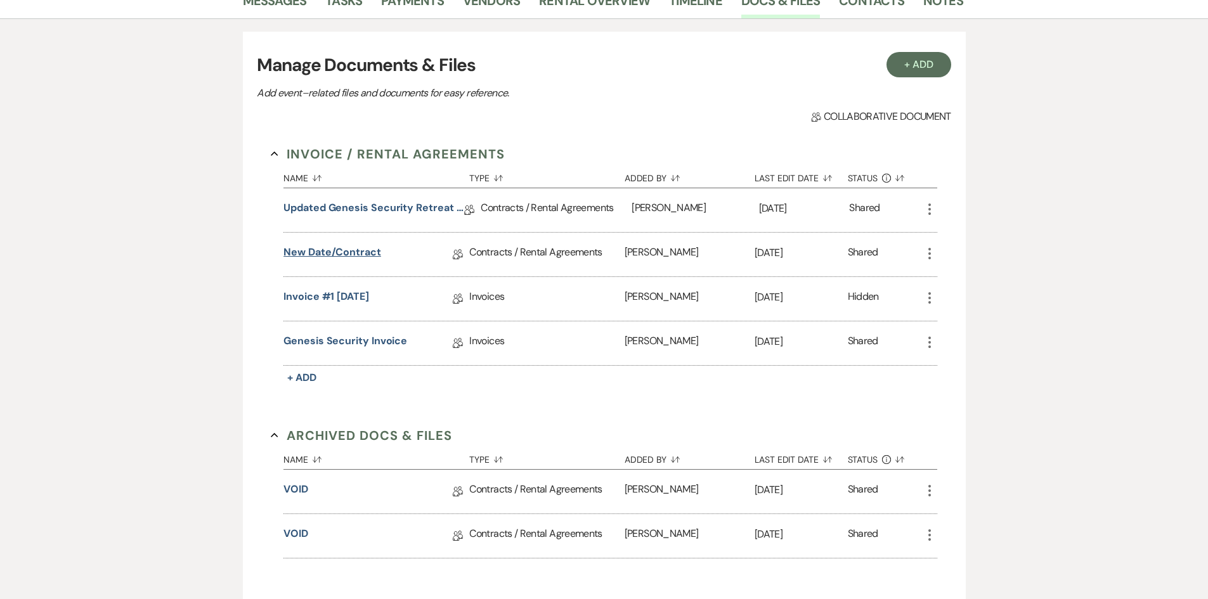
click at [353, 253] on link "New date/contract" at bounding box center [332, 255] width 98 height 20
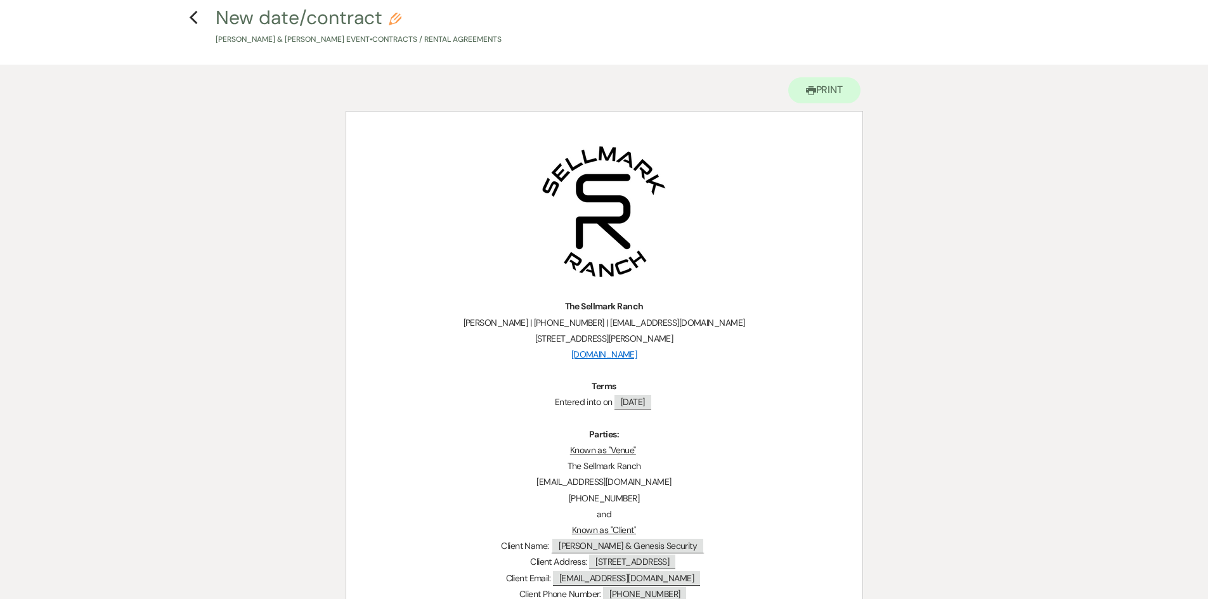
scroll to position [127, 0]
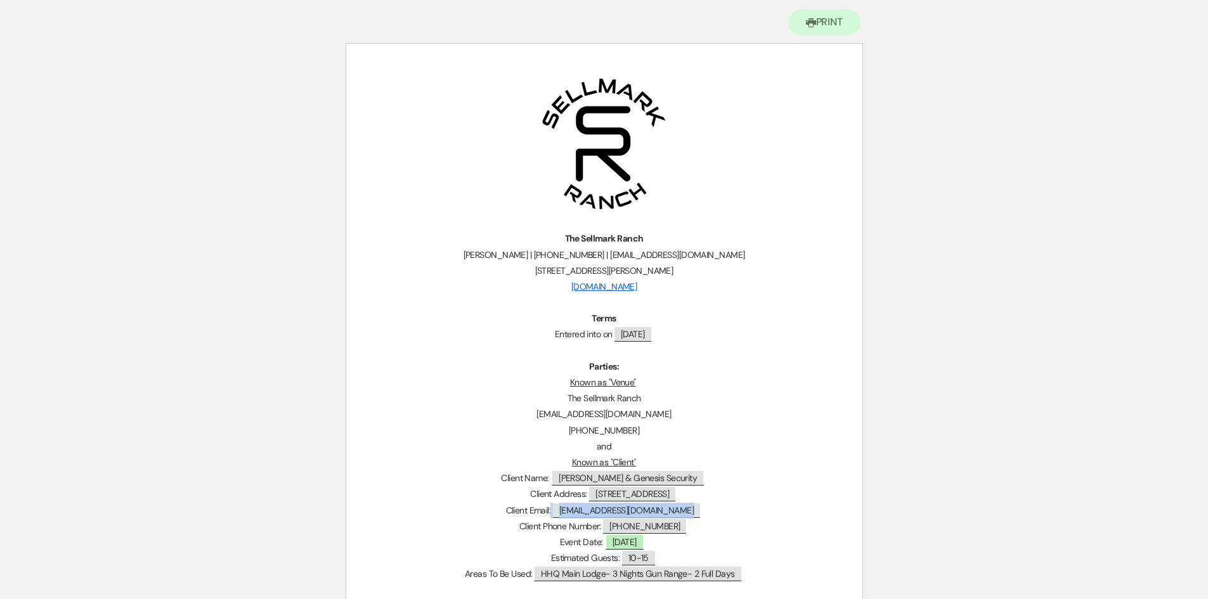
click at [668, 512] on span "Travism.gss@gmail.com" at bounding box center [626, 510] width 147 height 15
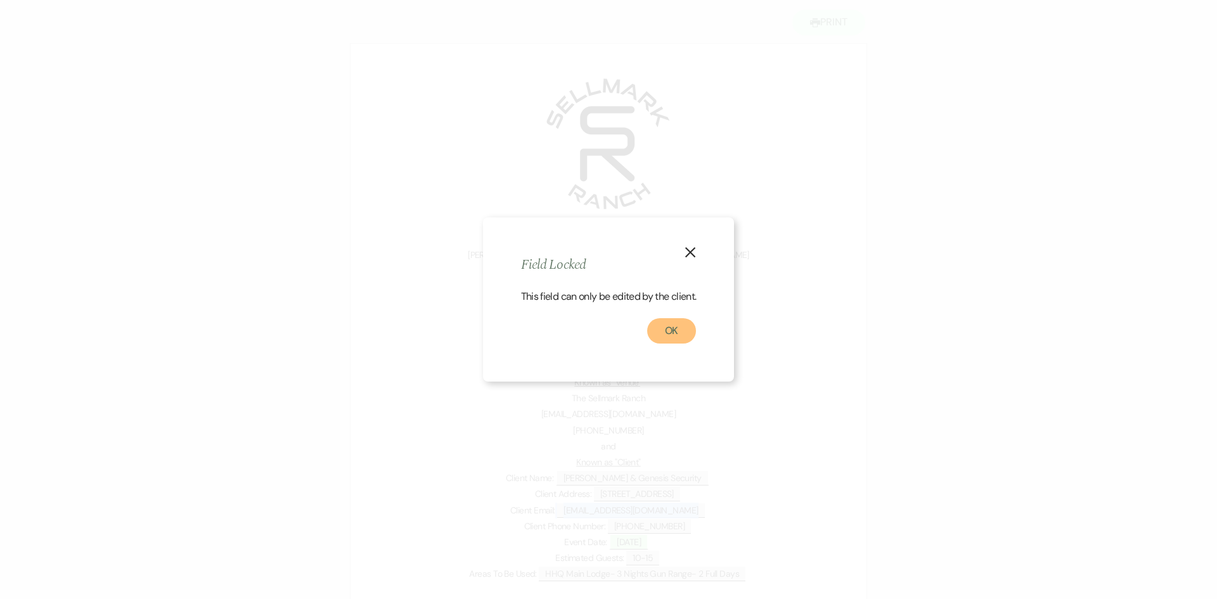
click at [681, 327] on button "OK" at bounding box center [671, 330] width 49 height 25
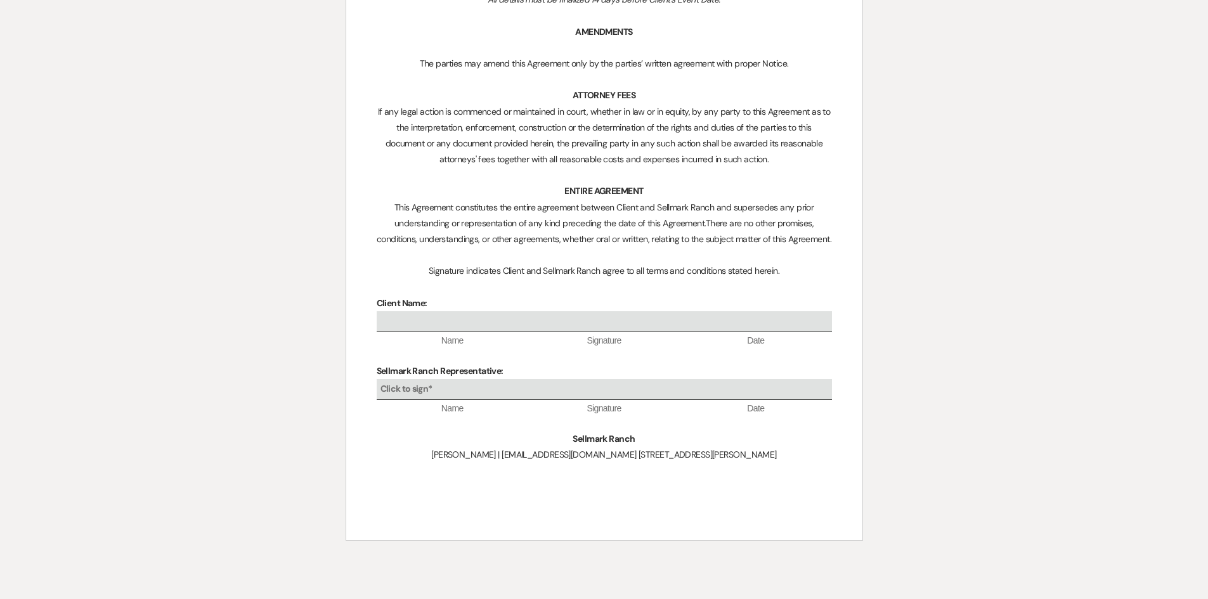
scroll to position [5153, 0]
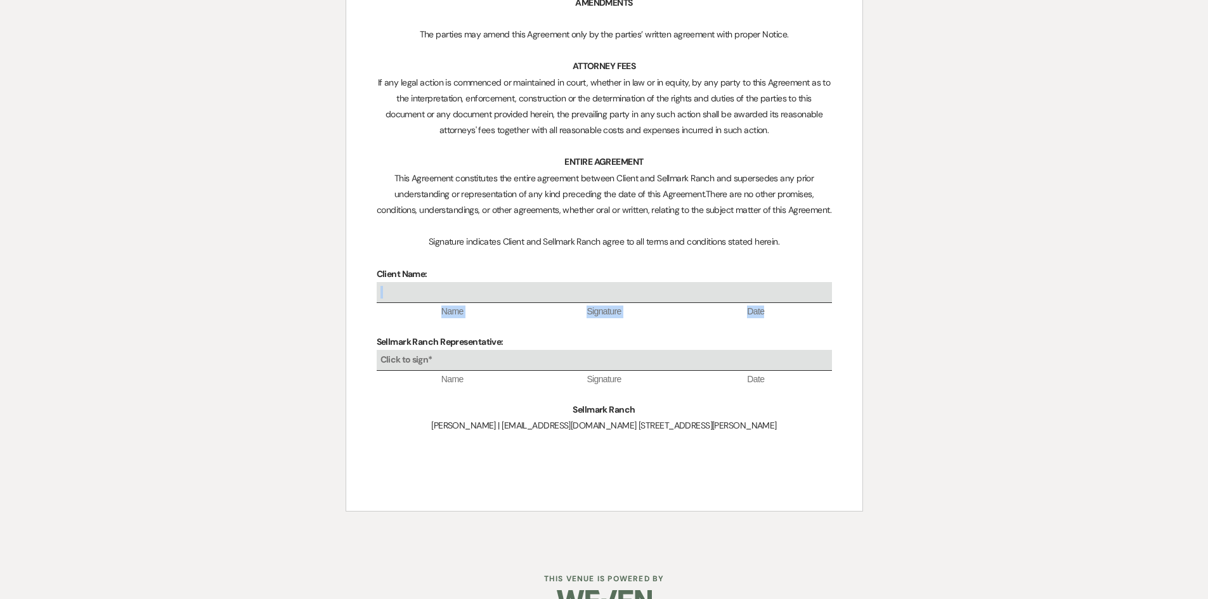
click at [425, 282] on div at bounding box center [604, 292] width 455 height 21
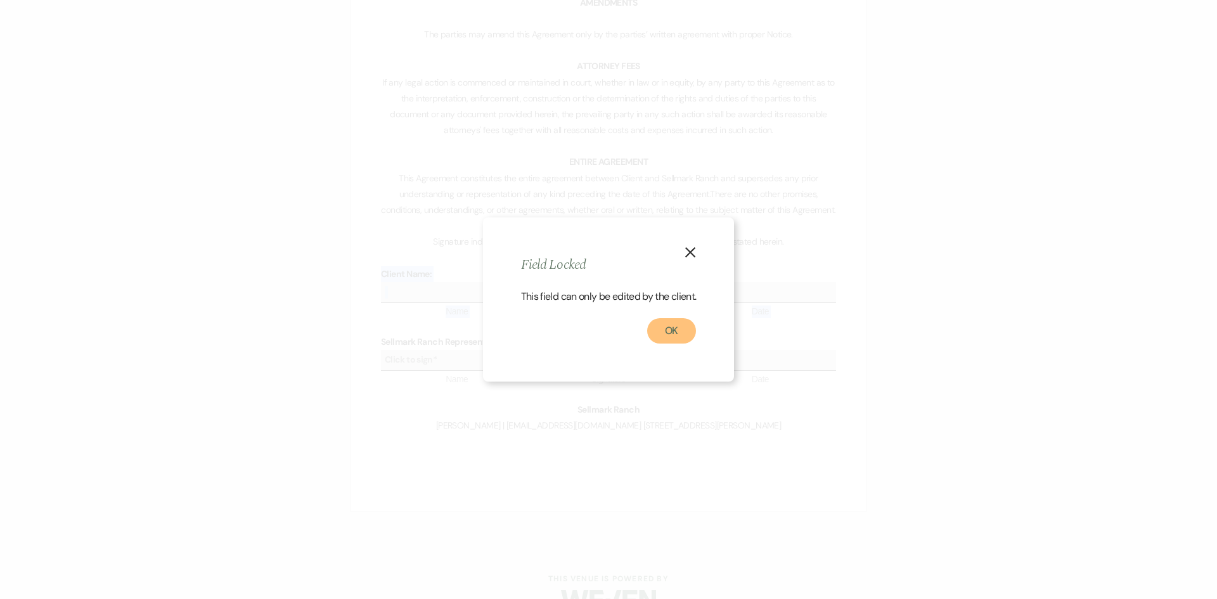
click at [664, 332] on button "OK" at bounding box center [671, 330] width 49 height 25
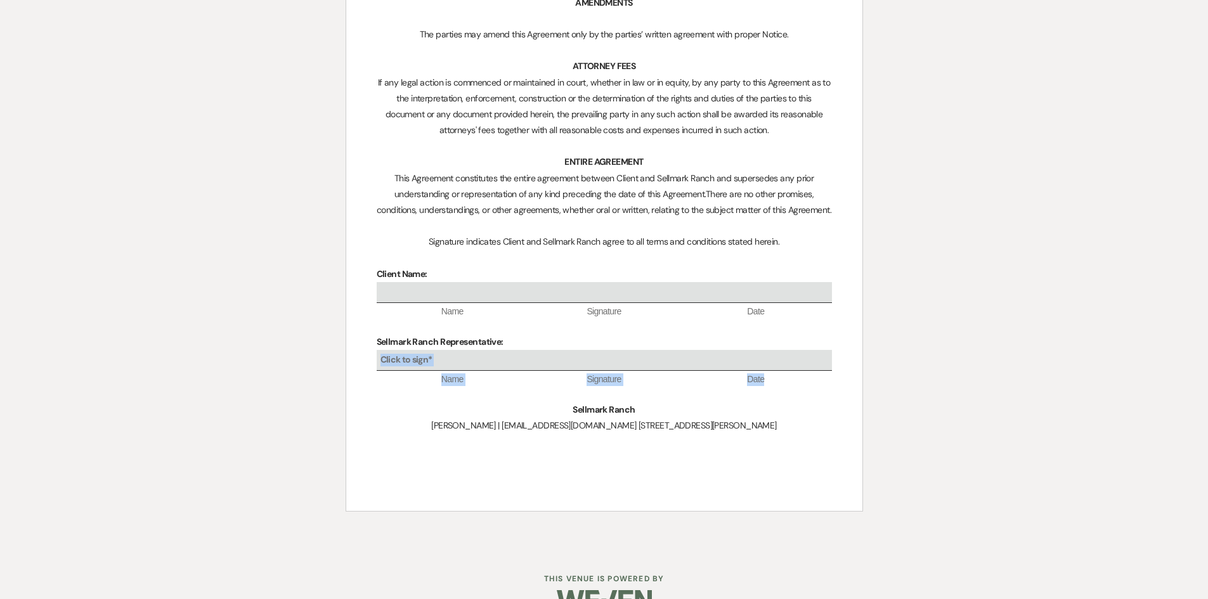
click at [539, 350] on div "Click to sign*" at bounding box center [604, 360] width 455 height 21
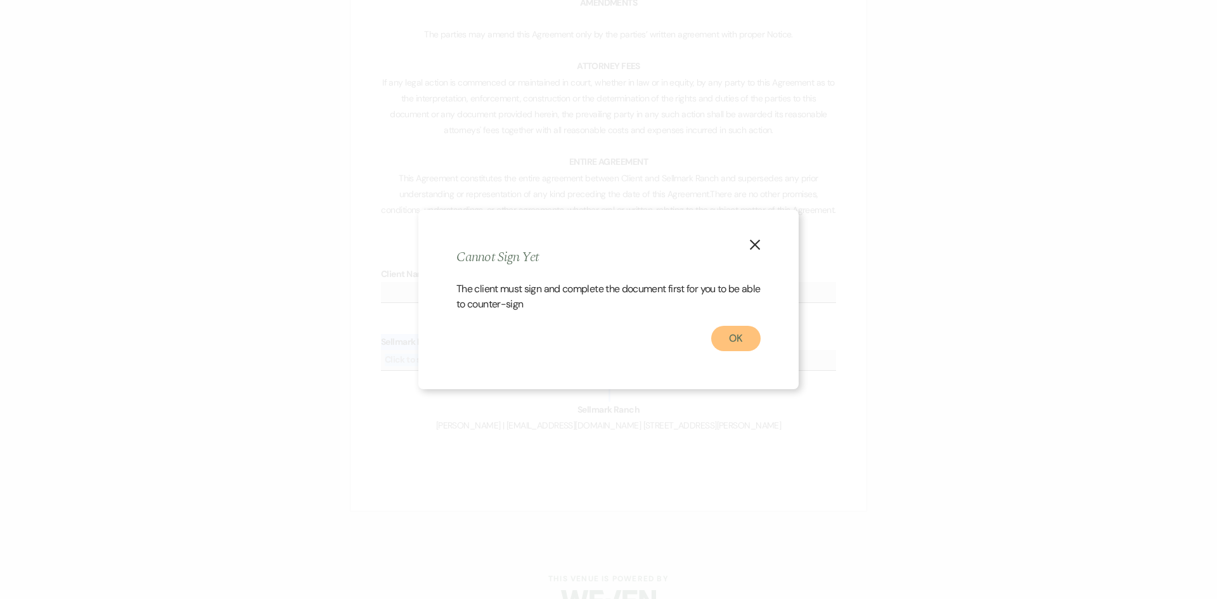
click at [742, 335] on button "OK" at bounding box center [735, 338] width 49 height 25
